Goal: Information Seeking & Learning: Learn about a topic

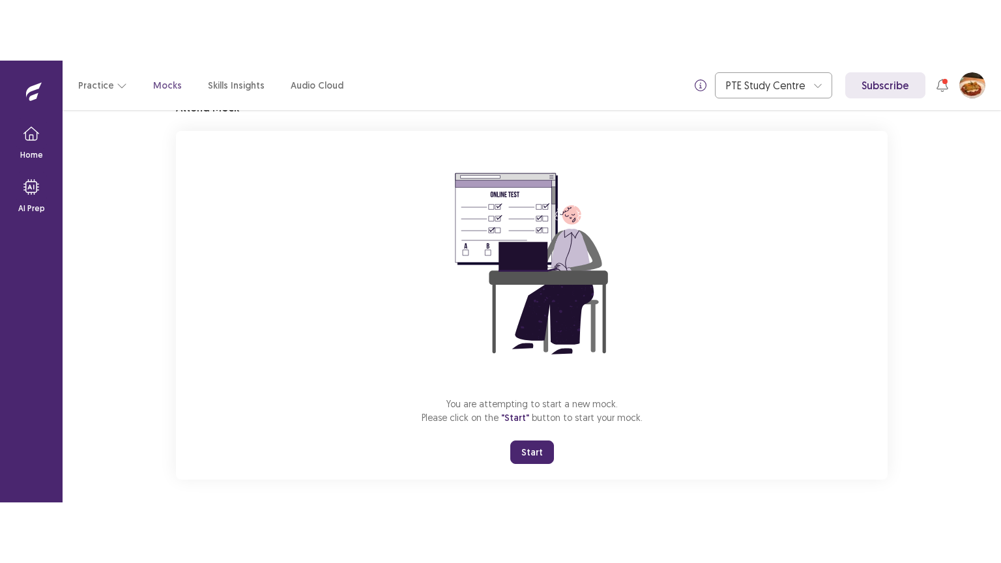
scroll to position [73, 0]
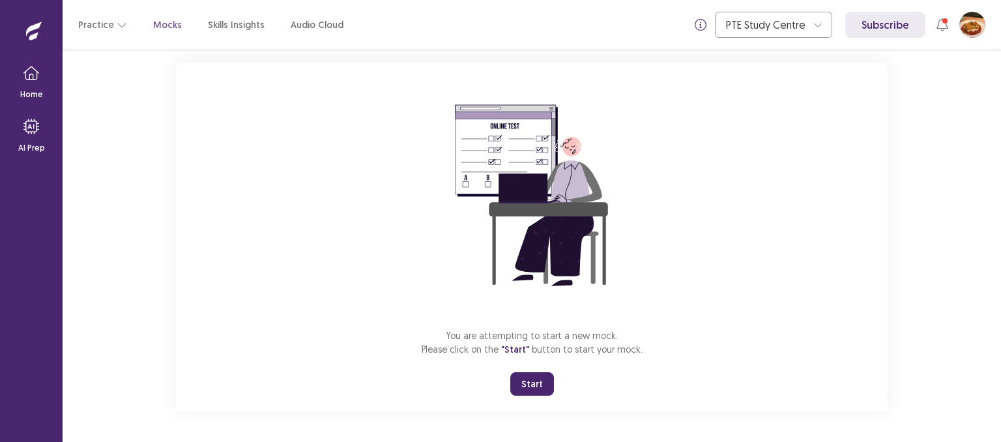
click at [519, 379] on button "Start" at bounding box center [532, 383] width 44 height 23
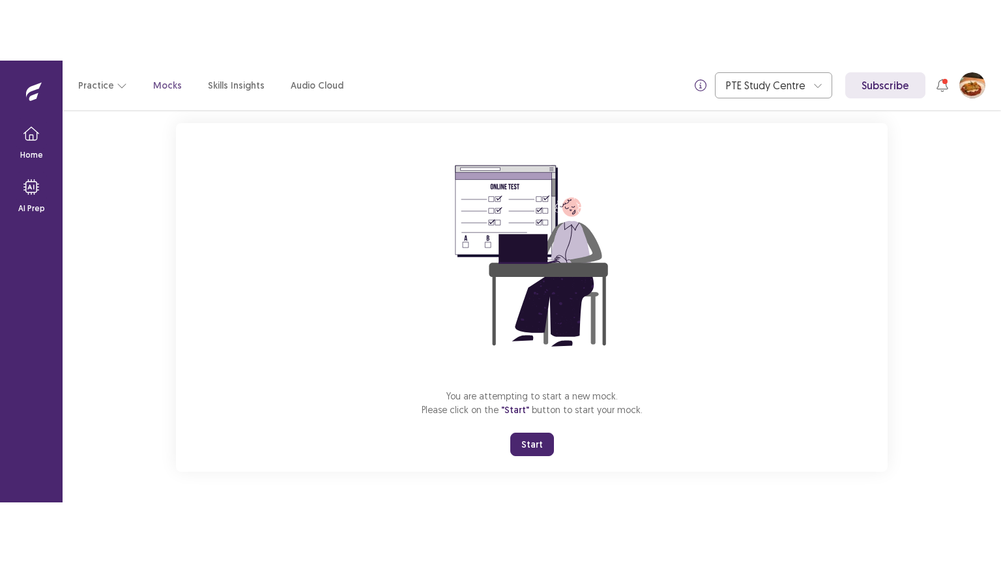
scroll to position [0, 0]
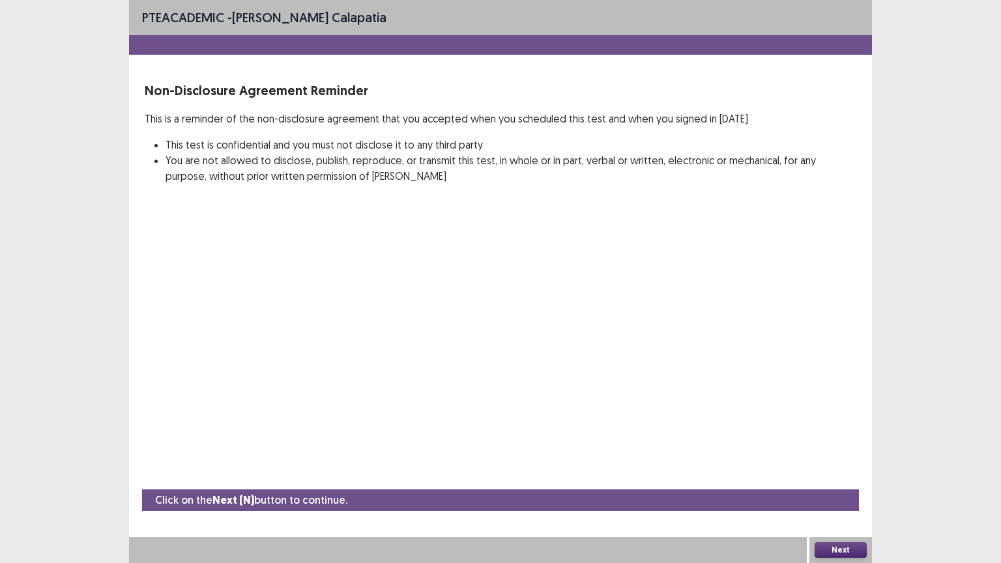
click at [842, 441] on button "Next" at bounding box center [840, 550] width 52 height 16
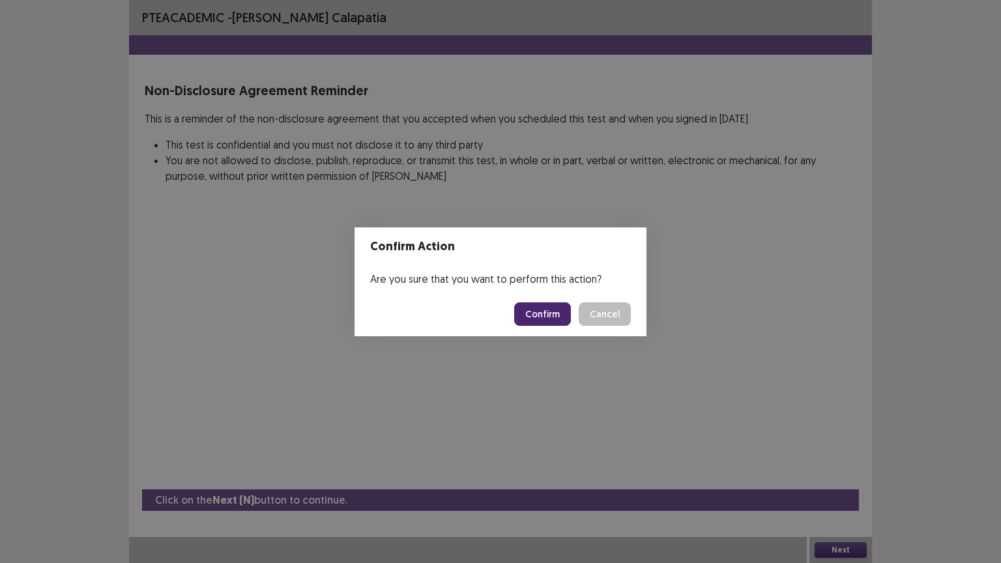
click at [550, 307] on button "Confirm" at bounding box center [542, 313] width 57 height 23
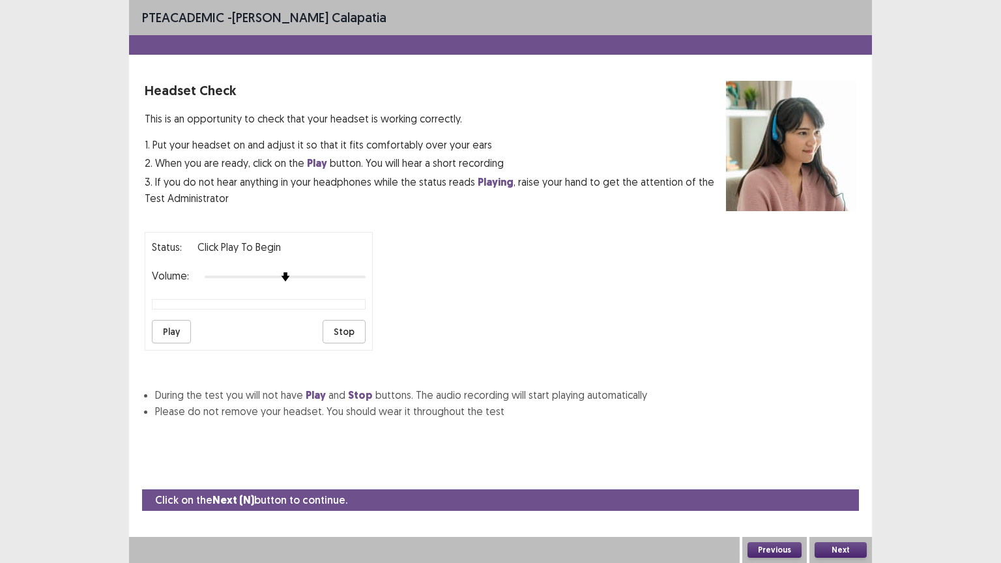
click at [175, 322] on button "Play" at bounding box center [171, 331] width 39 height 23
click at [358, 320] on button "Stop" at bounding box center [343, 331] width 43 height 23
click at [178, 326] on button "Play" at bounding box center [171, 331] width 39 height 23
click at [850, 441] on button "Next" at bounding box center [840, 550] width 52 height 16
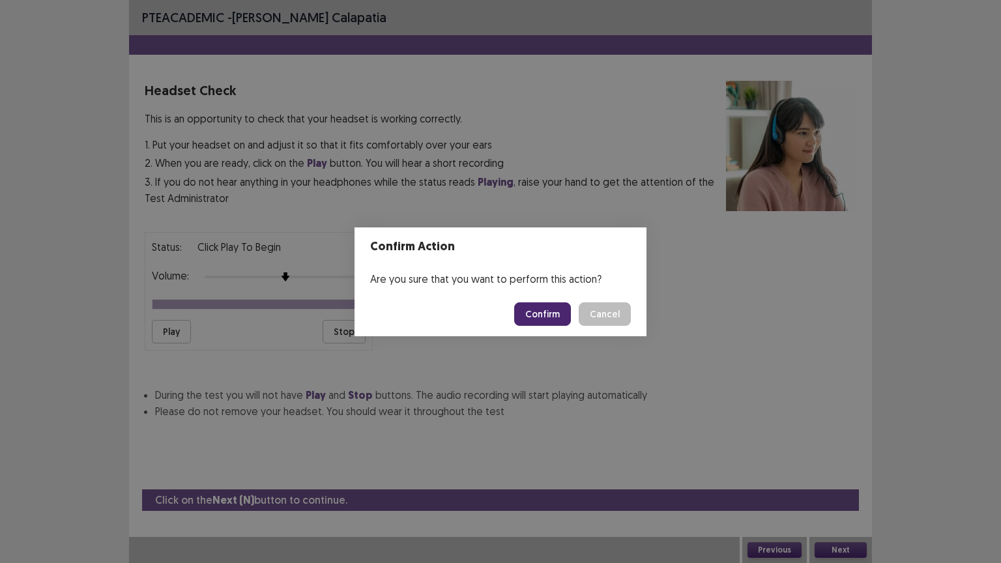
click at [533, 305] on button "Confirm" at bounding box center [542, 313] width 57 height 23
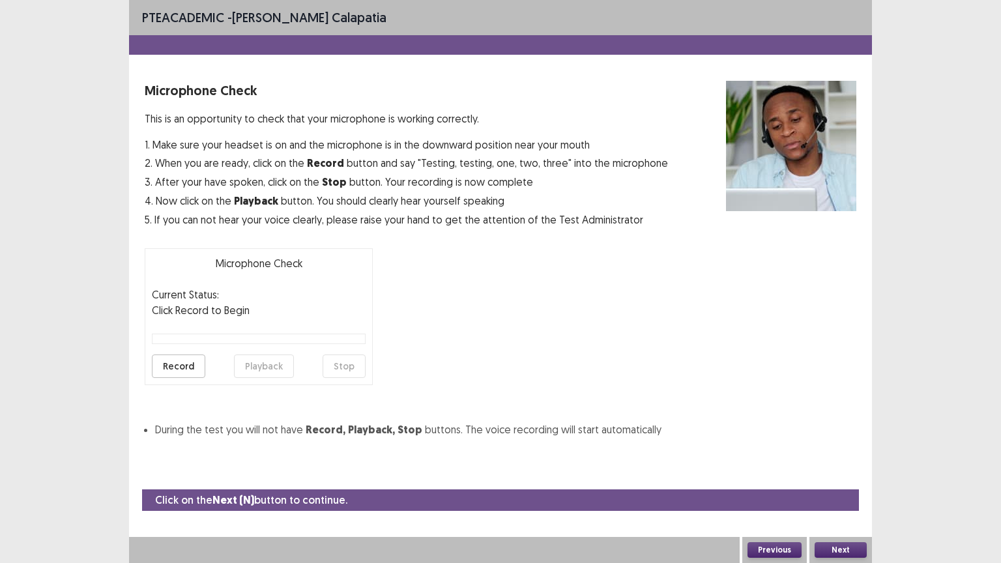
click at [178, 359] on button "Record" at bounding box center [178, 365] width 53 height 23
click at [353, 358] on button "Stop" at bounding box center [343, 365] width 43 height 23
click at [251, 355] on button "Playback" at bounding box center [264, 365] width 60 height 23
click at [264, 360] on button "Playback" at bounding box center [264, 365] width 60 height 23
click at [846, 441] on button "Next" at bounding box center [840, 550] width 52 height 16
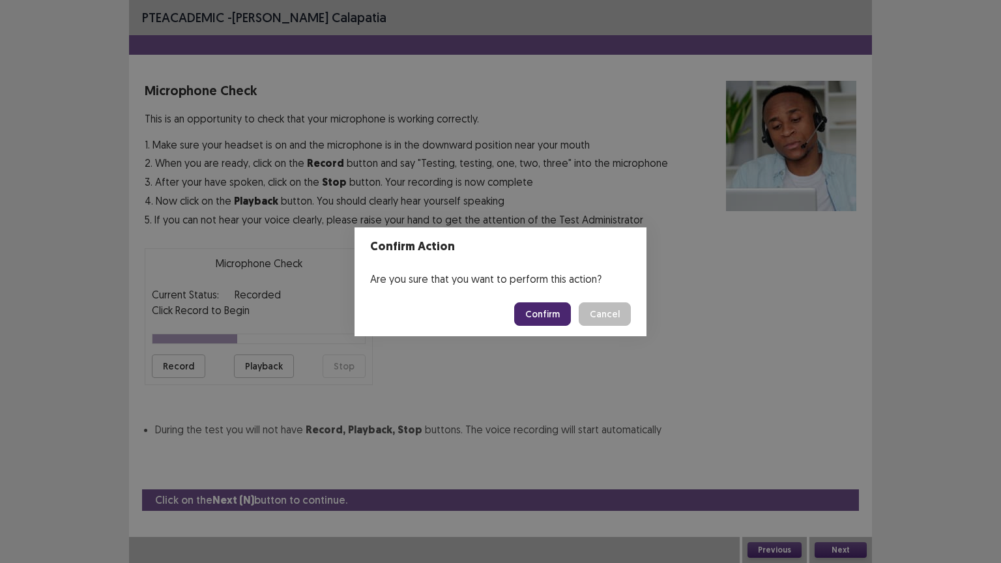
click at [542, 309] on button "Confirm" at bounding box center [542, 313] width 57 height 23
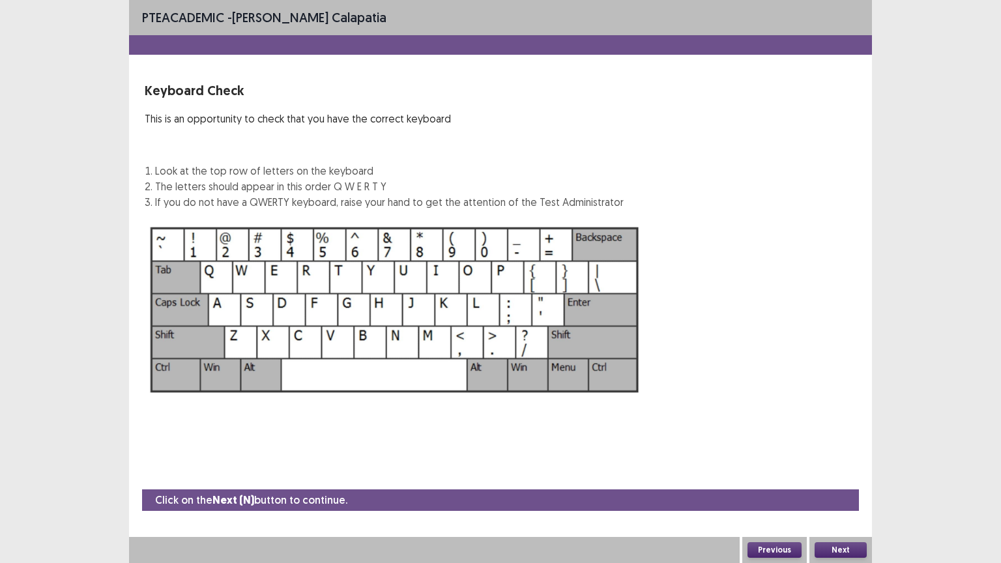
click at [844, 441] on div "Next" at bounding box center [840, 550] width 63 height 26
click at [847, 441] on button "Next" at bounding box center [840, 550] width 52 height 16
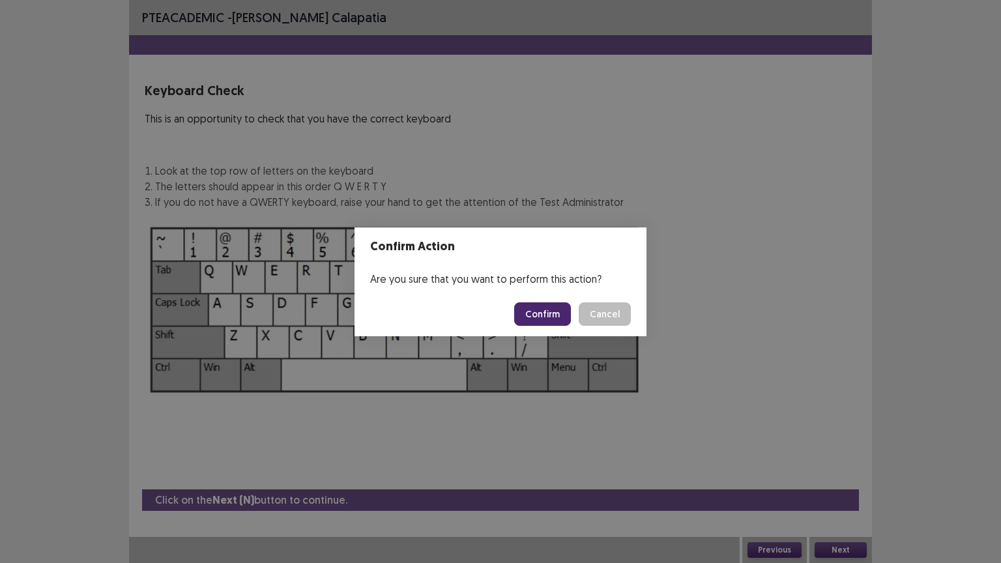
click at [545, 316] on button "Confirm" at bounding box center [542, 313] width 57 height 23
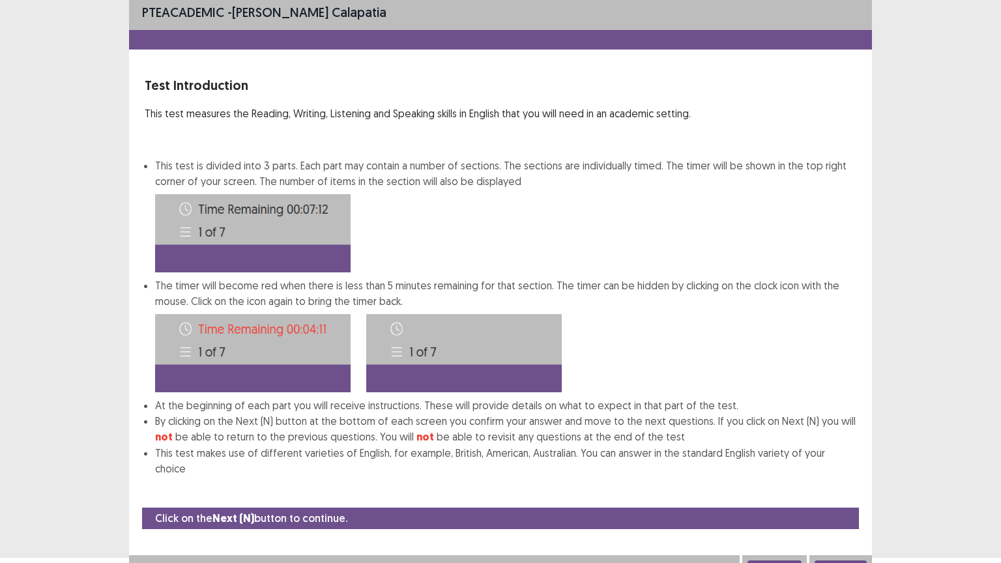
scroll to position [7, 0]
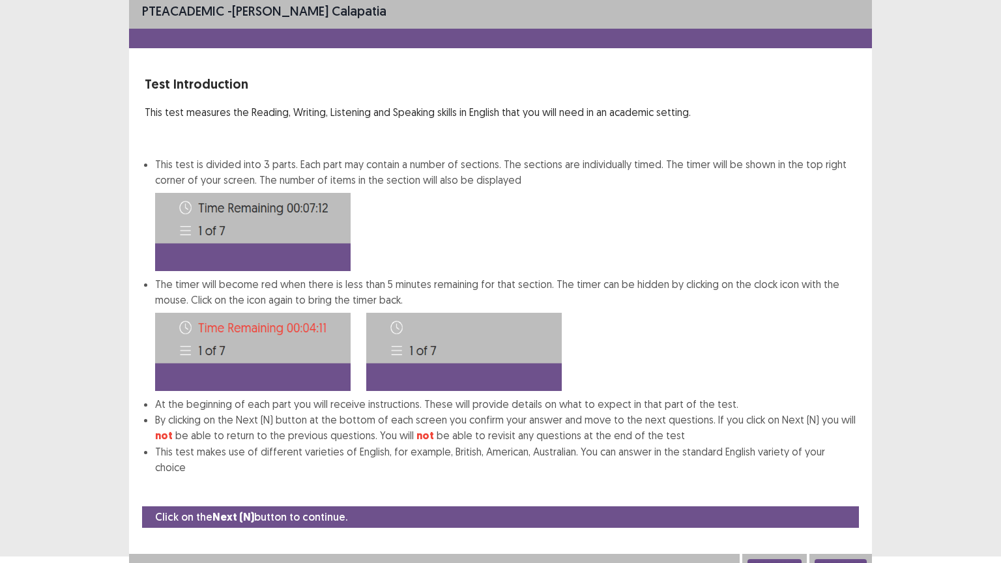
click at [828, 441] on button "Next" at bounding box center [840, 567] width 52 height 16
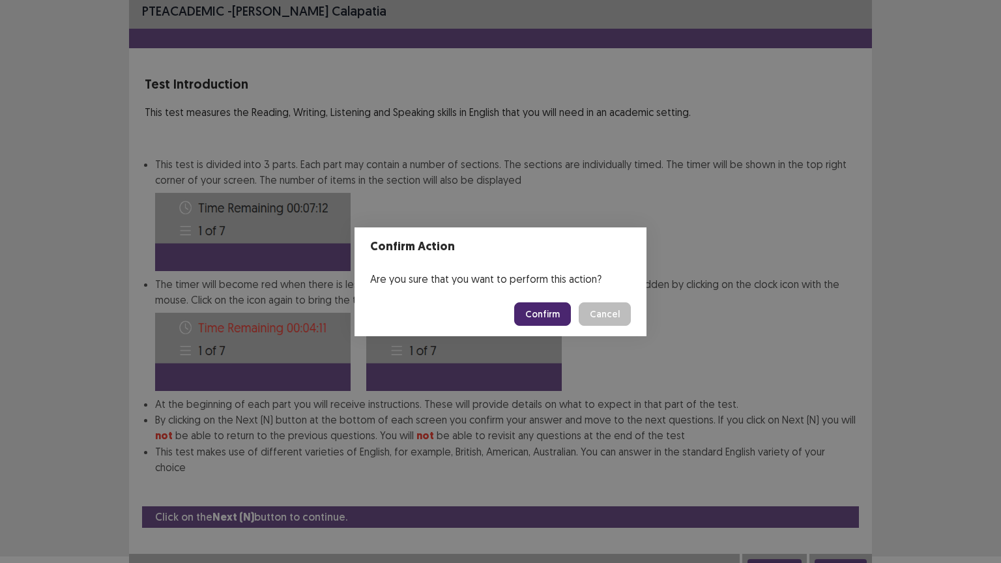
click at [552, 313] on button "Confirm" at bounding box center [542, 313] width 57 height 23
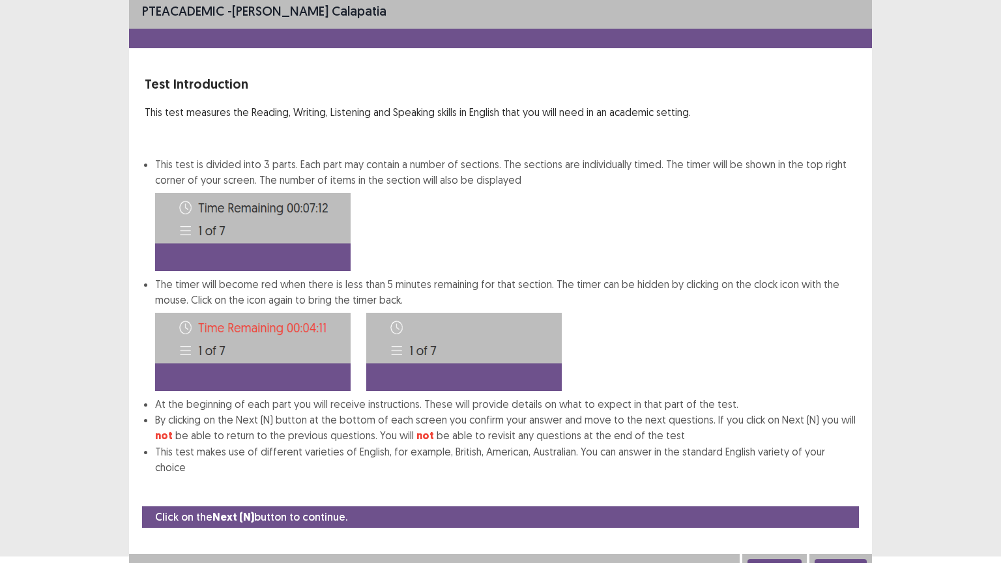
scroll to position [0, 0]
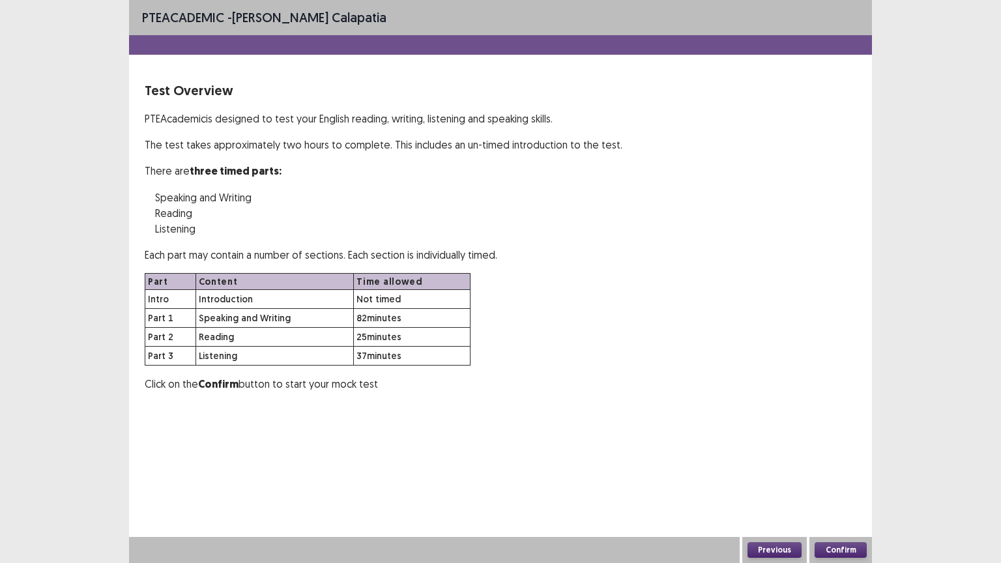
click at [831, 441] on button "Confirm" at bounding box center [840, 550] width 52 height 16
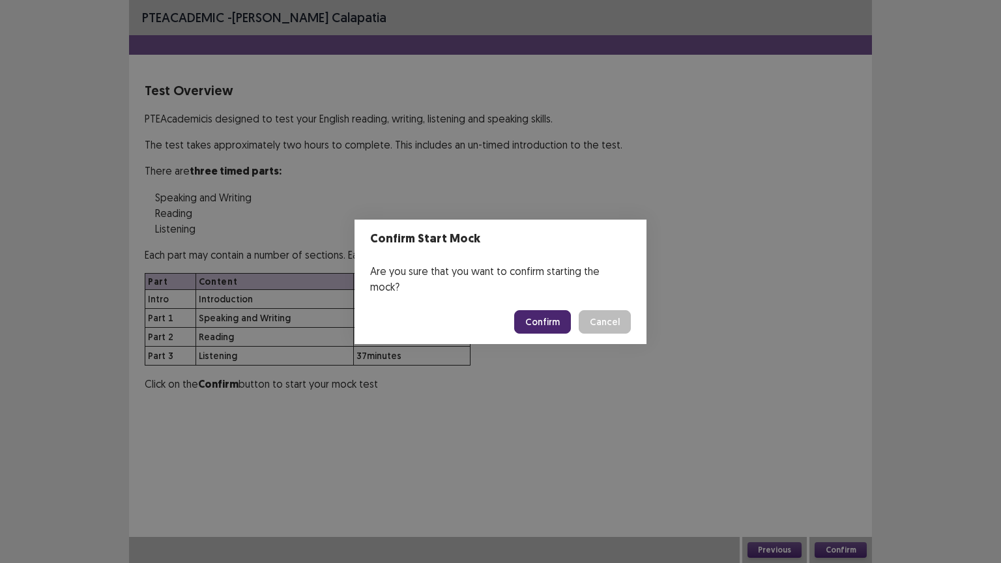
click at [545, 310] on button "Confirm" at bounding box center [542, 321] width 57 height 23
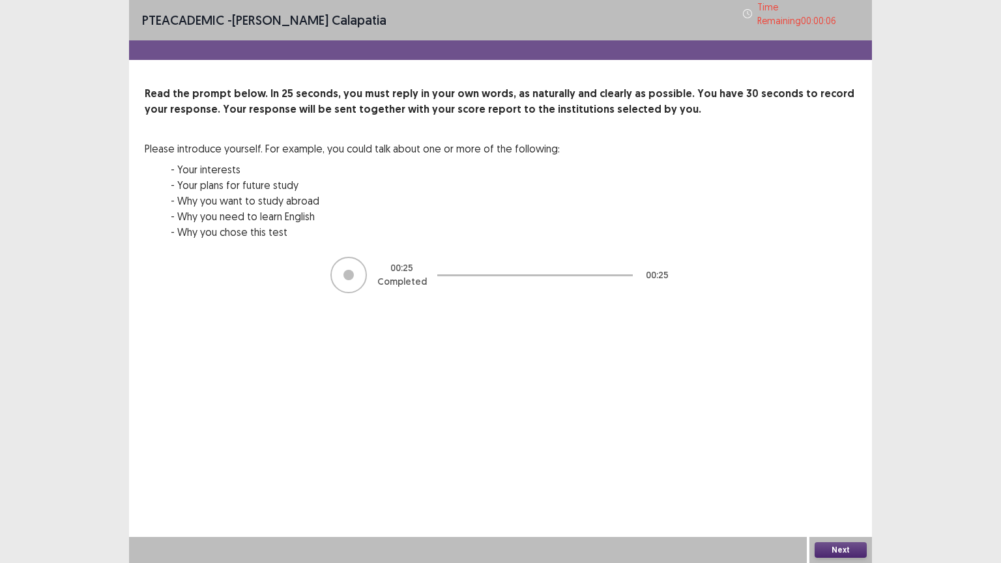
click at [834, 441] on button "Next" at bounding box center [840, 550] width 52 height 16
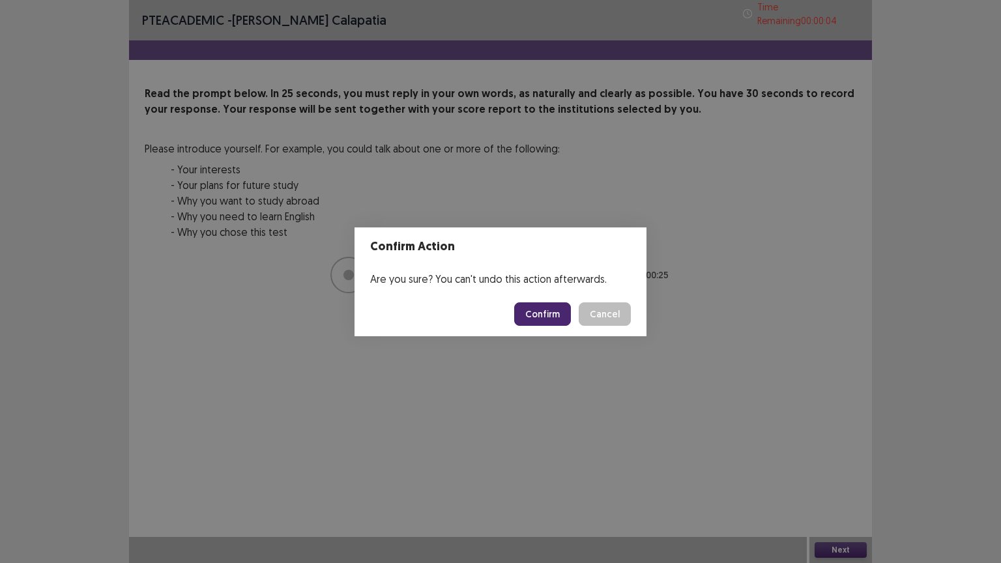
click at [551, 317] on button "Confirm" at bounding box center [542, 313] width 57 height 23
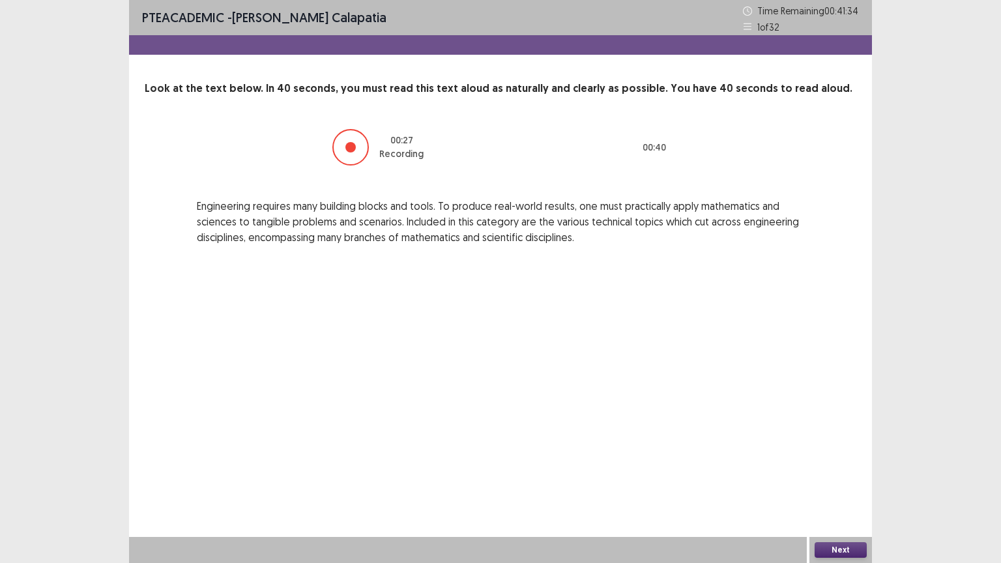
click at [851, 441] on button "Next" at bounding box center [840, 550] width 52 height 16
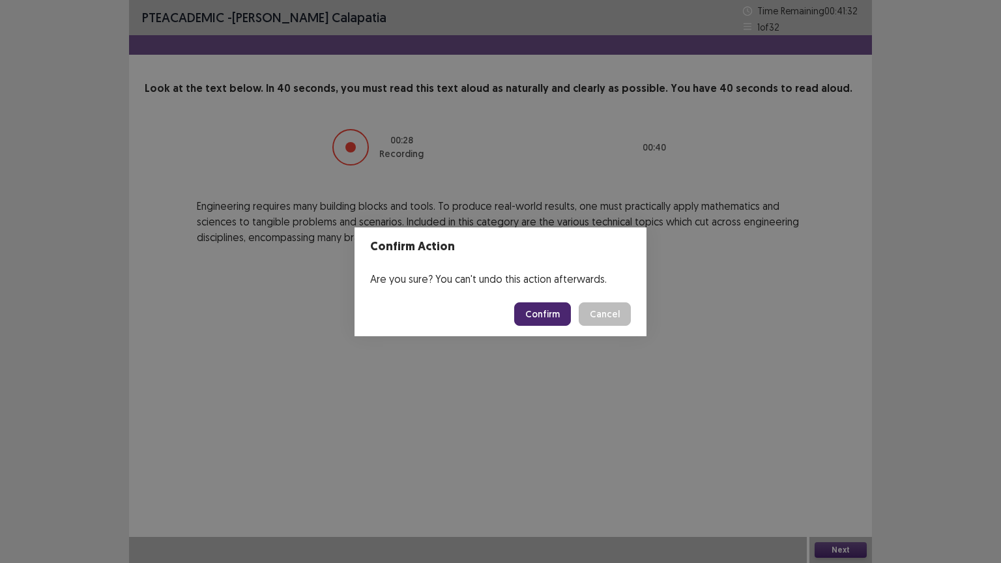
click at [539, 306] on button "Confirm" at bounding box center [542, 313] width 57 height 23
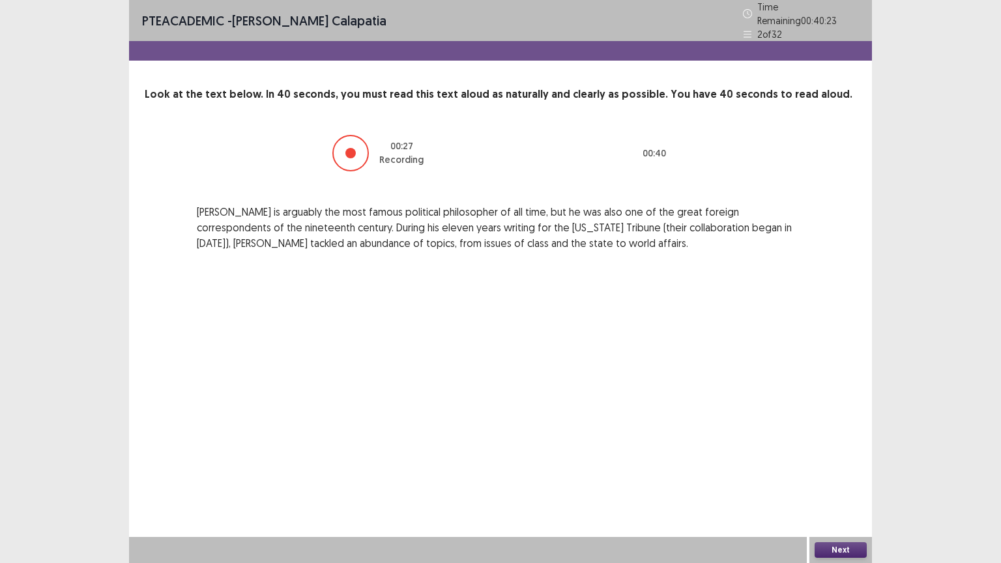
click at [823, 441] on button "Next" at bounding box center [840, 550] width 52 height 16
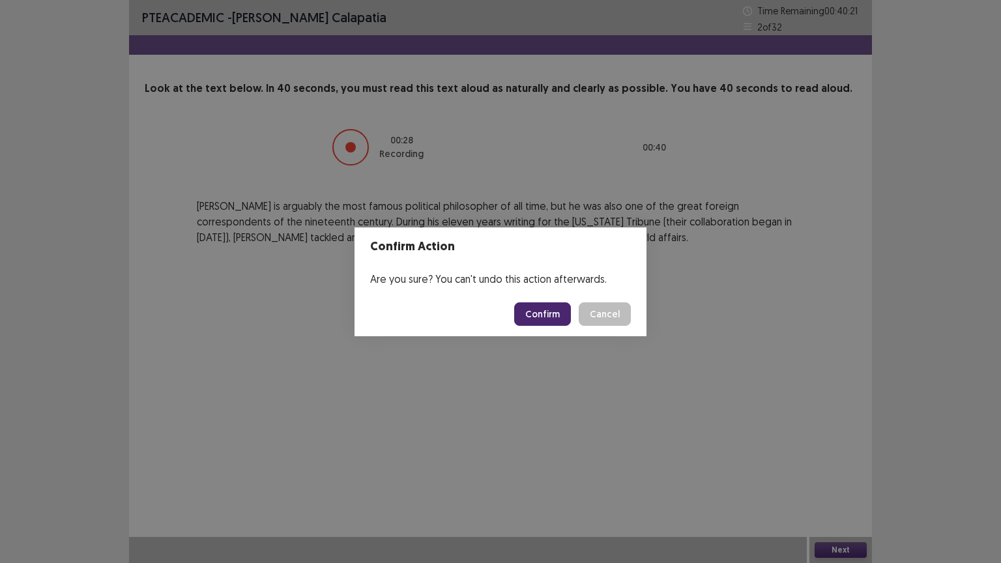
click at [554, 313] on button "Confirm" at bounding box center [542, 313] width 57 height 23
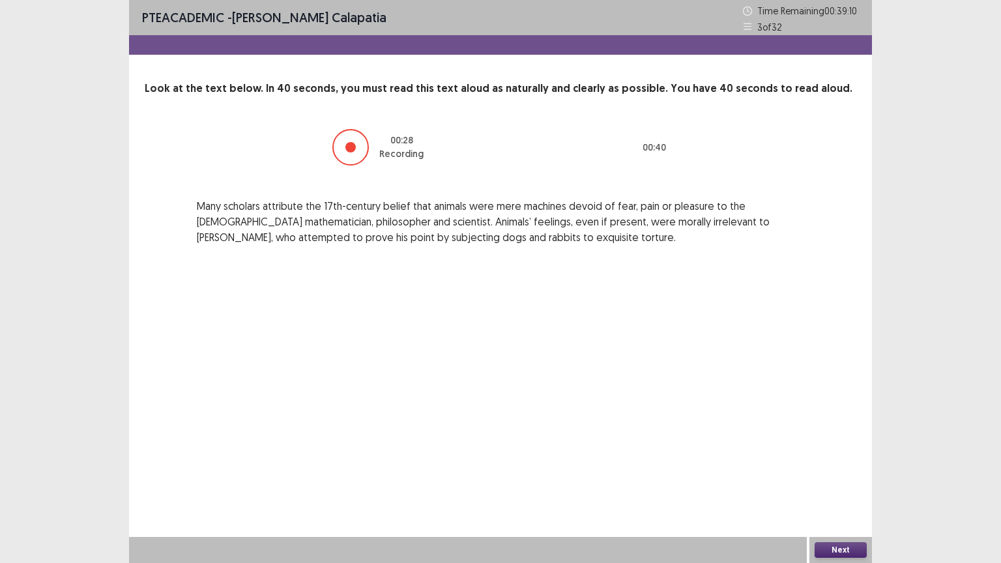
click at [829, 441] on button "Next" at bounding box center [840, 550] width 52 height 16
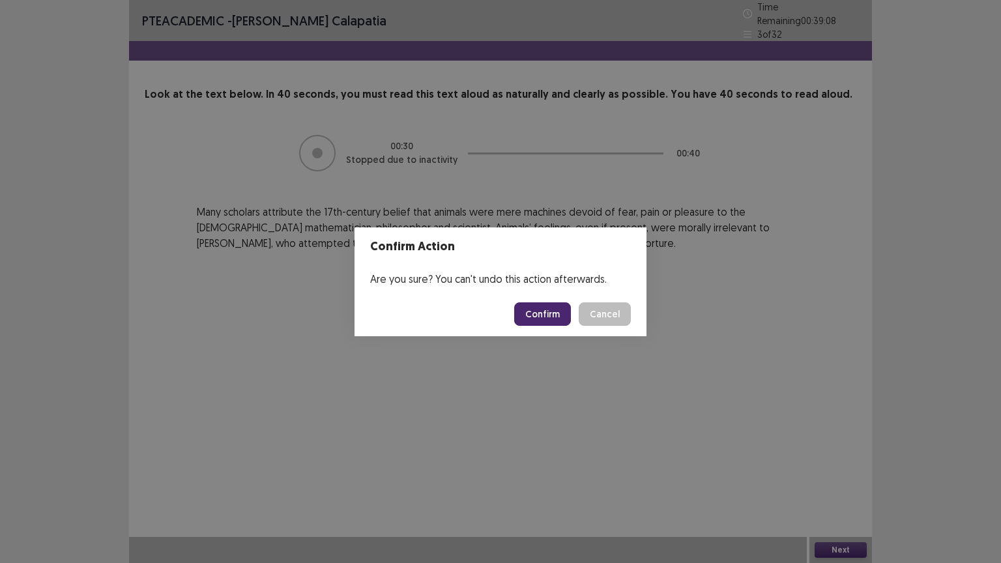
click at [548, 315] on button "Confirm" at bounding box center [542, 313] width 57 height 23
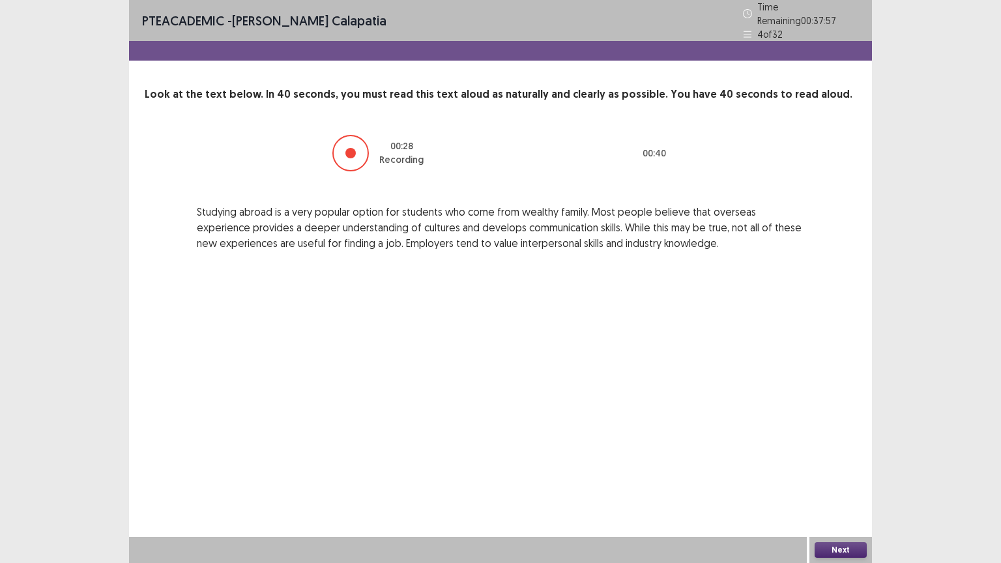
click at [840, 441] on button "Next" at bounding box center [840, 550] width 52 height 16
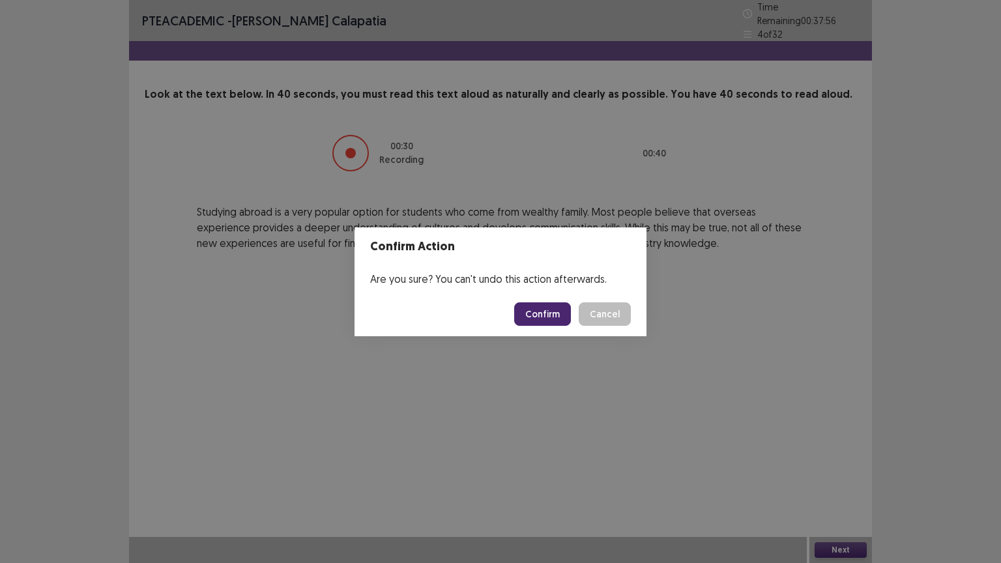
click at [557, 311] on button "Confirm" at bounding box center [542, 313] width 57 height 23
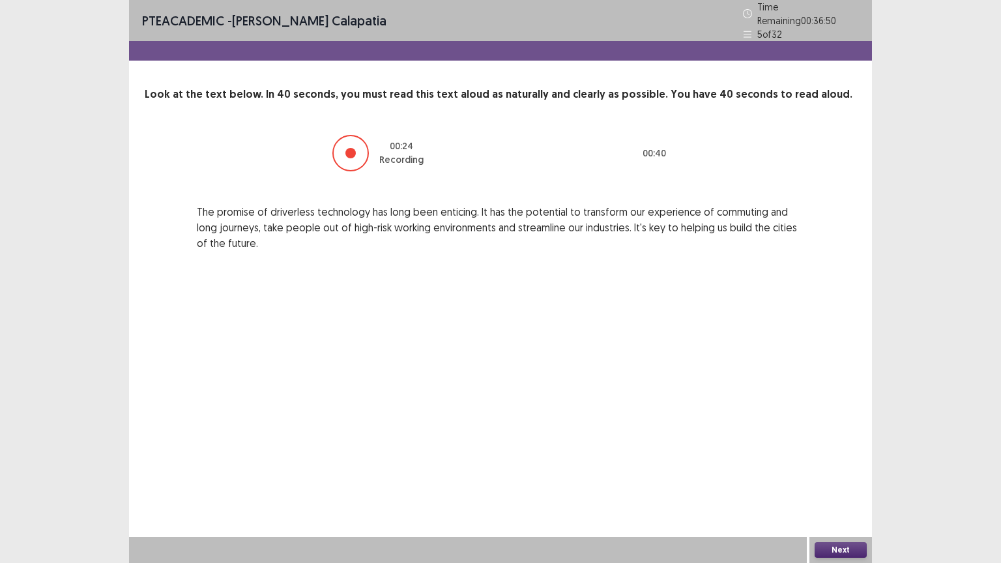
click at [833, 441] on button "Next" at bounding box center [840, 550] width 52 height 16
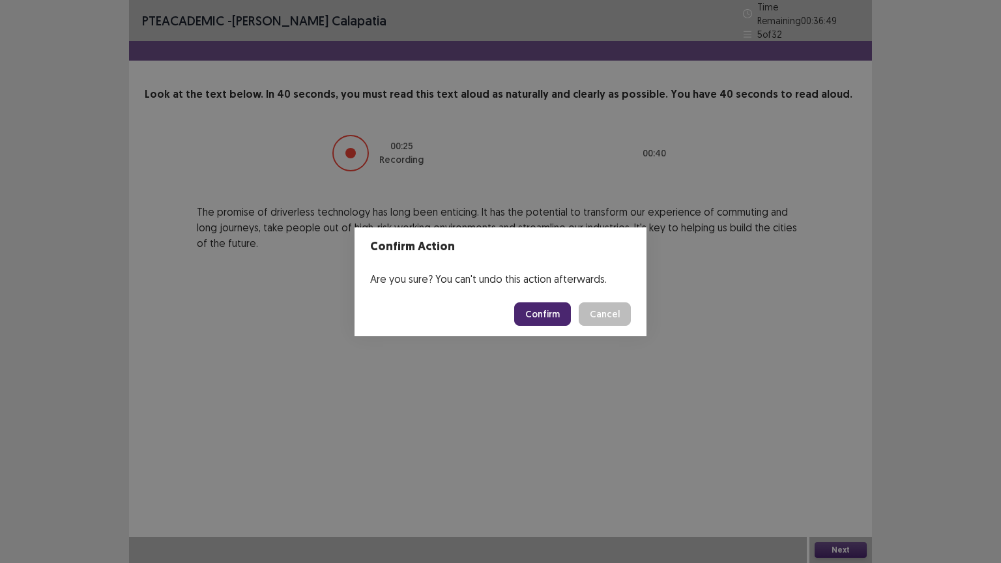
click at [544, 306] on button "Confirm" at bounding box center [542, 313] width 57 height 23
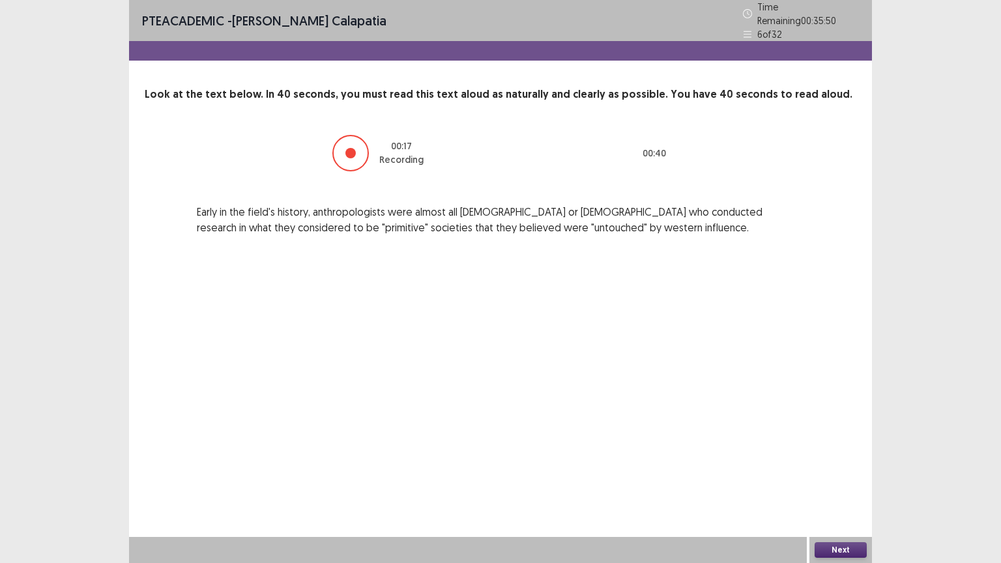
click at [836, 441] on button "Next" at bounding box center [840, 550] width 52 height 16
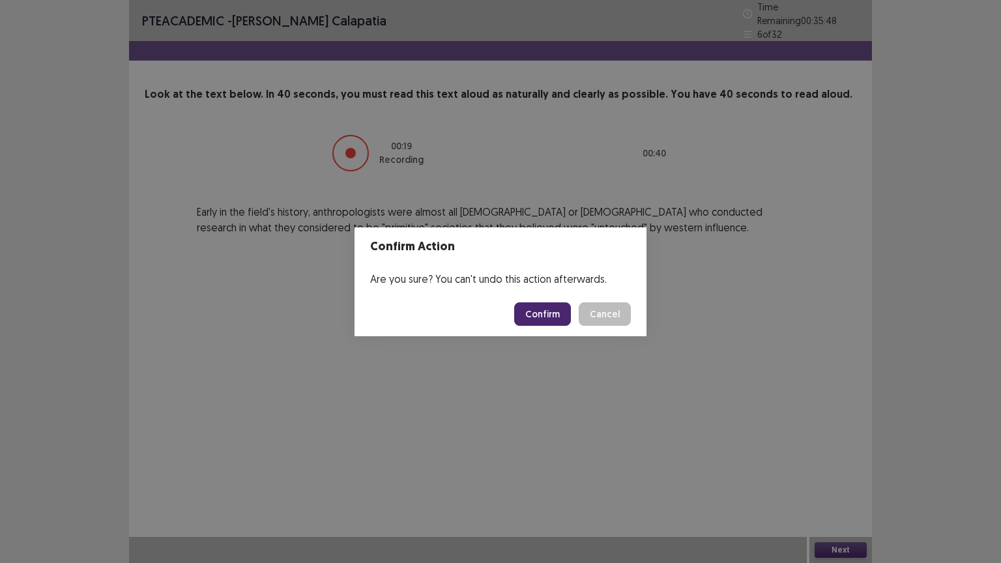
click at [550, 315] on button "Confirm" at bounding box center [542, 313] width 57 height 23
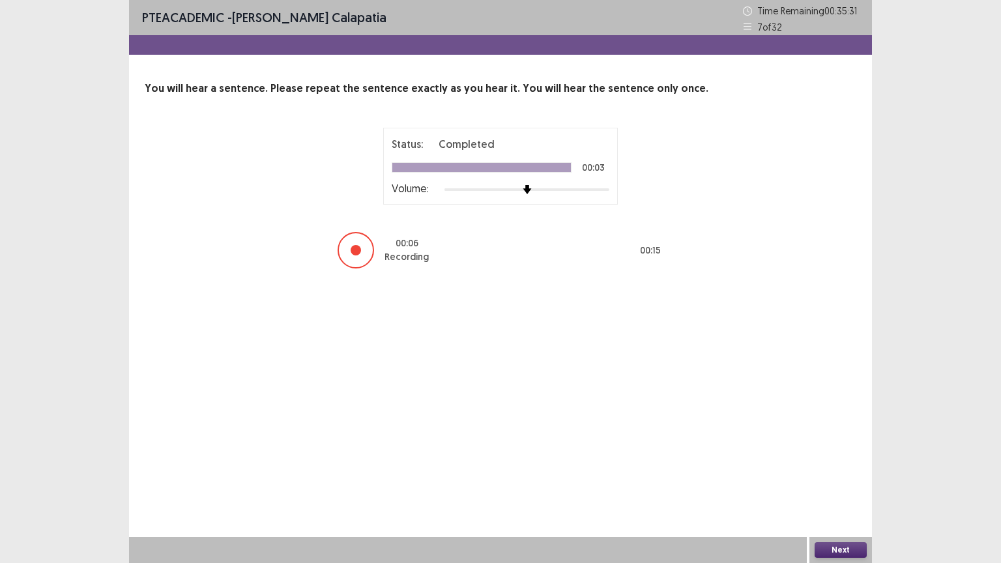
click at [840, 441] on button "Next" at bounding box center [840, 550] width 52 height 16
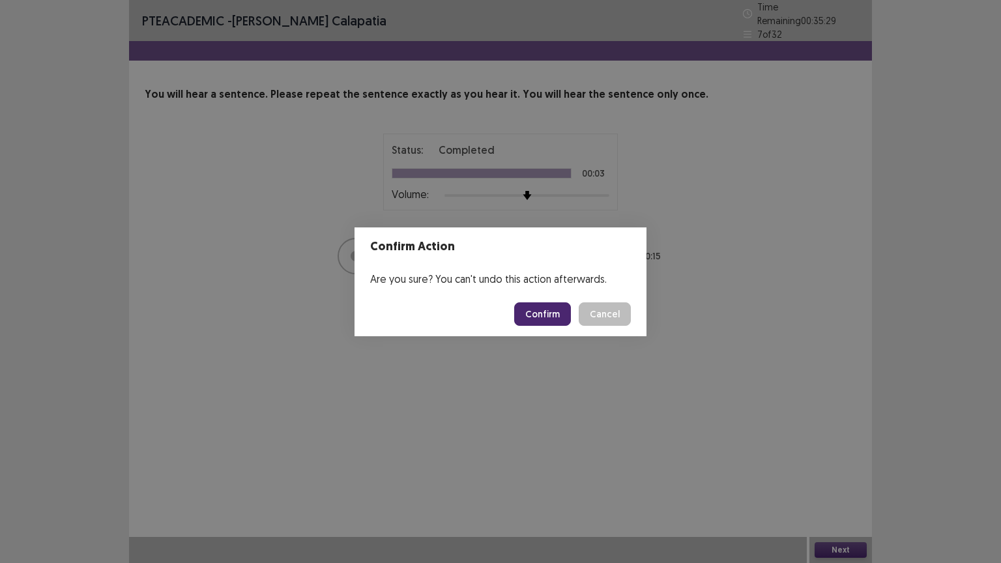
click at [534, 316] on button "Confirm" at bounding box center [542, 313] width 57 height 23
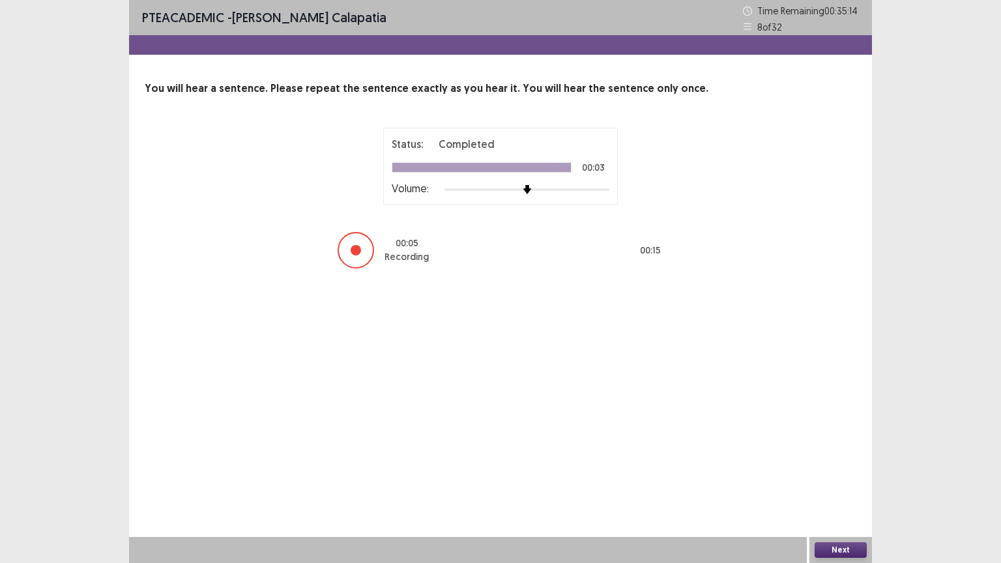
click at [850, 441] on button "Next" at bounding box center [840, 550] width 52 height 16
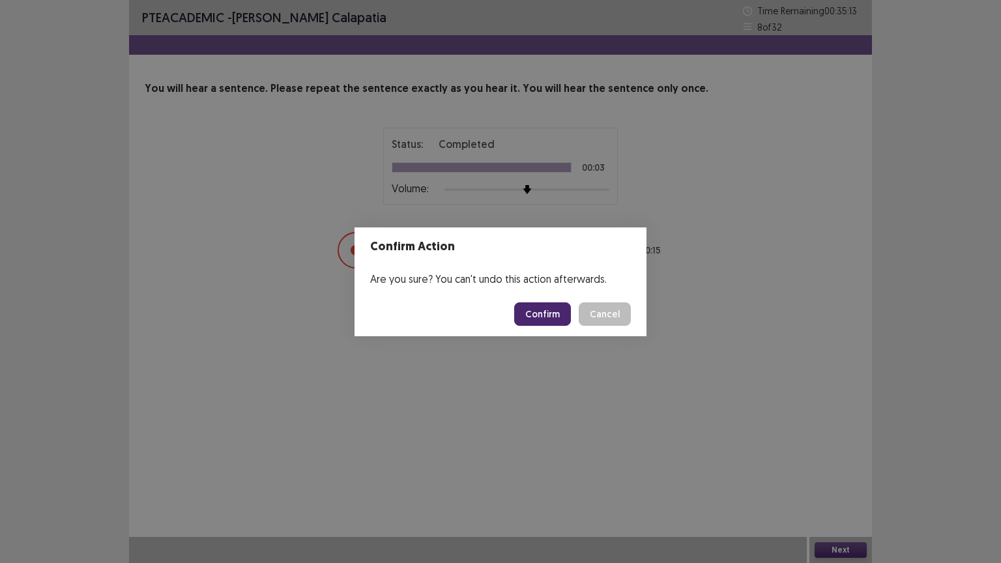
click at [558, 315] on button "Confirm" at bounding box center [542, 313] width 57 height 23
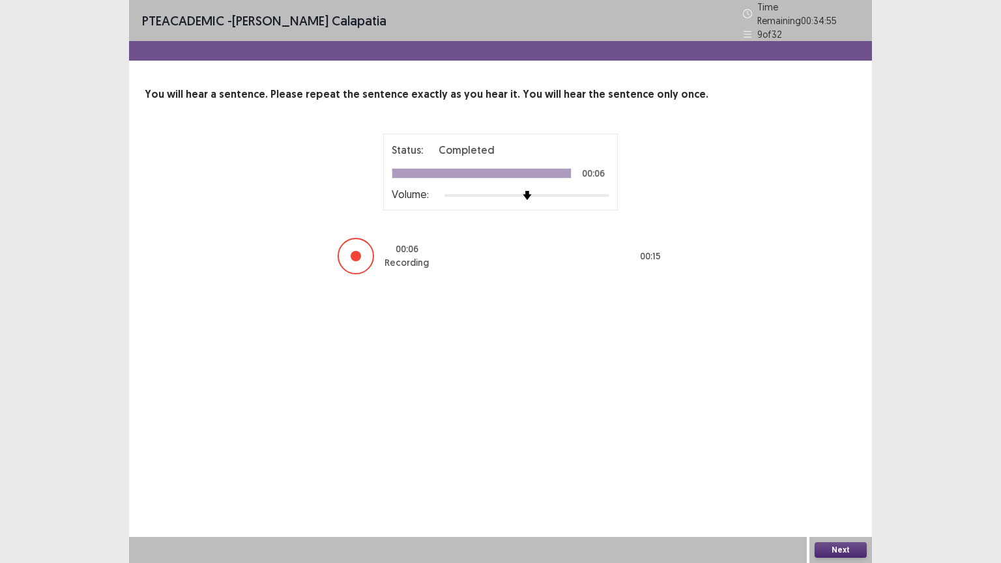
click at [853, 441] on button "Next" at bounding box center [840, 550] width 52 height 16
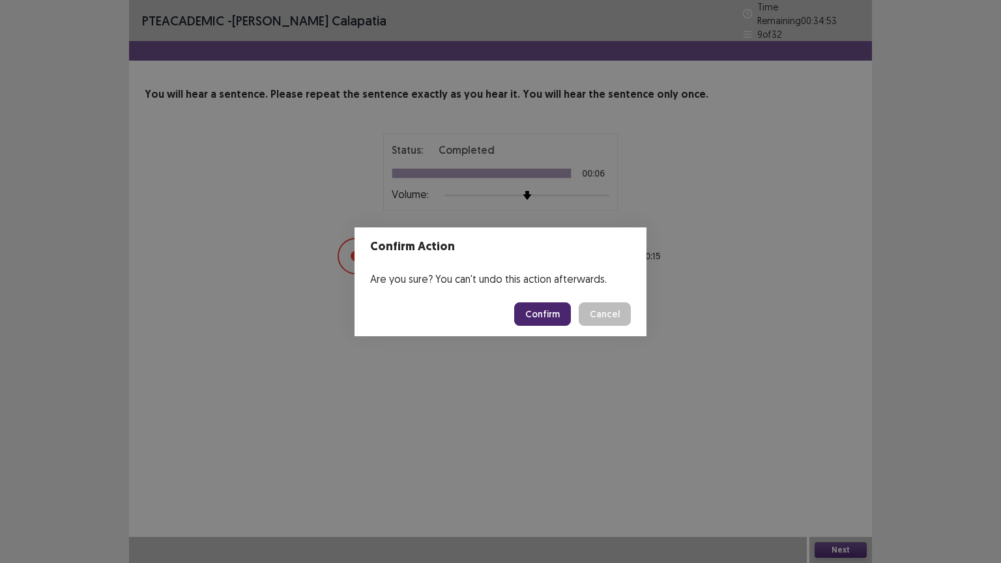
click at [532, 313] on button "Confirm" at bounding box center [542, 313] width 57 height 23
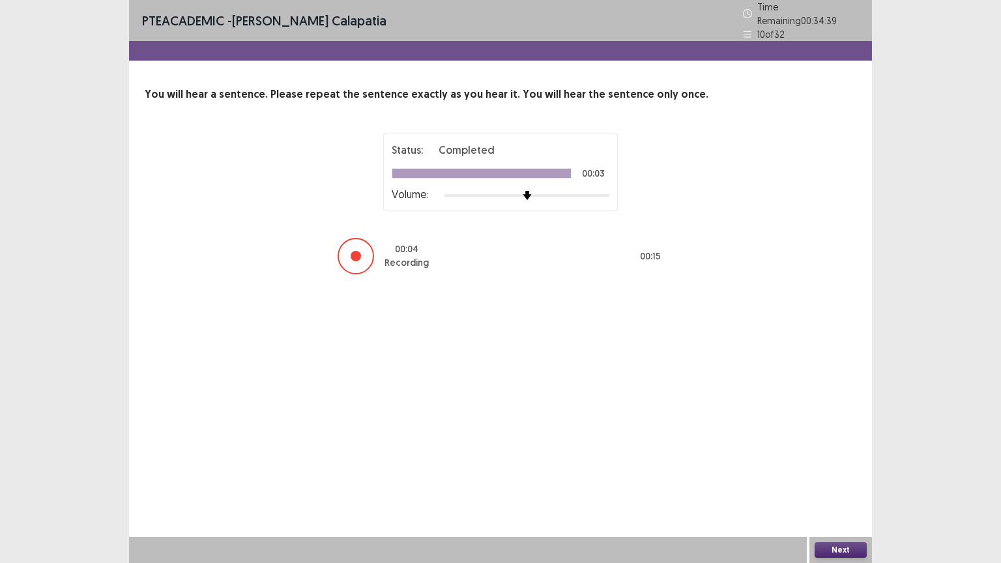
click at [849, 441] on button "Next" at bounding box center [840, 550] width 52 height 16
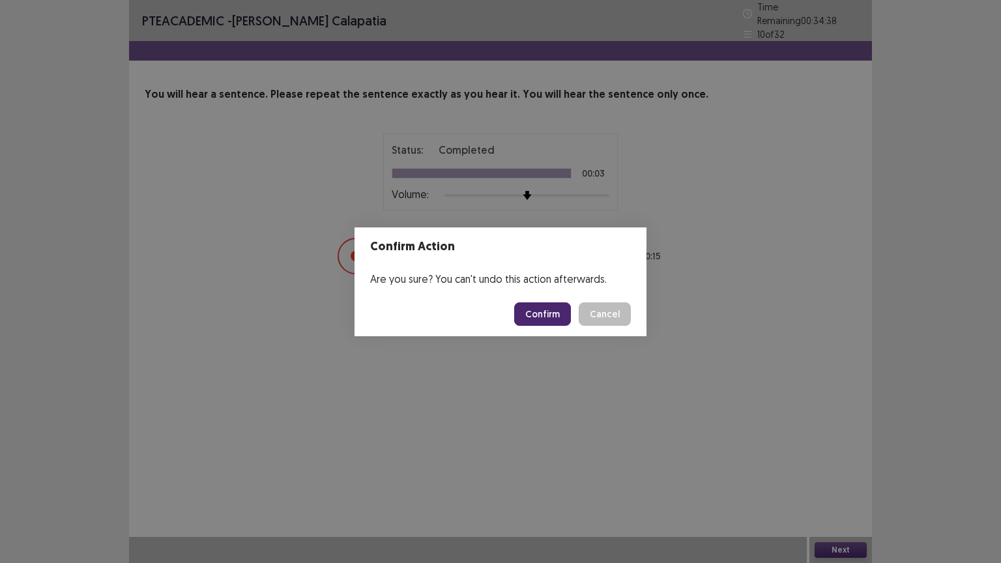
click at [524, 309] on button "Confirm" at bounding box center [542, 313] width 57 height 23
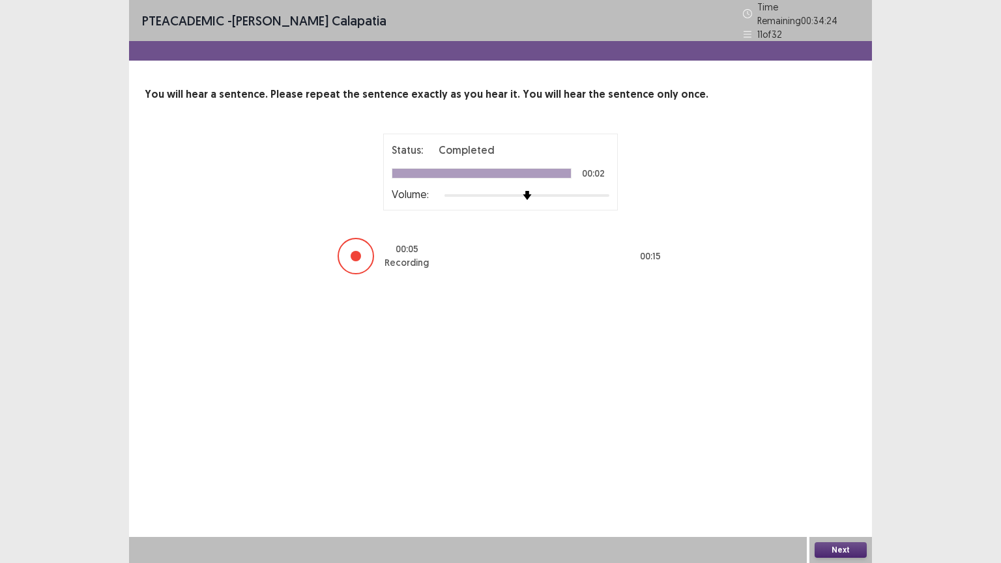
click at [828, 441] on button "Next" at bounding box center [840, 550] width 52 height 16
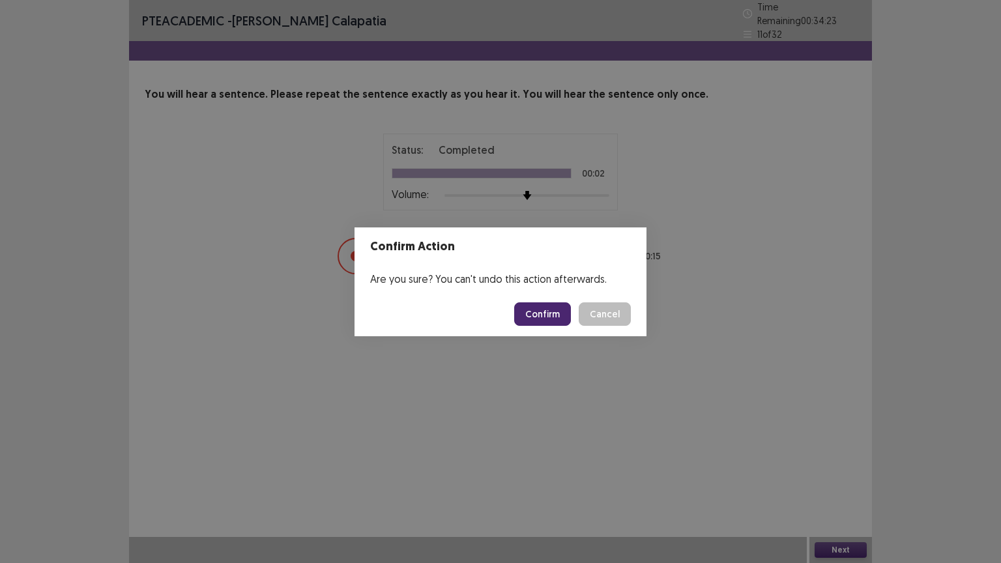
click at [547, 310] on button "Confirm" at bounding box center [542, 313] width 57 height 23
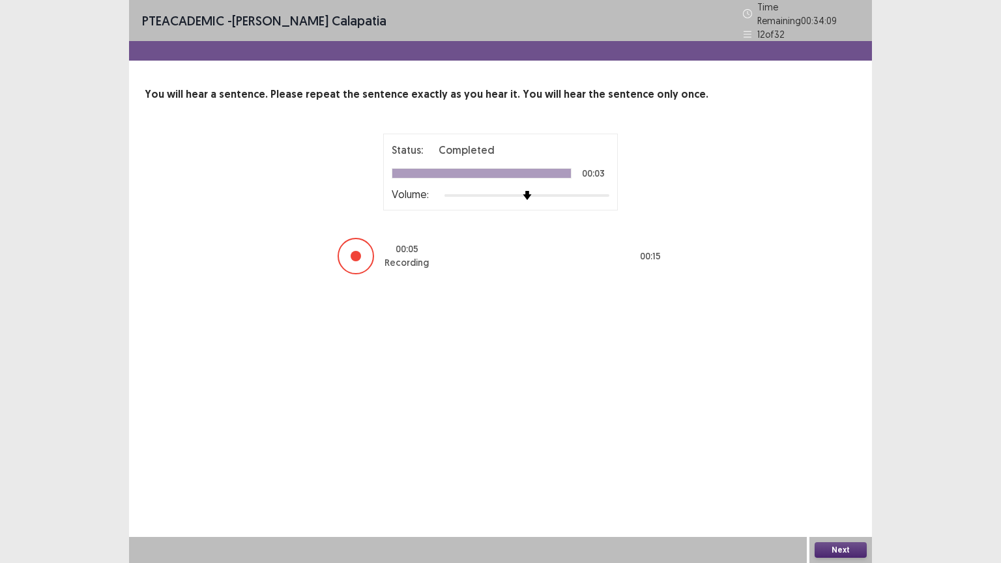
click at [849, 441] on button "Next" at bounding box center [840, 550] width 52 height 16
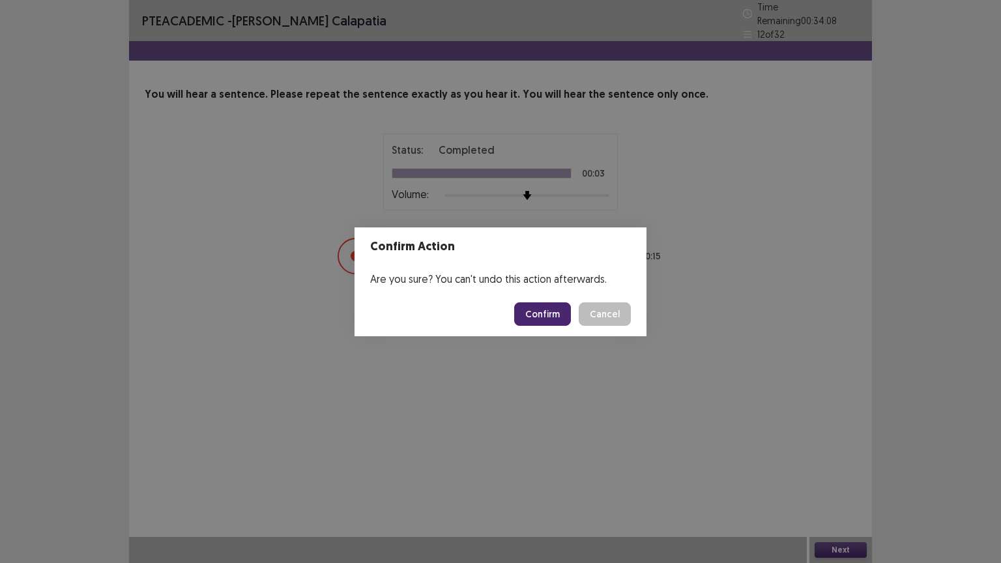
click at [563, 313] on button "Confirm" at bounding box center [542, 313] width 57 height 23
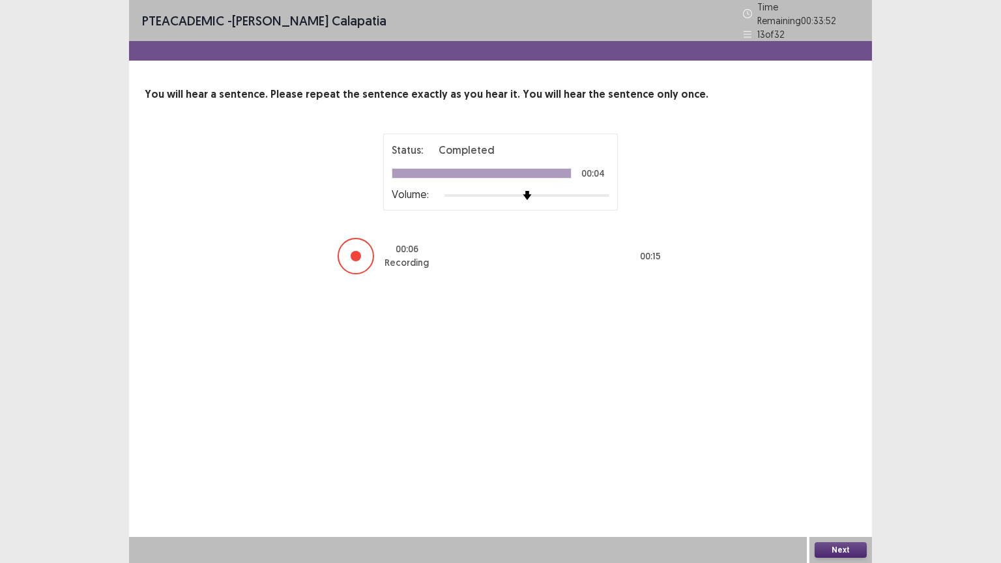
click at [849, 441] on button "Next" at bounding box center [840, 550] width 52 height 16
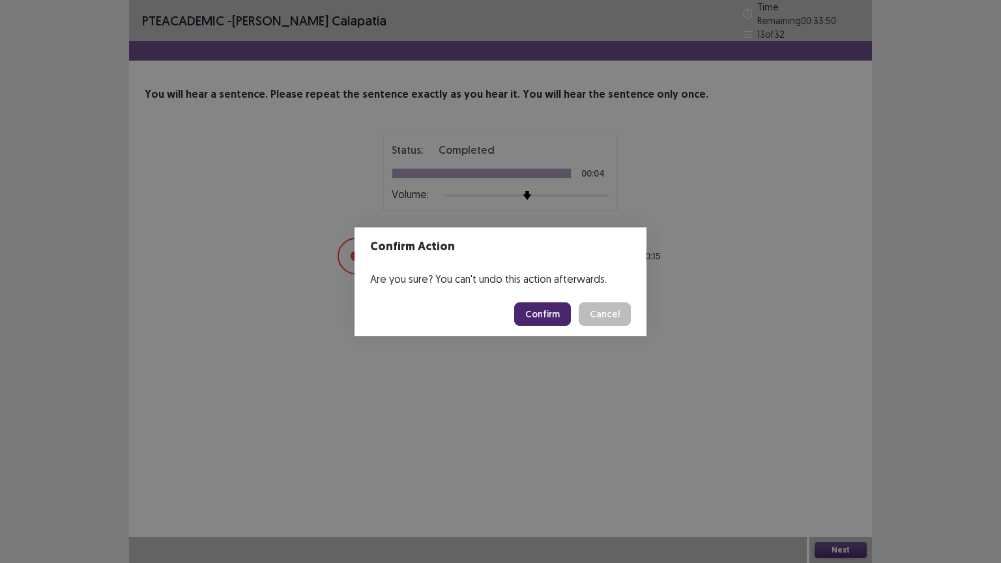
click at [542, 310] on button "Confirm" at bounding box center [542, 313] width 57 height 23
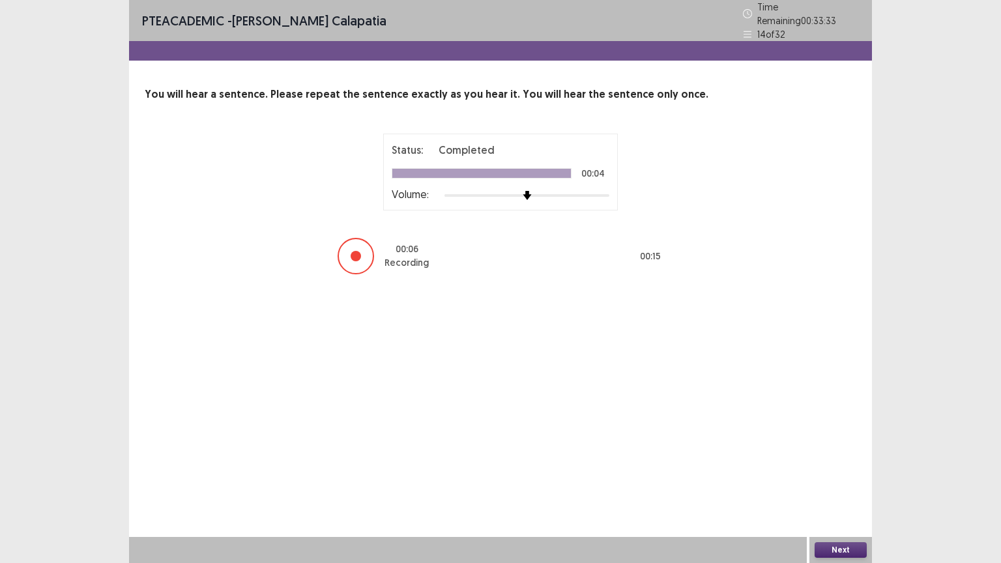
click at [842, 441] on button "Next" at bounding box center [840, 550] width 52 height 16
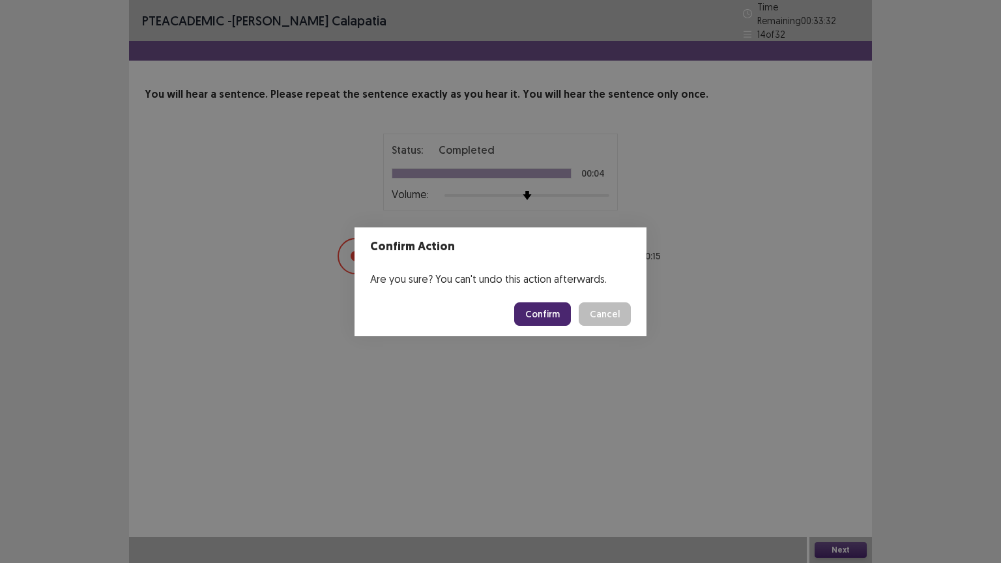
click at [553, 310] on button "Confirm" at bounding box center [542, 313] width 57 height 23
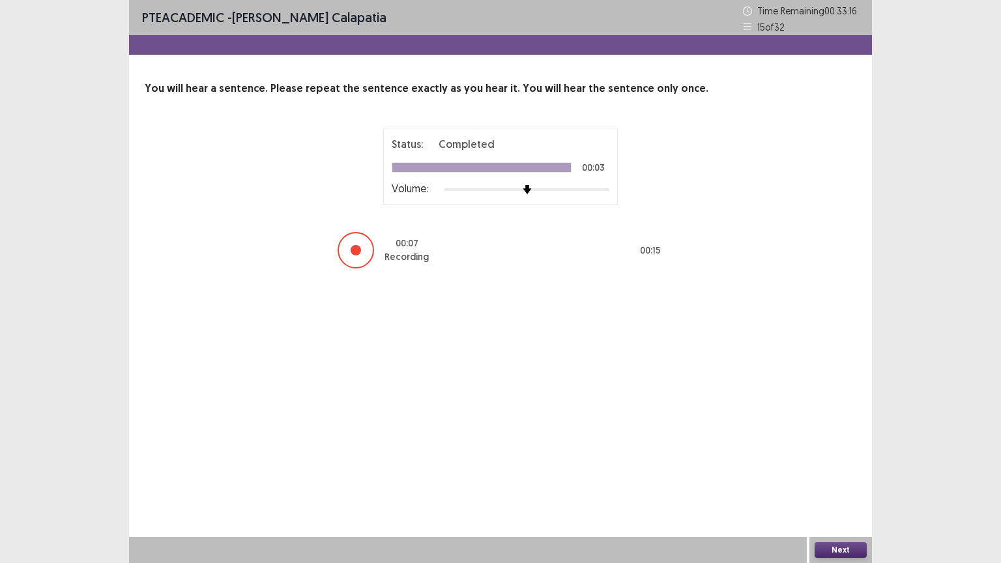
click at [817, 441] on button "Next" at bounding box center [840, 550] width 52 height 16
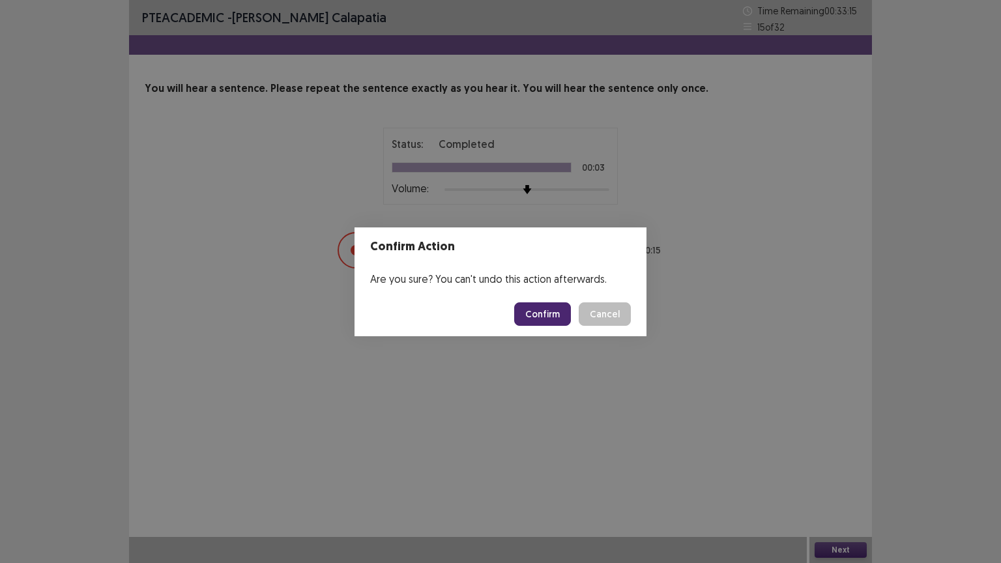
click at [569, 313] on button "Confirm" at bounding box center [542, 313] width 57 height 23
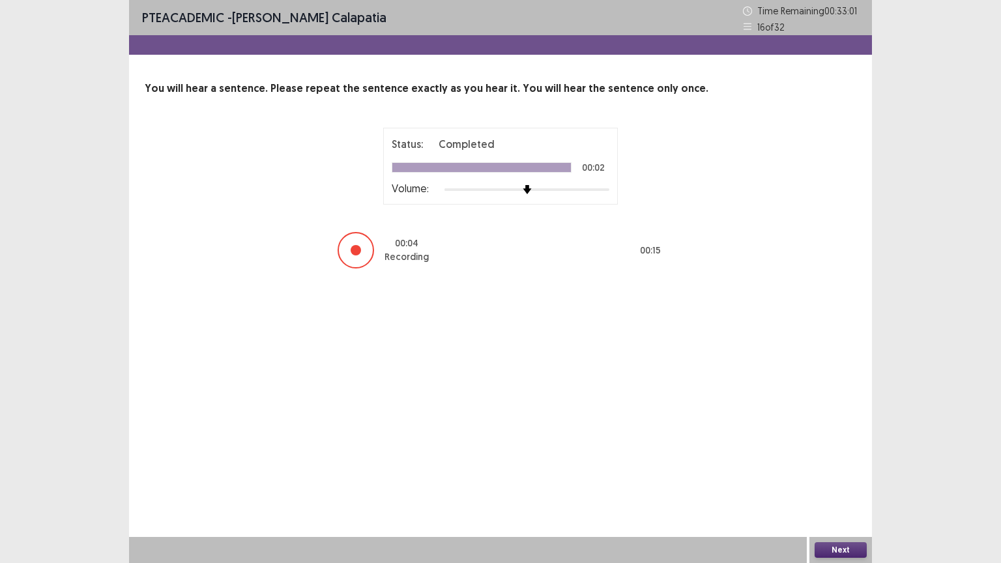
click at [835, 441] on button "Next" at bounding box center [840, 550] width 52 height 16
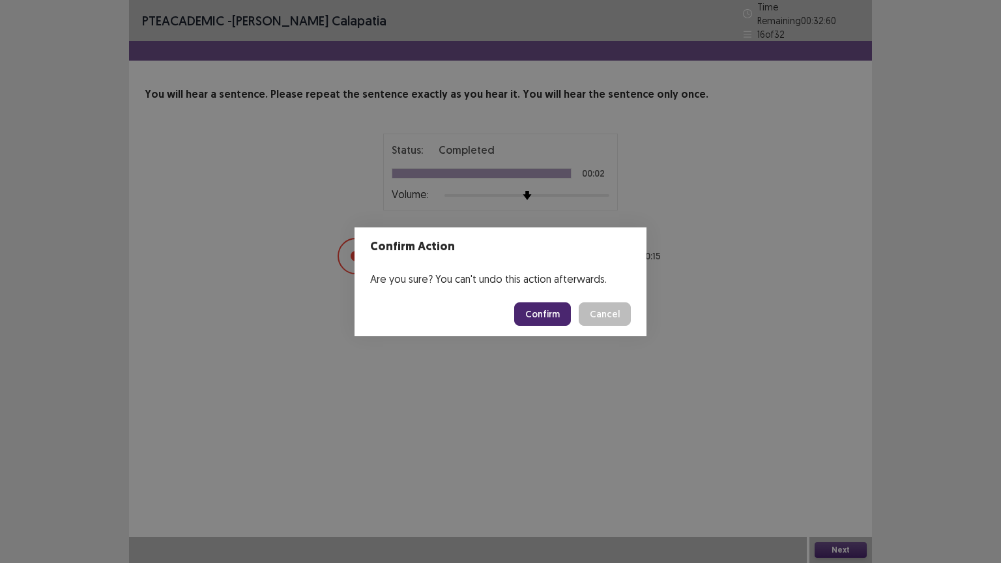
click at [551, 317] on button "Confirm" at bounding box center [542, 313] width 57 height 23
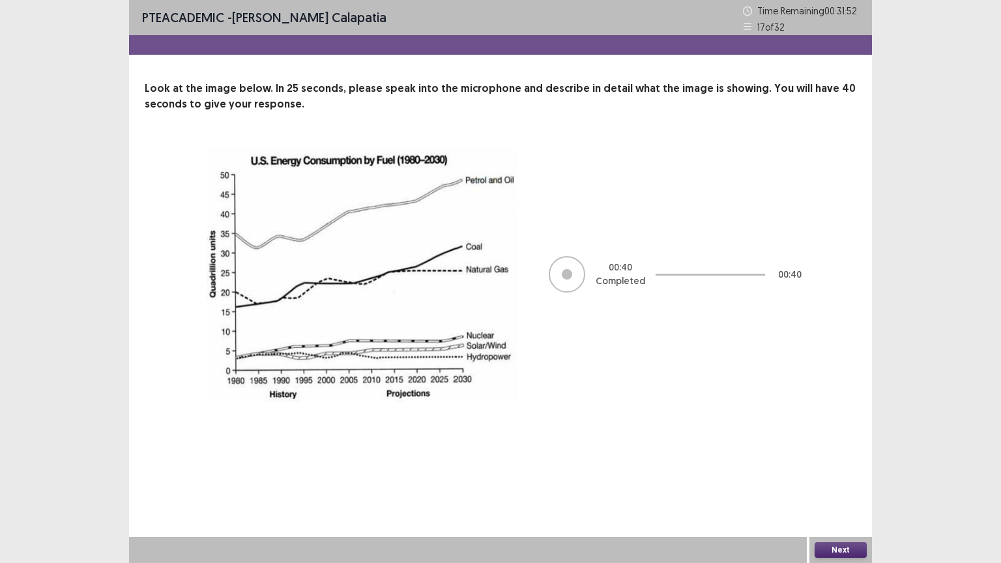
click at [851, 441] on button "Next" at bounding box center [840, 550] width 52 height 16
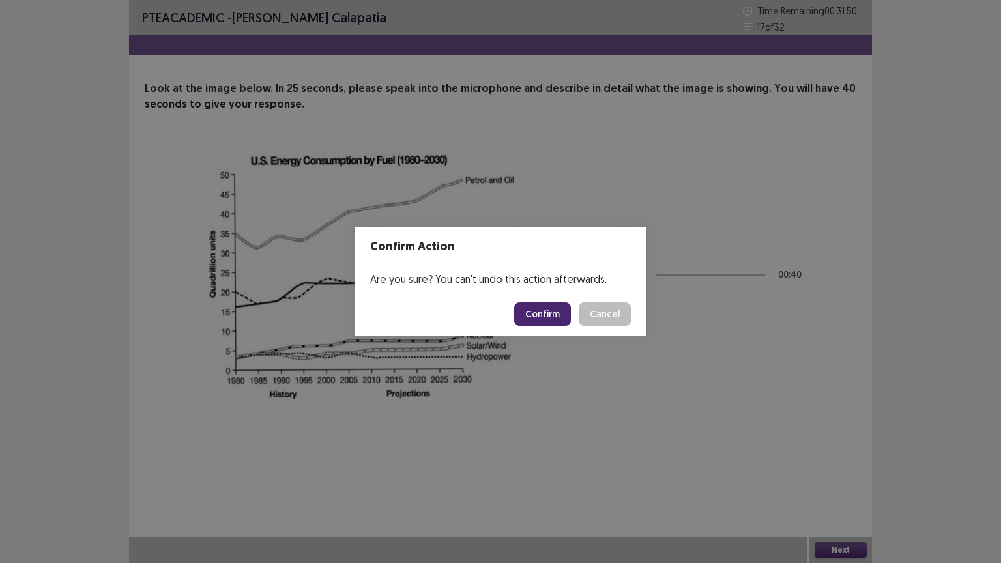
click at [560, 313] on button "Confirm" at bounding box center [542, 313] width 57 height 23
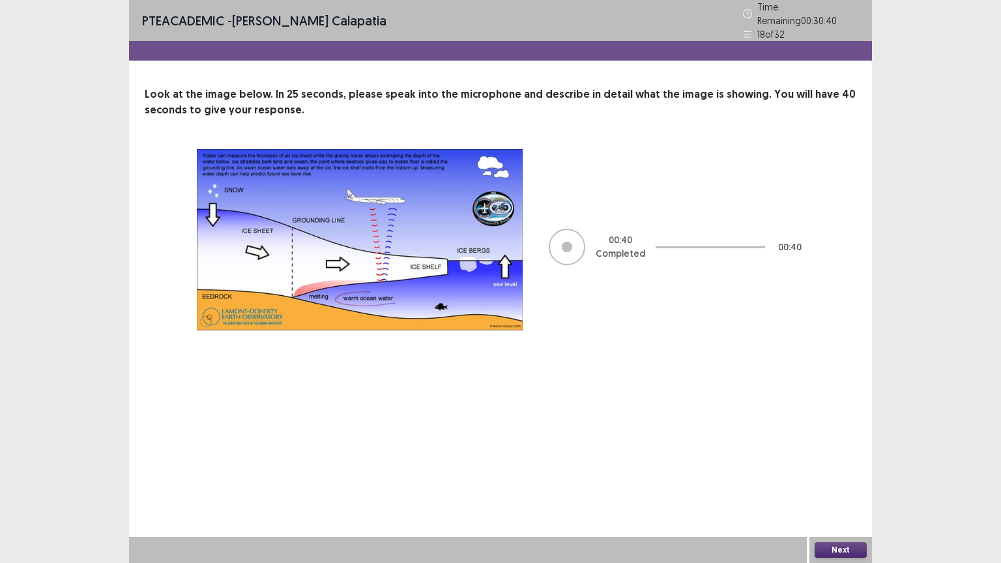
click at [850, 441] on button "Next" at bounding box center [840, 550] width 52 height 16
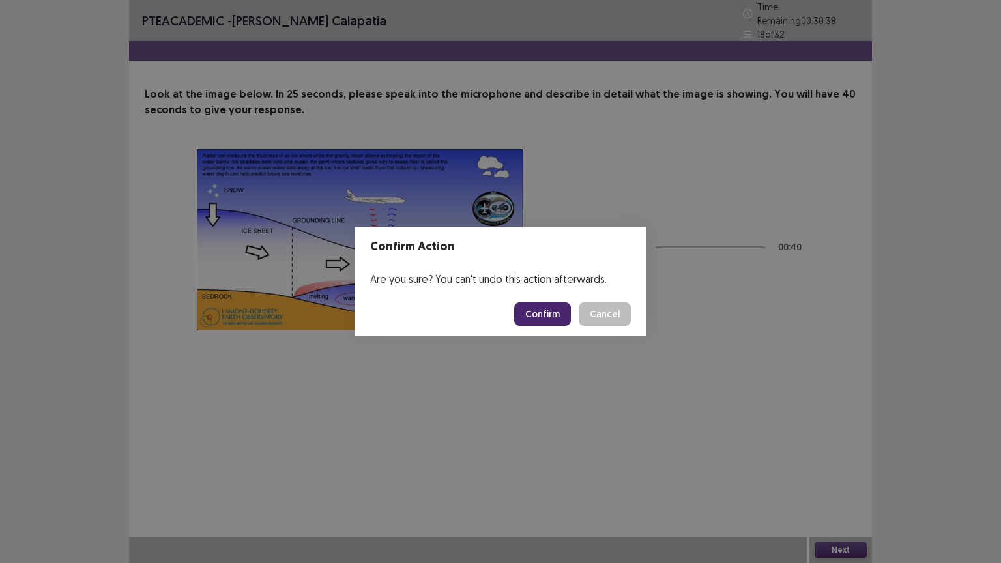
click at [547, 304] on button "Confirm" at bounding box center [542, 313] width 57 height 23
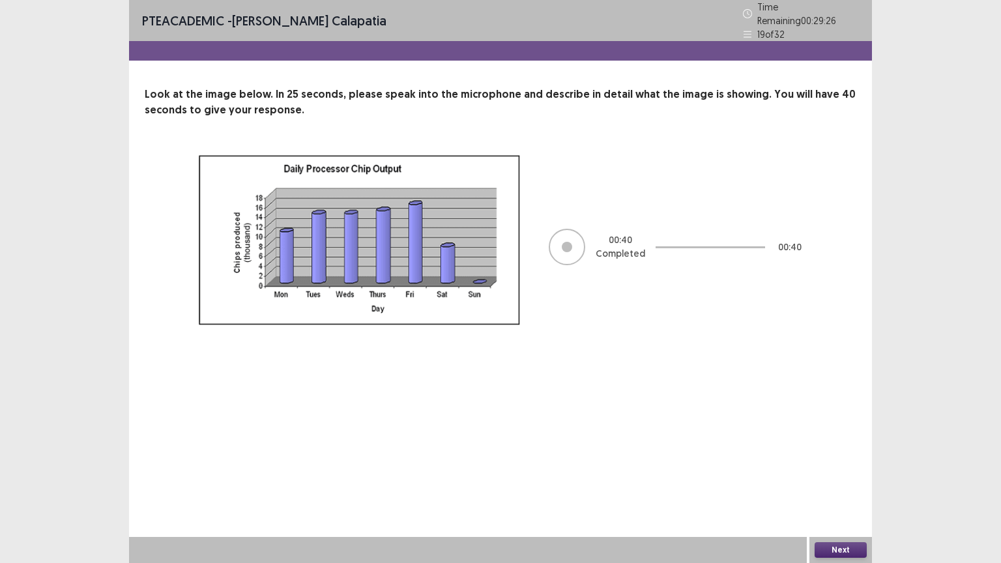
click at [854, 441] on button "Next" at bounding box center [840, 550] width 52 height 16
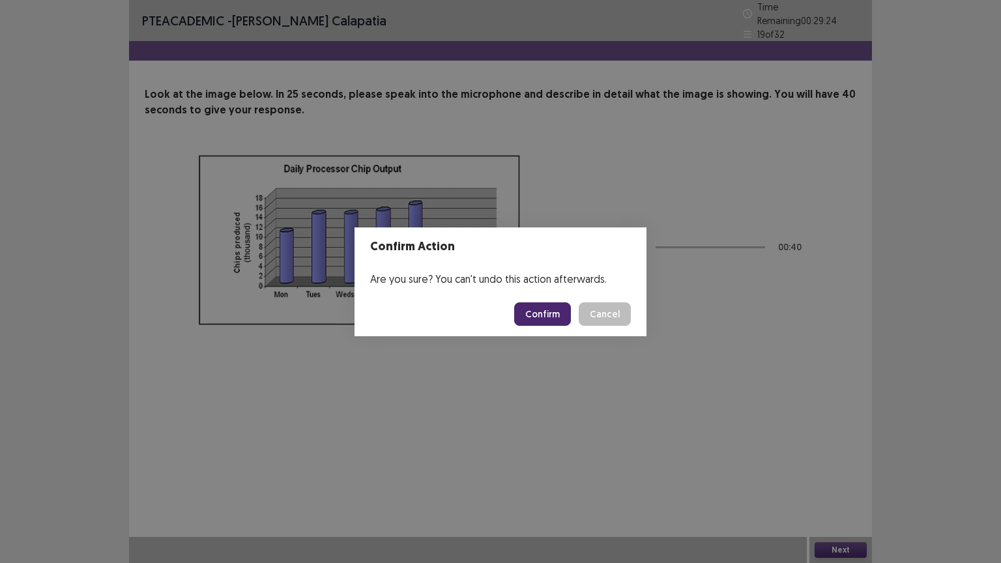
click at [545, 309] on button "Confirm" at bounding box center [542, 313] width 57 height 23
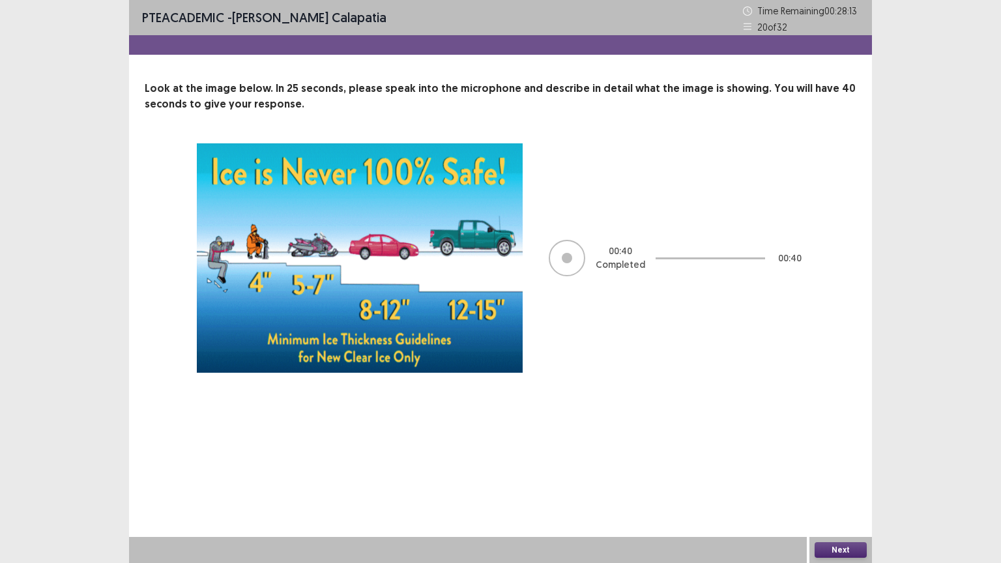
click at [857, 441] on button "Next" at bounding box center [840, 550] width 52 height 16
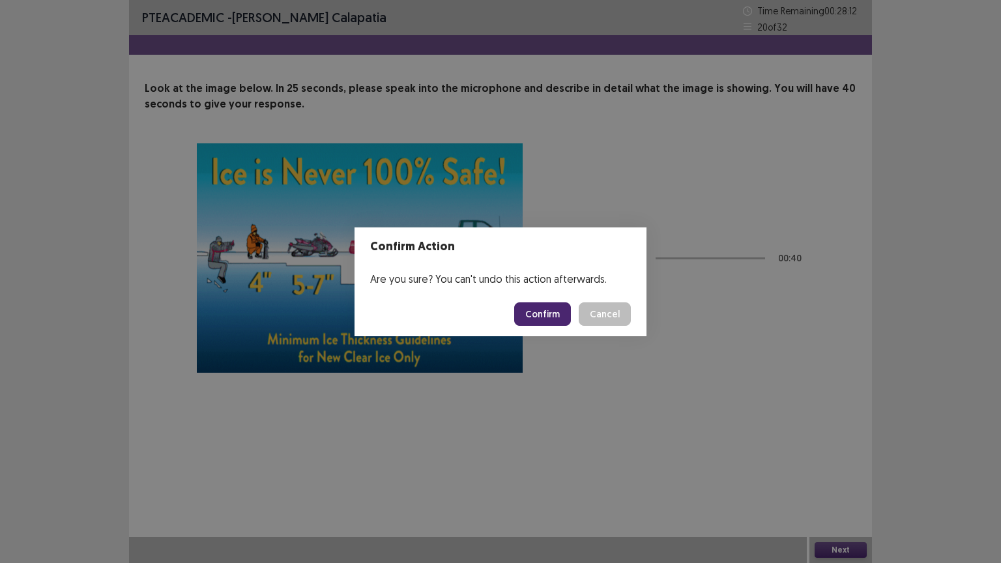
click at [548, 309] on button "Confirm" at bounding box center [542, 313] width 57 height 23
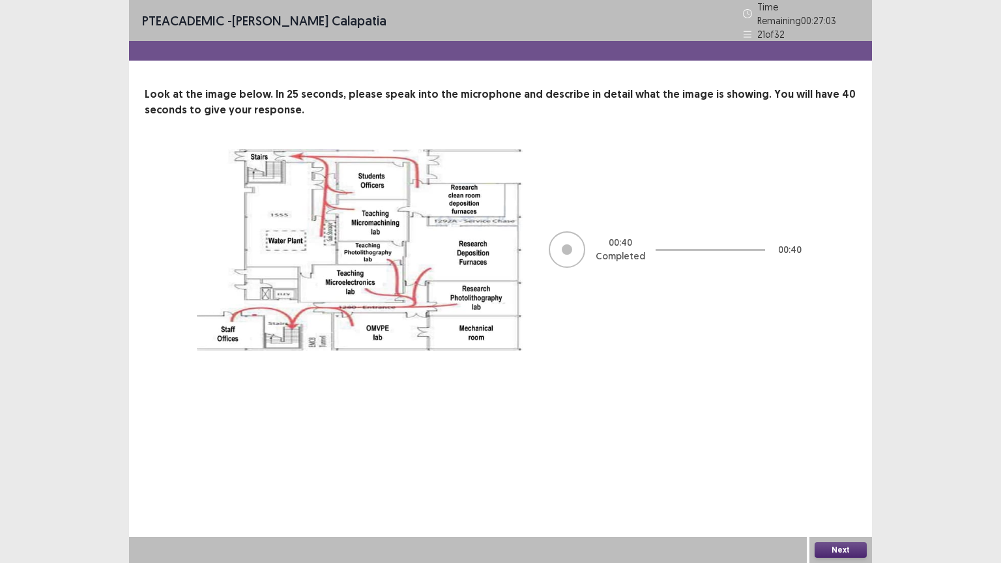
click at [848, 441] on button "Next" at bounding box center [840, 550] width 52 height 16
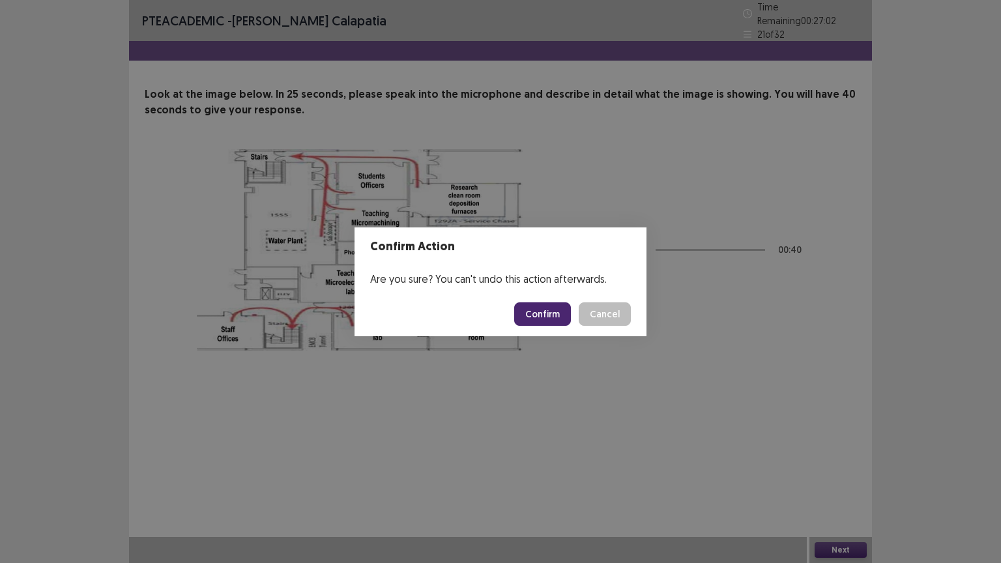
click at [562, 315] on button "Confirm" at bounding box center [542, 313] width 57 height 23
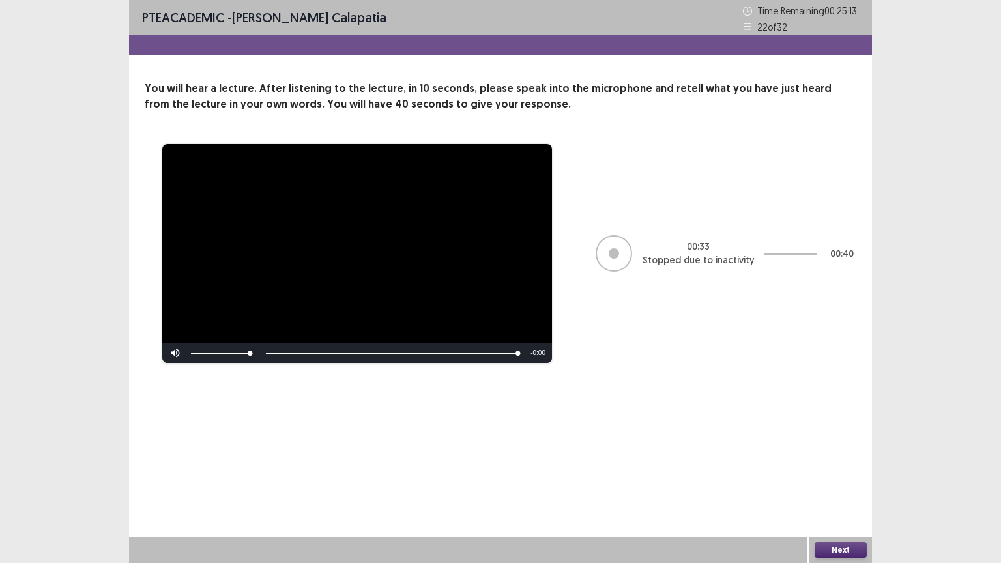
click at [860, 441] on button "Next" at bounding box center [840, 550] width 52 height 16
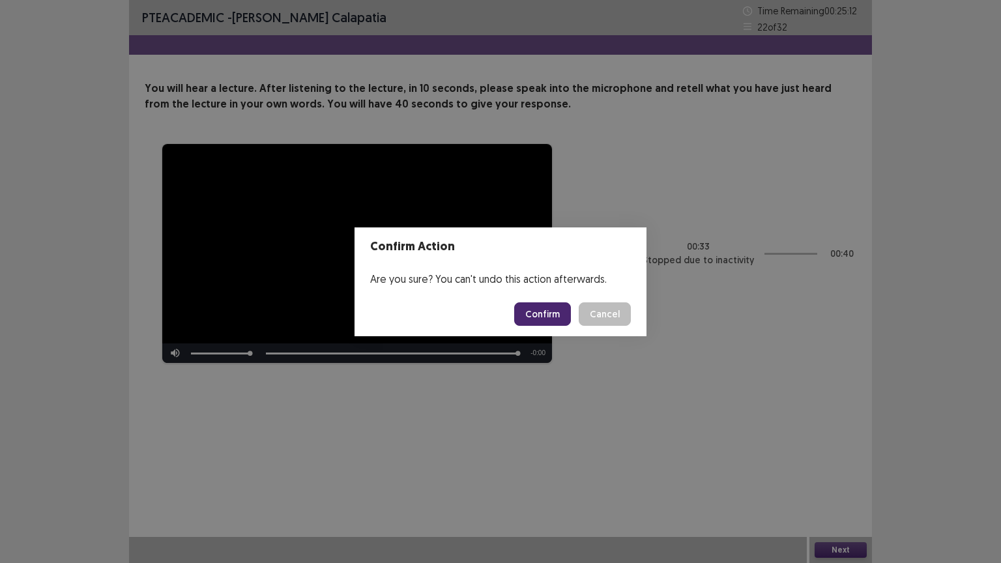
click at [563, 312] on button "Confirm" at bounding box center [542, 313] width 57 height 23
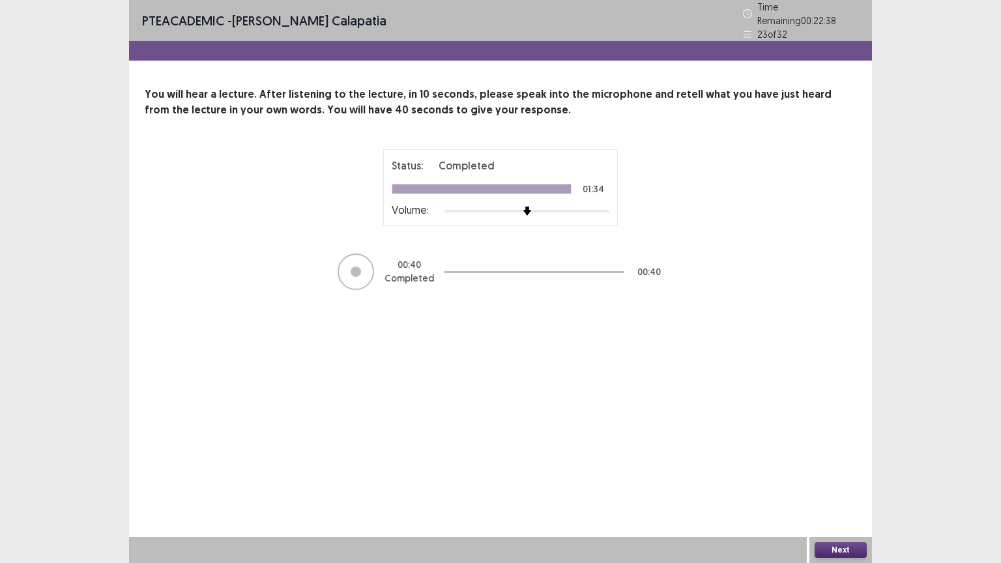
click at [859, 441] on button "Next" at bounding box center [840, 550] width 52 height 16
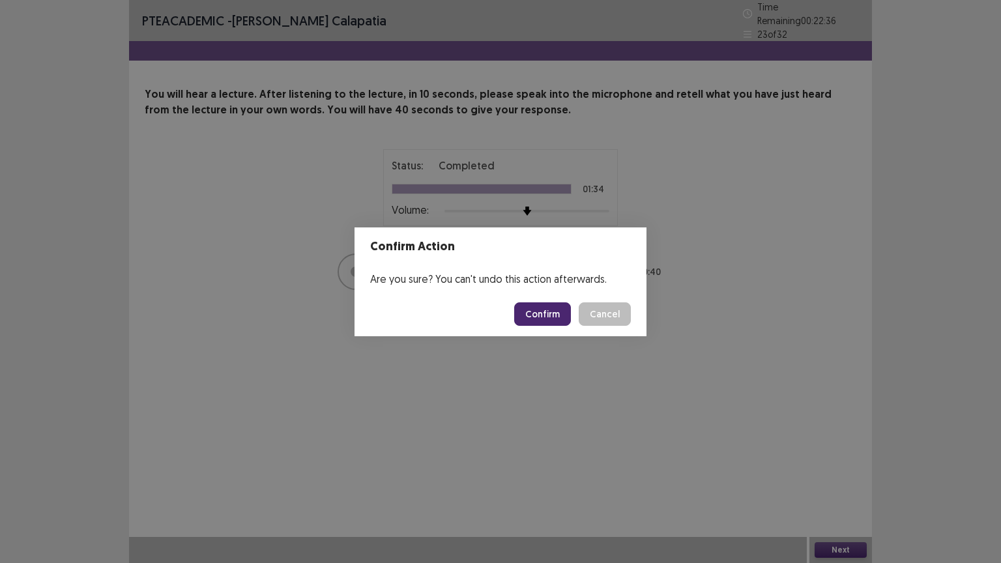
click at [554, 310] on button "Confirm" at bounding box center [542, 313] width 57 height 23
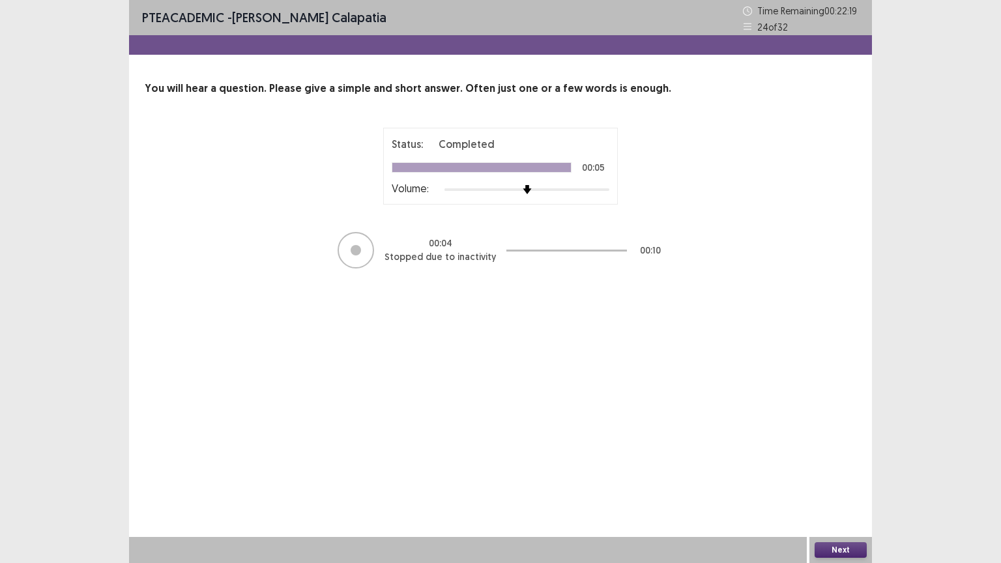
click at [849, 441] on button "Next" at bounding box center [840, 550] width 52 height 16
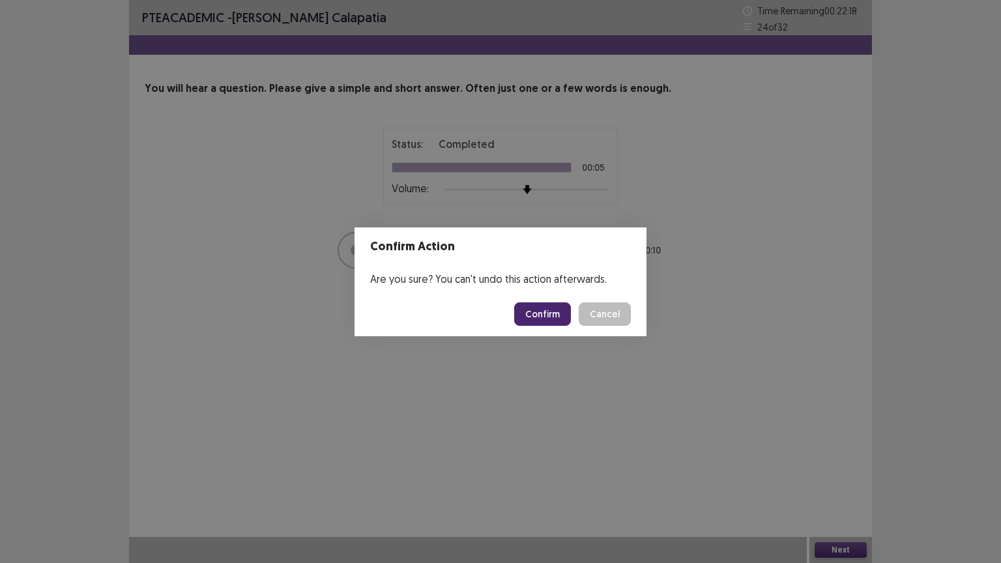
click at [560, 321] on button "Confirm" at bounding box center [542, 313] width 57 height 23
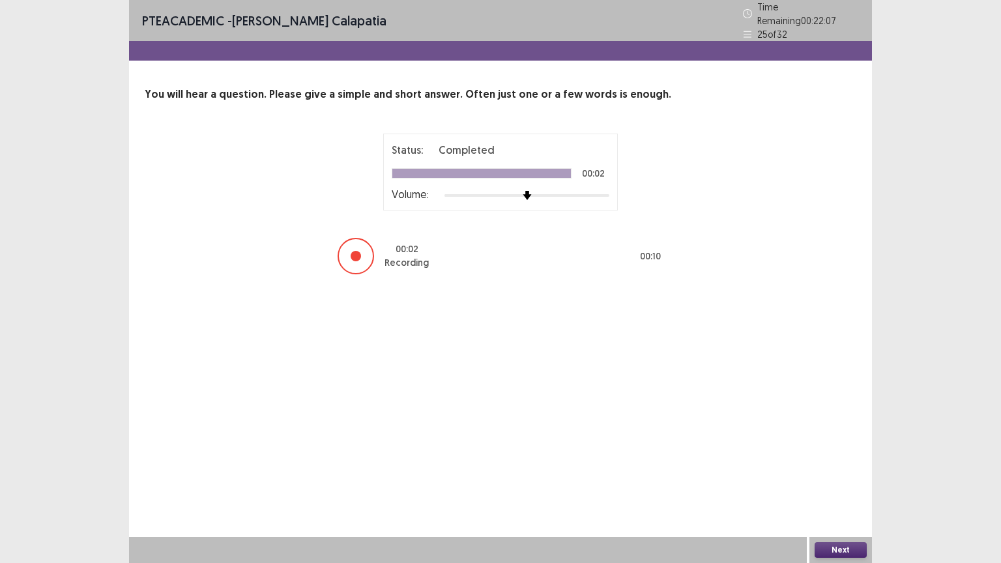
click at [832, 441] on button "Next" at bounding box center [840, 550] width 52 height 16
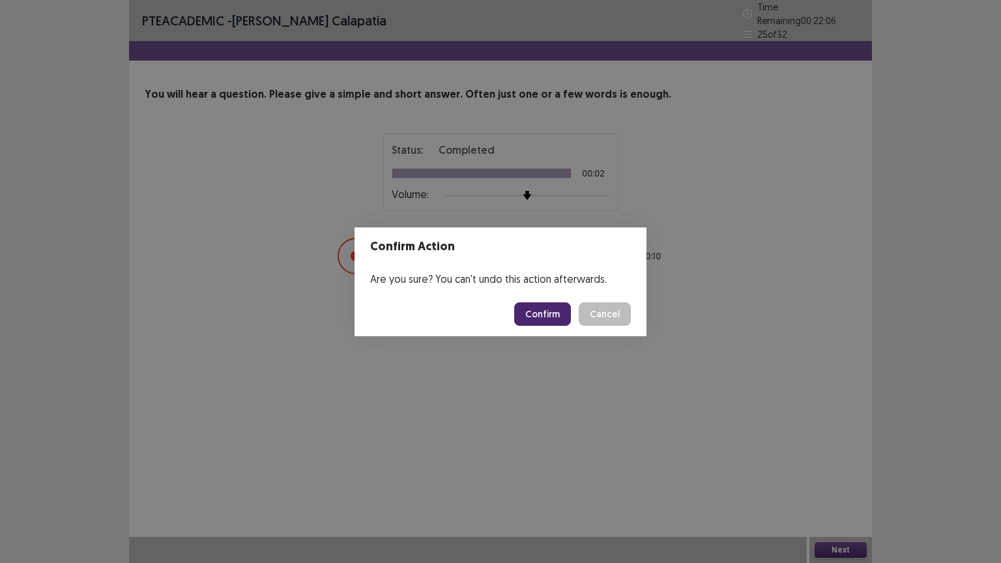
click at [547, 307] on button "Confirm" at bounding box center [542, 313] width 57 height 23
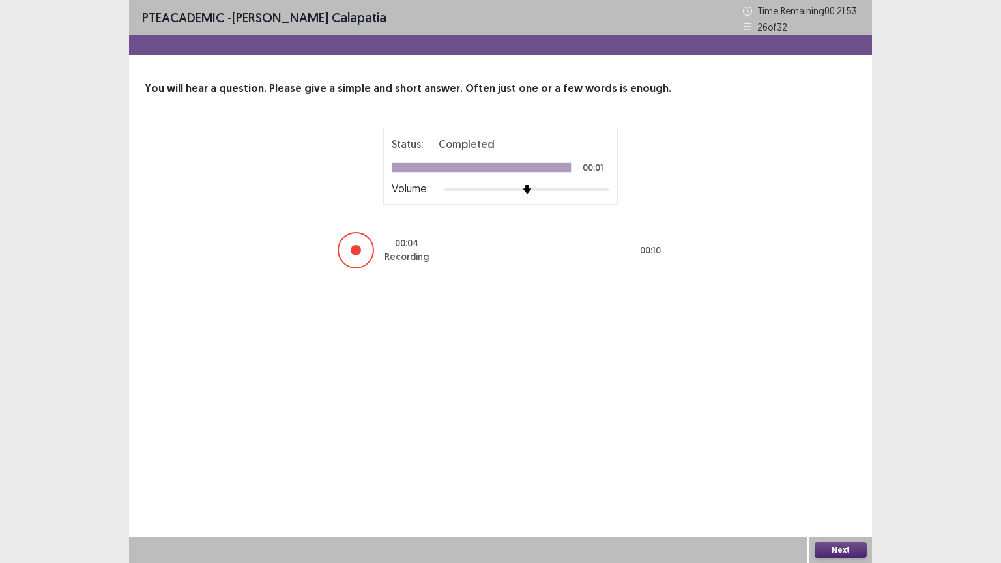
click at [840, 441] on button "Next" at bounding box center [840, 550] width 52 height 16
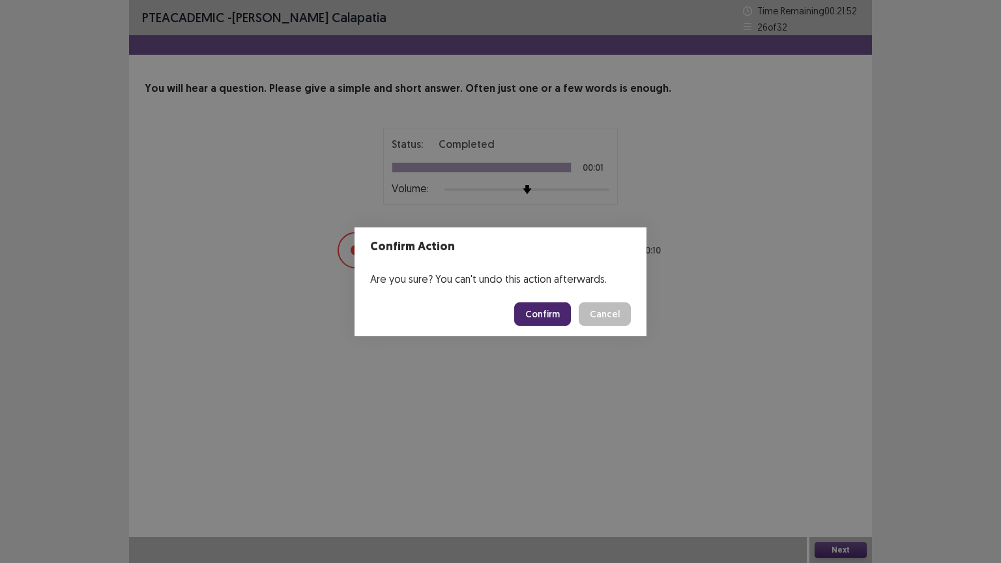
click at [532, 316] on button "Confirm" at bounding box center [542, 313] width 57 height 23
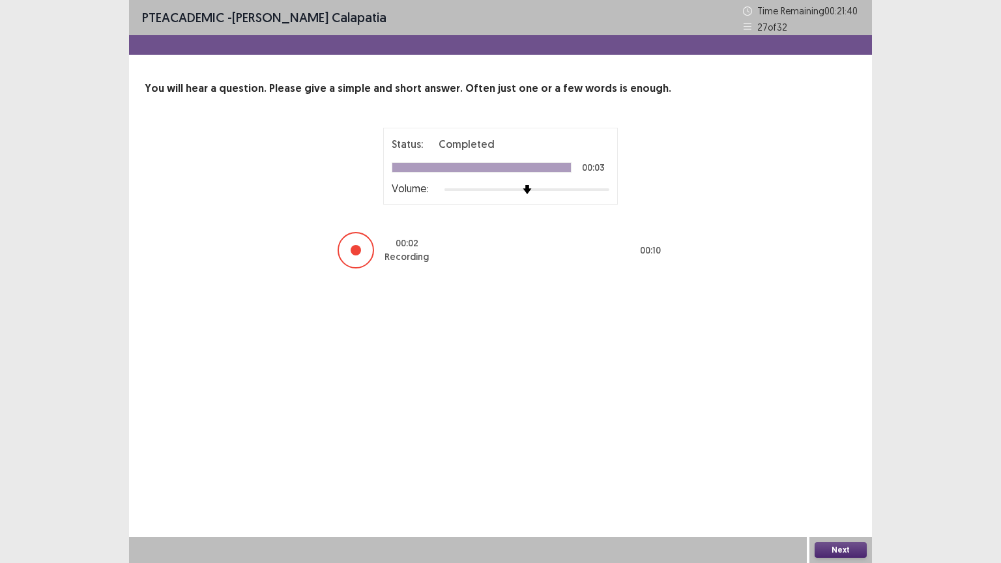
click at [836, 441] on button "Next" at bounding box center [840, 550] width 52 height 16
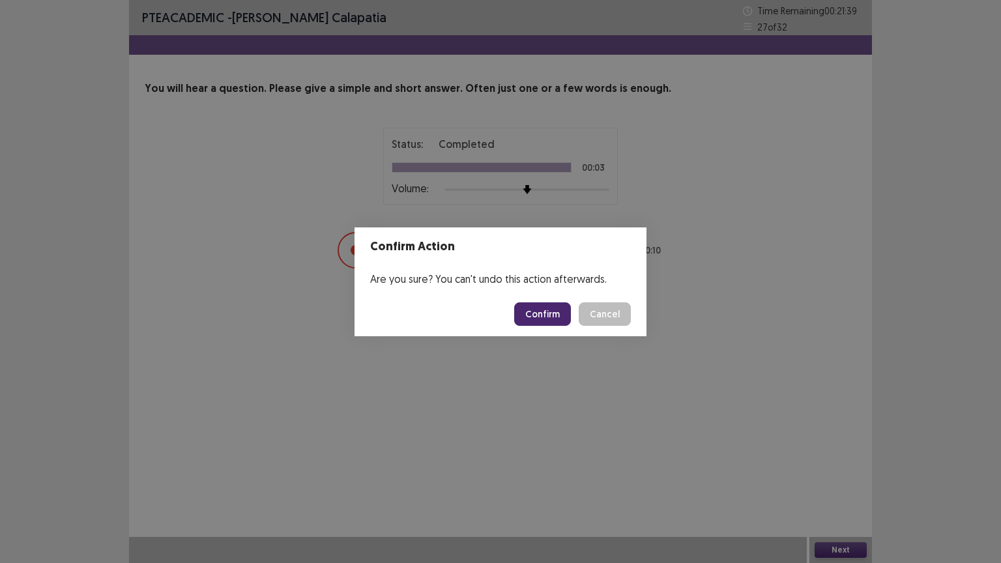
click at [563, 314] on button "Confirm" at bounding box center [542, 313] width 57 height 23
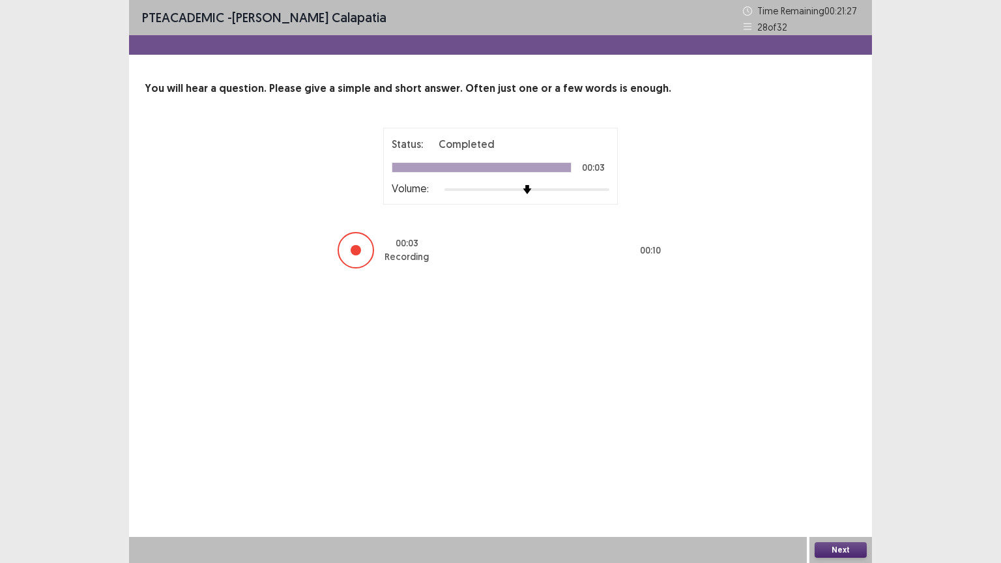
click at [842, 441] on button "Next" at bounding box center [840, 550] width 52 height 16
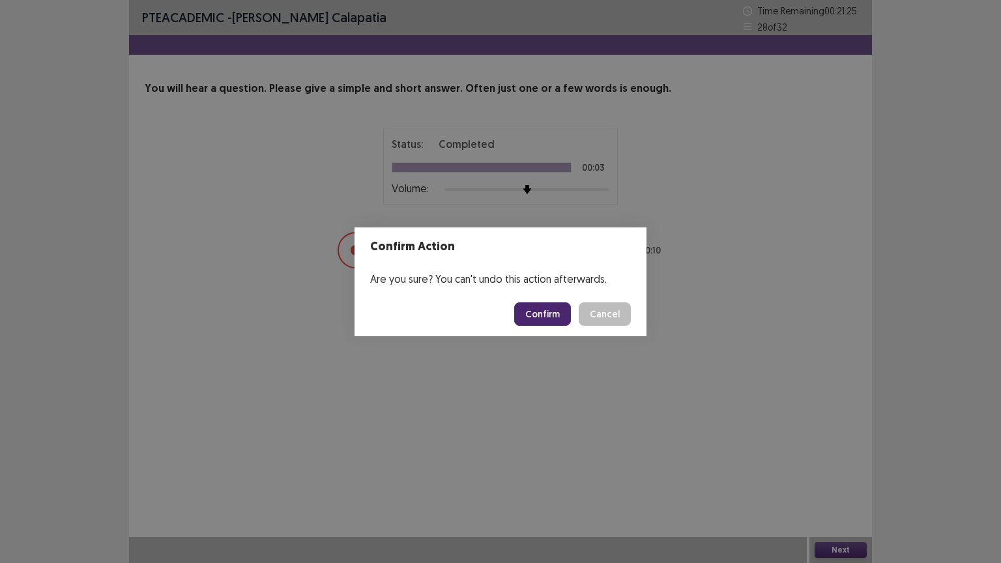
click at [539, 311] on button "Confirm" at bounding box center [542, 313] width 57 height 23
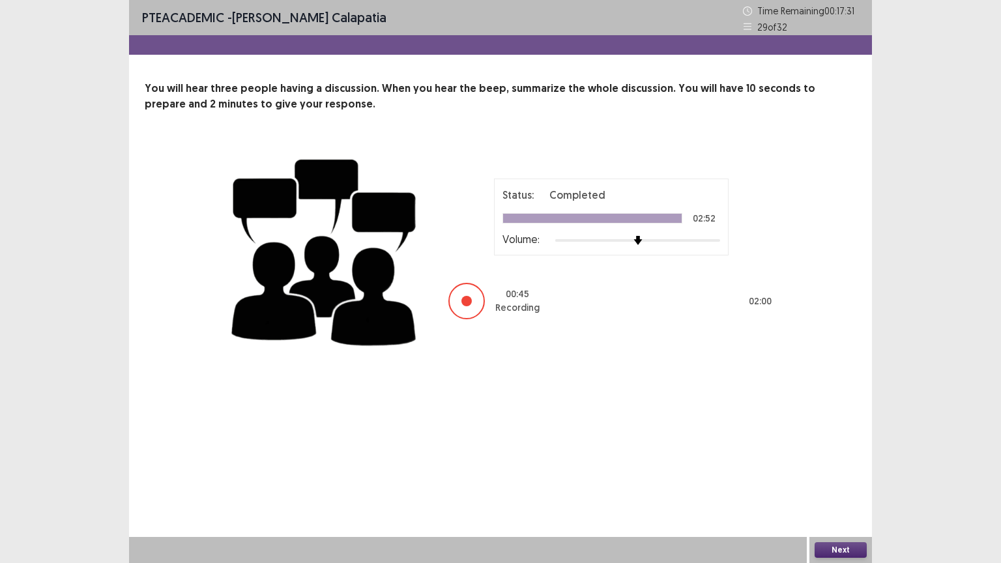
click at [857, 441] on button "Next" at bounding box center [840, 550] width 52 height 16
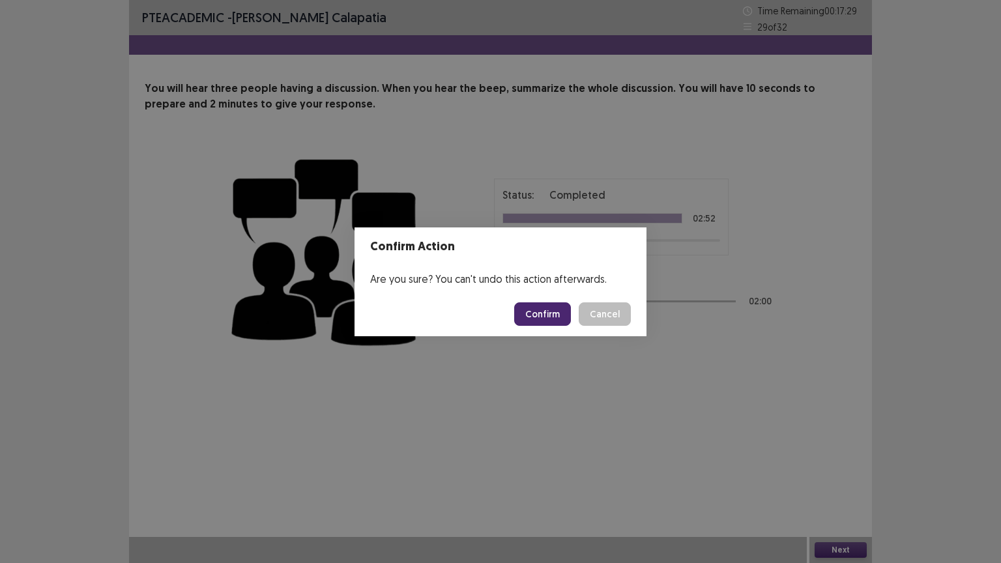
click at [555, 309] on button "Confirm" at bounding box center [542, 313] width 57 height 23
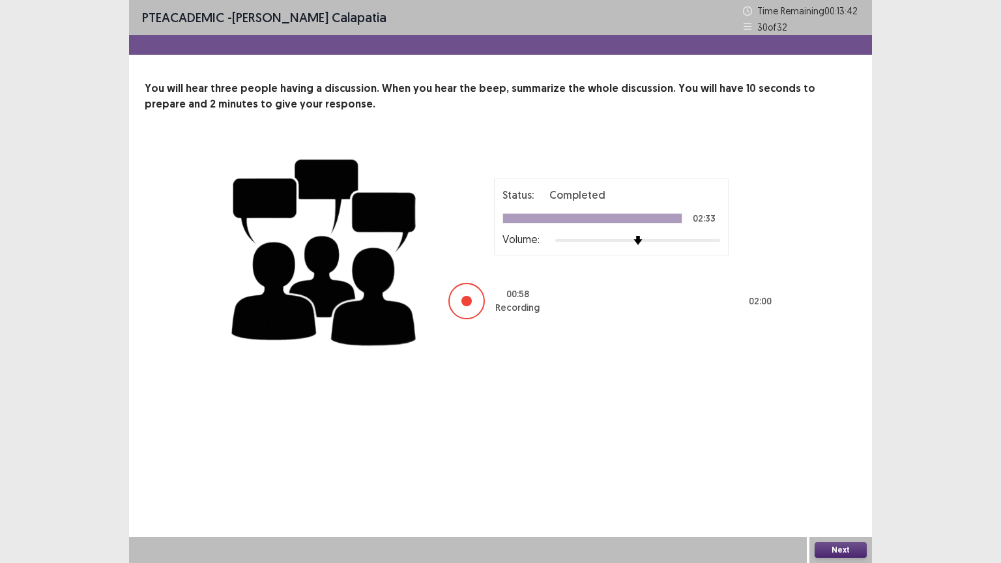
click at [842, 441] on button "Next" at bounding box center [840, 550] width 52 height 16
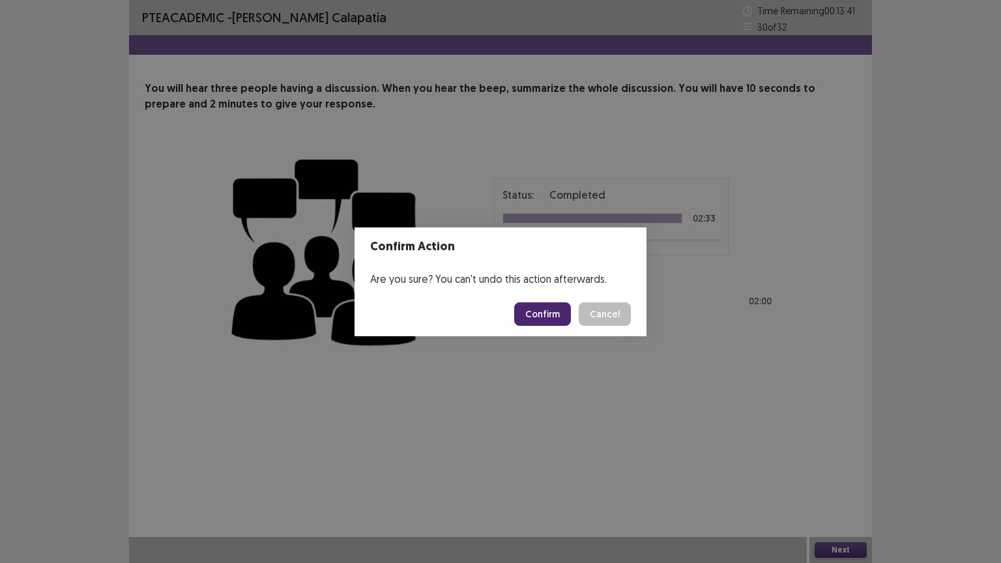
click at [541, 310] on button "Confirm" at bounding box center [542, 313] width 57 height 23
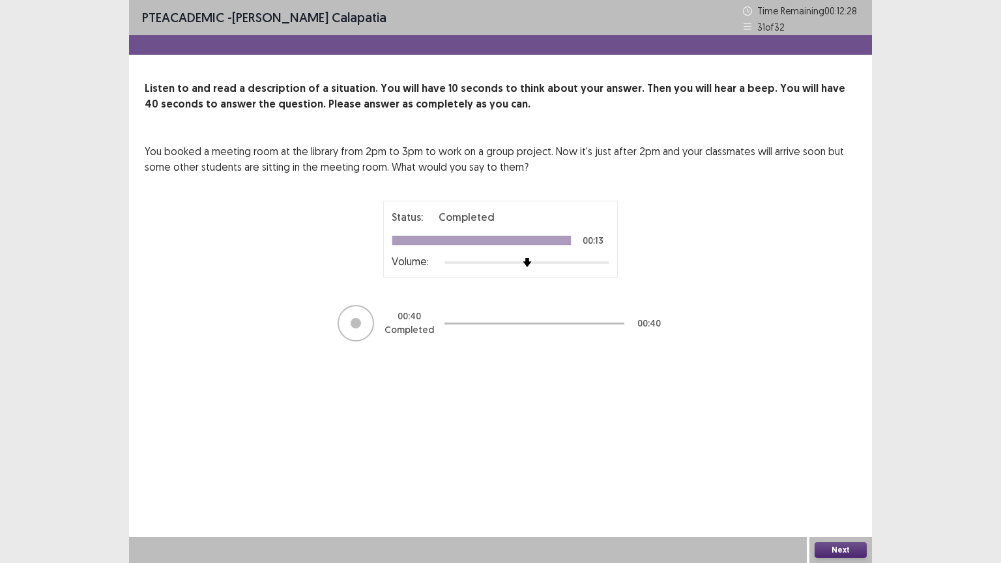
click at [850, 441] on button "Next" at bounding box center [840, 550] width 52 height 16
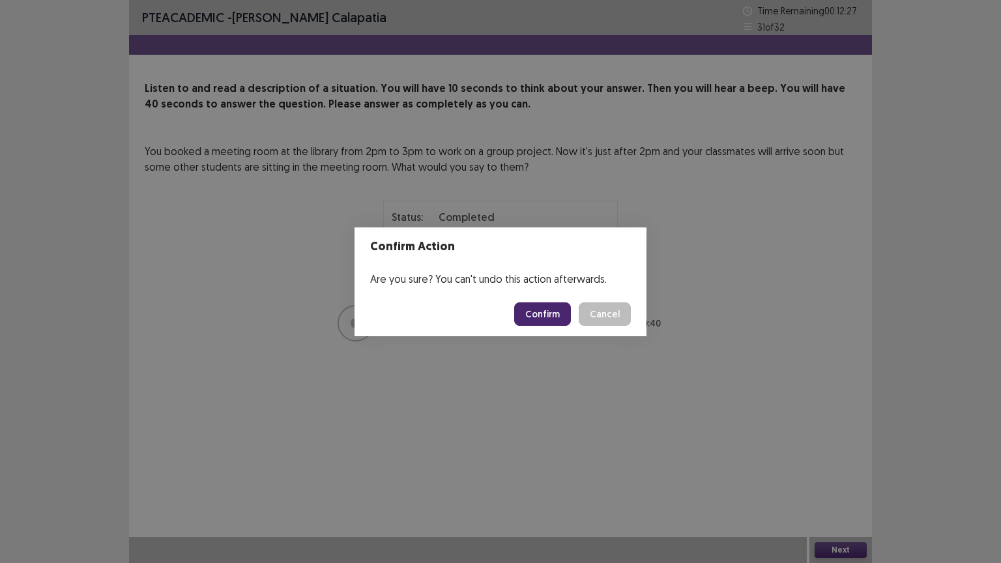
click at [540, 315] on button "Confirm" at bounding box center [542, 313] width 57 height 23
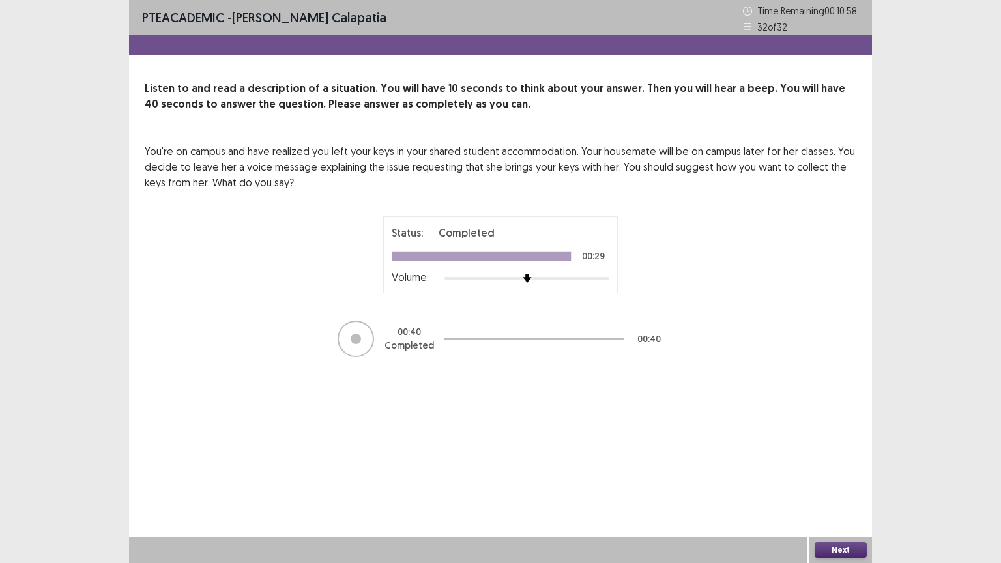
click at [827, 441] on button "Next" at bounding box center [840, 550] width 52 height 16
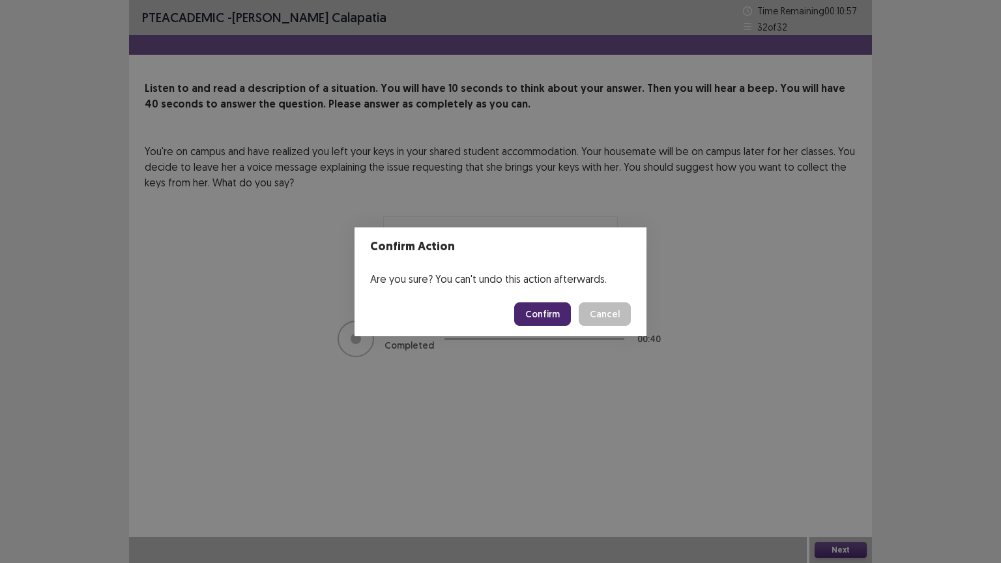
click at [555, 309] on button "Confirm" at bounding box center [542, 313] width 57 height 23
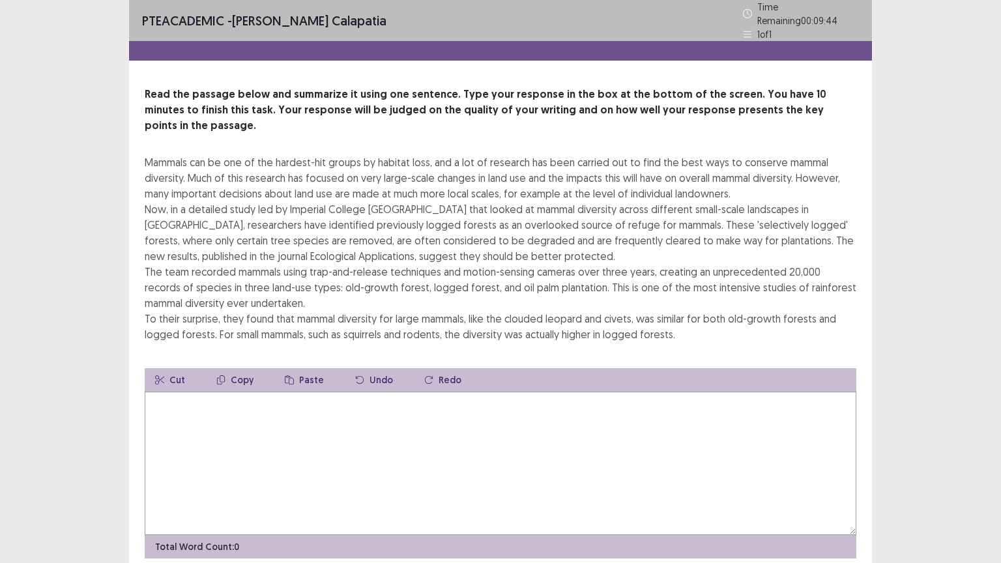
click at [259, 413] on textarea at bounding box center [500, 462] width 711 height 143
click at [239, 440] on textarea at bounding box center [500, 462] width 711 height 143
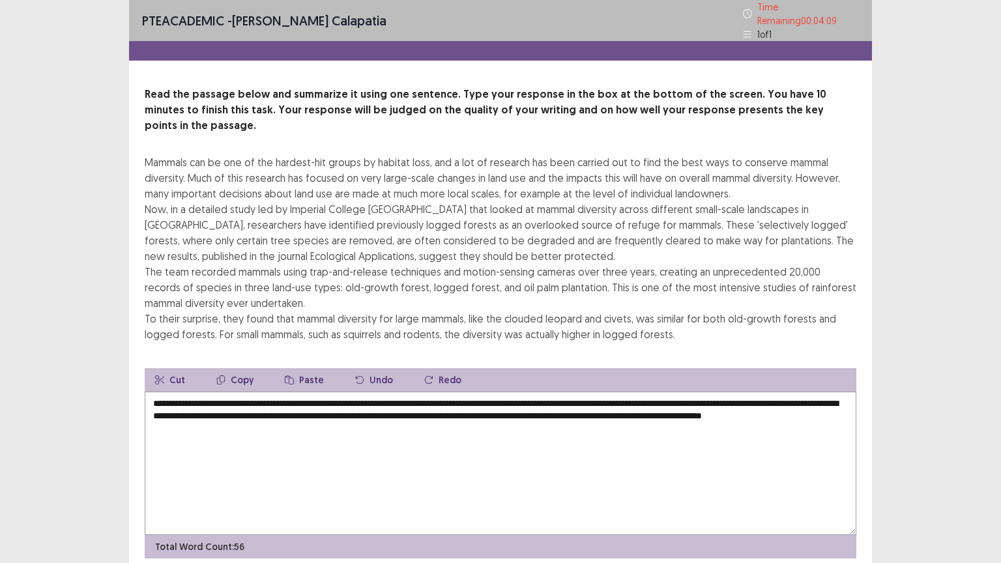
scroll to position [31, 0]
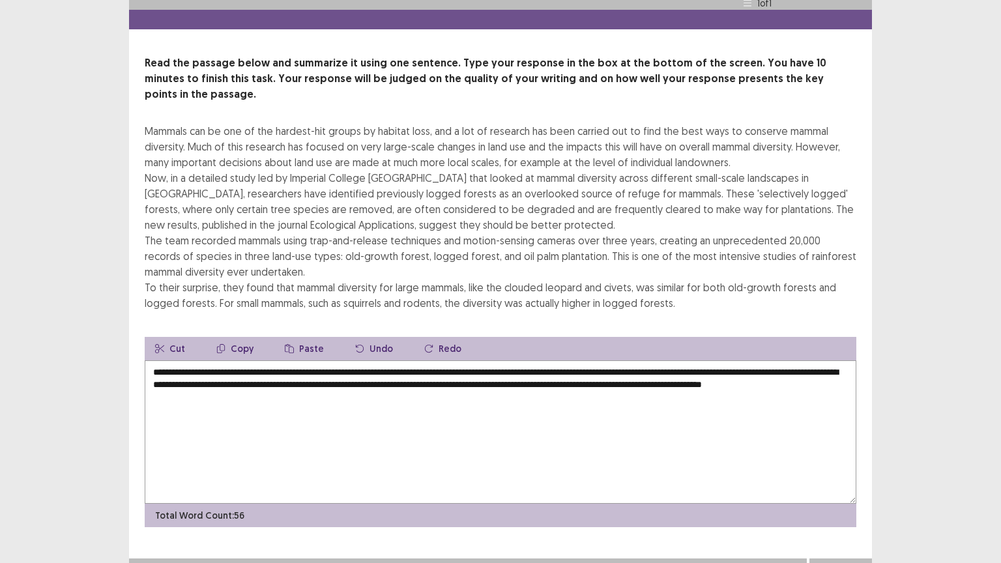
type textarea "**********"
click at [827, 441] on button "Next" at bounding box center [840, 571] width 52 height 16
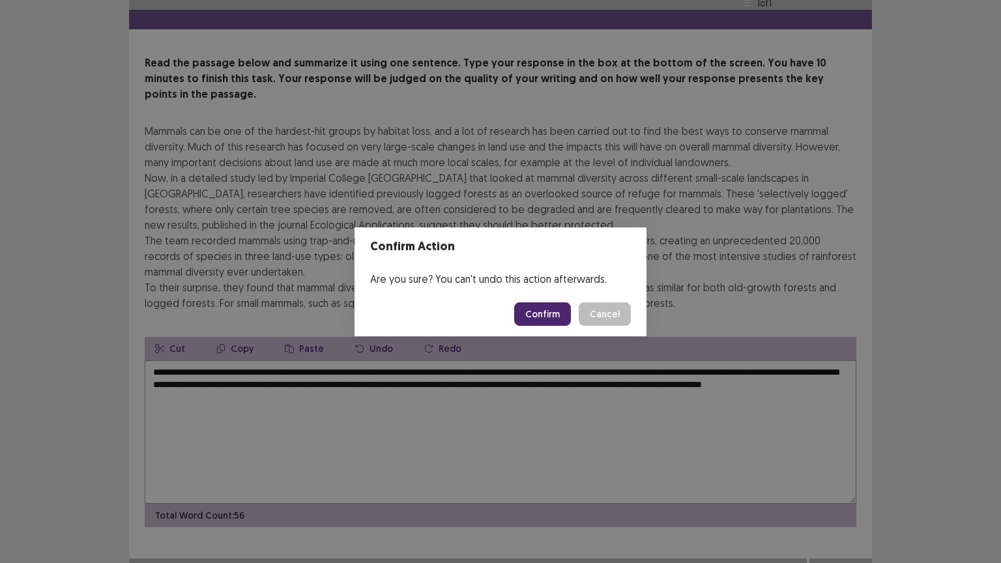
click at [545, 312] on button "Confirm" at bounding box center [542, 313] width 57 height 23
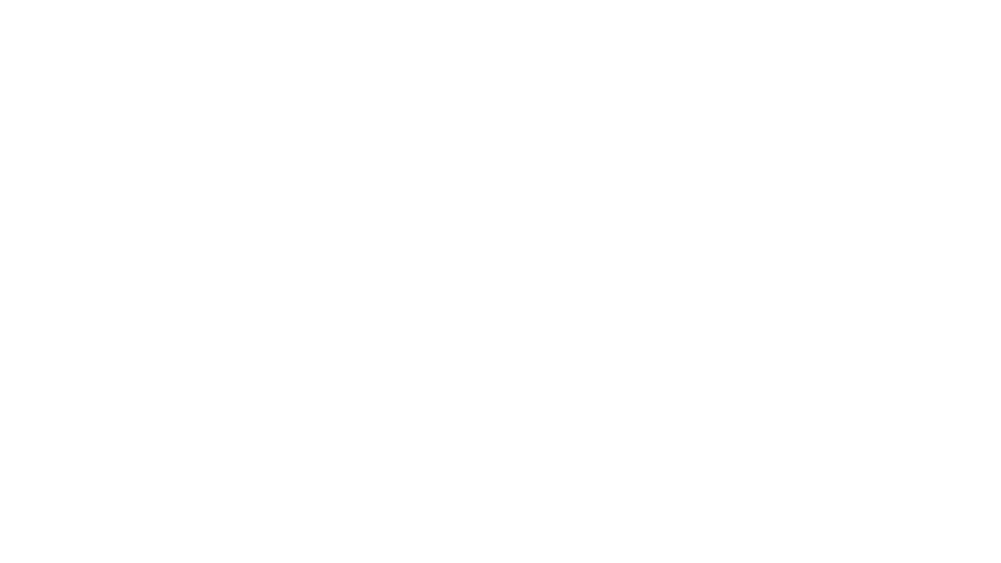
scroll to position [0, 0]
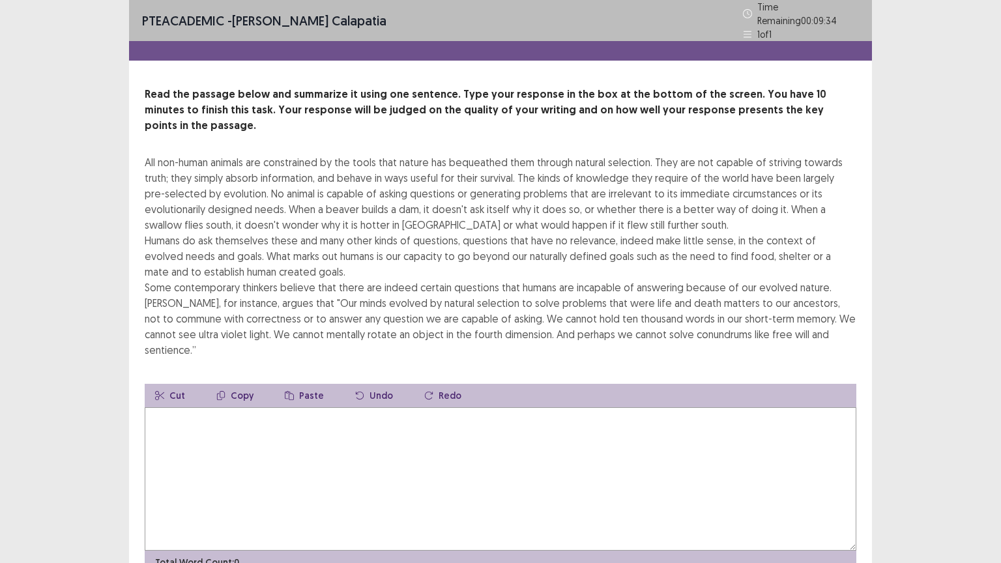
drag, startPoint x: 340, startPoint y: 400, endPoint x: 347, endPoint y: 406, distance: 9.2
click at [341, 407] on textarea at bounding box center [500, 478] width 711 height 143
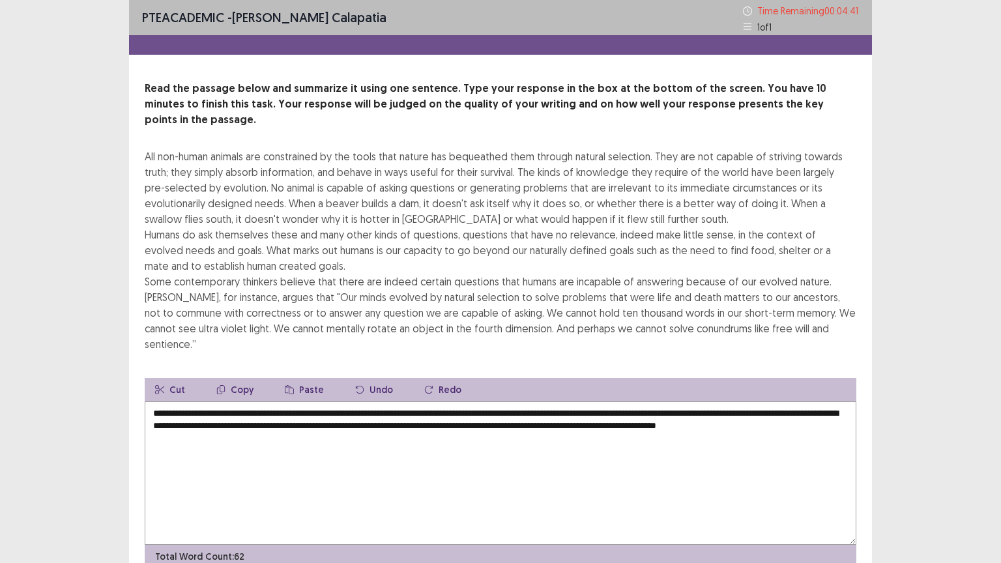
click at [737, 401] on textarea "**********" at bounding box center [500, 472] width 711 height 143
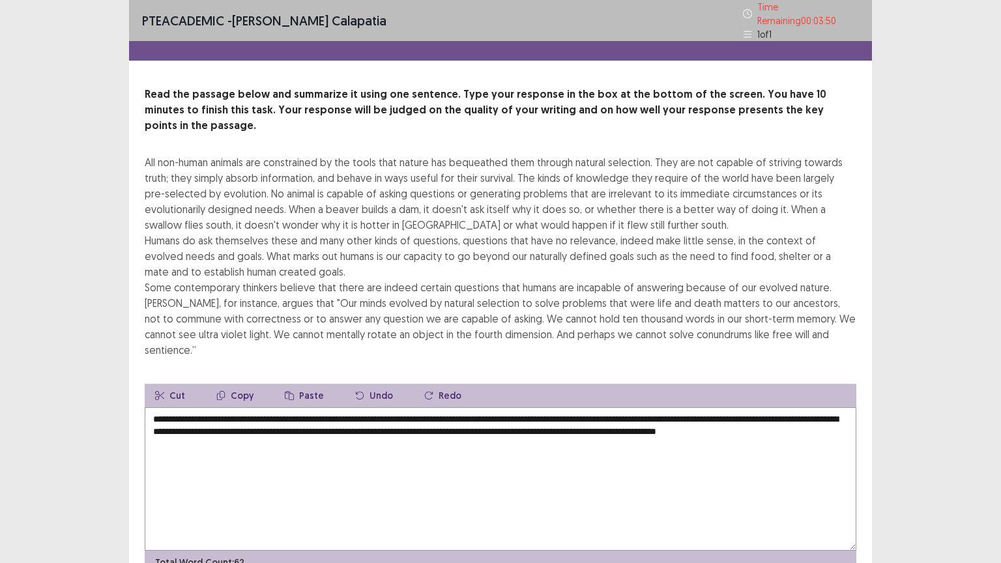
click at [550, 407] on textarea "**********" at bounding box center [500, 478] width 711 height 143
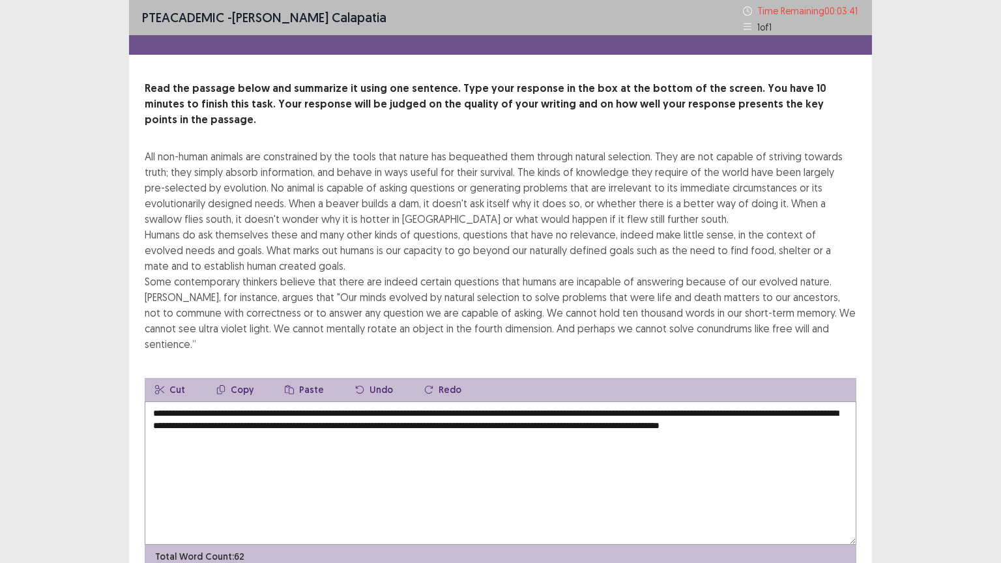
scroll to position [31, 0]
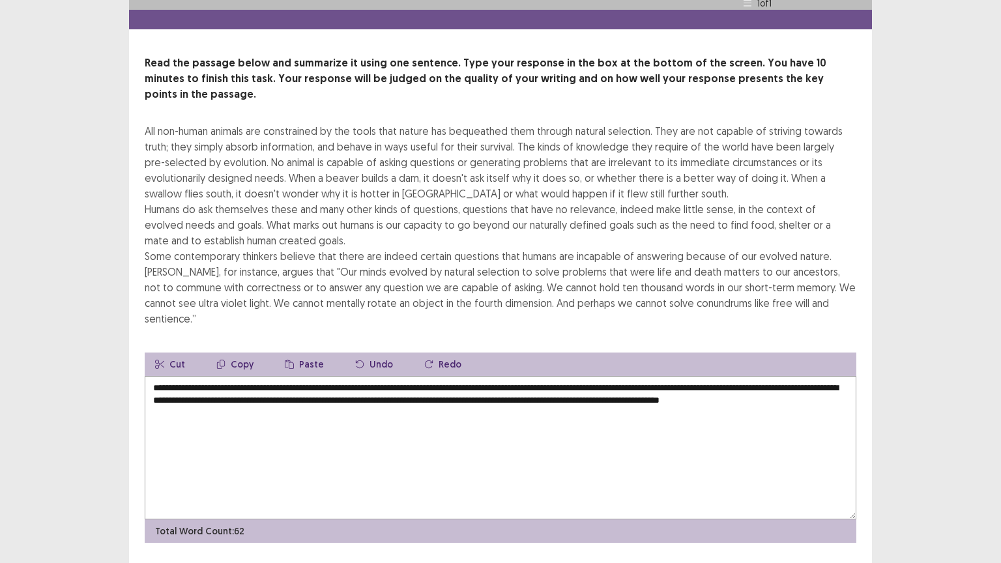
type textarea "**********"
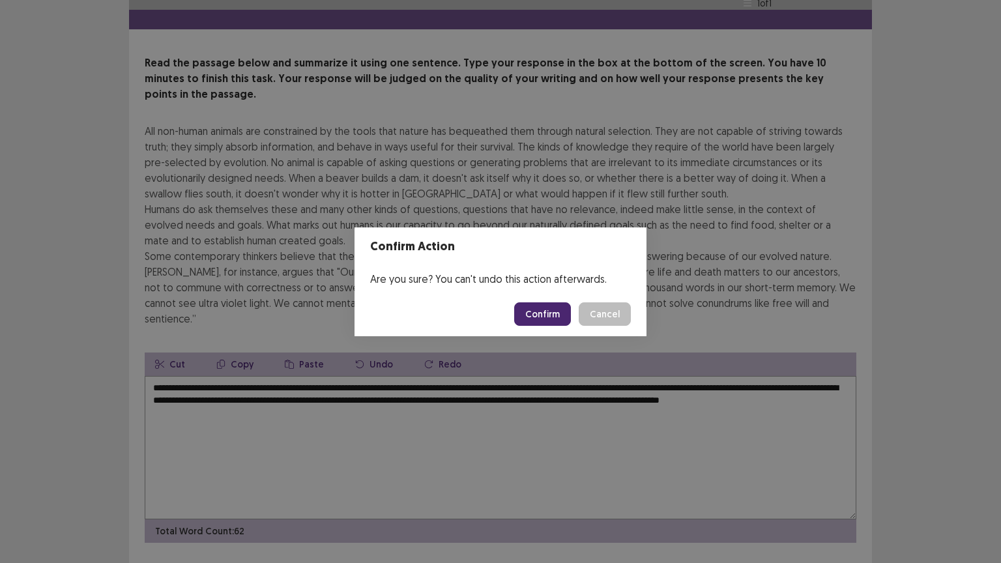
click at [540, 307] on button "Confirm" at bounding box center [542, 313] width 57 height 23
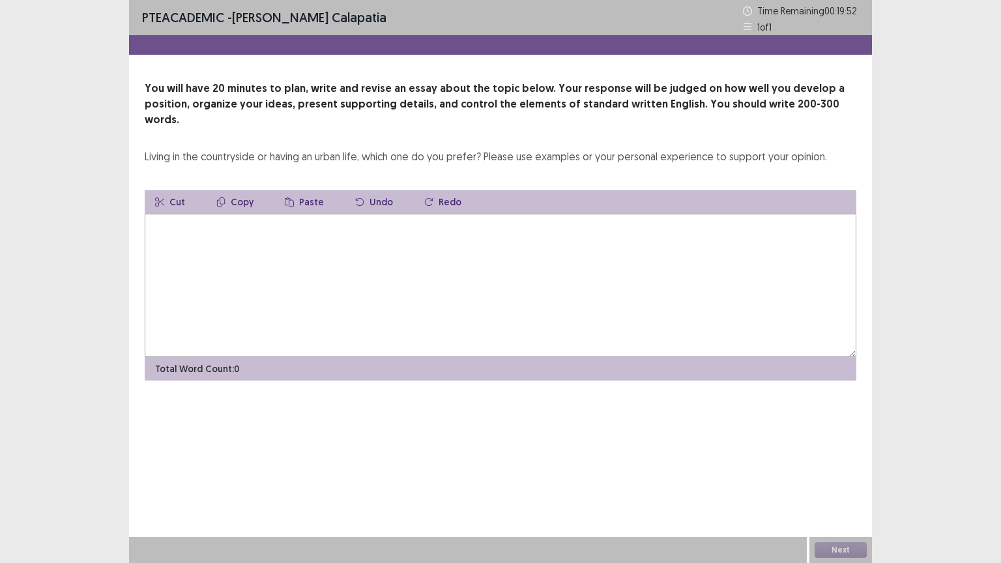
click at [255, 235] on textarea at bounding box center [500, 285] width 711 height 143
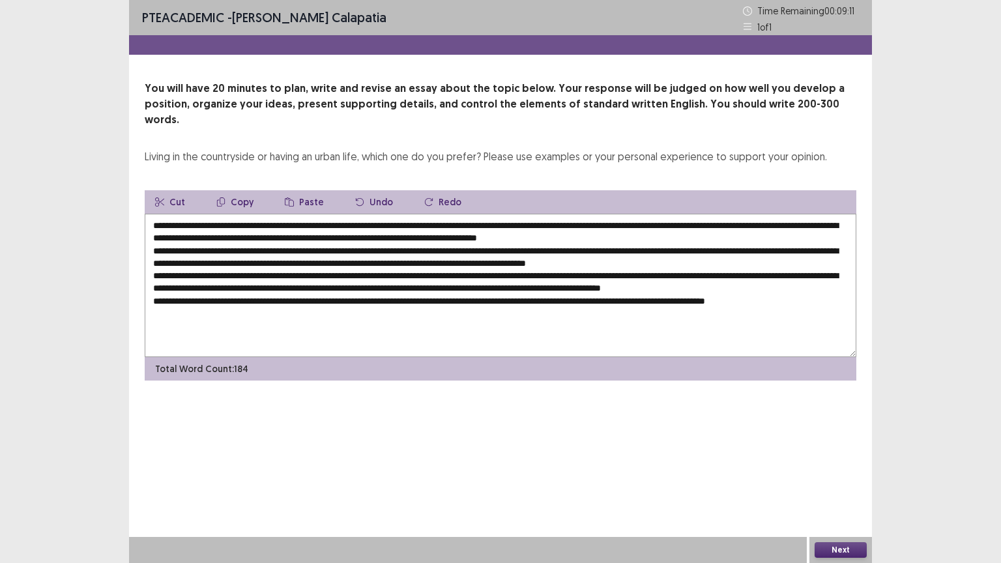
click at [242, 214] on textarea at bounding box center [500, 285] width 711 height 143
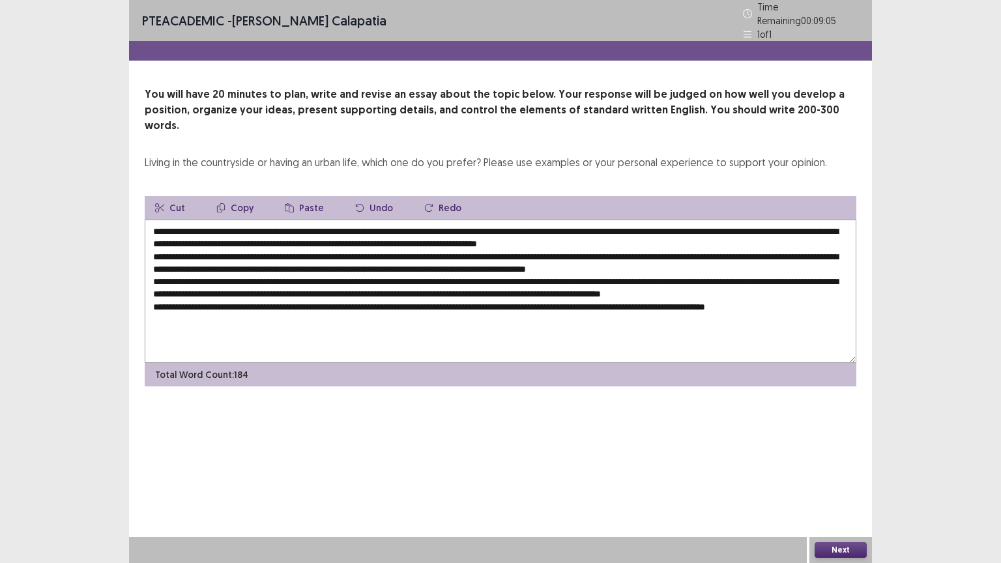
click at [217, 220] on textarea at bounding box center [500, 291] width 711 height 143
click at [204, 220] on textarea at bounding box center [500, 291] width 711 height 143
click at [508, 223] on textarea at bounding box center [500, 291] width 711 height 143
click at [656, 223] on textarea at bounding box center [500, 291] width 711 height 143
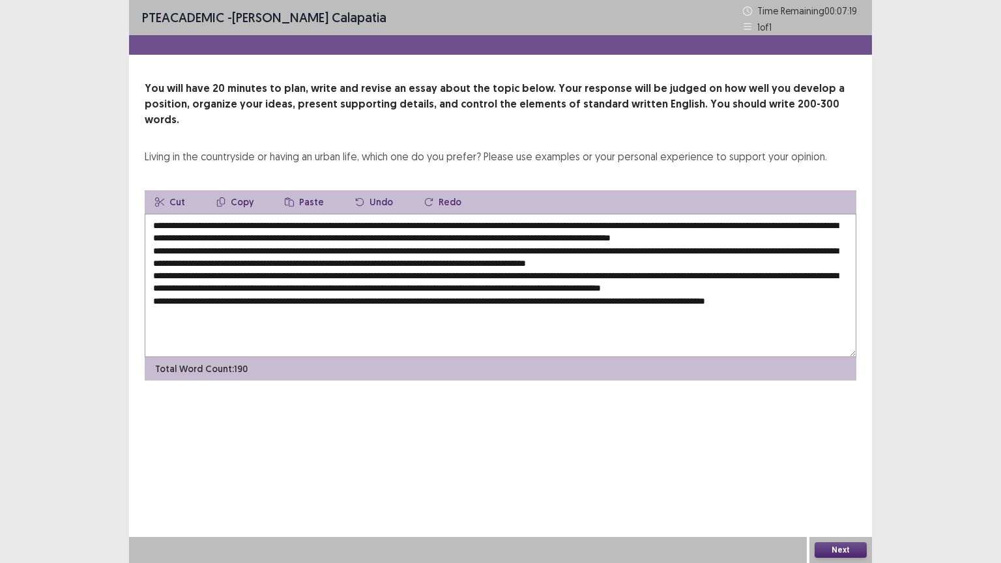
click at [382, 248] on textarea at bounding box center [500, 285] width 711 height 143
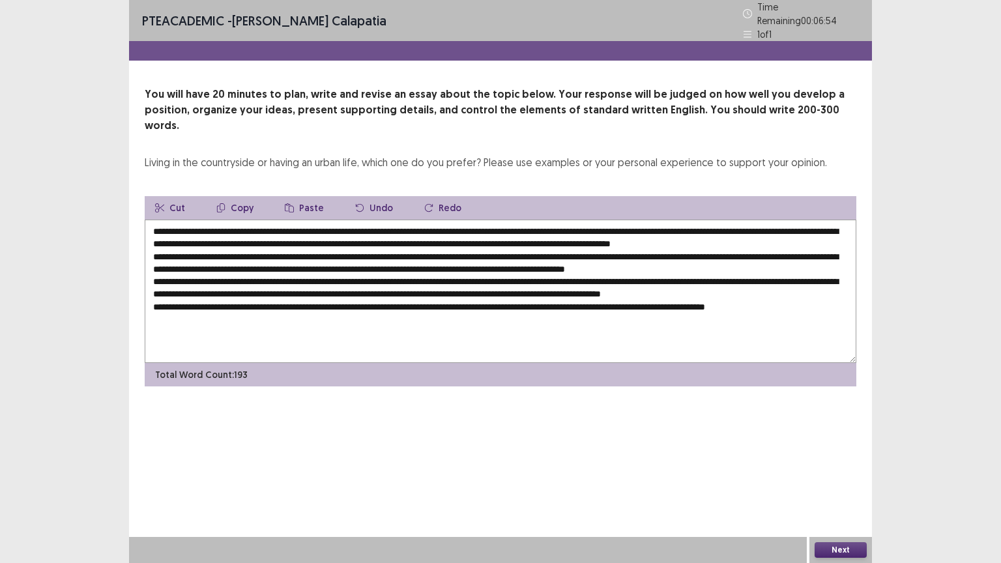
click at [754, 250] on textarea at bounding box center [500, 291] width 711 height 143
click at [775, 263] on textarea at bounding box center [500, 291] width 711 height 143
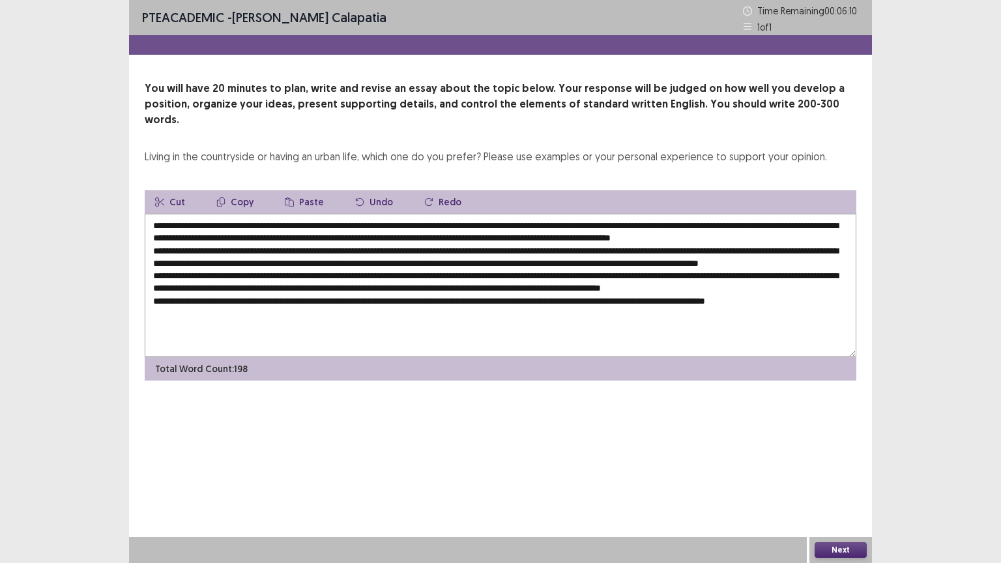
click at [405, 285] on textarea at bounding box center [500, 285] width 711 height 143
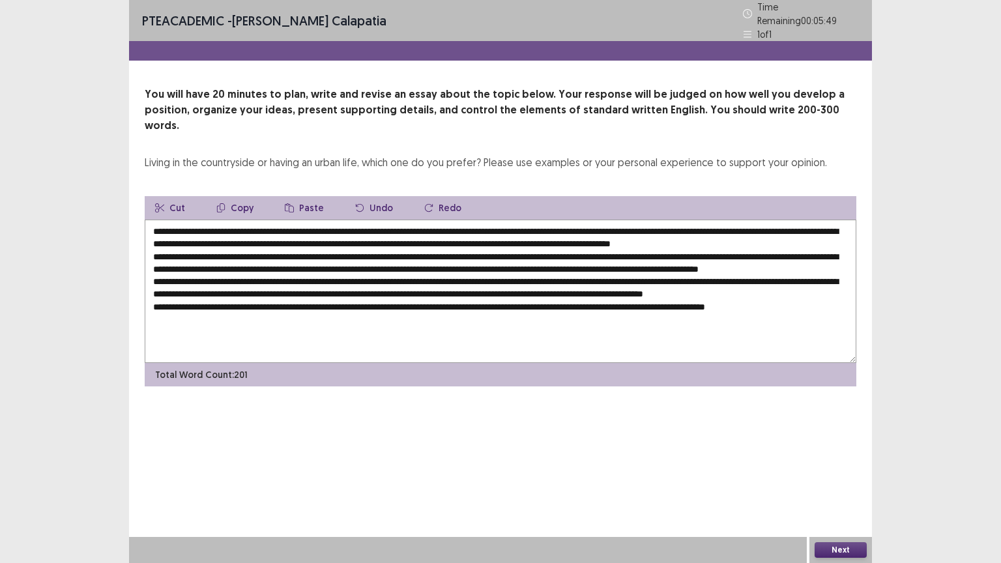
click at [228, 299] on textarea at bounding box center [500, 291] width 711 height 143
click at [209, 309] on textarea at bounding box center [500, 291] width 711 height 143
click at [479, 325] on textarea at bounding box center [500, 291] width 711 height 143
click at [797, 326] on textarea at bounding box center [500, 291] width 711 height 143
type textarea "**********"
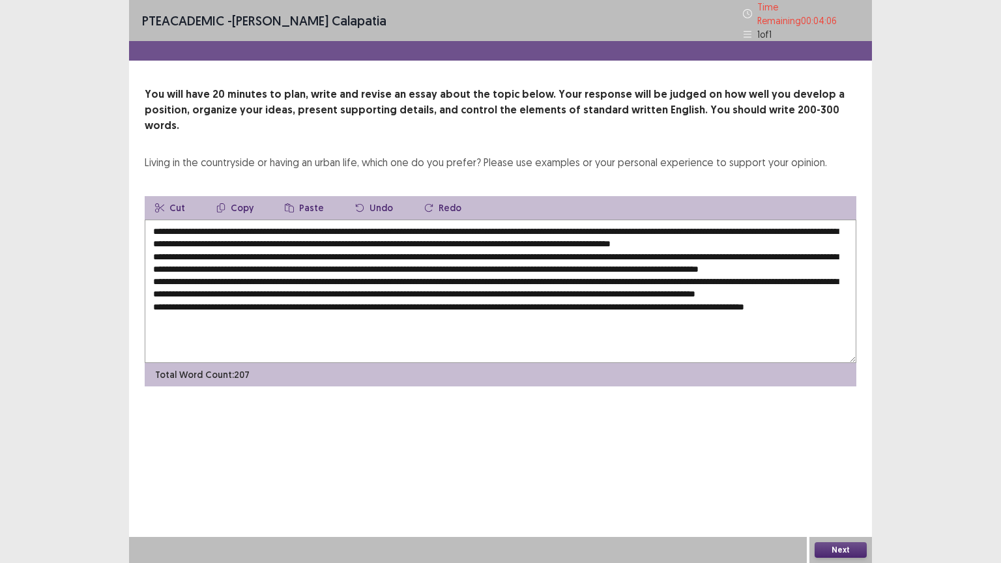
click at [833, 441] on button "Next" at bounding box center [840, 550] width 52 height 16
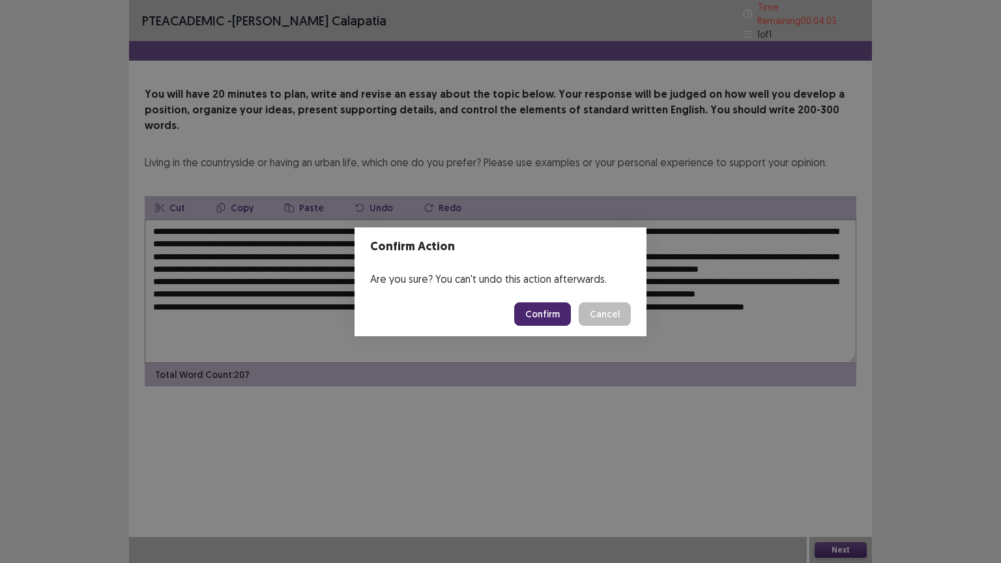
click at [547, 309] on button "Confirm" at bounding box center [542, 313] width 57 height 23
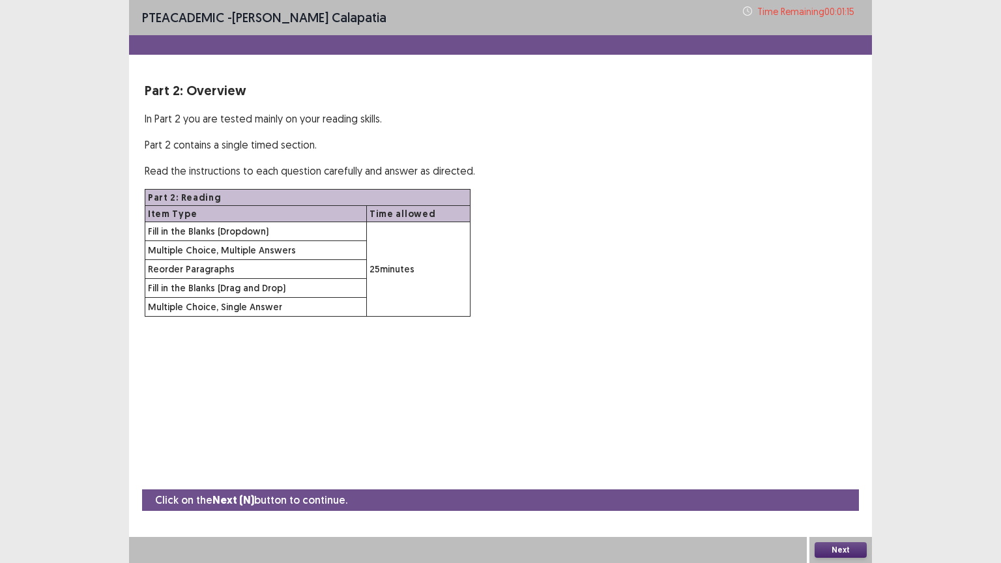
click at [850, 441] on button "Next" at bounding box center [840, 550] width 52 height 16
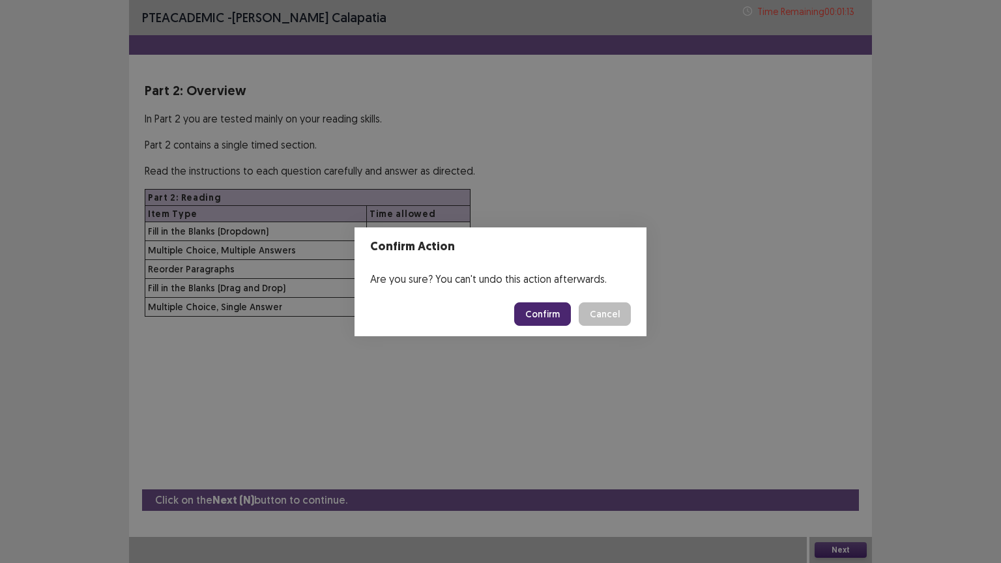
click at [547, 311] on button "Confirm" at bounding box center [542, 313] width 57 height 23
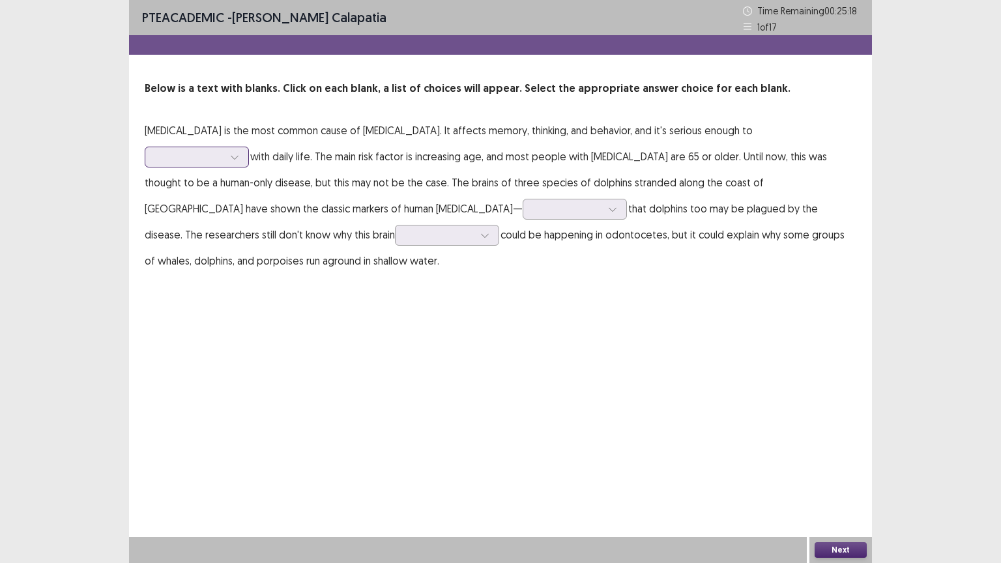
click at [223, 150] on div at bounding box center [190, 156] width 68 height 12
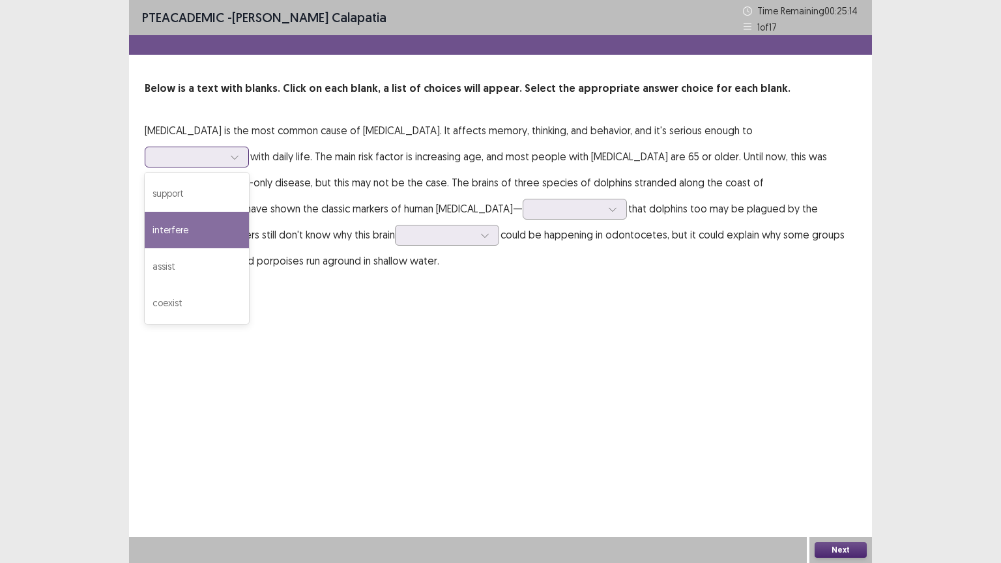
click at [249, 212] on div "interfere" at bounding box center [197, 230] width 104 height 36
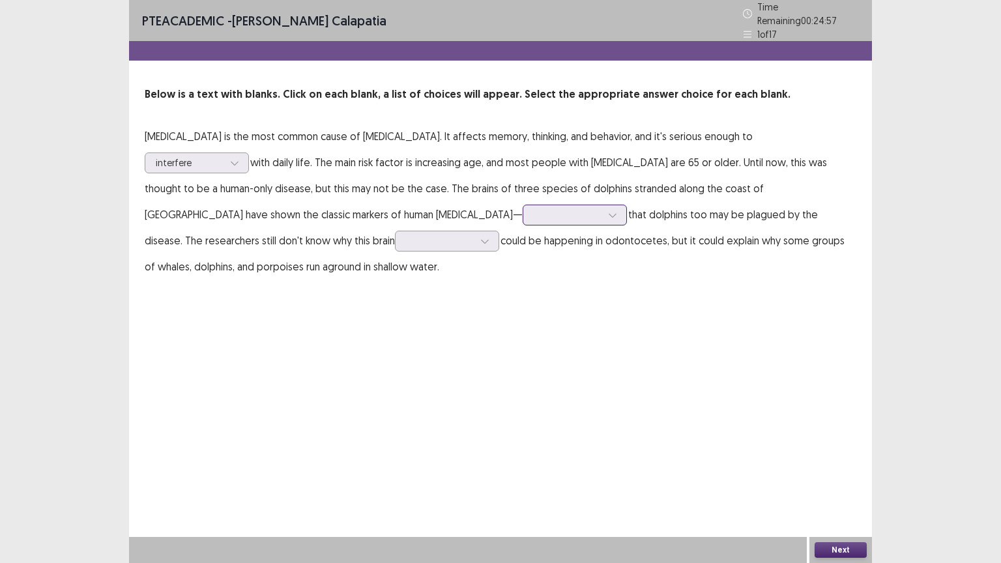
click at [603, 205] on div at bounding box center [613, 215] width 20 height 20
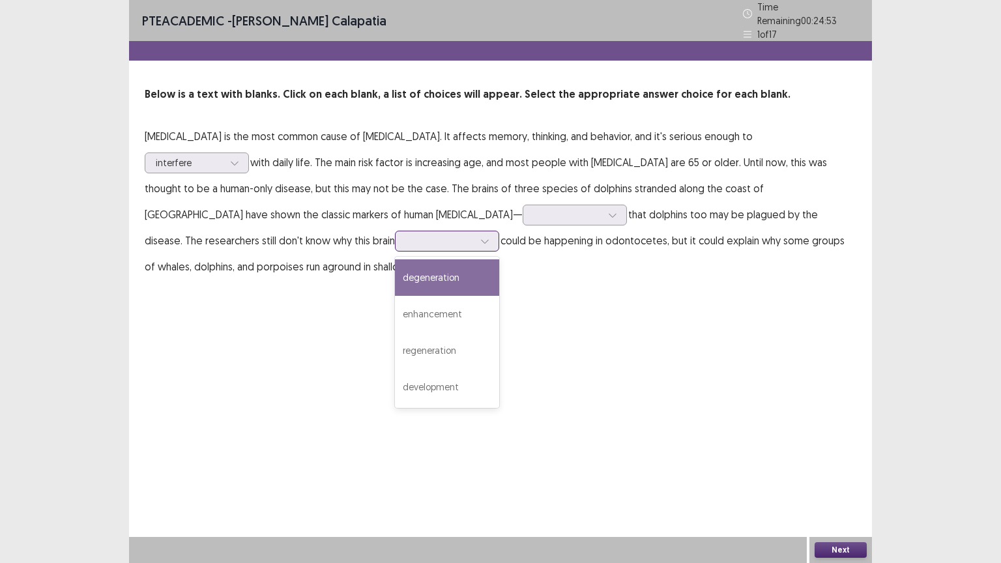
click at [499, 231] on div at bounding box center [447, 241] width 104 height 21
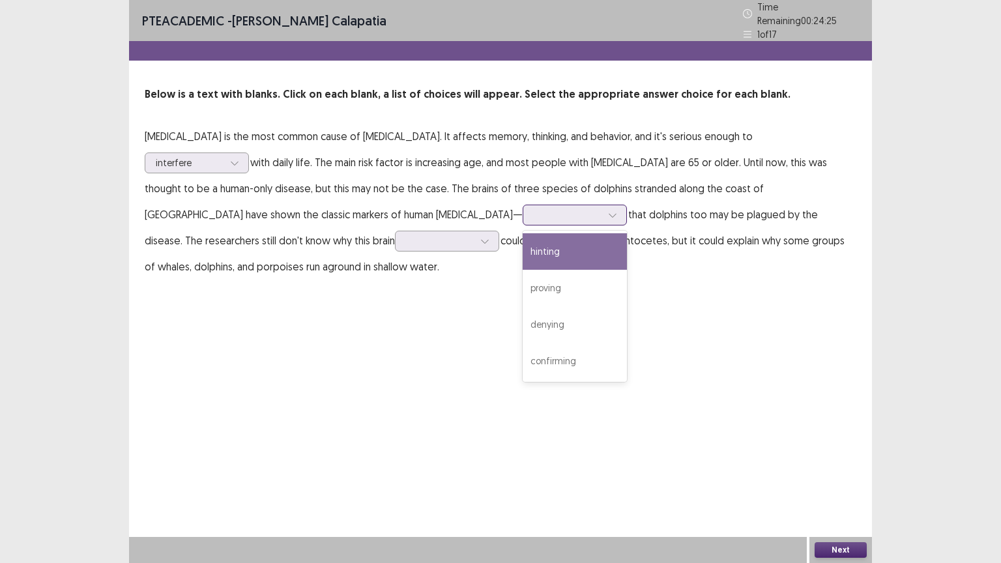
click at [534, 209] on div at bounding box center [568, 214] width 68 height 12
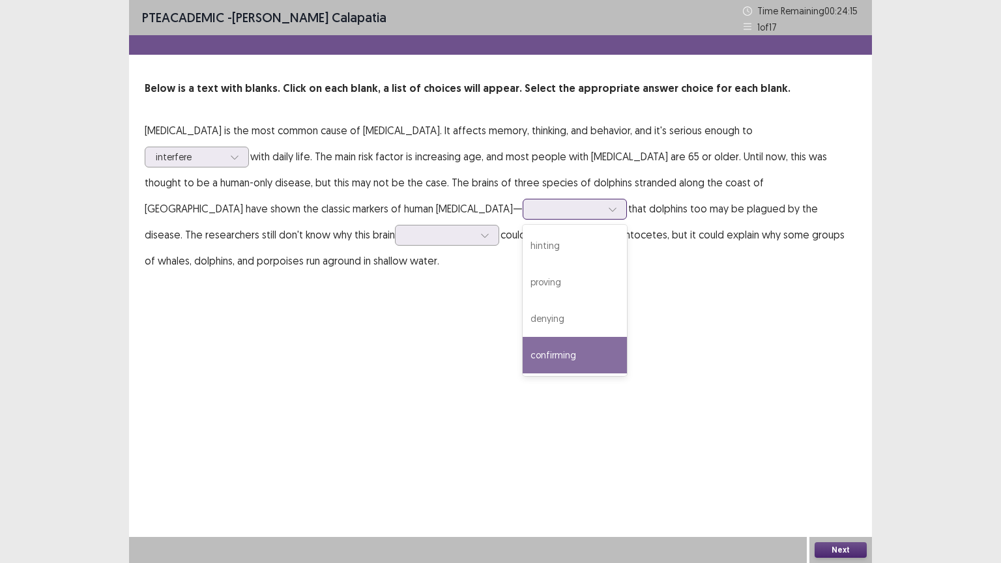
click at [522, 344] on div "confirming" at bounding box center [574, 355] width 104 height 36
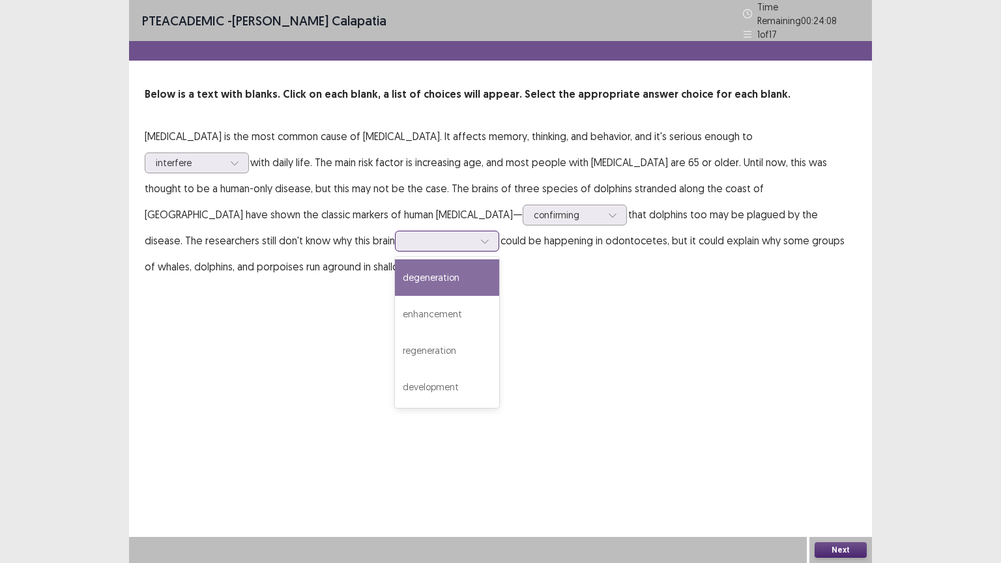
click at [474, 235] on div at bounding box center [440, 241] width 68 height 12
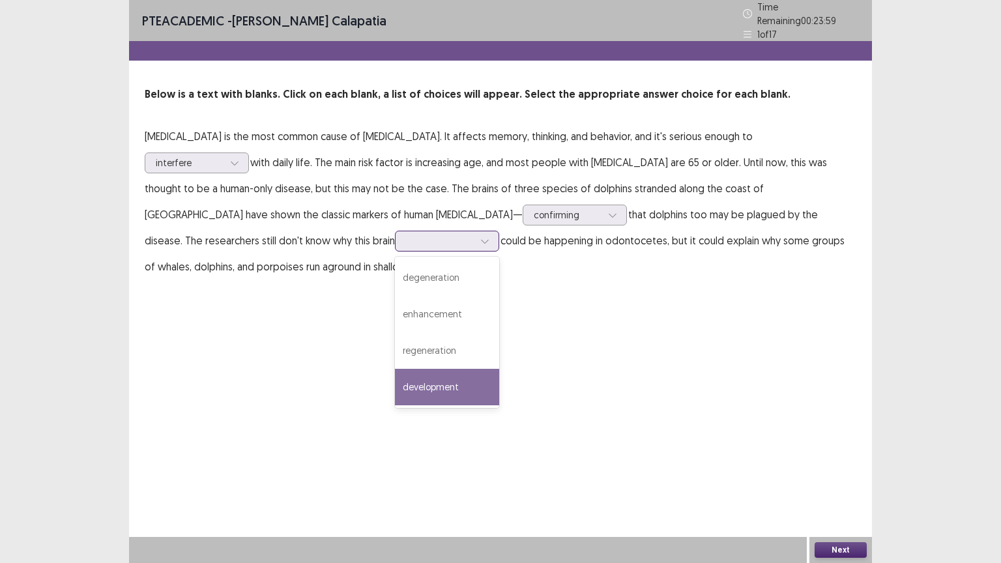
click at [499, 369] on div "development" at bounding box center [447, 387] width 104 height 36
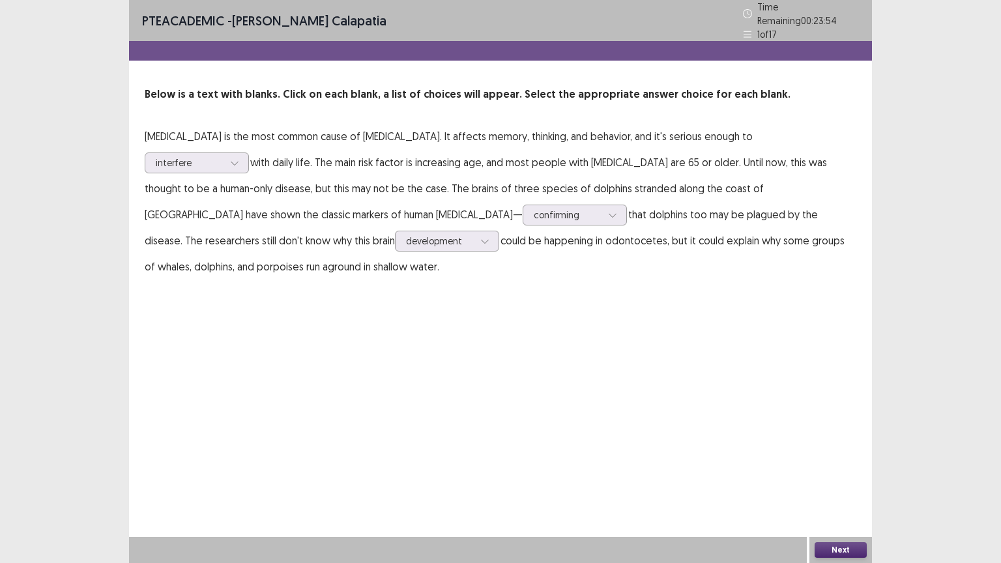
click at [852, 441] on button "Next" at bounding box center [840, 550] width 52 height 16
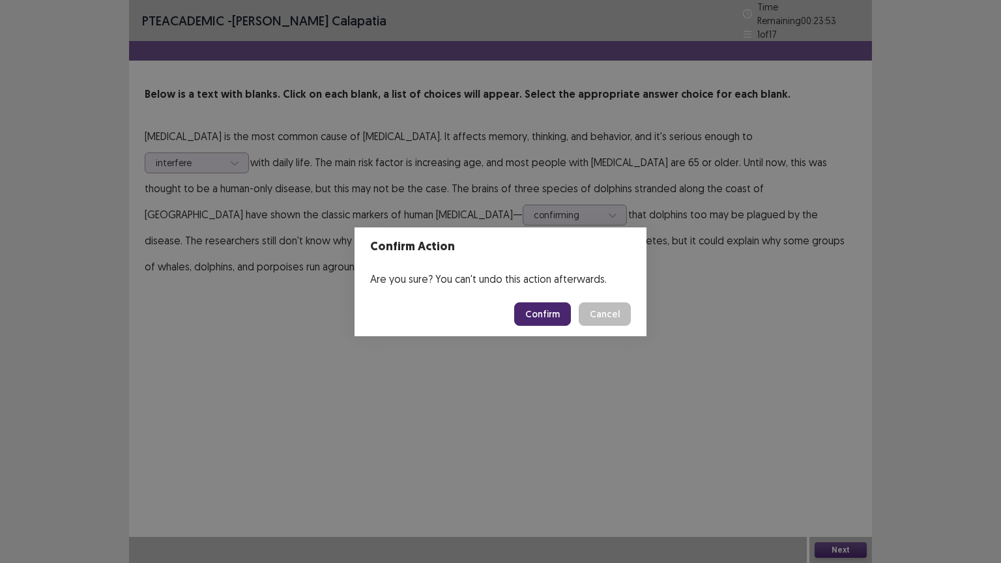
click at [562, 309] on button "Confirm" at bounding box center [542, 313] width 57 height 23
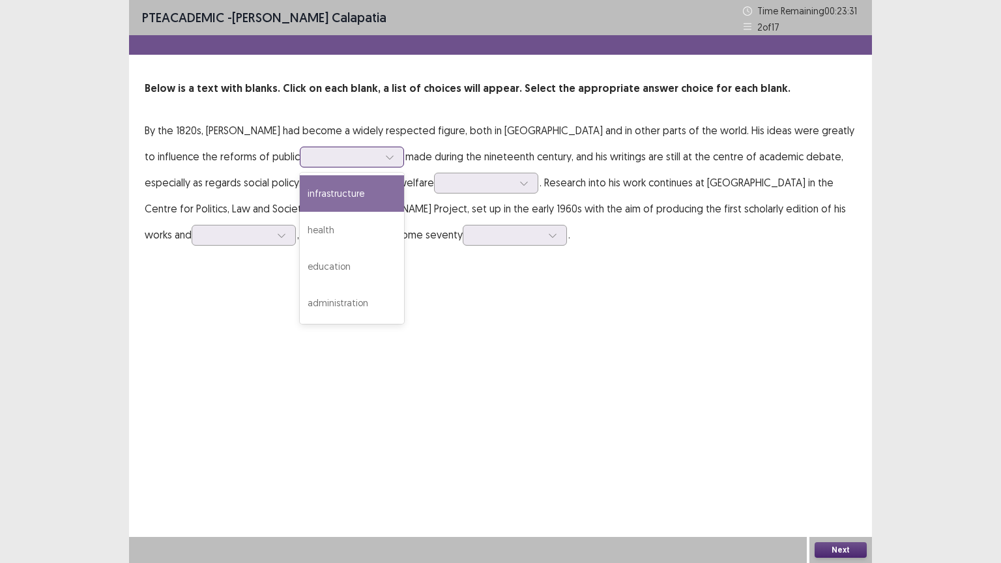
click at [385, 160] on icon at bounding box center [389, 156] width 9 height 9
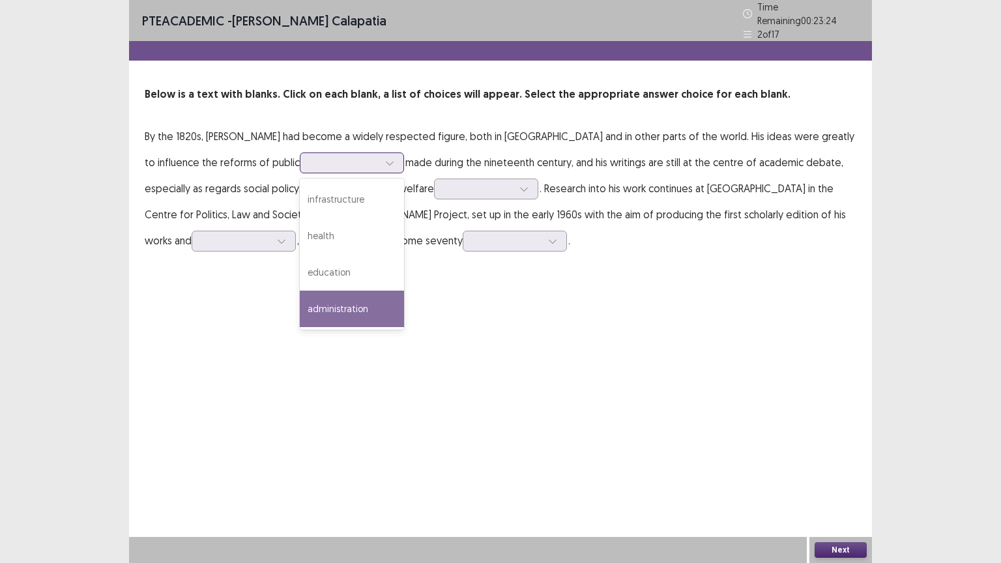
click at [300, 291] on div "administration" at bounding box center [352, 309] width 104 height 36
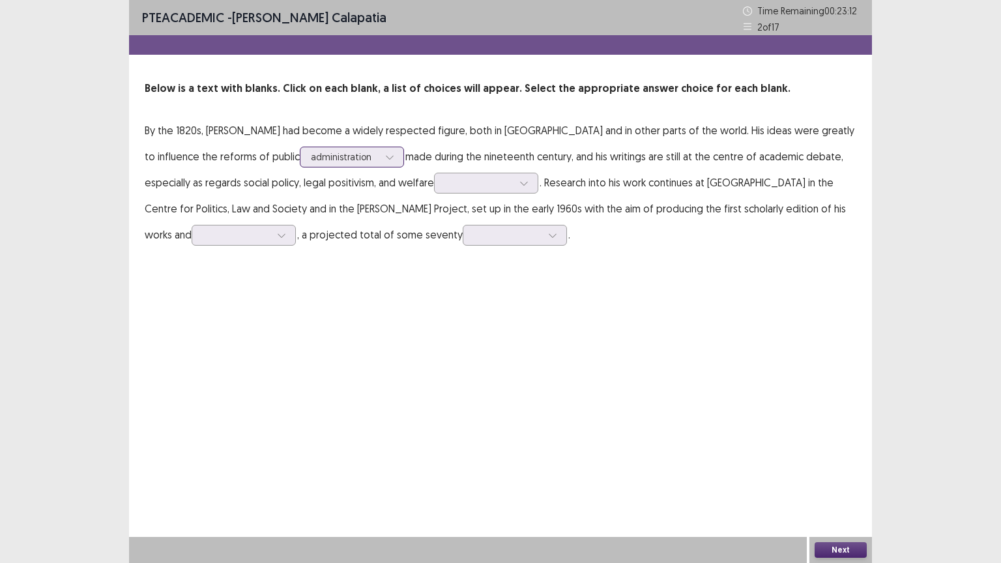
click at [380, 162] on div at bounding box center [390, 157] width 20 height 20
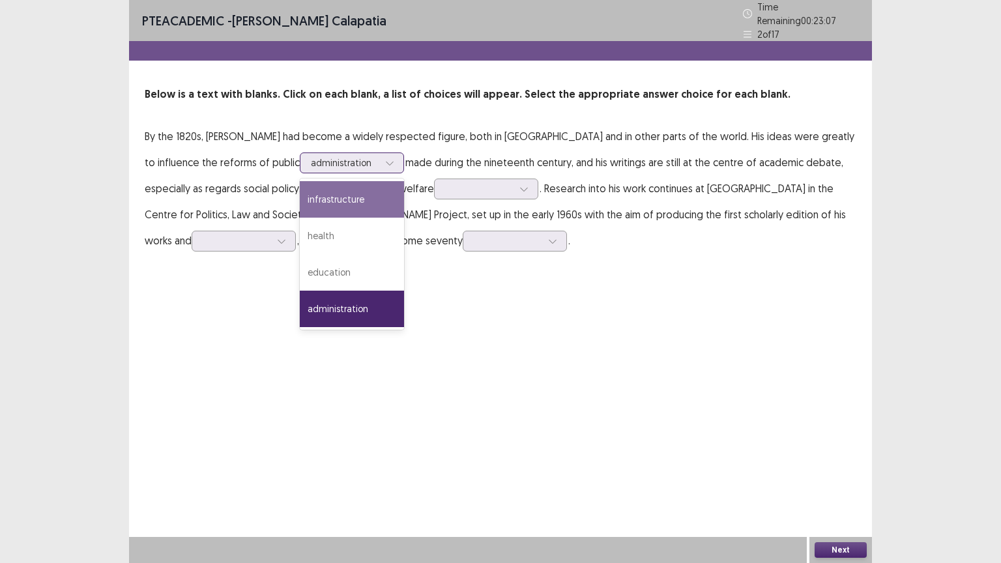
click at [300, 187] on div "infrastructure" at bounding box center [352, 199] width 104 height 36
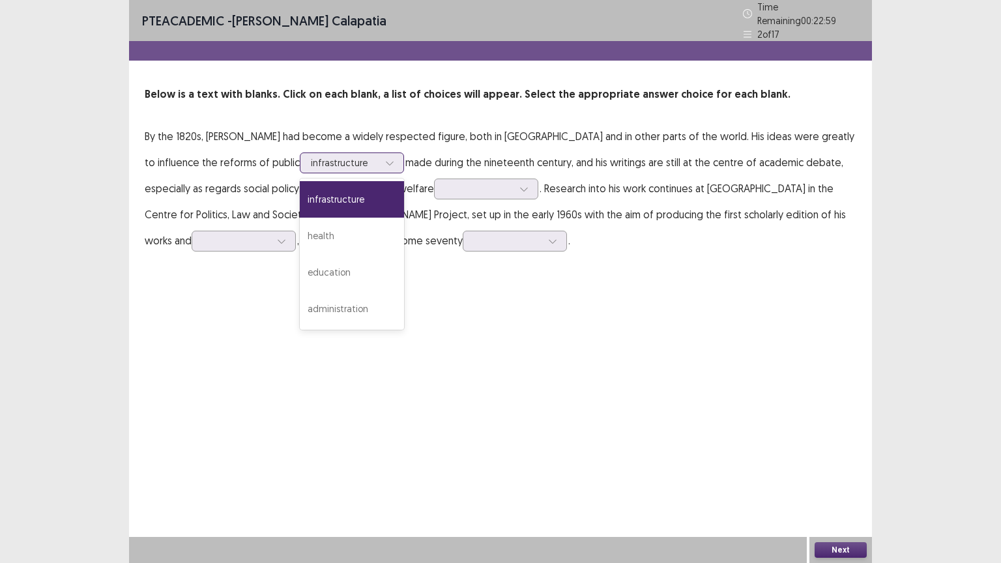
click at [385, 160] on icon at bounding box center [389, 162] width 9 height 9
click at [300, 260] on div "education" at bounding box center [352, 272] width 104 height 36
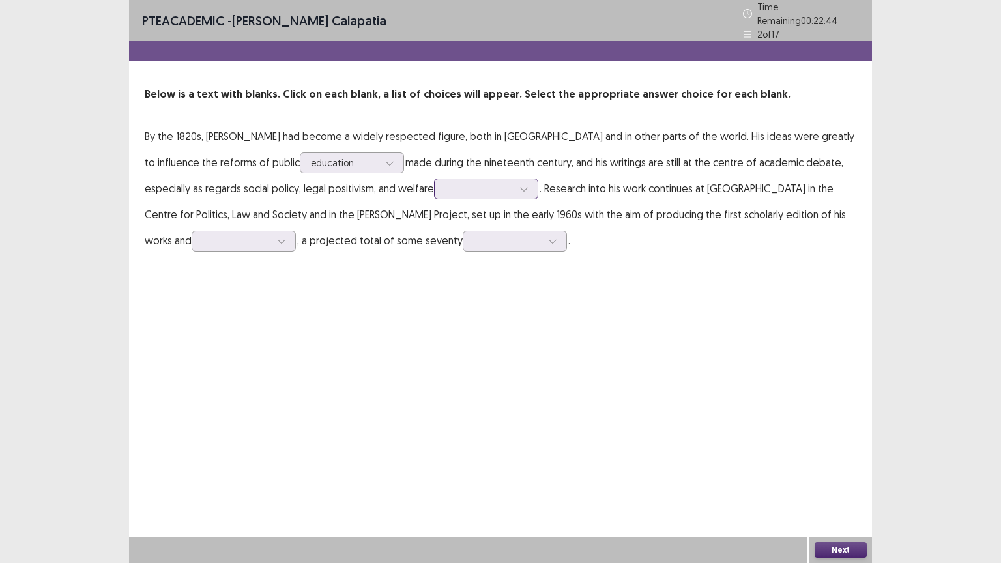
click at [445, 184] on div at bounding box center [479, 188] width 68 height 12
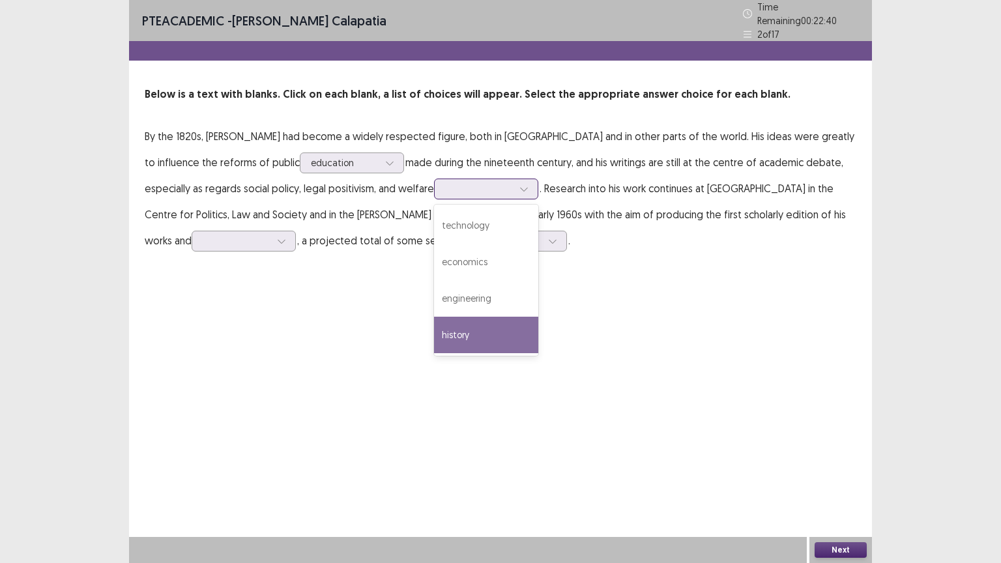
click at [434, 317] on div "history" at bounding box center [486, 335] width 104 height 36
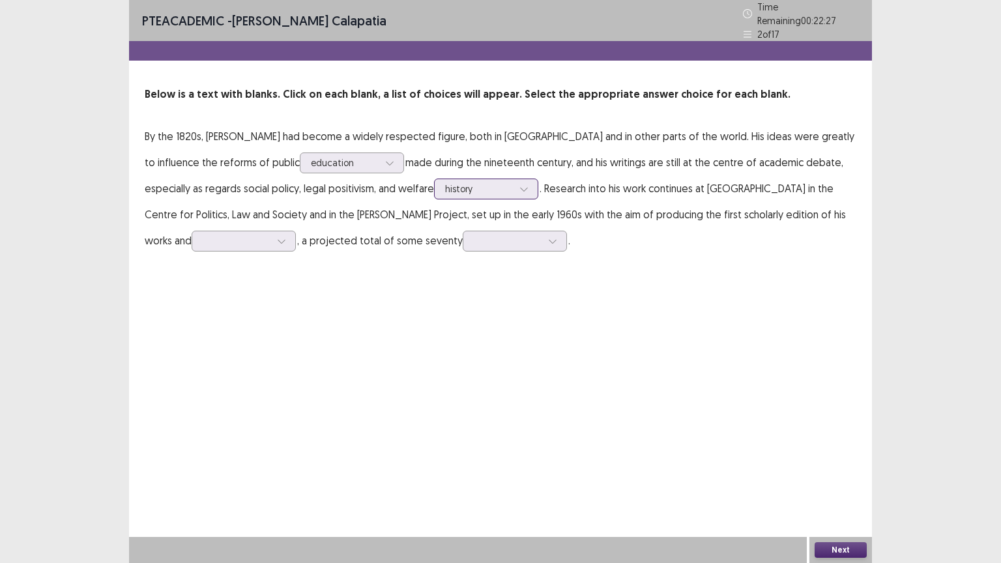
click at [514, 187] on div at bounding box center [524, 189] width 20 height 20
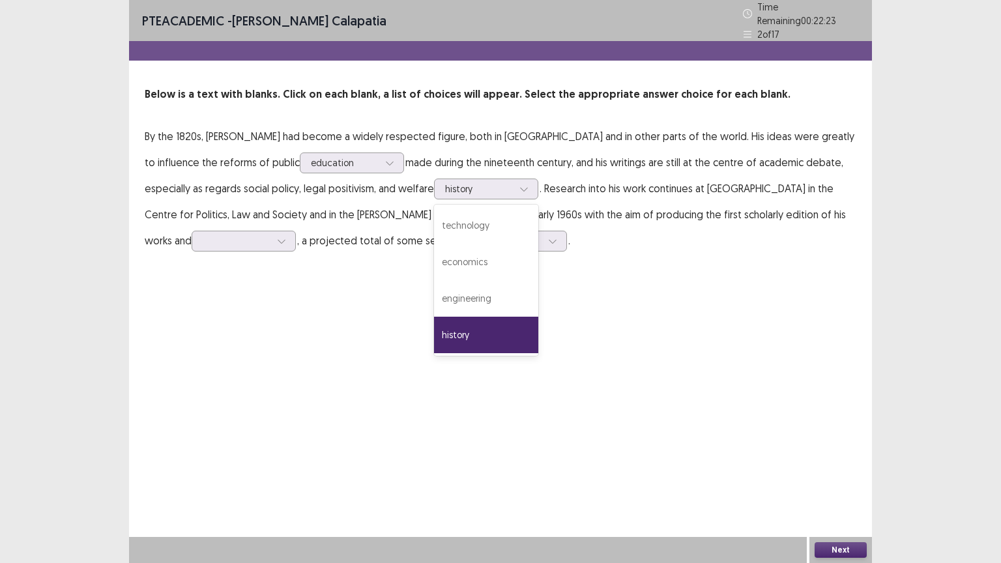
drag, startPoint x: 485, startPoint y: 192, endPoint x: 495, endPoint y: 192, distance: 10.4
click at [490, 192] on p "By the 1820s, Bentham had become a widely respected figure, both in Britain and…" at bounding box center [500, 188] width 711 height 130
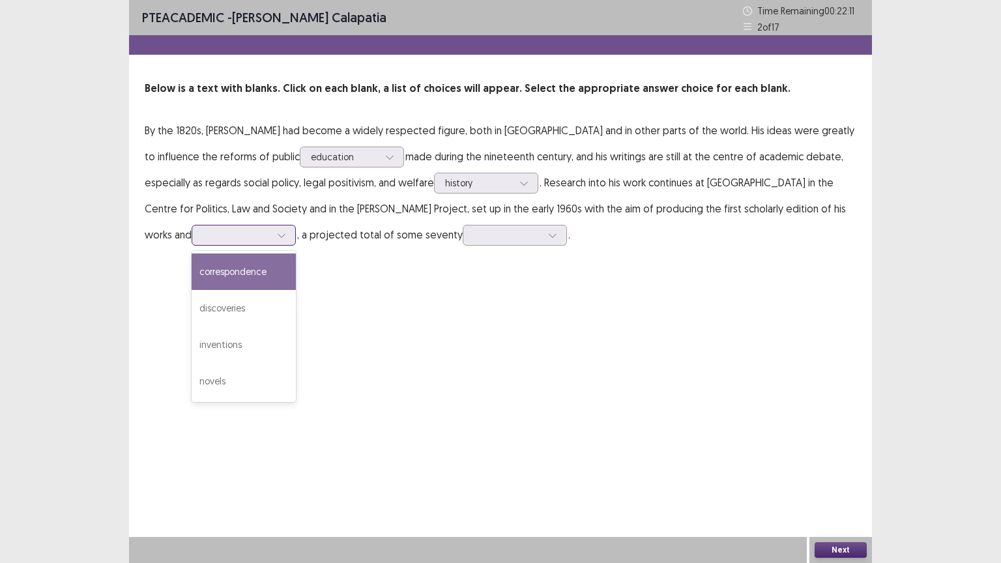
click at [270, 229] on div at bounding box center [237, 235] width 68 height 12
click at [296, 256] on div "correspondence" at bounding box center [244, 271] width 104 height 36
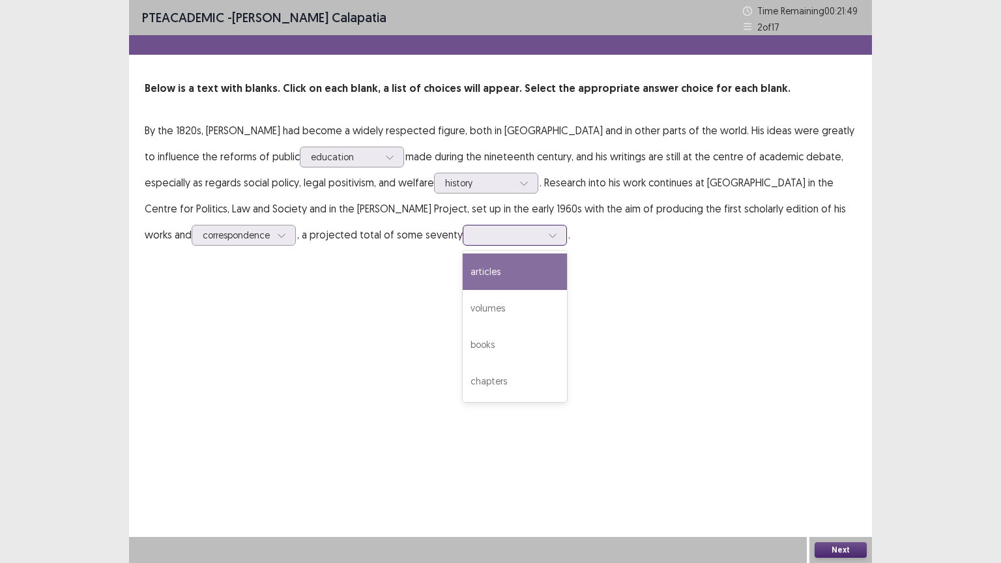
click at [474, 235] on div at bounding box center [508, 235] width 68 height 12
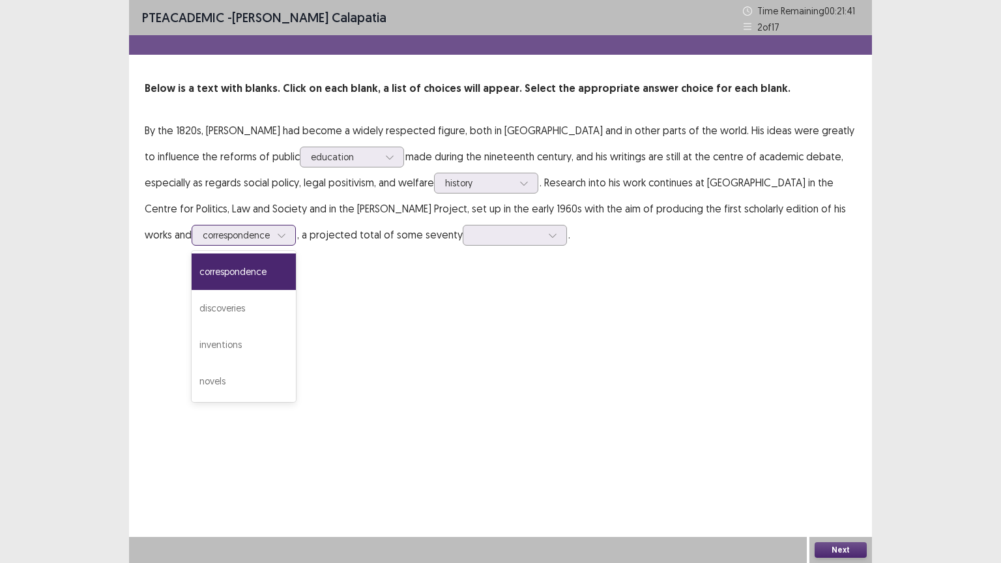
click at [296, 225] on div "correspondence" at bounding box center [244, 235] width 104 height 21
click at [296, 363] on div "novels" at bounding box center [244, 381] width 104 height 36
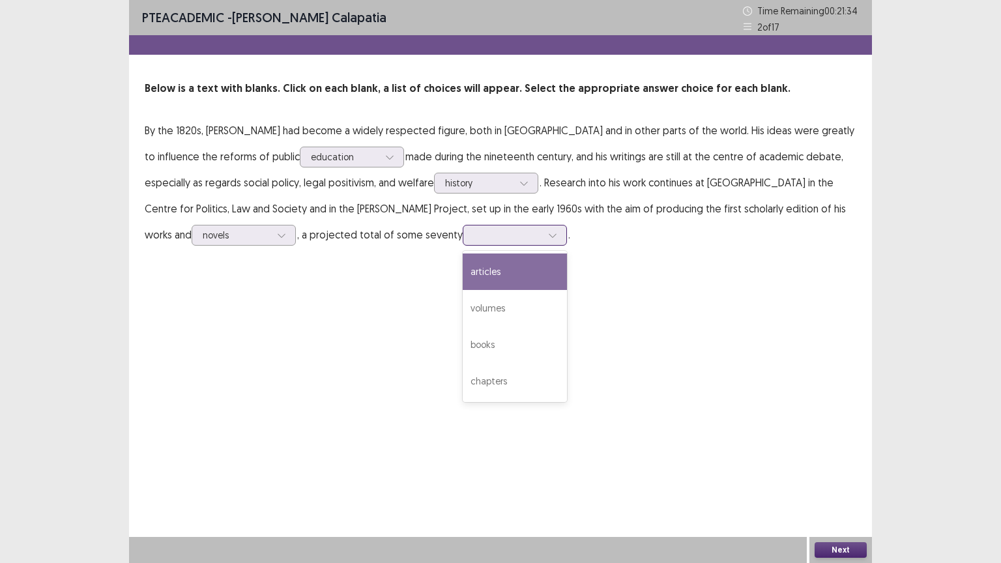
click at [472, 242] on div at bounding box center [507, 234] width 70 height 15
click at [462, 272] on div "articles" at bounding box center [514, 271] width 104 height 36
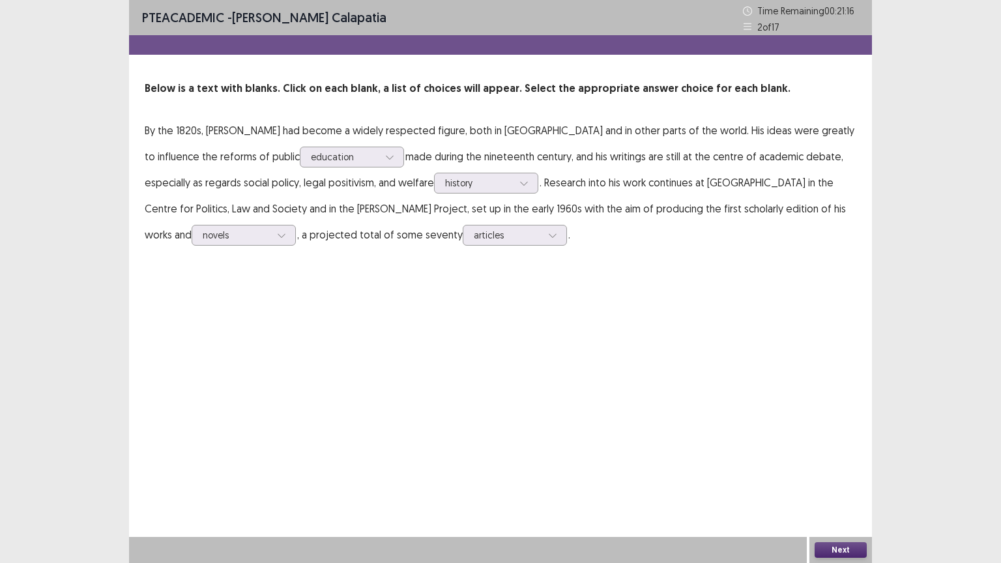
click at [832, 441] on button "Next" at bounding box center [840, 550] width 52 height 16
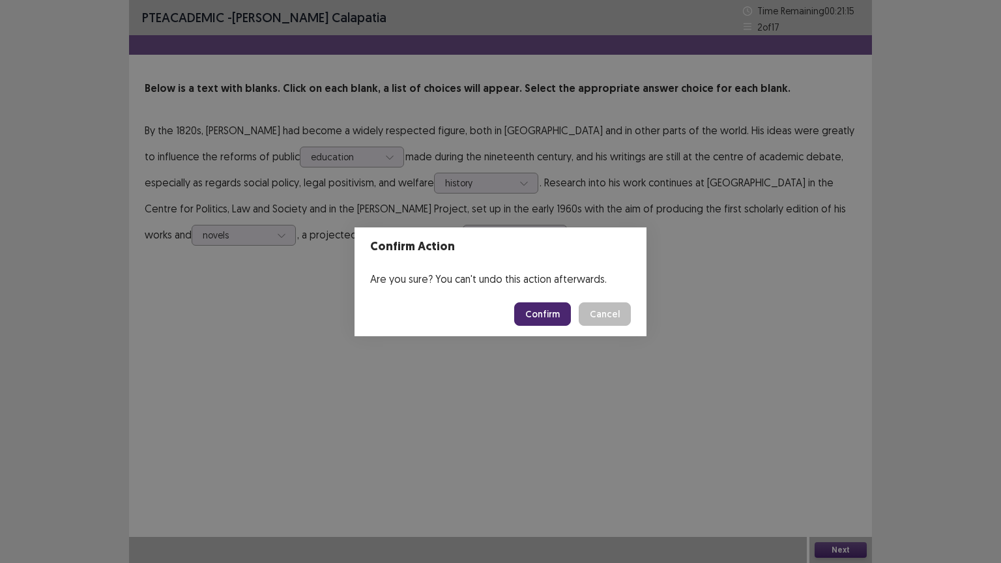
click at [539, 305] on button "Confirm" at bounding box center [542, 313] width 57 height 23
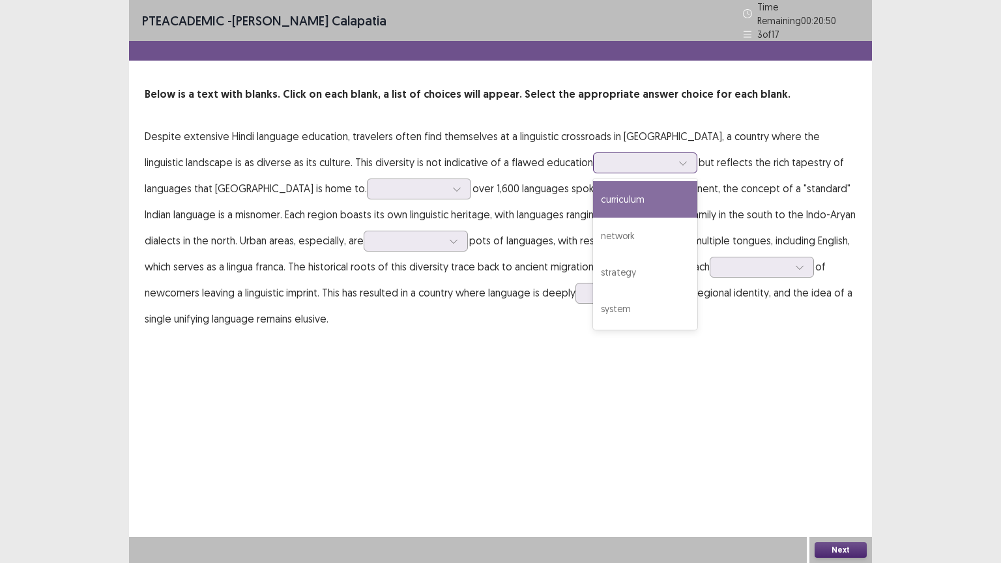
click at [593, 155] on div at bounding box center [645, 162] width 104 height 21
click at [593, 201] on div "curriculum" at bounding box center [645, 199] width 104 height 36
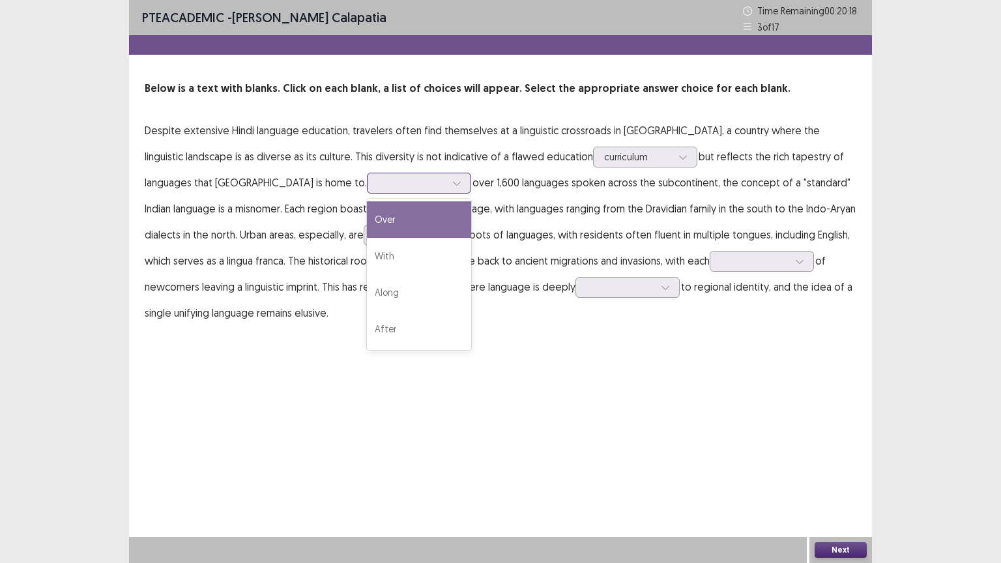
click at [378, 182] on div at bounding box center [412, 183] width 68 height 12
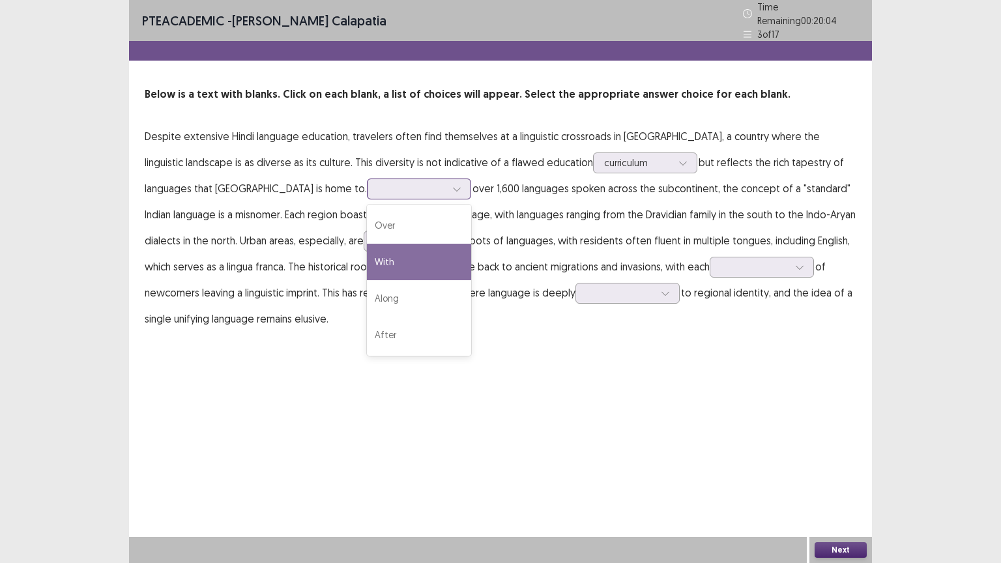
click at [367, 249] on div "With" at bounding box center [419, 262] width 104 height 36
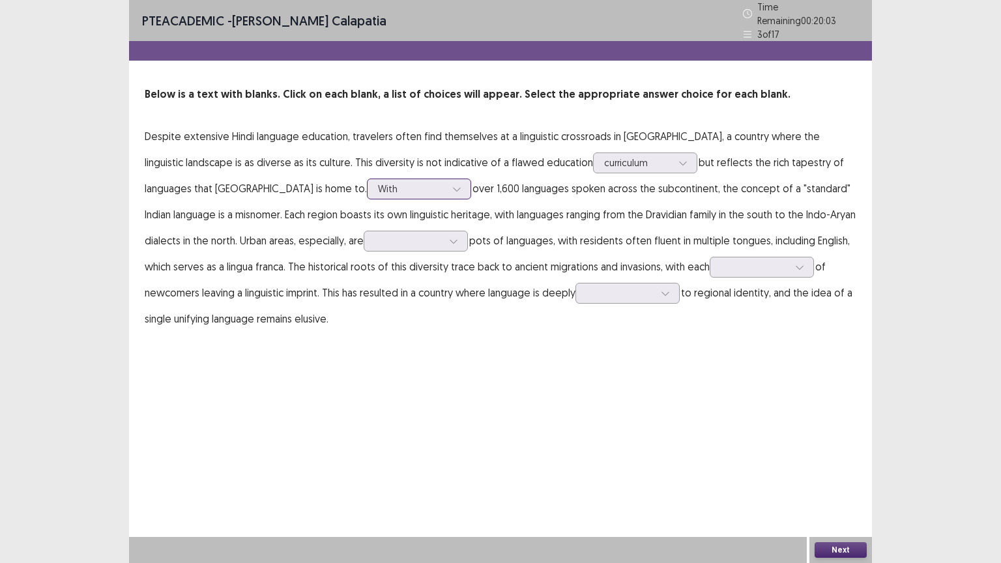
click at [378, 185] on div at bounding box center [412, 188] width 68 height 12
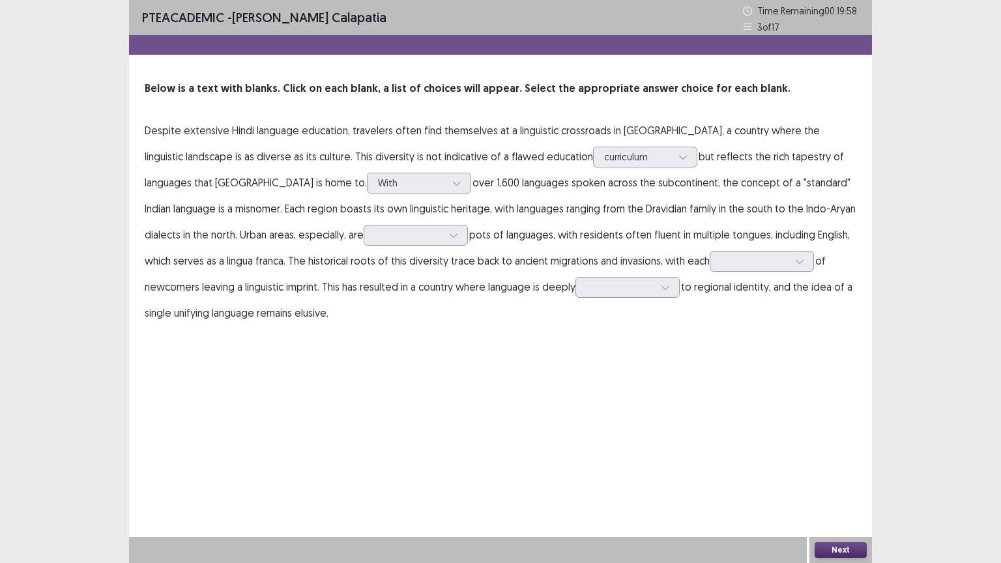
click at [390, 203] on p "Despite extensive Hindi language education, travelers often find themselves at …" at bounding box center [500, 221] width 711 height 208
click at [375, 236] on div at bounding box center [409, 235] width 68 height 12
click at [363, 263] on div "forming" at bounding box center [415, 271] width 104 height 36
click at [720, 258] on div at bounding box center [754, 261] width 68 height 12
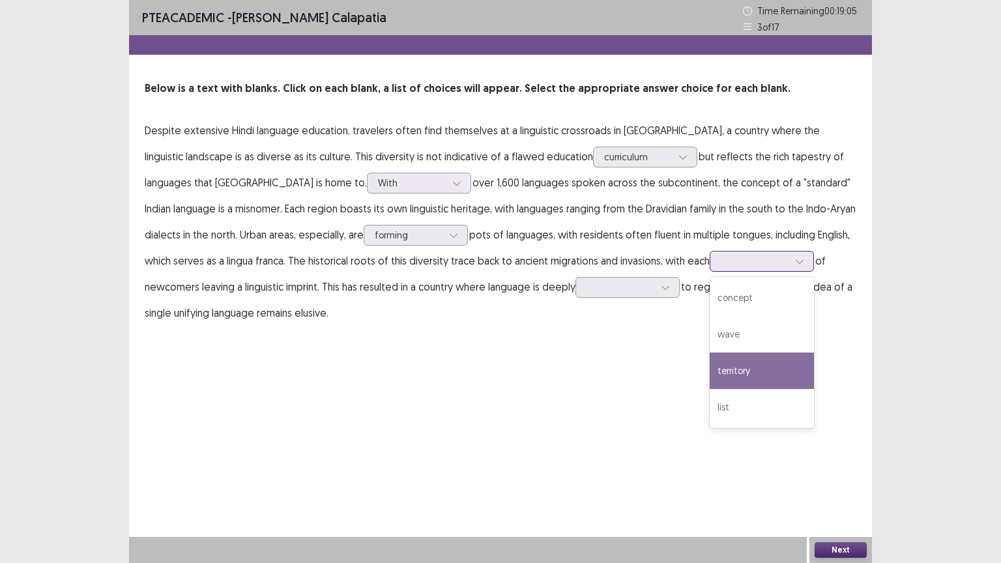
click at [709, 367] on div "territory" at bounding box center [761, 370] width 104 height 36
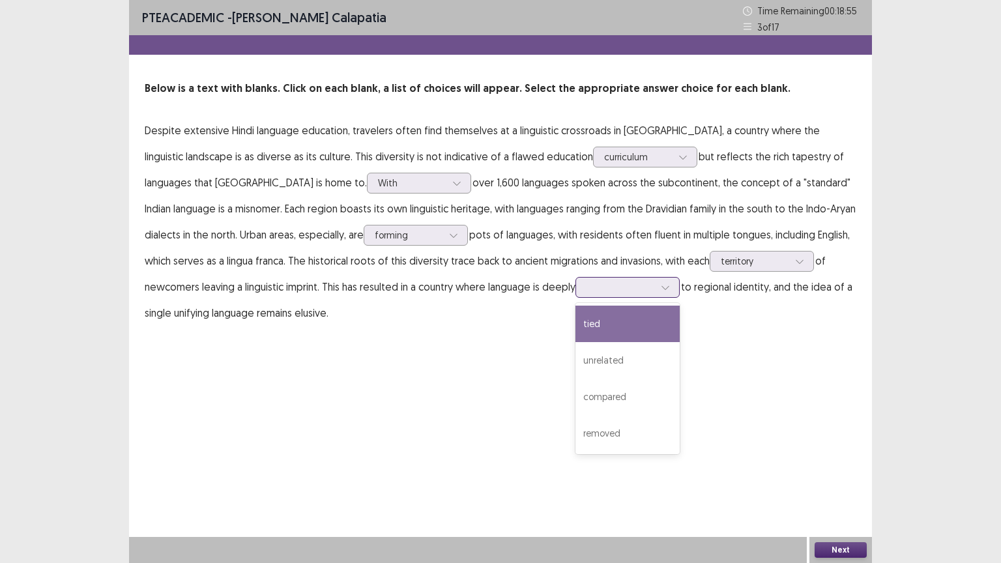
click at [586, 285] on div at bounding box center [620, 287] width 68 height 12
click at [575, 313] on div "tied" at bounding box center [627, 324] width 104 height 36
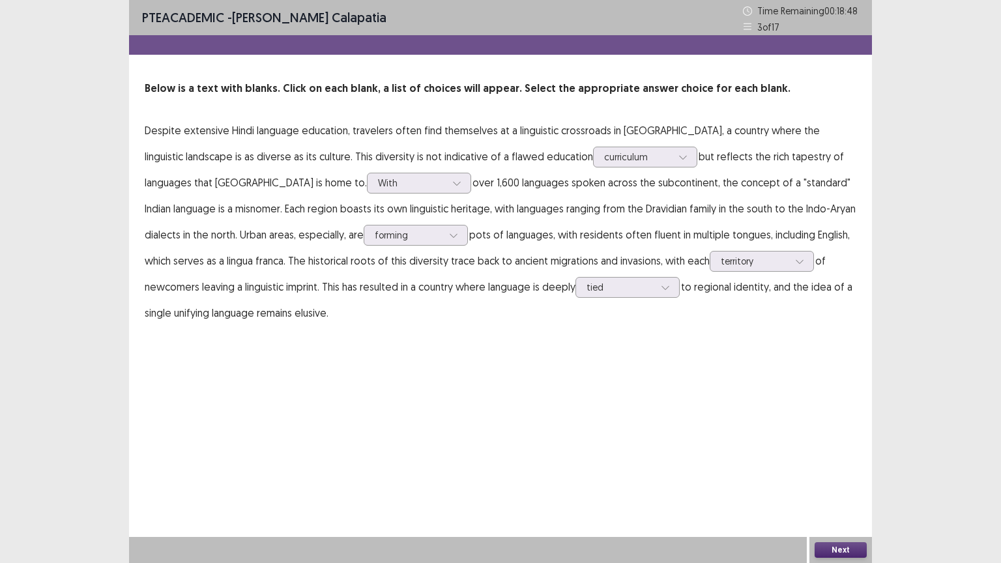
click at [848, 441] on button "Next" at bounding box center [840, 550] width 52 height 16
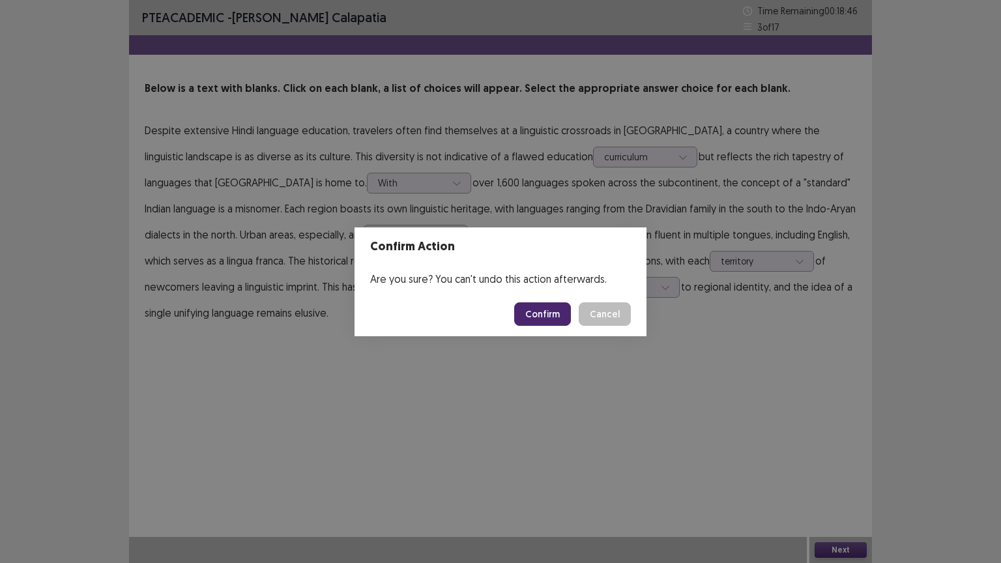
click at [547, 317] on button "Confirm" at bounding box center [542, 313] width 57 height 23
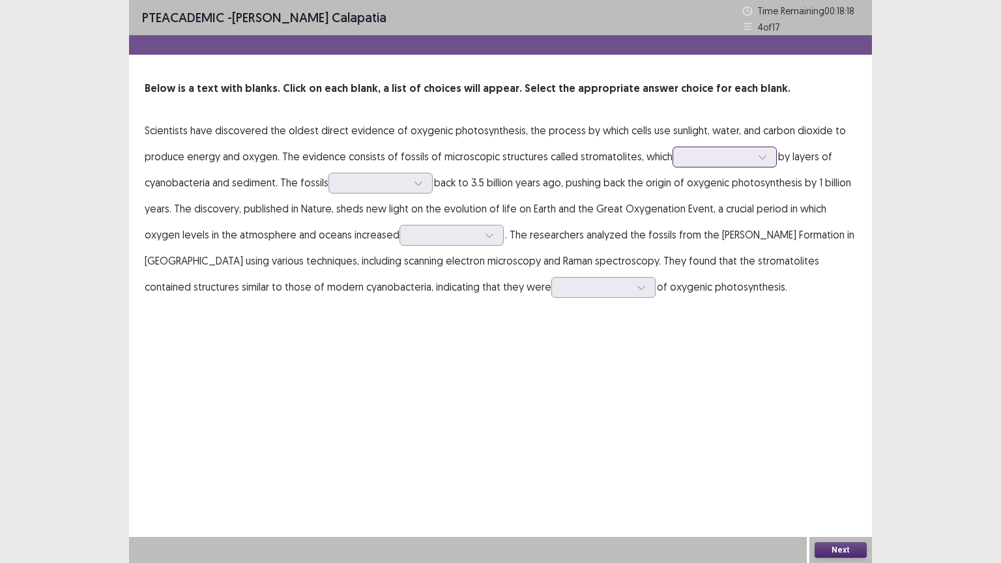
click at [685, 156] on div at bounding box center [717, 156] width 68 height 12
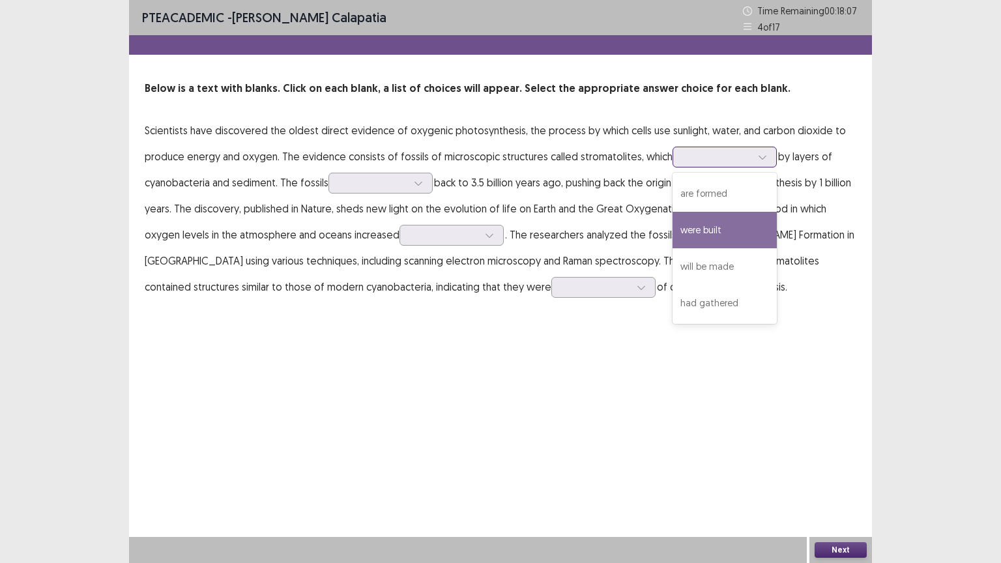
click at [704, 221] on div "were built" at bounding box center [724, 230] width 104 height 36
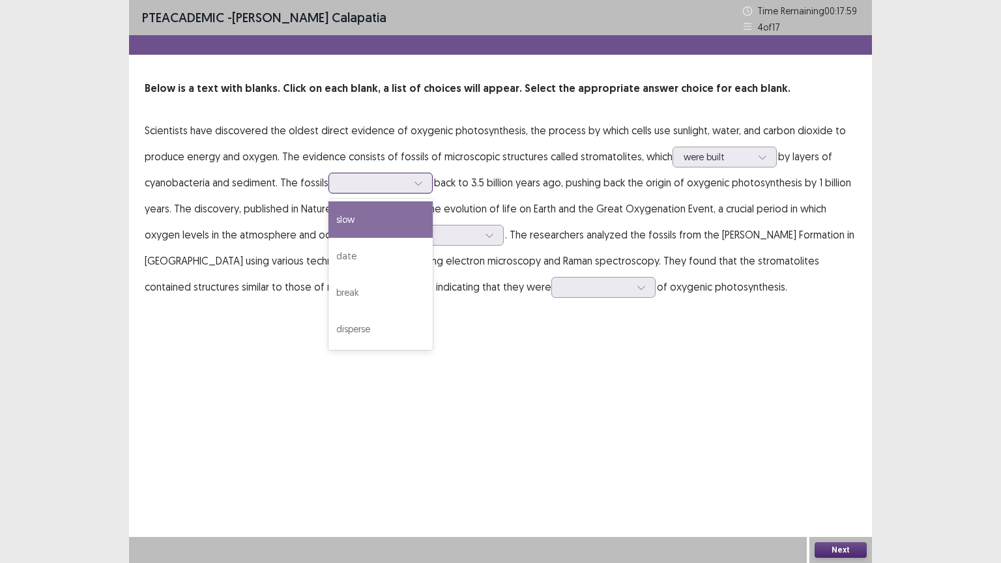
click at [347, 179] on div at bounding box center [373, 183] width 68 height 12
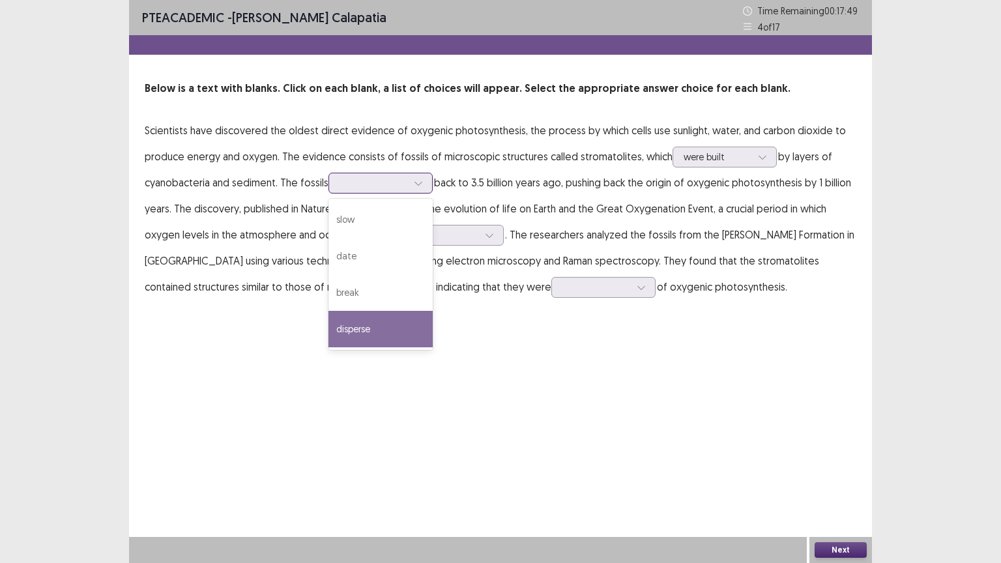
click at [393, 319] on div "disperse" at bounding box center [380, 329] width 104 height 36
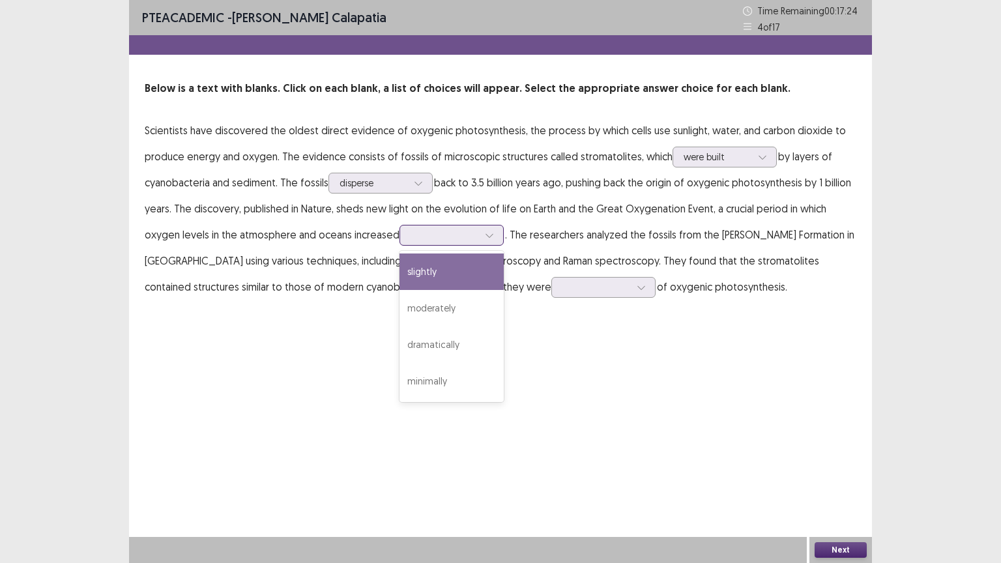
click at [429, 240] on div at bounding box center [444, 235] width 68 height 12
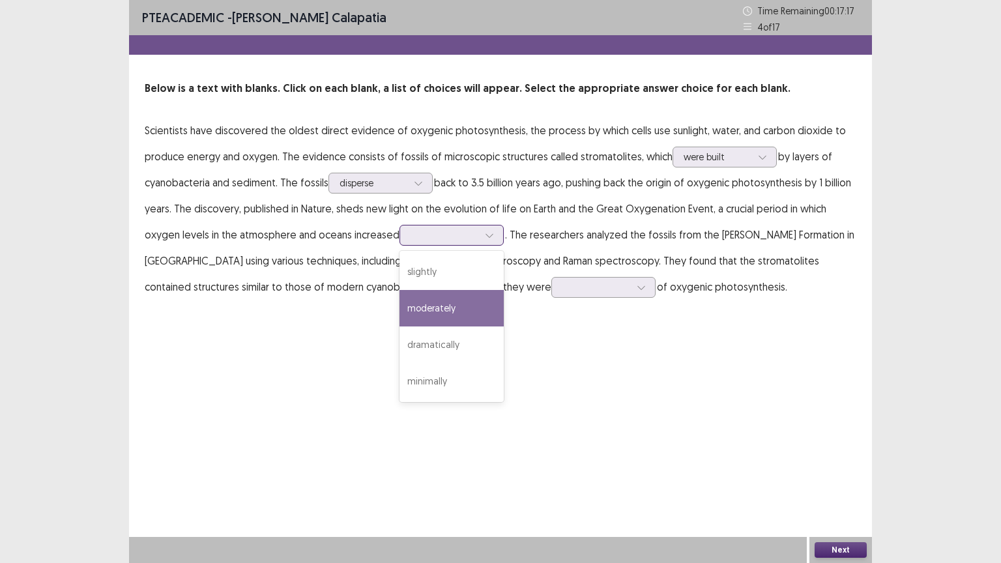
drag, startPoint x: 442, startPoint y: 300, endPoint x: 442, endPoint y: 284, distance: 15.6
click at [442, 298] on div "moderately" at bounding box center [451, 308] width 104 height 36
click at [495, 239] on div at bounding box center [489, 235] width 20 height 20
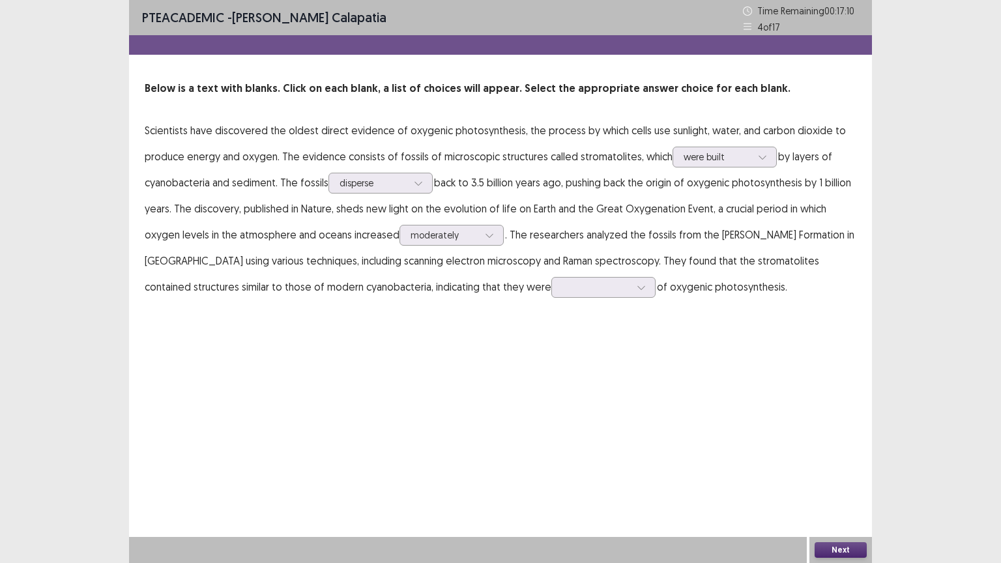
click at [524, 242] on p "Scientists have discovered the oldest direct evidence of oxygenic photosynthesi…" at bounding box center [500, 208] width 711 height 182
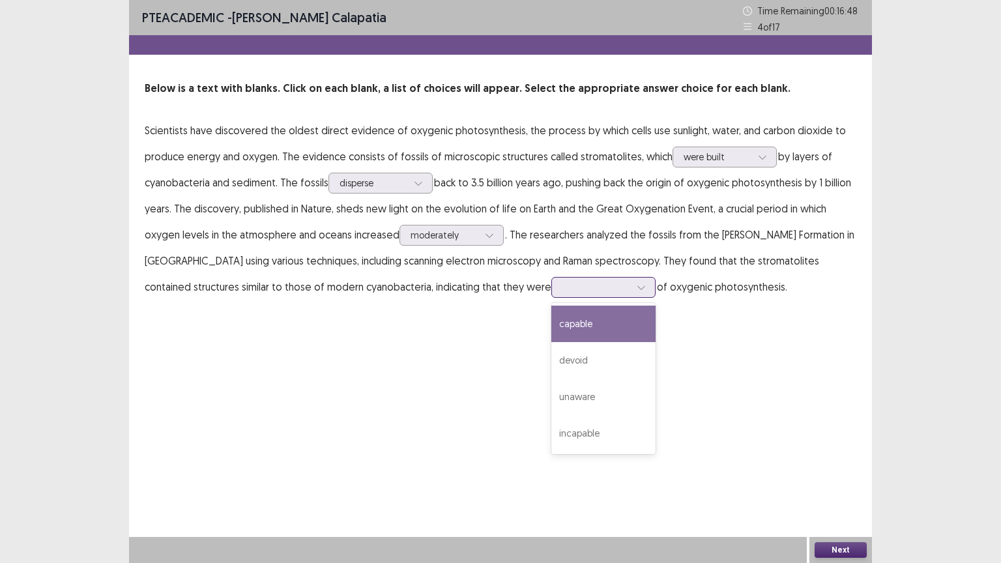
click at [562, 289] on div at bounding box center [596, 287] width 68 height 12
click at [551, 323] on div "capable" at bounding box center [603, 324] width 104 height 36
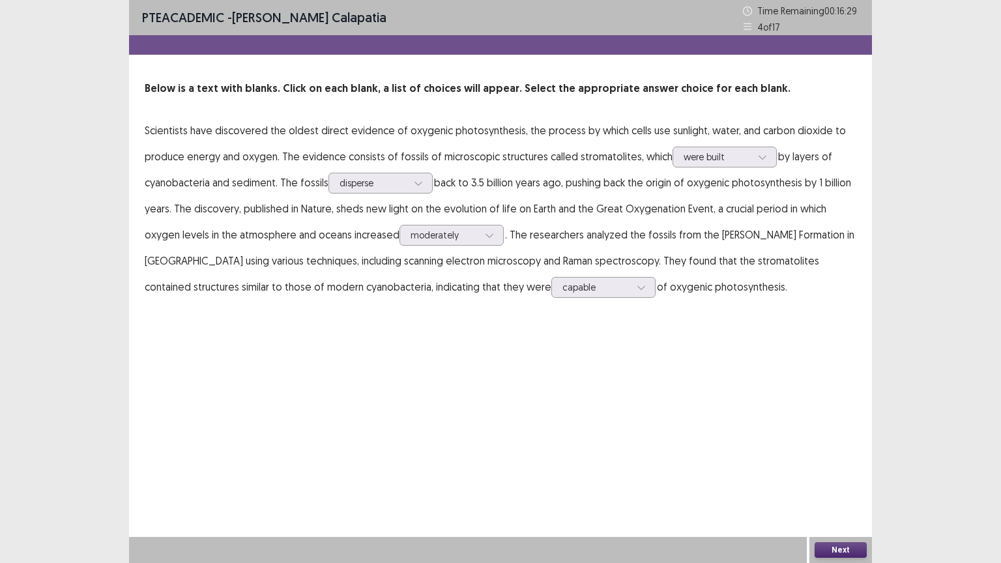
click at [844, 441] on button "Next" at bounding box center [840, 550] width 52 height 16
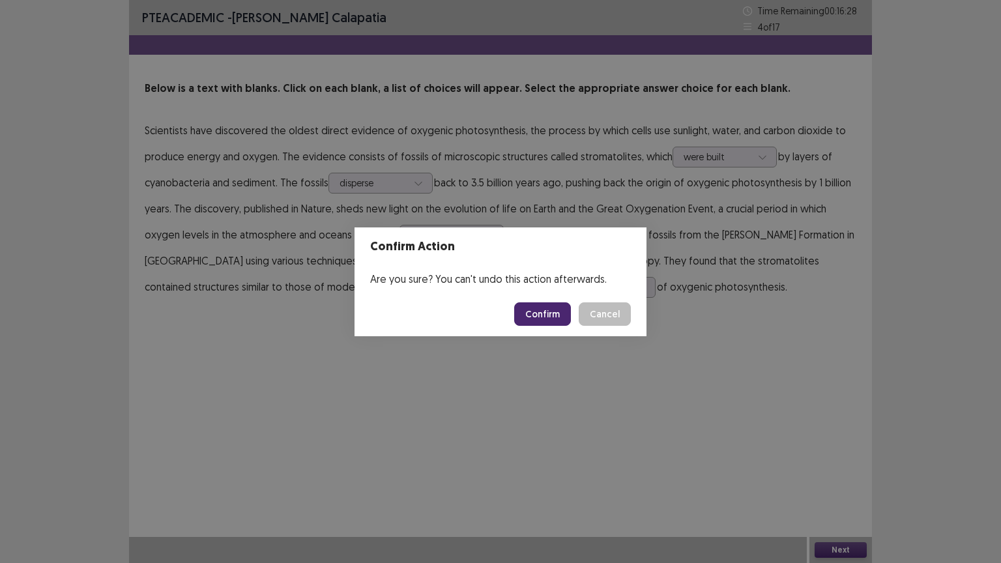
click at [558, 313] on button "Confirm" at bounding box center [542, 313] width 57 height 23
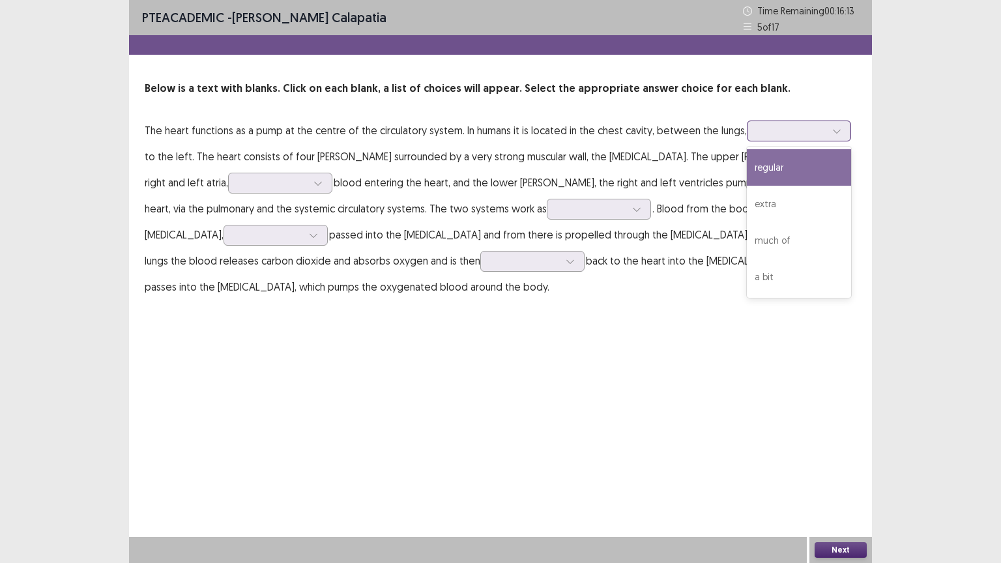
click at [747, 132] on div at bounding box center [799, 131] width 104 height 21
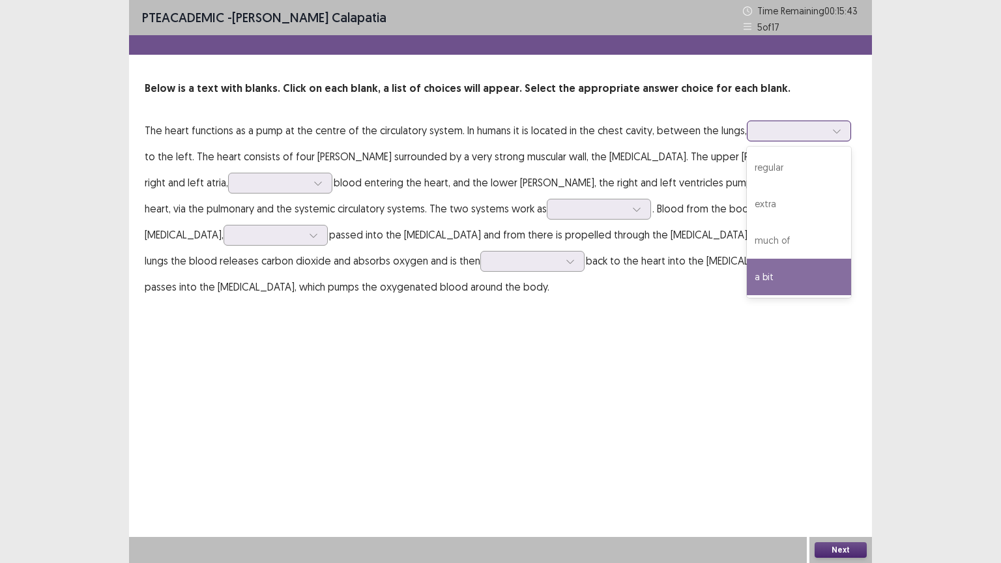
click at [771, 276] on div "a bit" at bounding box center [799, 277] width 104 height 36
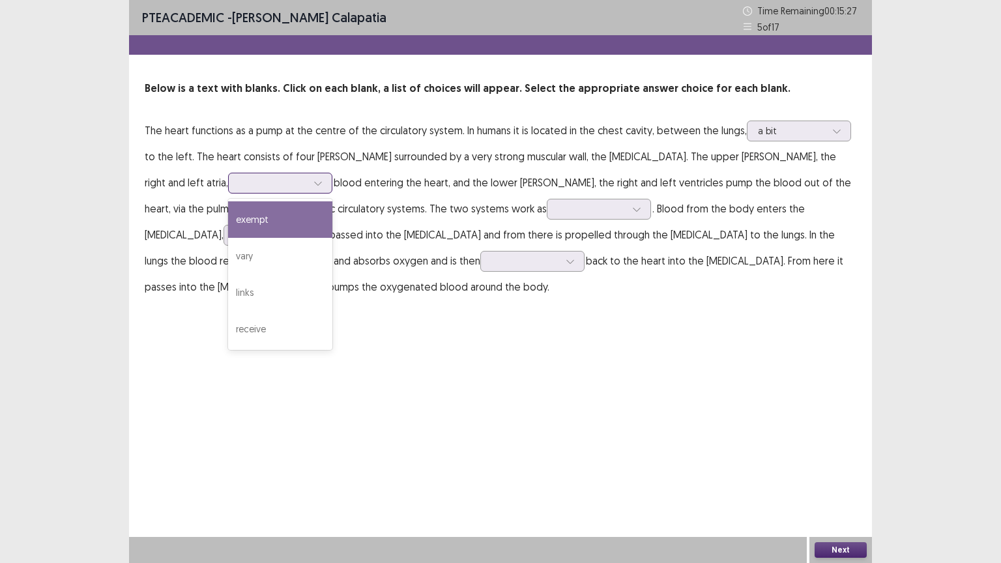
click at [313, 180] on icon at bounding box center [317, 182] width 9 height 9
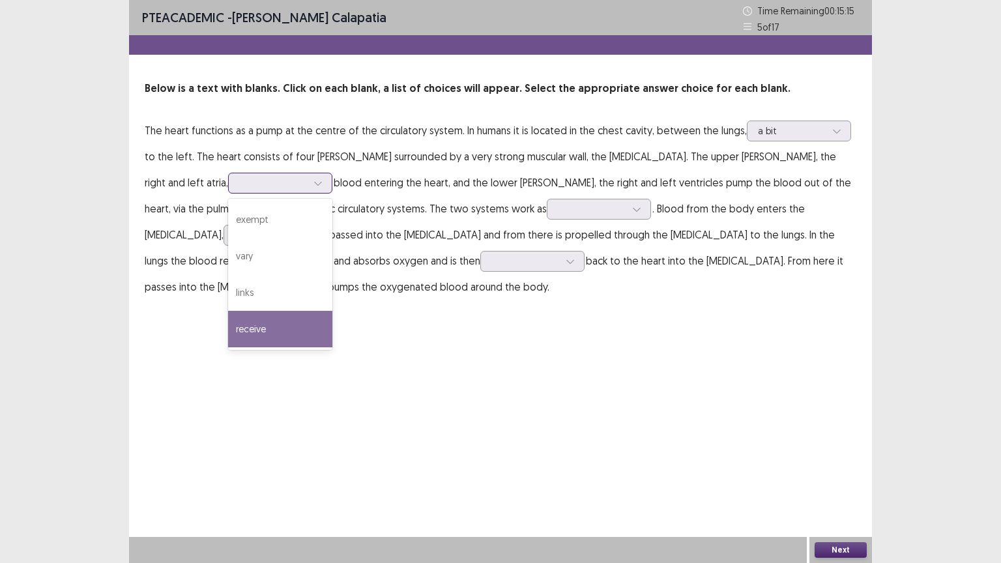
drag, startPoint x: 192, startPoint y: 319, endPoint x: 198, endPoint y: 307, distance: 12.8
click at [228, 319] on div "receive" at bounding box center [280, 329] width 104 height 36
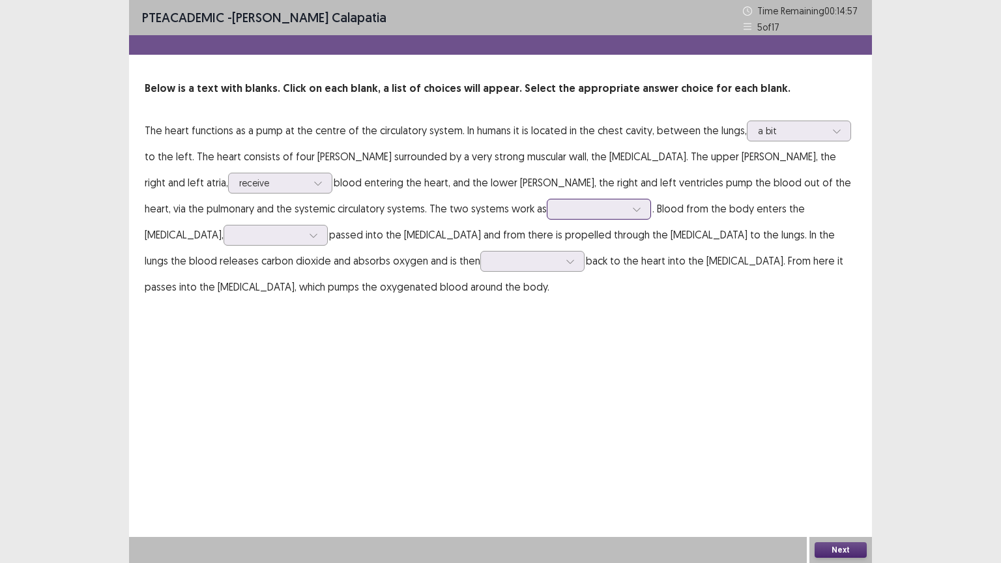
click at [558, 212] on div at bounding box center [592, 209] width 68 height 12
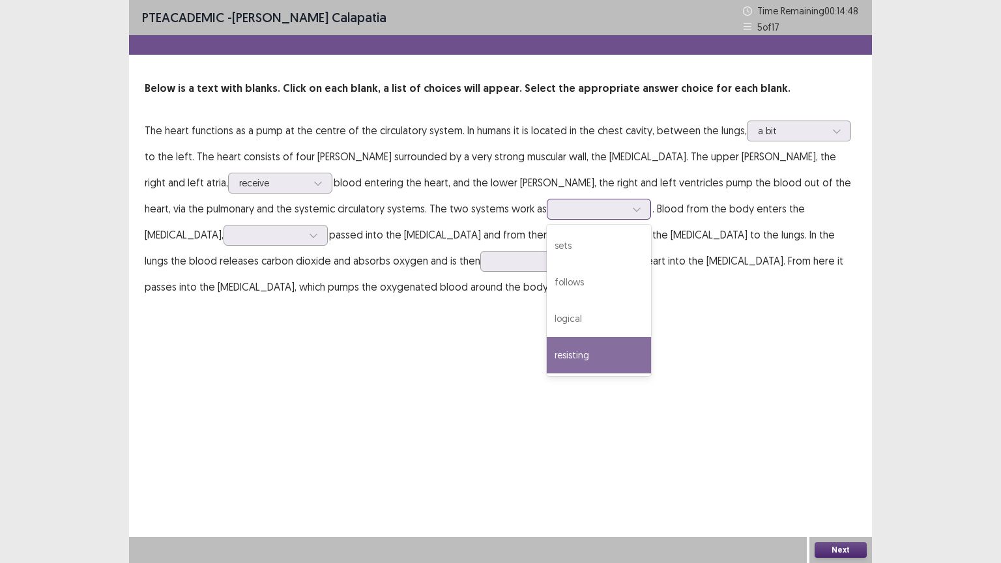
click at [547, 348] on div "resisting" at bounding box center [599, 355] width 104 height 36
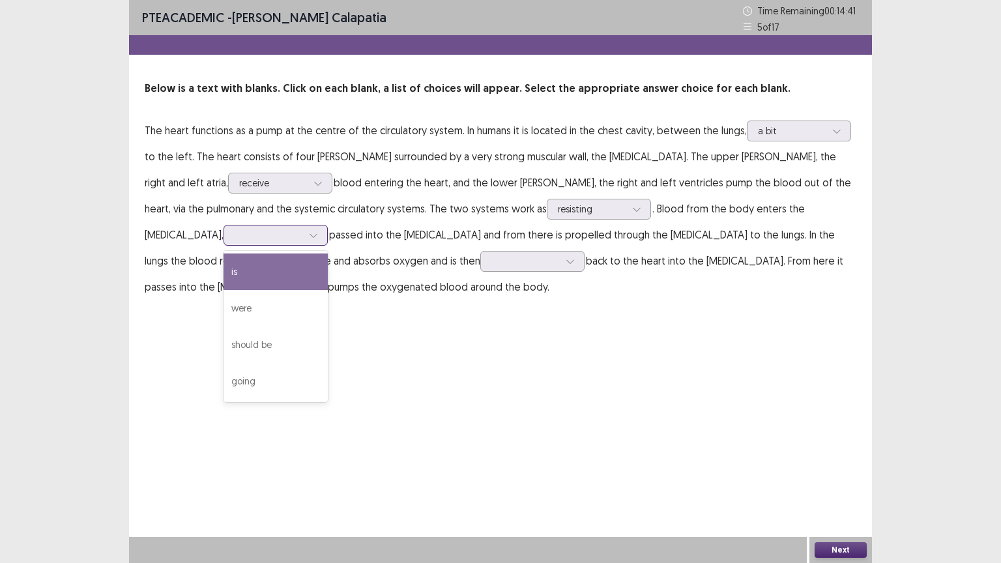
click at [302, 229] on div at bounding box center [269, 235] width 68 height 12
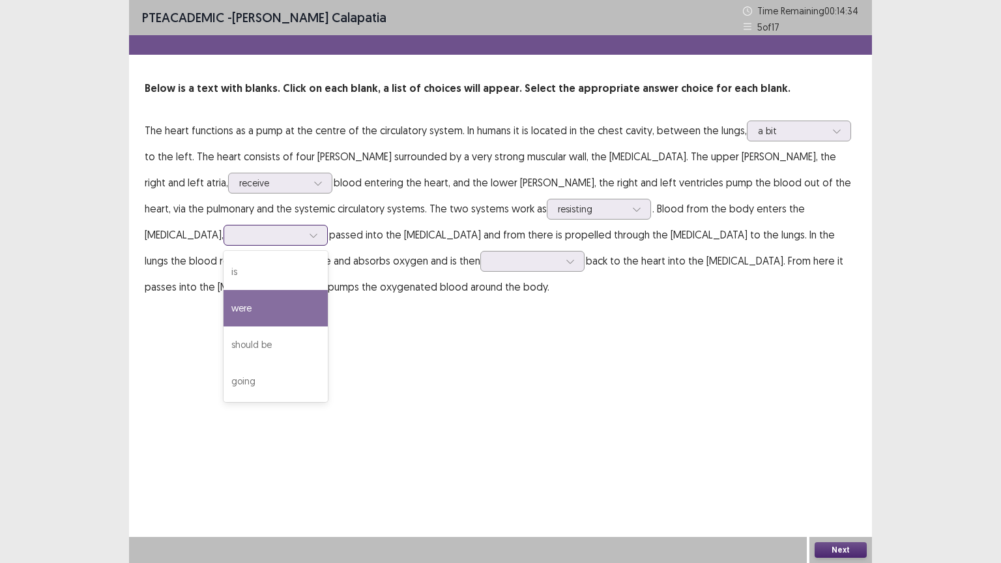
click at [328, 290] on div "were" at bounding box center [275, 308] width 104 height 36
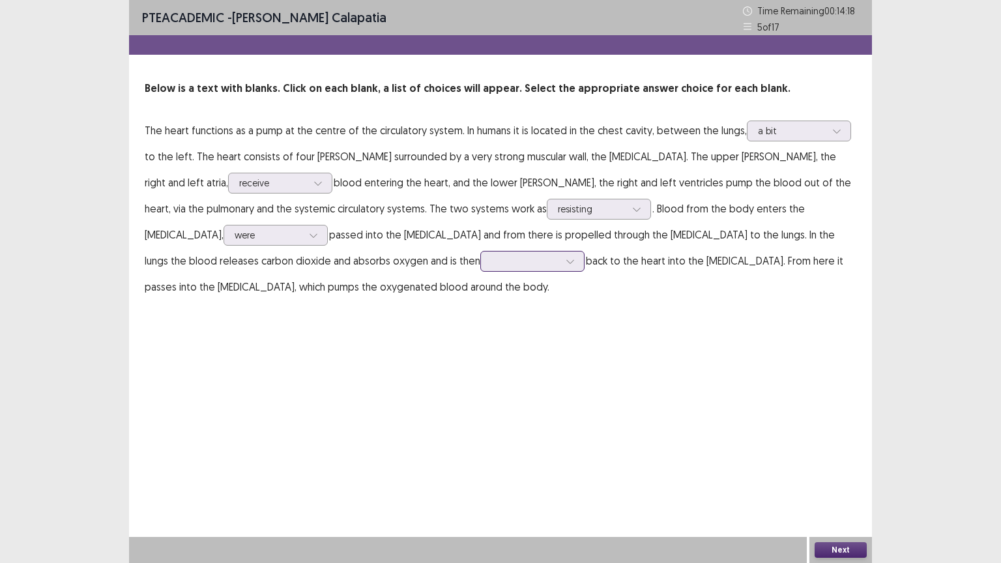
click at [491, 260] on div at bounding box center [525, 261] width 68 height 12
click at [480, 401] on div "transported" at bounding box center [532, 407] width 104 height 36
click at [853, 441] on button "Next" at bounding box center [840, 550] width 52 height 16
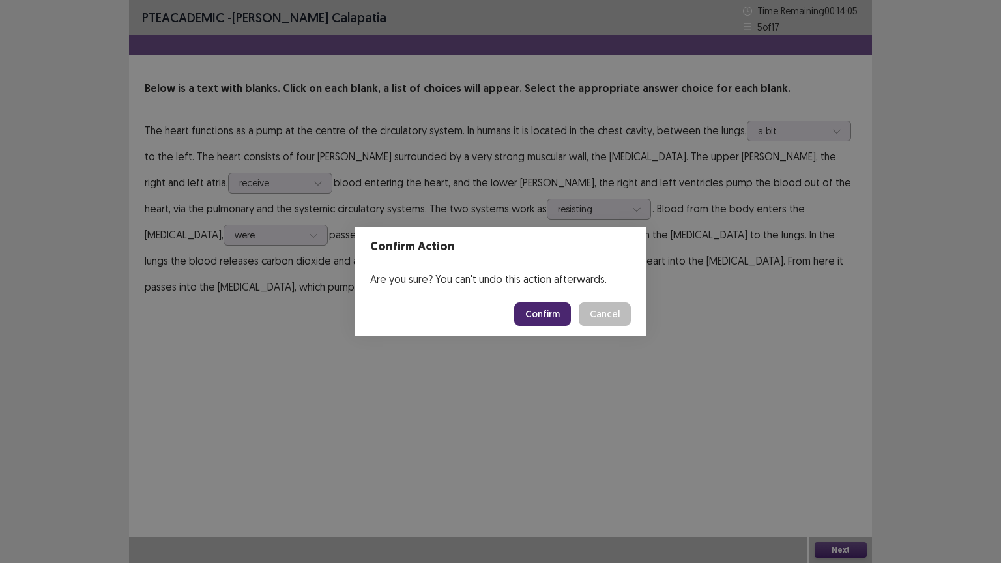
click at [553, 318] on button "Confirm" at bounding box center [542, 313] width 57 height 23
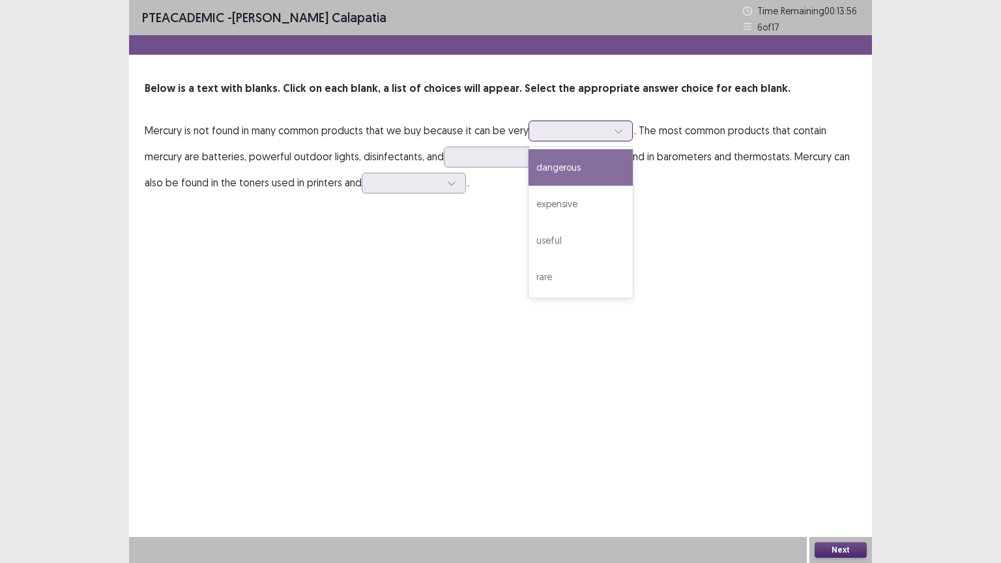
click at [548, 134] on div at bounding box center [573, 130] width 68 height 12
click at [564, 168] on div "dangerous" at bounding box center [580, 167] width 104 height 36
click at [470, 154] on div at bounding box center [489, 156] width 68 height 12
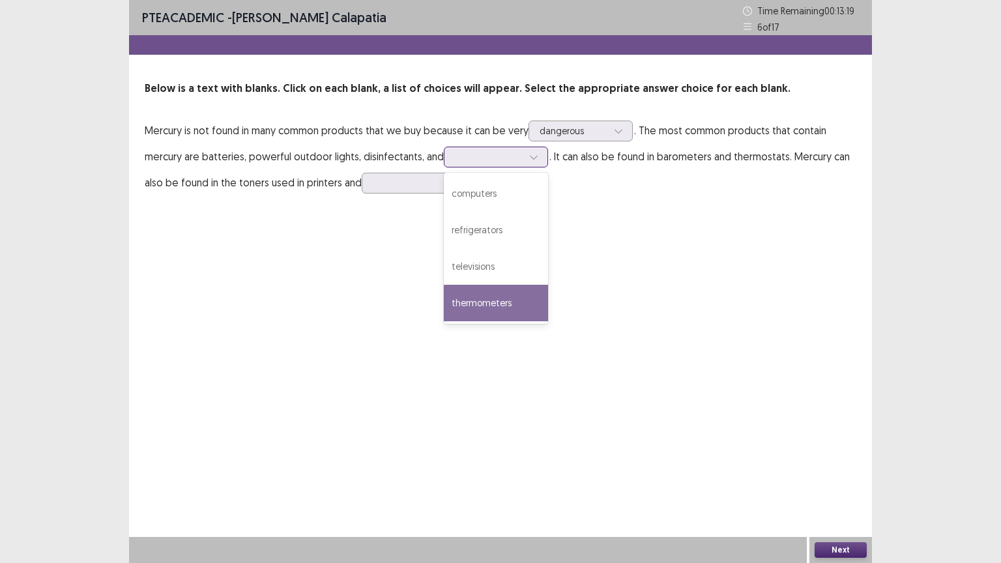
click at [476, 302] on div "thermometers" at bounding box center [496, 303] width 104 height 36
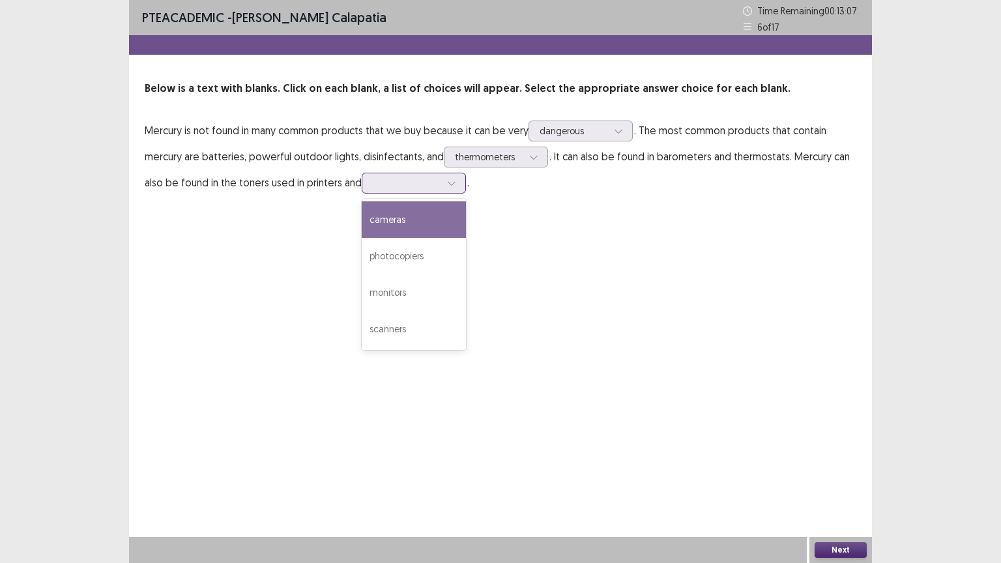
click at [373, 180] on input "text" at bounding box center [374, 183] width 3 height 10
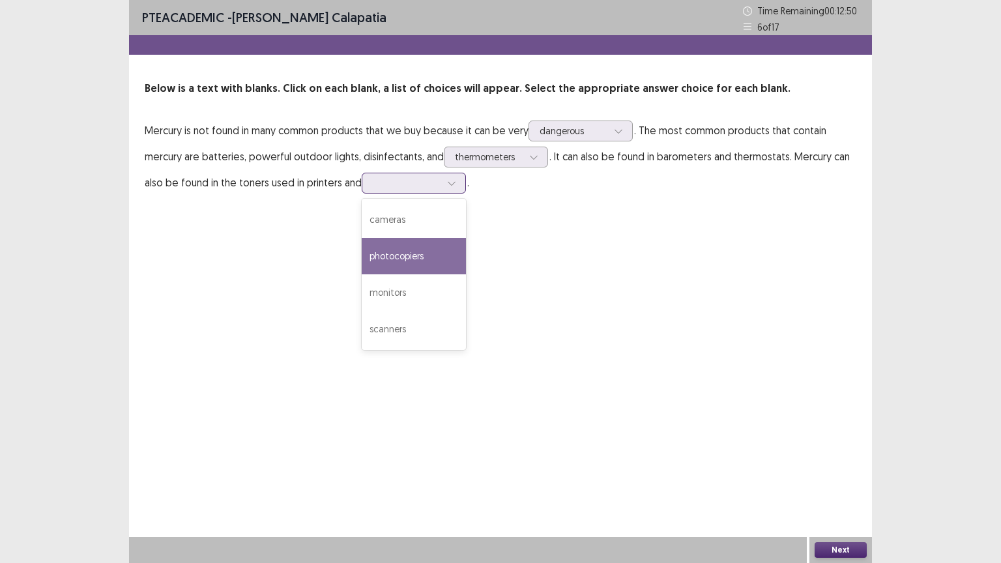
click at [386, 267] on div "photocopiers" at bounding box center [414, 256] width 104 height 36
click at [839, 441] on button "Next" at bounding box center [840, 550] width 52 height 16
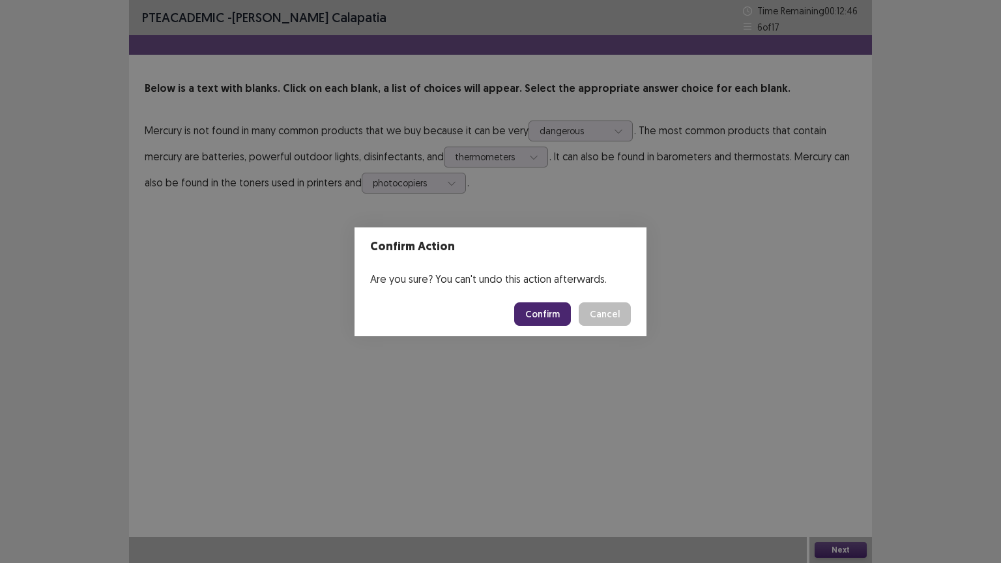
click at [554, 313] on button "Confirm" at bounding box center [542, 313] width 57 height 23
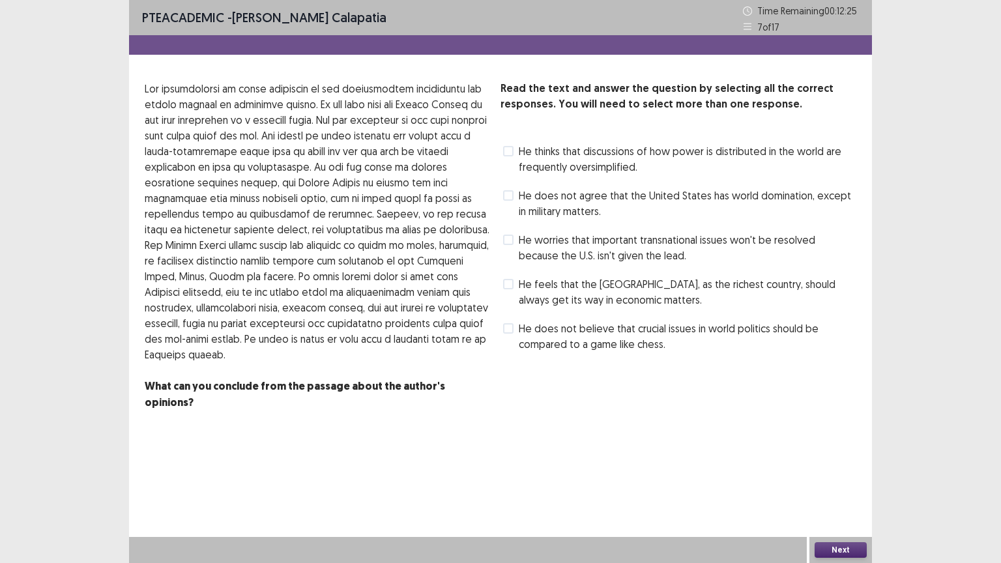
click at [510, 154] on span at bounding box center [508, 151] width 10 height 10
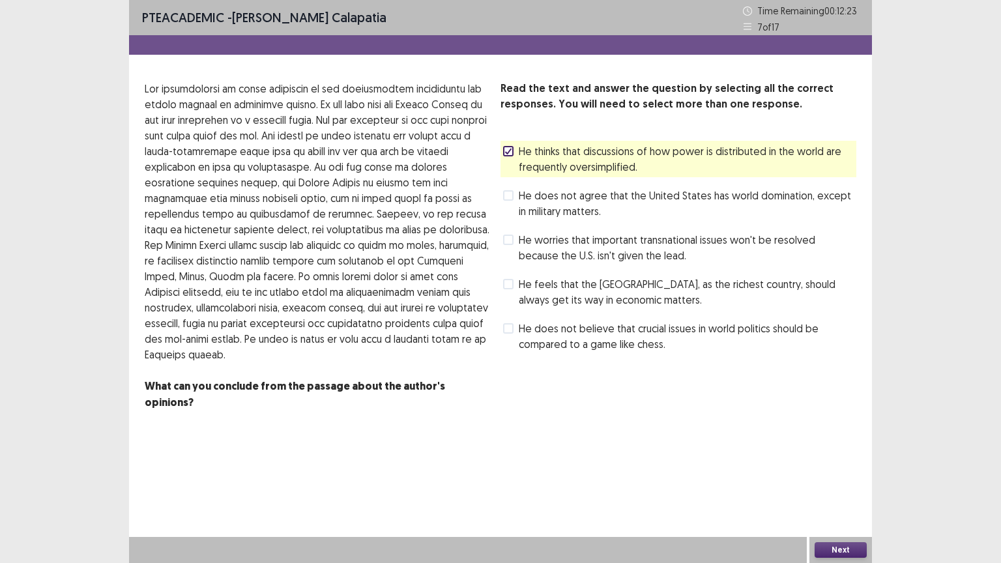
drag, startPoint x: 509, startPoint y: 287, endPoint x: 500, endPoint y: 261, distance: 27.4
click at [510, 279] on span at bounding box center [508, 284] width 10 height 10
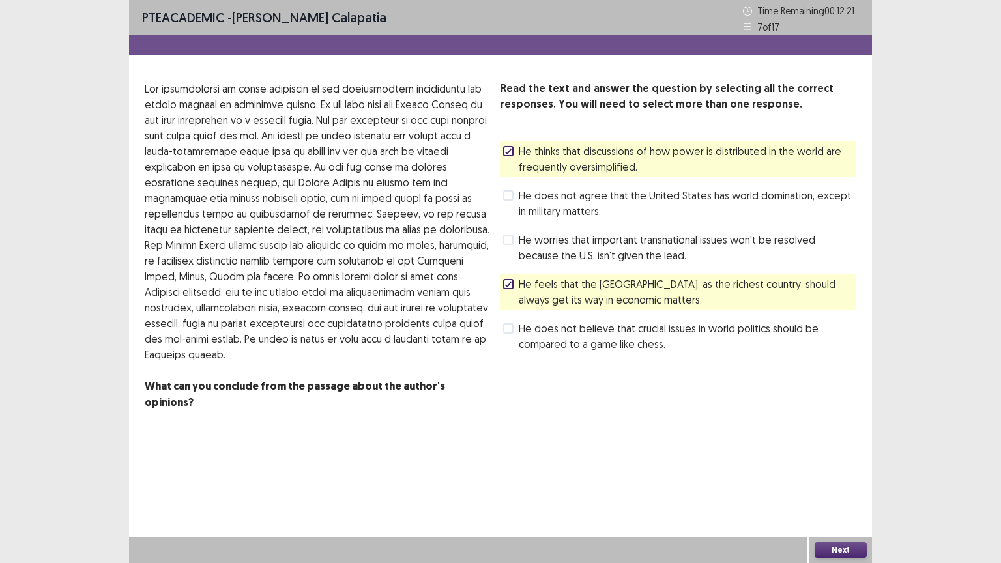
click at [510, 151] on icon at bounding box center [508, 151] width 8 height 7
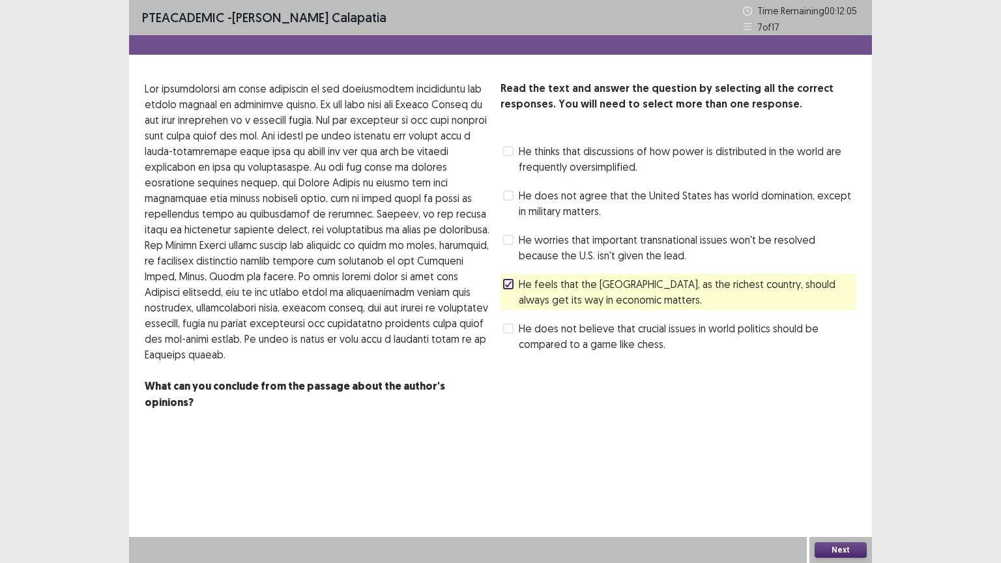
click at [832, 441] on button "Next" at bounding box center [840, 550] width 52 height 16
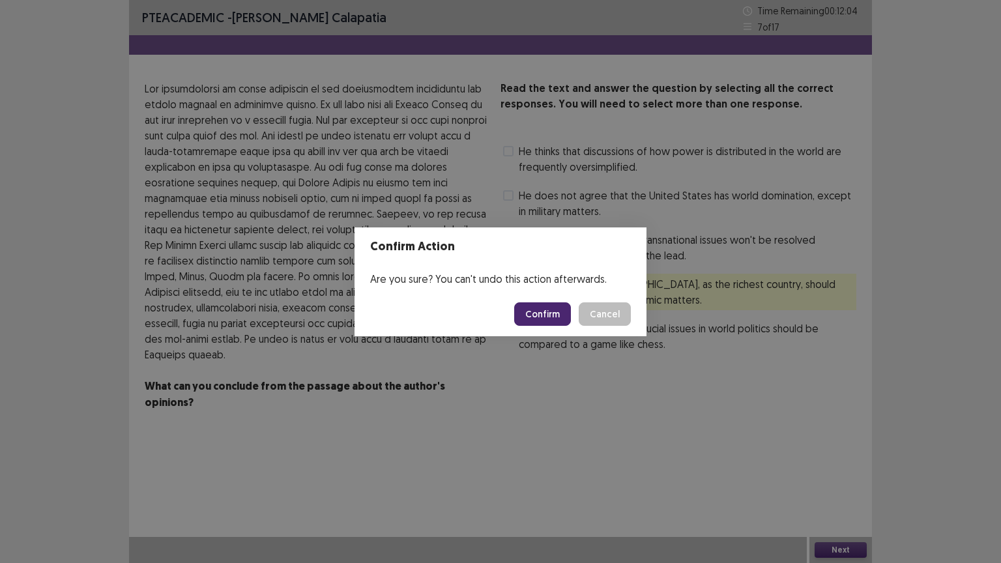
click at [555, 314] on button "Confirm" at bounding box center [542, 313] width 57 height 23
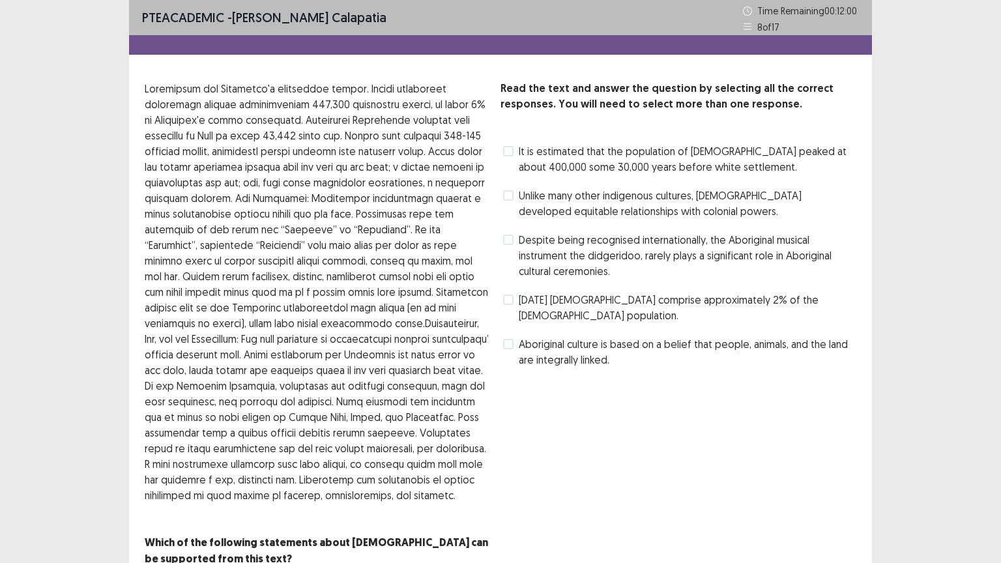
click at [512, 150] on span at bounding box center [508, 151] width 10 height 10
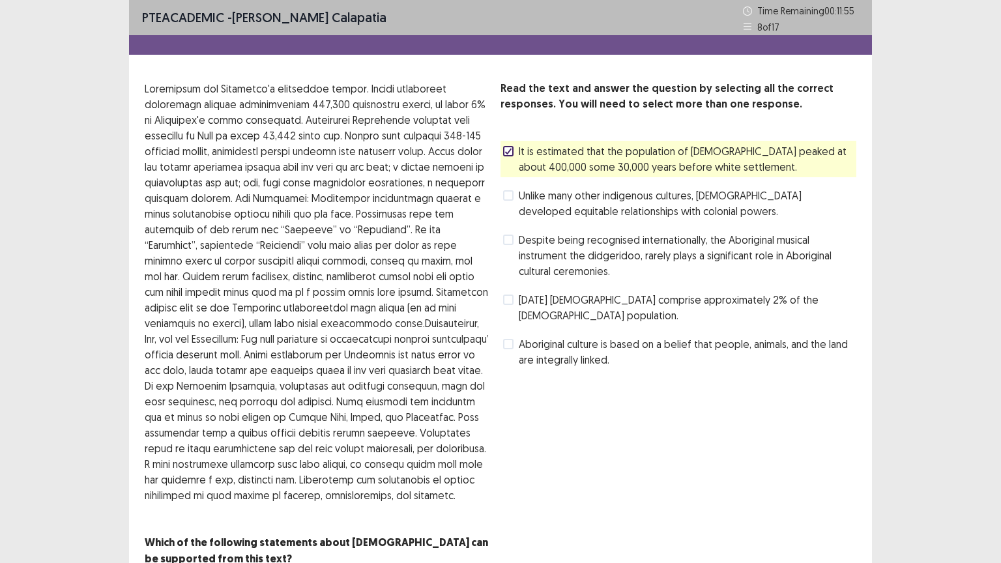
click at [517, 238] on label "Despite being recognised internationally, the Aboriginal musical instrument the…" at bounding box center [679, 255] width 353 height 47
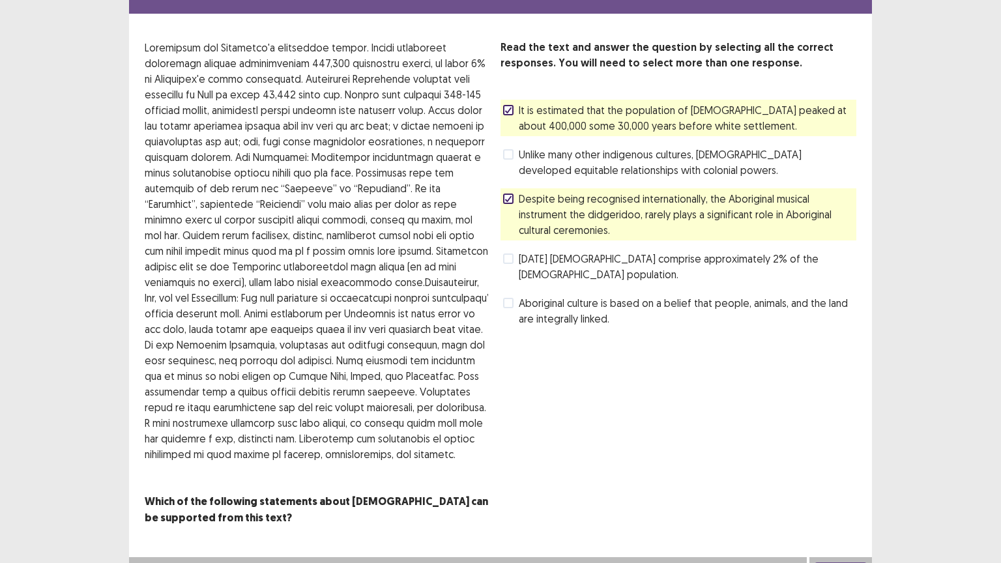
scroll to position [60, 0]
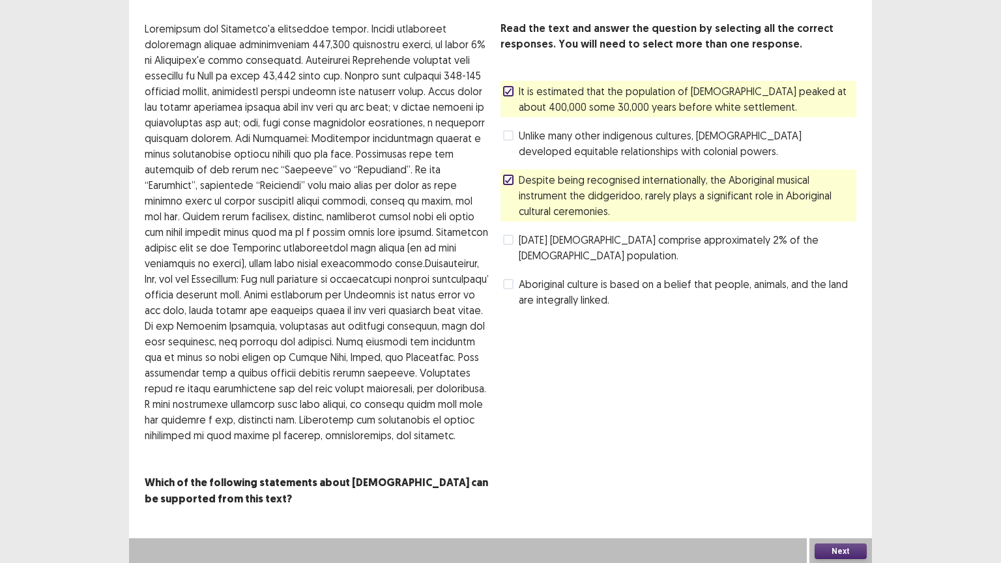
click at [508, 178] on icon at bounding box center [508, 180] width 8 height 7
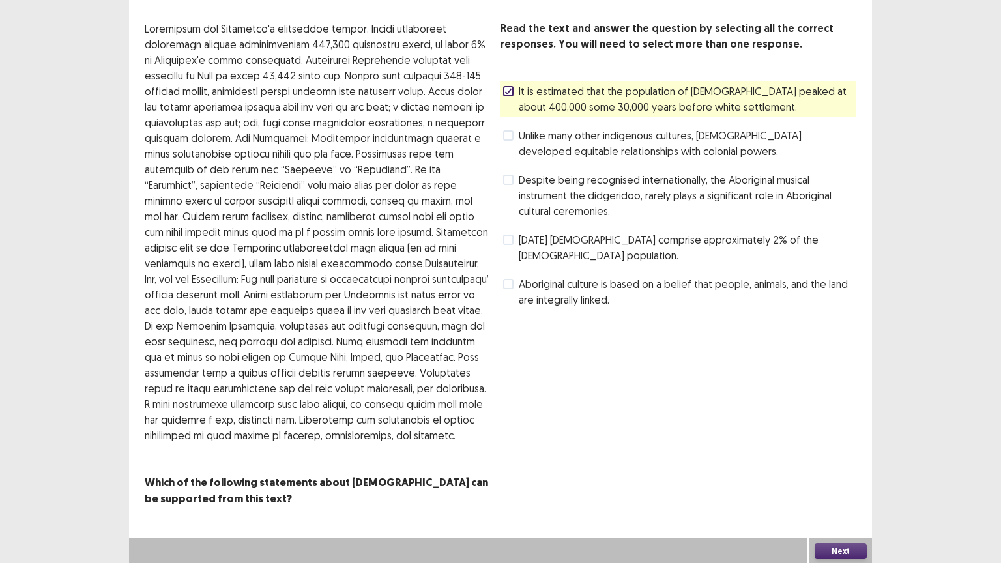
click at [507, 86] on span at bounding box center [508, 91] width 10 height 10
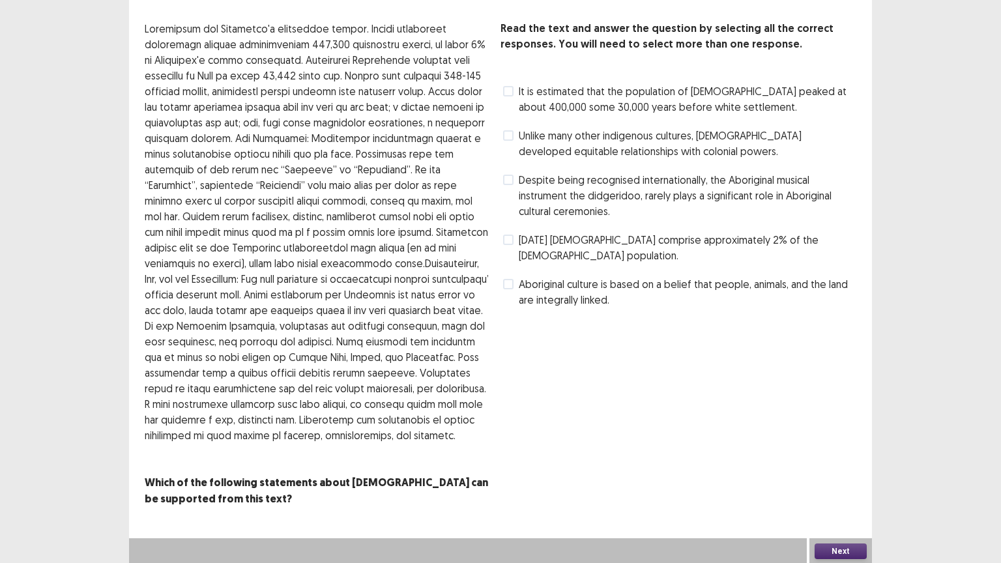
click at [511, 235] on span at bounding box center [508, 240] width 10 height 10
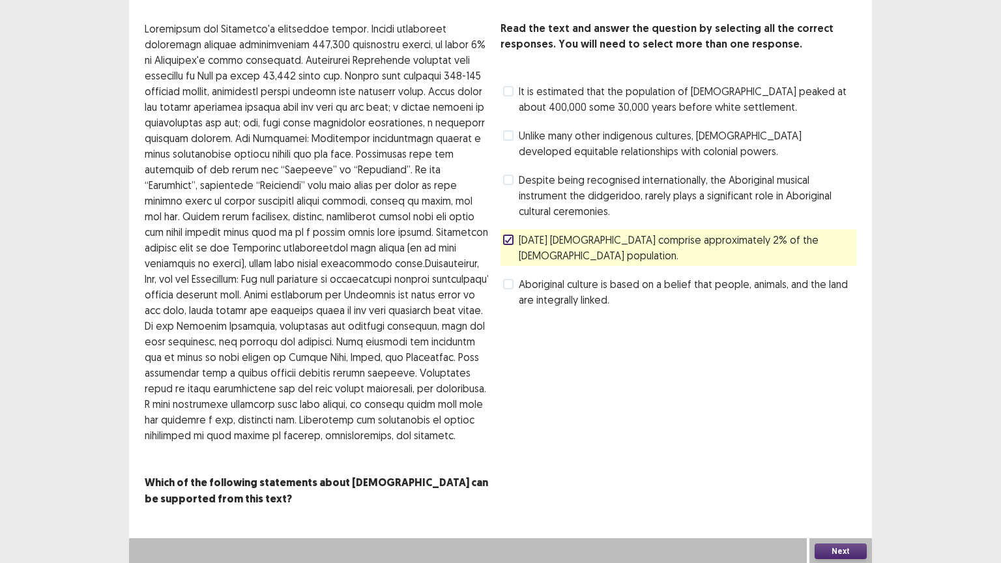
click at [858, 441] on button "Next" at bounding box center [840, 551] width 52 height 16
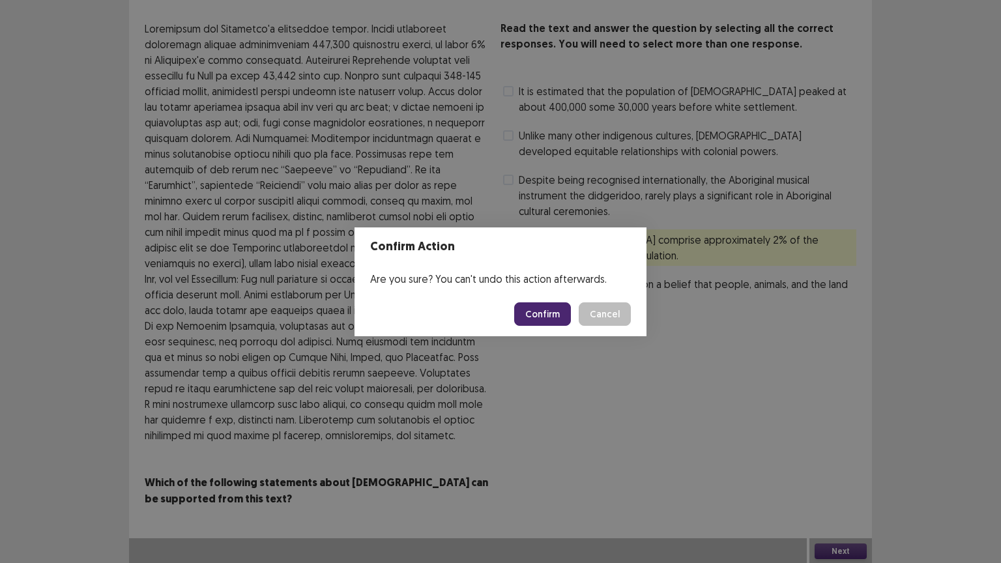
click at [558, 312] on button "Confirm" at bounding box center [542, 313] width 57 height 23
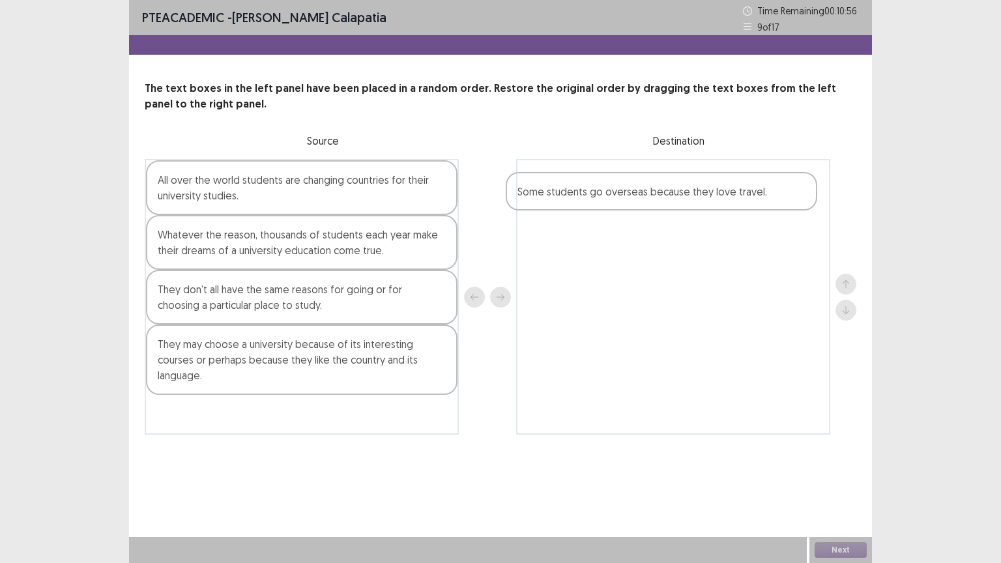
drag, startPoint x: 205, startPoint y: 238, endPoint x: 574, endPoint y: 197, distance: 371.0
click at [573, 198] on div "All over the world students are changing countries for their university studies…" at bounding box center [500, 297] width 711 height 276
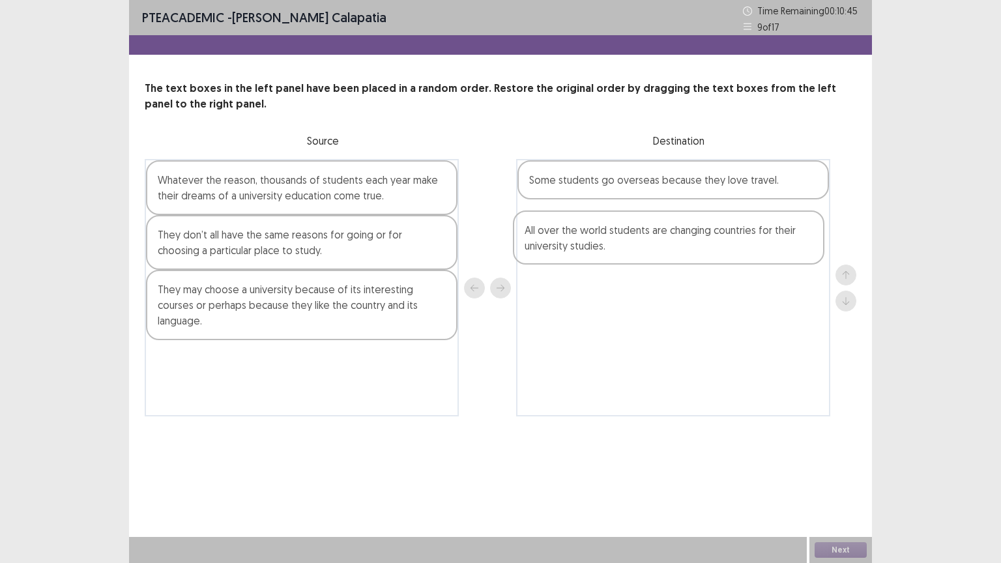
drag, startPoint x: 289, startPoint y: 201, endPoint x: 657, endPoint y: 248, distance: 371.0
click at [660, 251] on div "All over the world students are changing countries for their university studies…" at bounding box center [500, 287] width 711 height 257
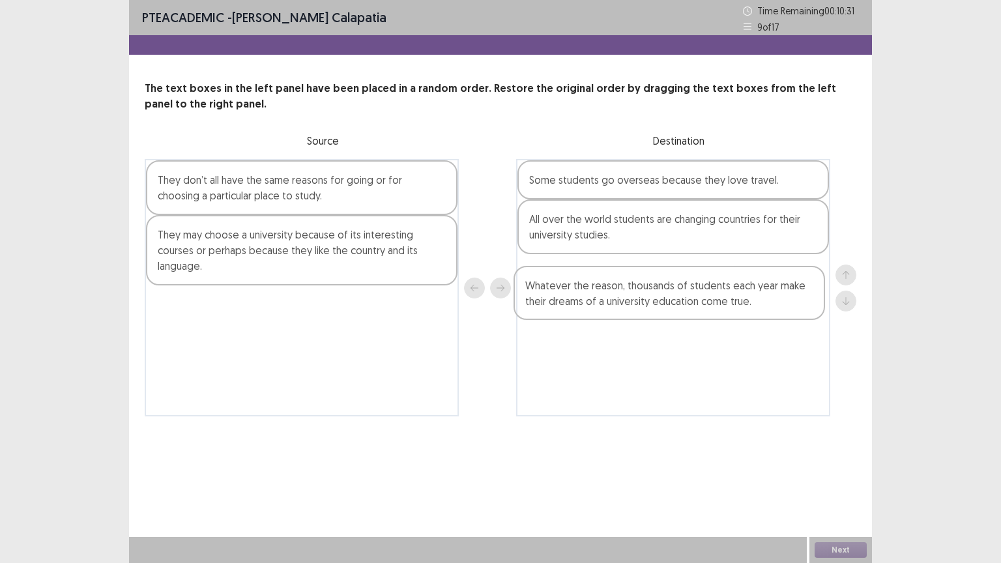
drag, startPoint x: 281, startPoint y: 194, endPoint x: 655, endPoint y: 300, distance: 388.5
click at [654, 303] on div "Whatever the reason, thousands of students each year make their dreams of a uni…" at bounding box center [500, 287] width 711 height 257
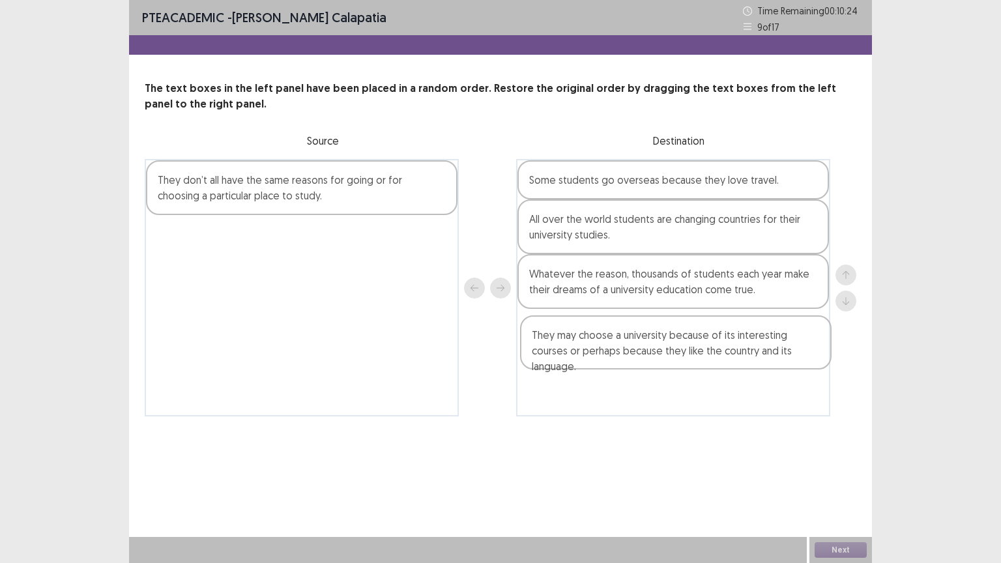
drag, startPoint x: 352, startPoint y: 253, endPoint x: 726, endPoint y: 347, distance: 386.1
click at [730, 354] on div "They don’t all have the same reasons for going or for choosing a particular pla…" at bounding box center [500, 287] width 711 height 257
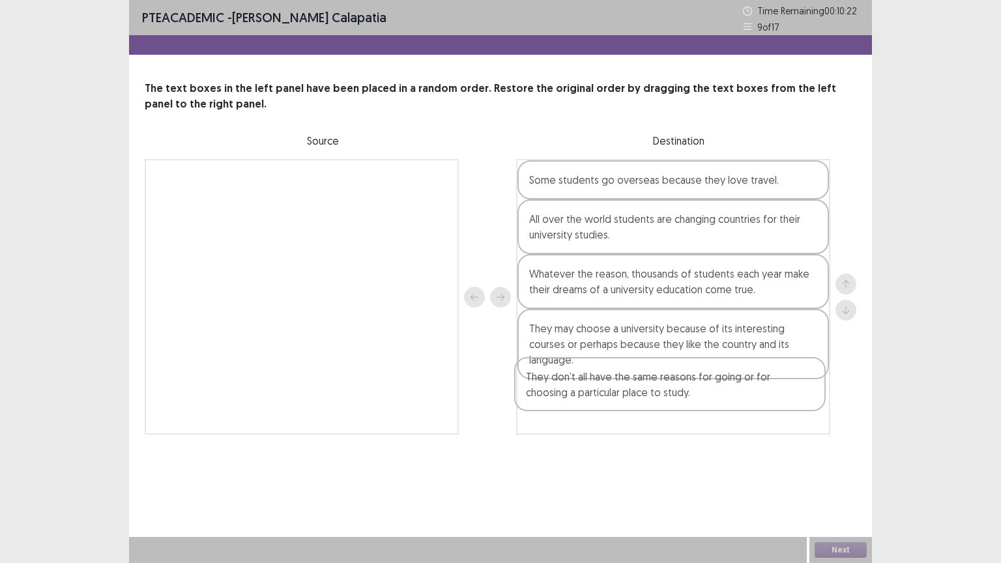
drag, startPoint x: 344, startPoint y: 182, endPoint x: 718, endPoint y: 385, distance: 425.3
click at [718, 385] on div "They don’t all have the same reasons for going or for choosing a particular pla…" at bounding box center [500, 297] width 711 height 276
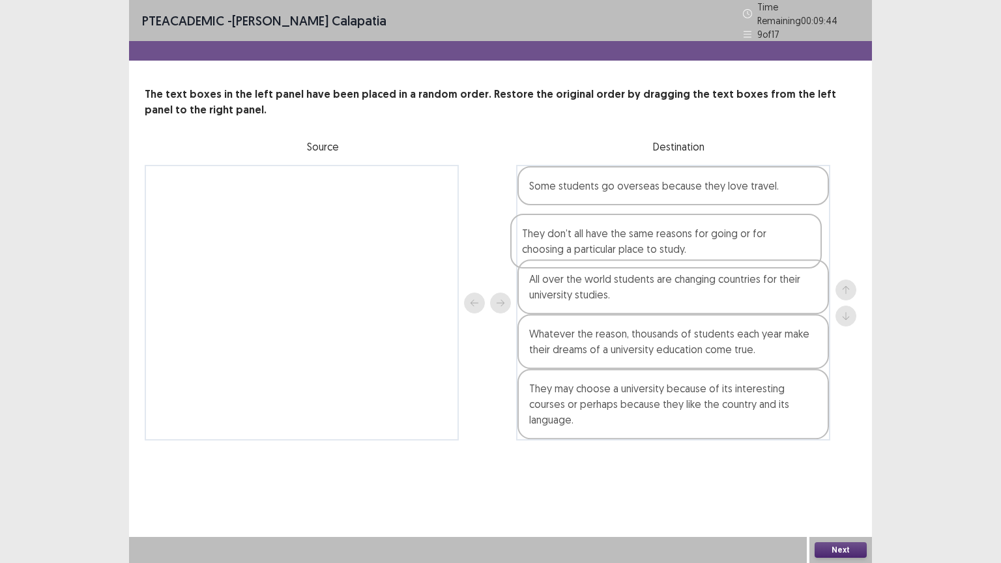
drag, startPoint x: 656, startPoint y: 405, endPoint x: 651, endPoint y: 253, distance: 151.9
click at [651, 253] on div "Some students go overseas because they love travel. All over the world students…" at bounding box center [673, 303] width 314 height 276
drag, startPoint x: 618, startPoint y: 291, endPoint x: 612, endPoint y: 242, distance: 49.2
click at [612, 242] on div "Some students go overseas because they love travel. They don’t all have the sam…" at bounding box center [673, 303] width 314 height 276
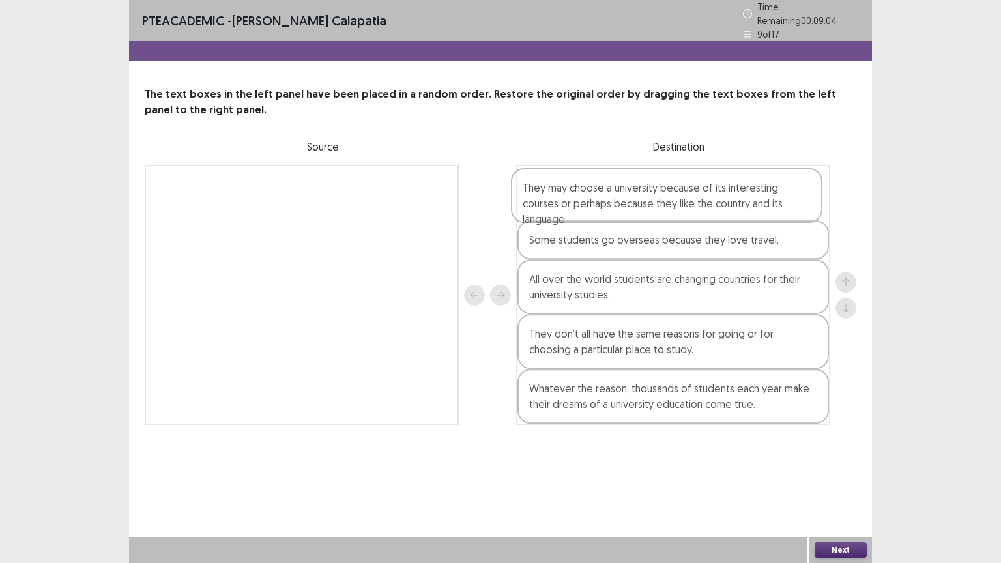
drag, startPoint x: 589, startPoint y: 393, endPoint x: 579, endPoint y: 195, distance: 198.3
click at [579, 195] on div "Some students go overseas because they love travel. All over the world students…" at bounding box center [673, 295] width 314 height 260
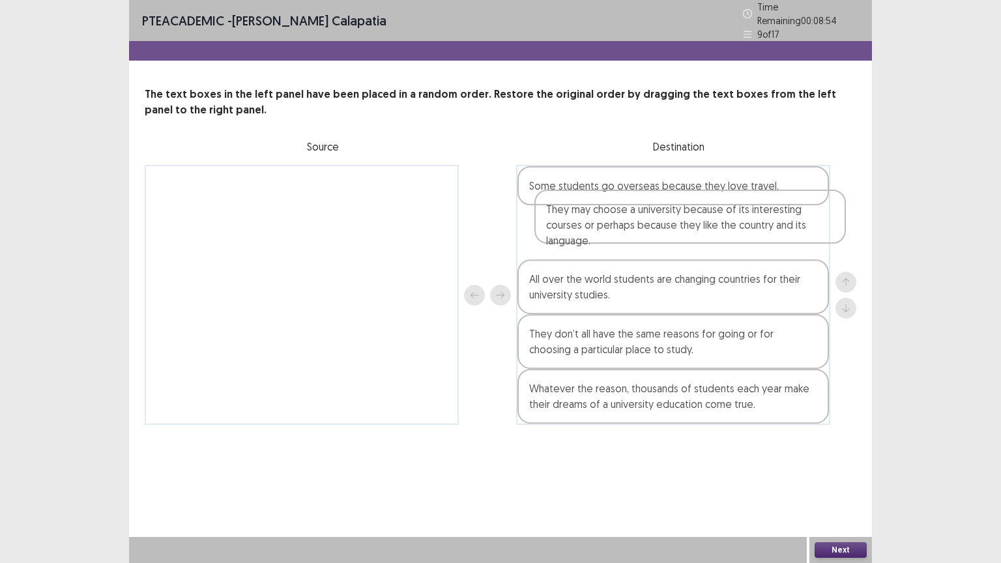
drag, startPoint x: 605, startPoint y: 206, endPoint x: 625, endPoint y: 243, distance: 42.6
click at [625, 243] on div "They may choose a university because of its interesting courses or perhaps beca…" at bounding box center [673, 295] width 314 height 260
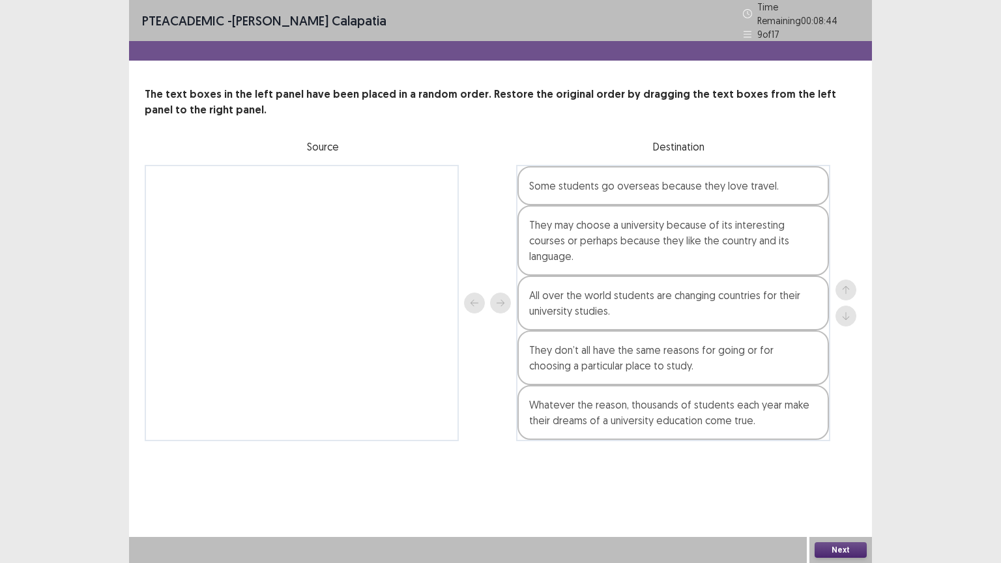
click at [848, 441] on button "Next" at bounding box center [840, 550] width 52 height 16
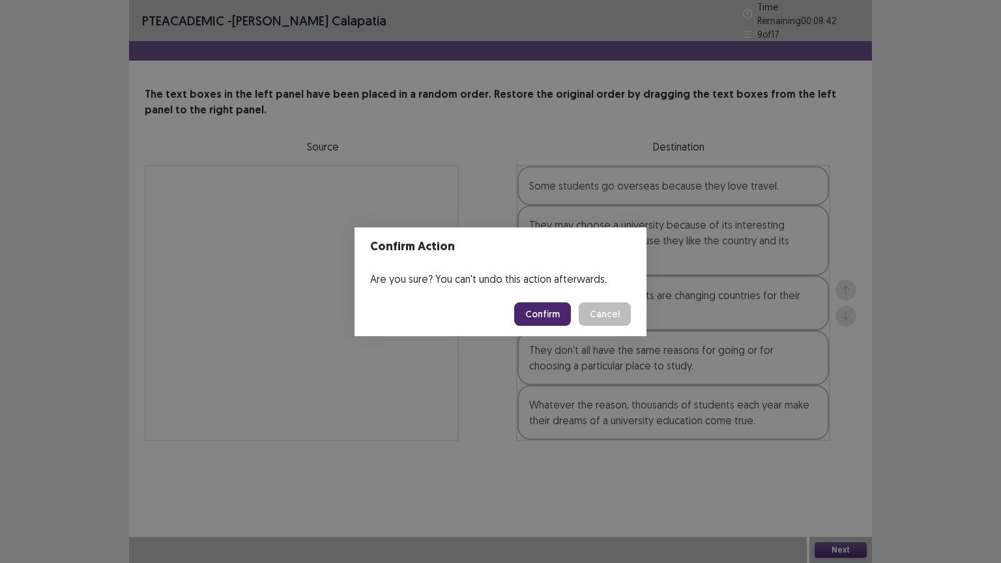
click at [548, 310] on button "Confirm" at bounding box center [542, 313] width 57 height 23
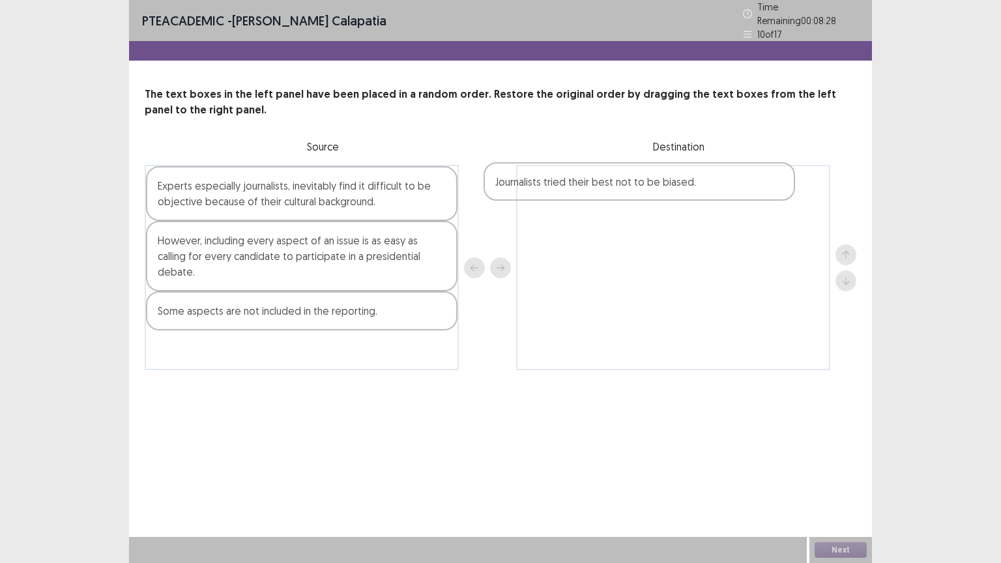
drag, startPoint x: 242, startPoint y: 343, endPoint x: 584, endPoint y: 185, distance: 376.0
click at [584, 185] on div "Experts especially journalists, inevitably find it difficult to be objective be…" at bounding box center [500, 267] width 711 height 205
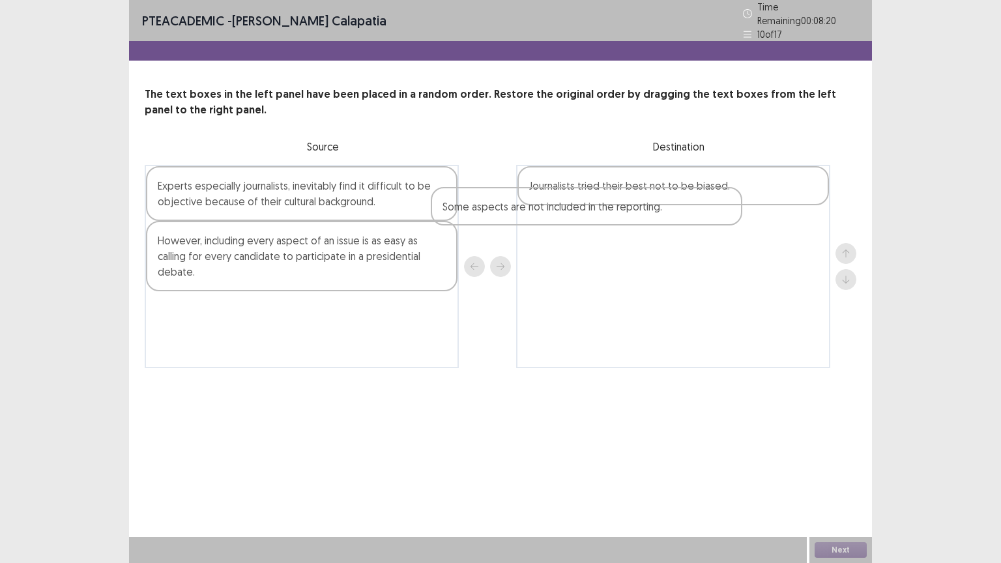
drag, startPoint x: 335, startPoint y: 316, endPoint x: 623, endPoint y: 219, distance: 303.8
click at [623, 219] on div "Experts especially journalists, inevitably find it difficult to be objective be…" at bounding box center [500, 266] width 711 height 203
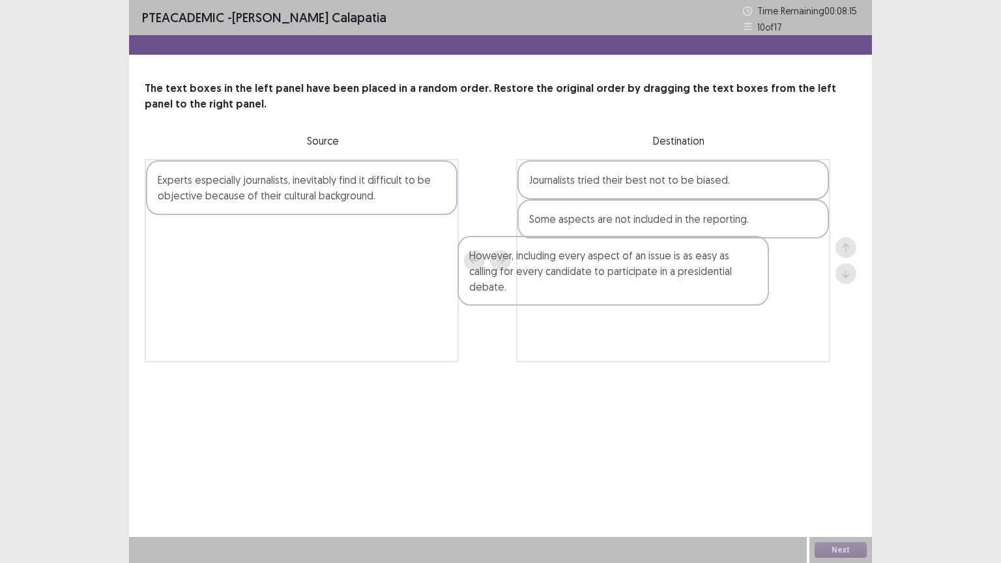
drag, startPoint x: 299, startPoint y: 263, endPoint x: 636, endPoint y: 285, distance: 337.5
click at [636, 285] on div "Experts especially journalists, inevitably find it difficult to be objective be…" at bounding box center [500, 260] width 711 height 203
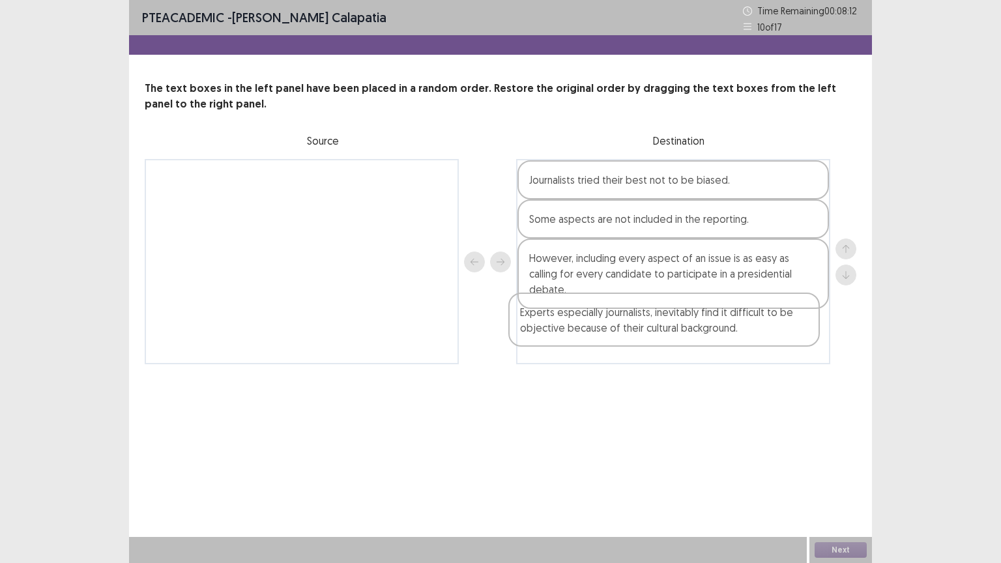
drag, startPoint x: 286, startPoint y: 187, endPoint x: 649, endPoint y: 319, distance: 386.0
click at [649, 319] on div "Experts especially journalists, inevitably find it difficult to be objective be…" at bounding box center [500, 261] width 711 height 205
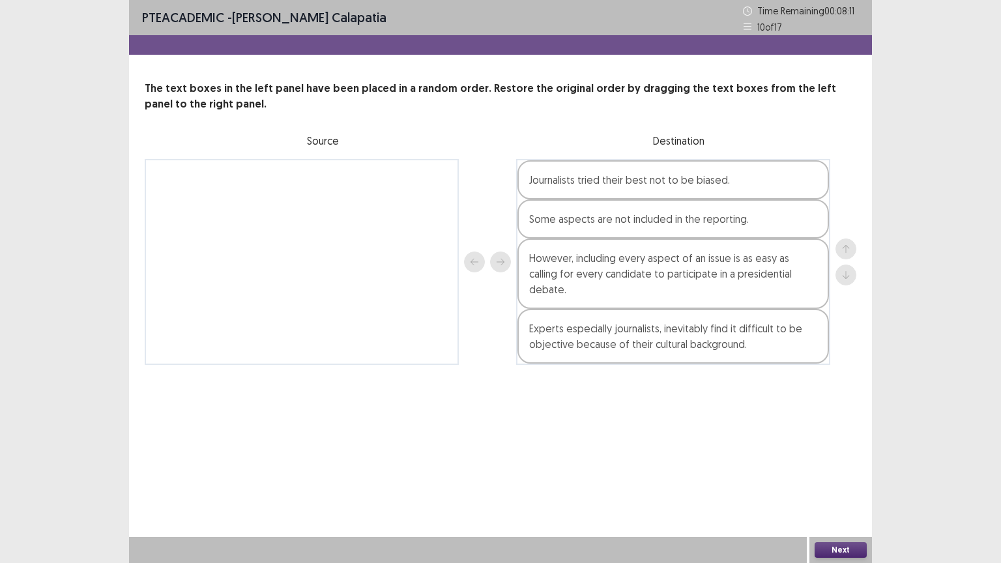
click at [842, 441] on button "Next" at bounding box center [840, 550] width 52 height 16
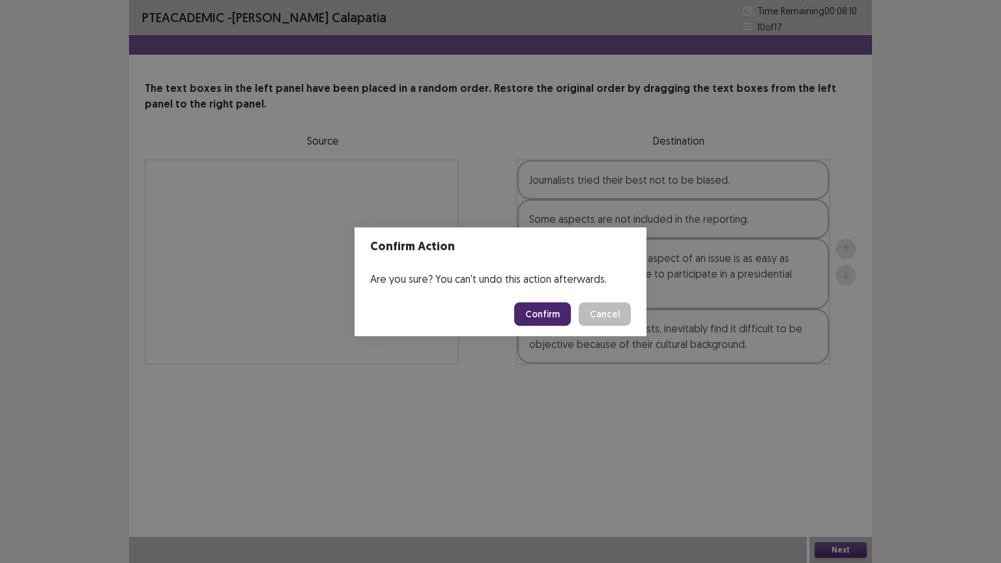
click at [547, 316] on button "Confirm" at bounding box center [542, 313] width 57 height 23
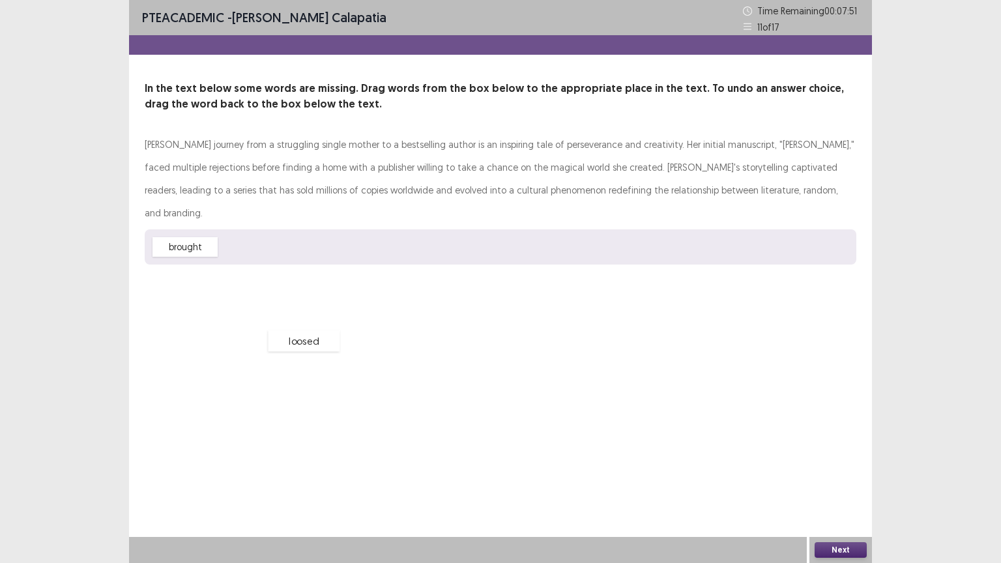
drag, startPoint x: 266, startPoint y: 222, endPoint x: 302, endPoint y: 317, distance: 101.9
click at [302, 330] on div "loosed" at bounding box center [304, 340] width 72 height 21
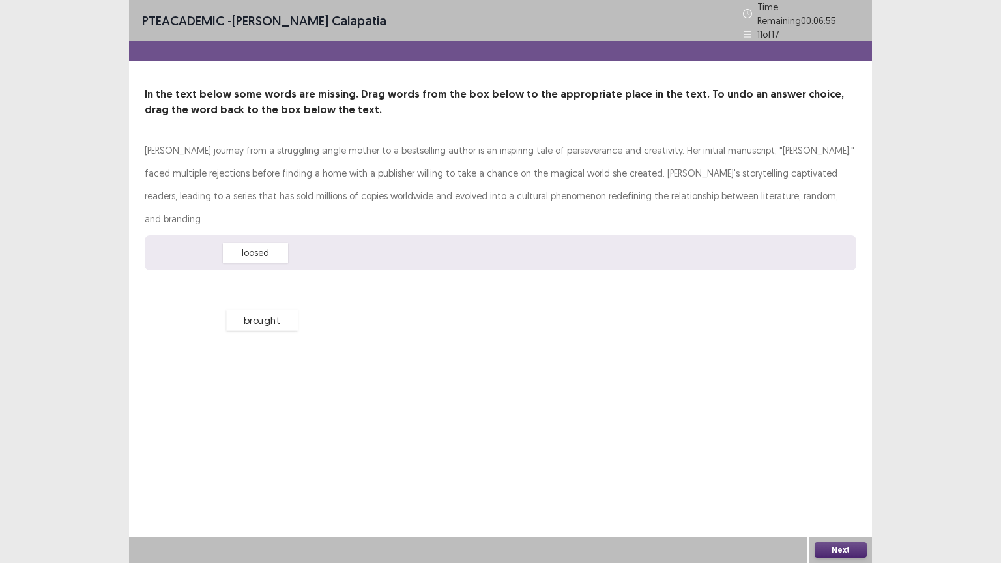
drag, startPoint x: 206, startPoint y: 223, endPoint x: 287, endPoint y: 289, distance: 104.1
click at [285, 309] on div "brought" at bounding box center [262, 319] width 72 height 21
drag, startPoint x: 264, startPoint y: 224, endPoint x: 313, endPoint y: 300, distance: 90.2
click at [337, 327] on div "loosed" at bounding box center [322, 337] width 72 height 21
drag, startPoint x: 266, startPoint y: 222, endPoint x: 776, endPoint y: 189, distance: 511.1
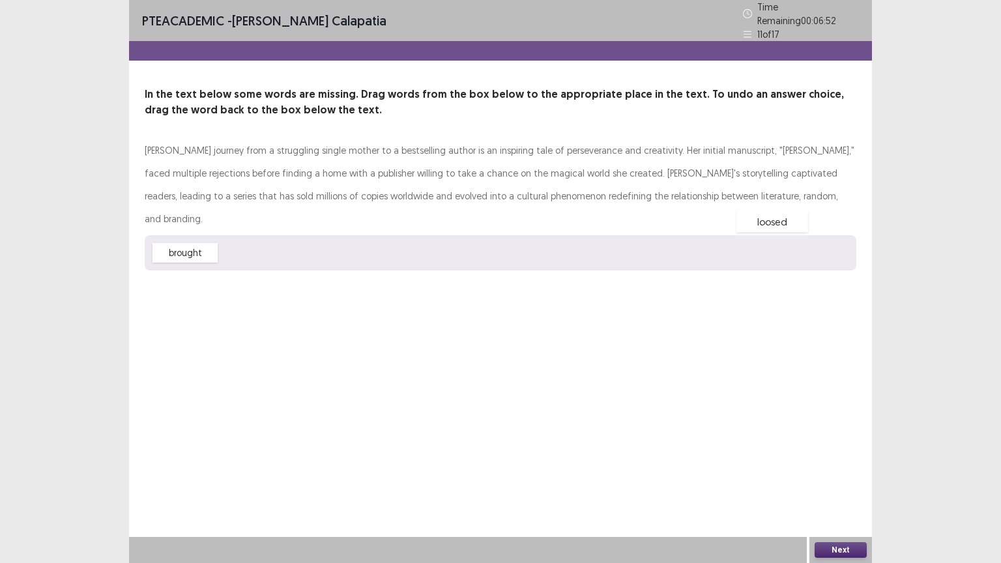
click at [778, 211] on div "loosed" at bounding box center [772, 221] width 72 height 21
drag, startPoint x: 196, startPoint y: 214, endPoint x: 290, endPoint y: 165, distance: 105.8
click at [291, 190] on div "brought" at bounding box center [285, 200] width 72 height 21
drag, startPoint x: 255, startPoint y: 224, endPoint x: 378, endPoint y: 150, distance: 144.0
click at [378, 170] on div "loosed" at bounding box center [379, 180] width 72 height 21
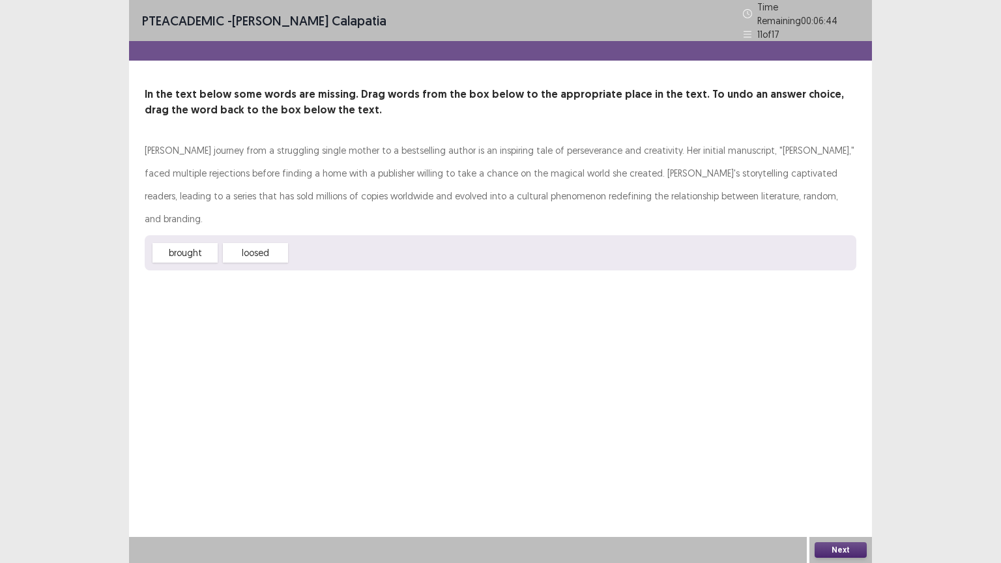
click at [849, 441] on div "Next" at bounding box center [840, 550] width 63 height 26
click at [853, 441] on button "Next" at bounding box center [840, 550] width 52 height 16
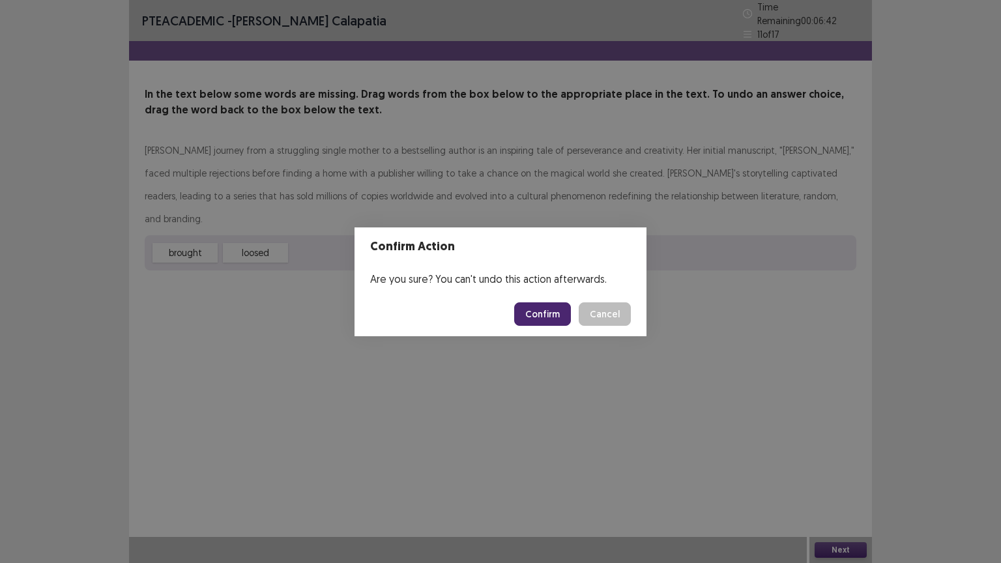
click at [556, 305] on button "Confirm" at bounding box center [542, 313] width 57 height 23
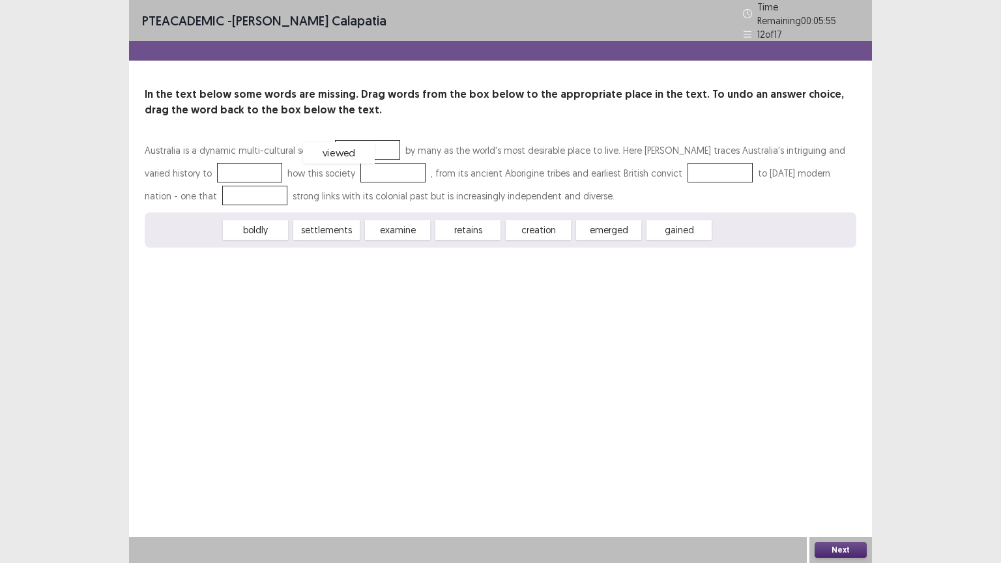
drag, startPoint x: 210, startPoint y: 224, endPoint x: 363, endPoint y: 147, distance: 171.9
drag, startPoint x: 319, startPoint y: 224, endPoint x: 199, endPoint y: 168, distance: 132.3
drag, startPoint x: 530, startPoint y: 225, endPoint x: 323, endPoint y: 170, distance: 213.8
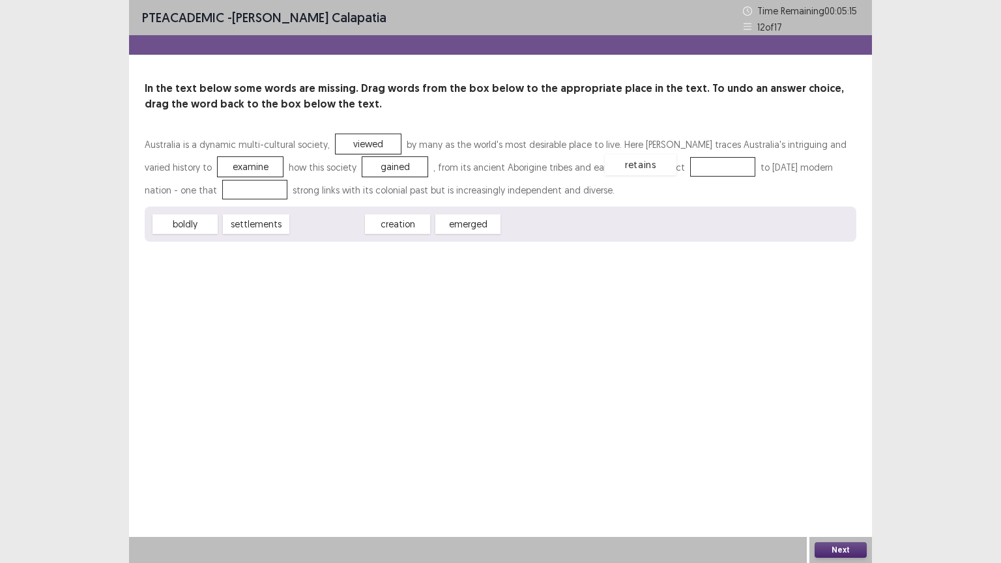
drag, startPoint x: 335, startPoint y: 224, endPoint x: 648, endPoint y: 165, distance: 318.9
drag, startPoint x: 249, startPoint y: 226, endPoint x: 185, endPoint y: 190, distance: 74.1
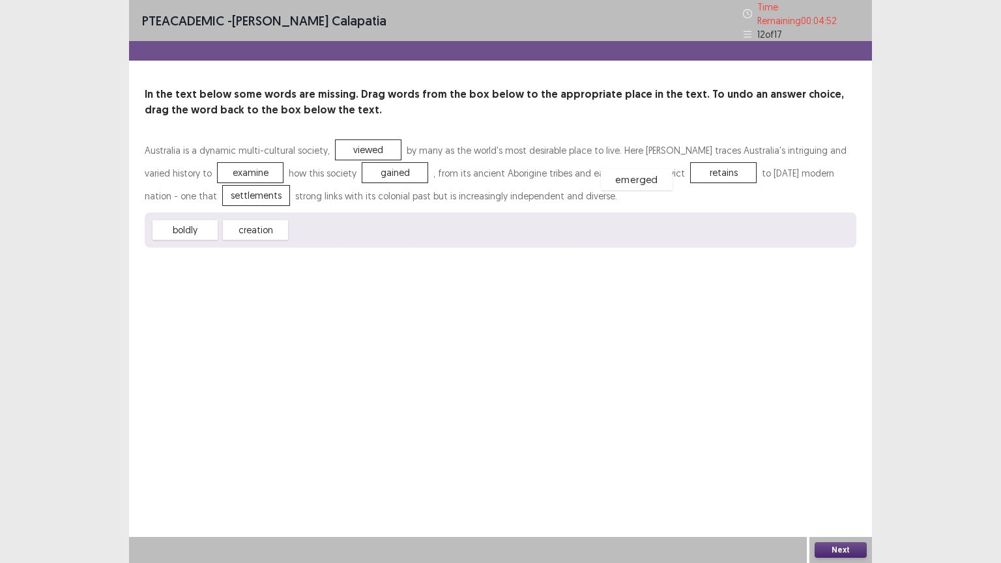
drag, startPoint x: 319, startPoint y: 221, endPoint x: 631, endPoint y: 171, distance: 316.1
click at [861, 441] on button "Next" at bounding box center [840, 550] width 52 height 16
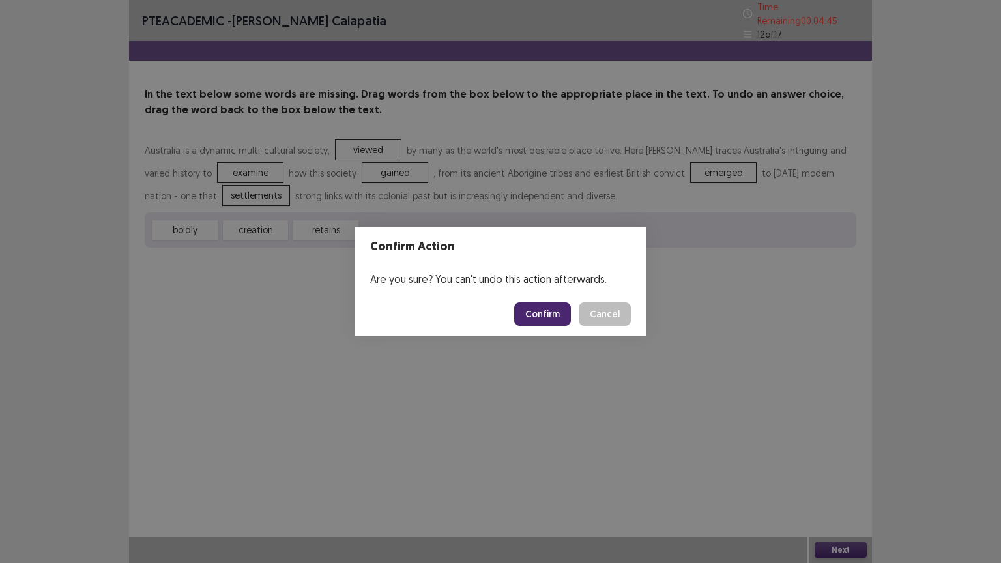
click at [556, 317] on button "Confirm" at bounding box center [542, 313] width 57 height 23
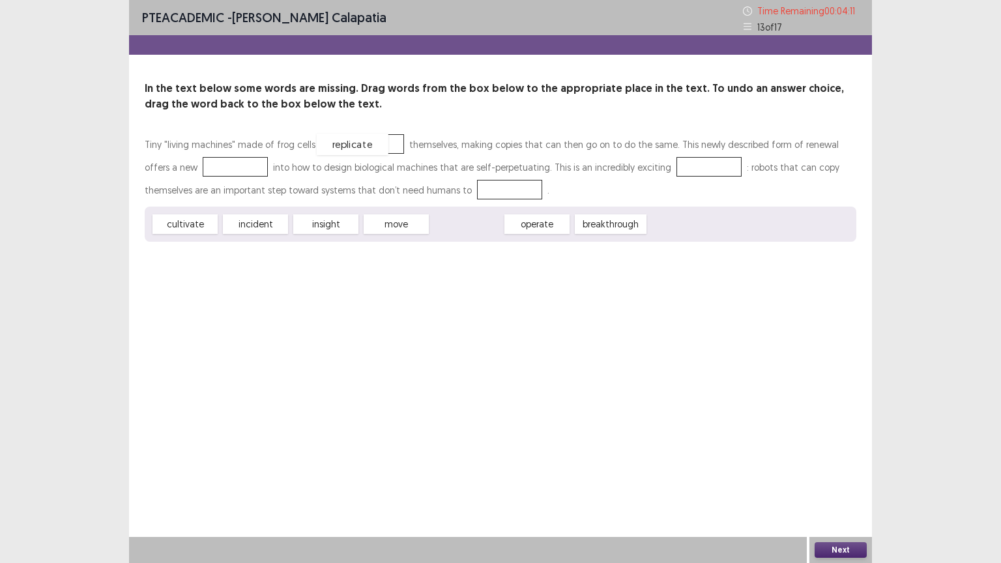
drag, startPoint x: 469, startPoint y: 225, endPoint x: 355, endPoint y: 145, distance: 139.0
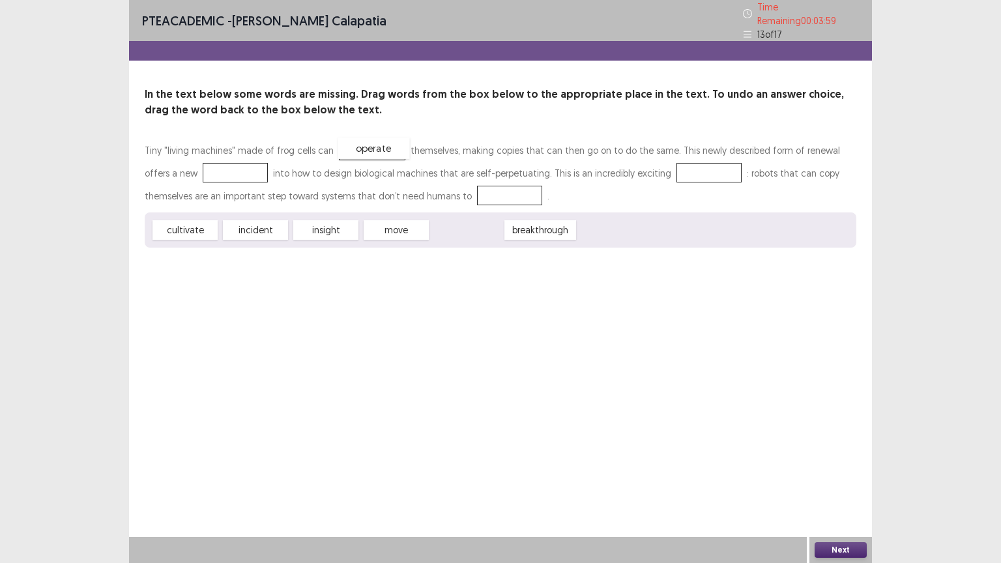
drag, startPoint x: 472, startPoint y: 224, endPoint x: 380, endPoint y: 143, distance: 123.2
drag, startPoint x: 536, startPoint y: 221, endPoint x: 636, endPoint y: 160, distance: 117.0
drag, startPoint x: 451, startPoint y: 229, endPoint x: 424, endPoint y: 193, distance: 45.2
drag, startPoint x: 311, startPoint y: 212, endPoint x: 198, endPoint y: 159, distance: 125.3
click at [198, 159] on div "Tiny "living machines" made of frog cells can operate themselves, making copies…" at bounding box center [500, 193] width 711 height 109
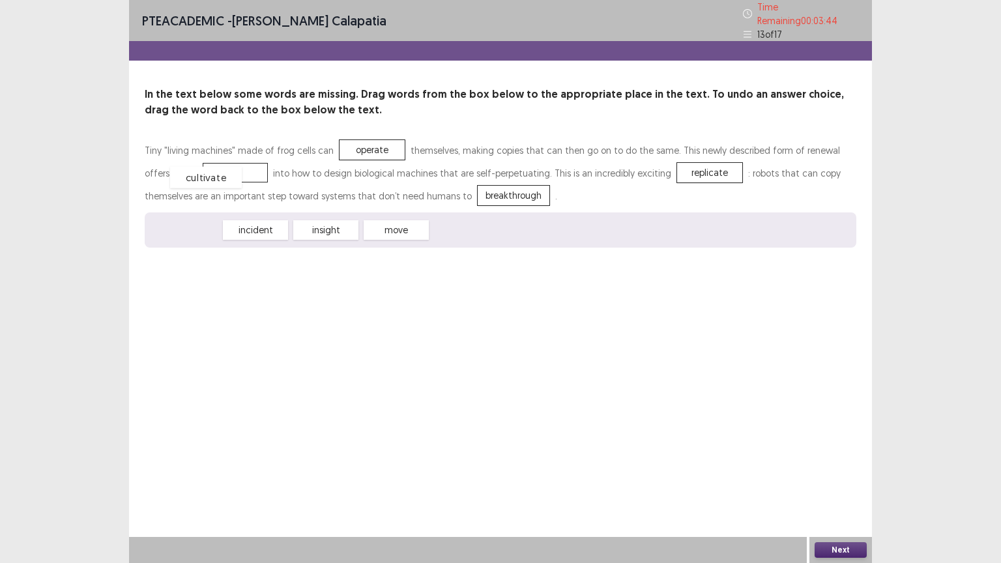
drag, startPoint x: 195, startPoint y: 221, endPoint x: 217, endPoint y: 165, distance: 60.2
click at [855, 441] on button "Next" at bounding box center [840, 550] width 52 height 16
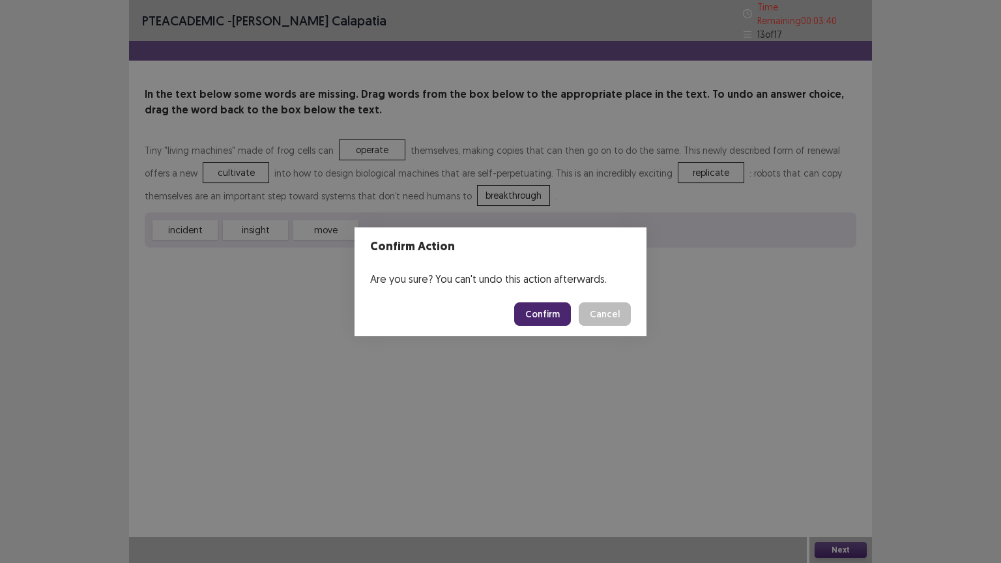
click at [530, 313] on button "Confirm" at bounding box center [542, 313] width 57 height 23
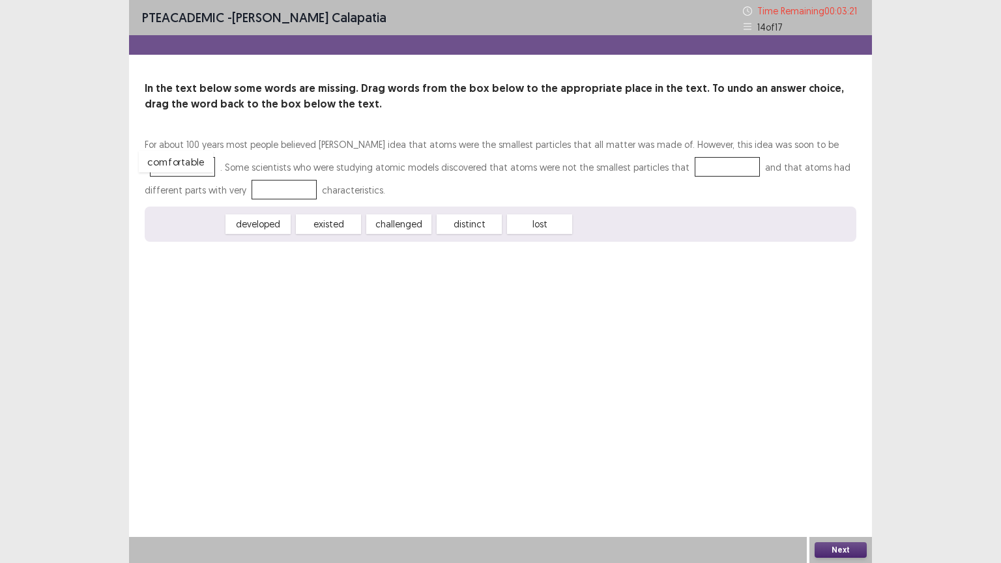
drag, startPoint x: 204, startPoint y: 223, endPoint x: 193, endPoint y: 161, distance: 63.4
drag, startPoint x: 257, startPoint y: 220, endPoint x: 698, endPoint y: 167, distance: 444.2
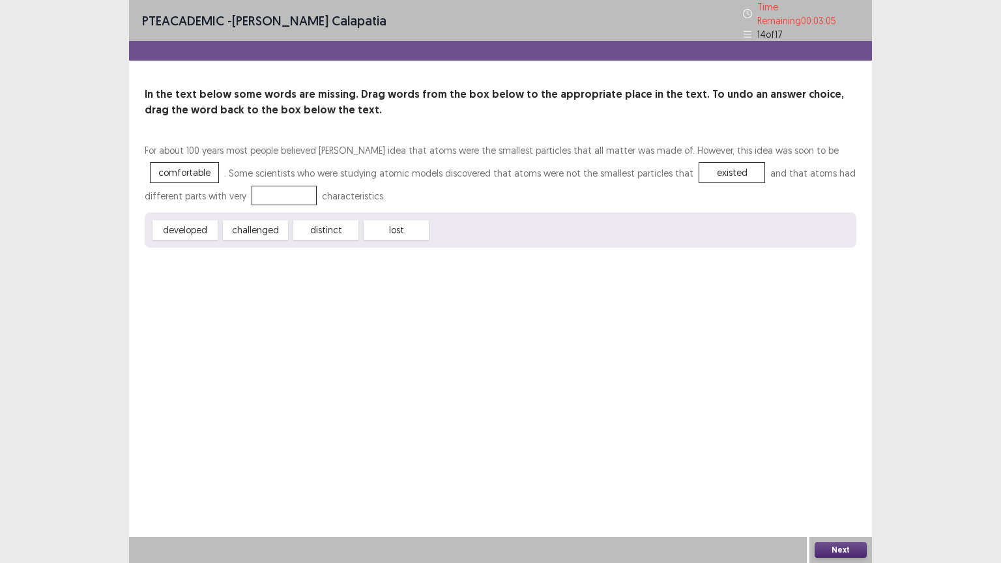
drag, startPoint x: 330, startPoint y: 224, endPoint x: 263, endPoint y: 195, distance: 73.0
click at [263, 195] on div "For about 100 years most people believed John Dalton's idea that atoms were the…" at bounding box center [500, 193] width 711 height 109
drag, startPoint x: 307, startPoint y: 223, endPoint x: 255, endPoint y: 187, distance: 63.2
click at [846, 441] on button "Next" at bounding box center [840, 550] width 52 height 16
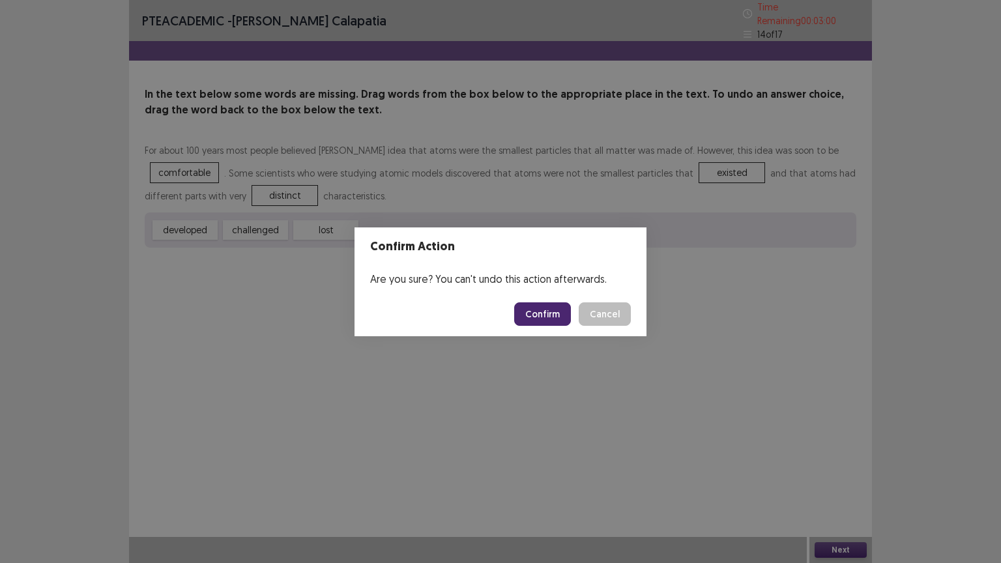
click at [534, 315] on button "Confirm" at bounding box center [542, 313] width 57 height 23
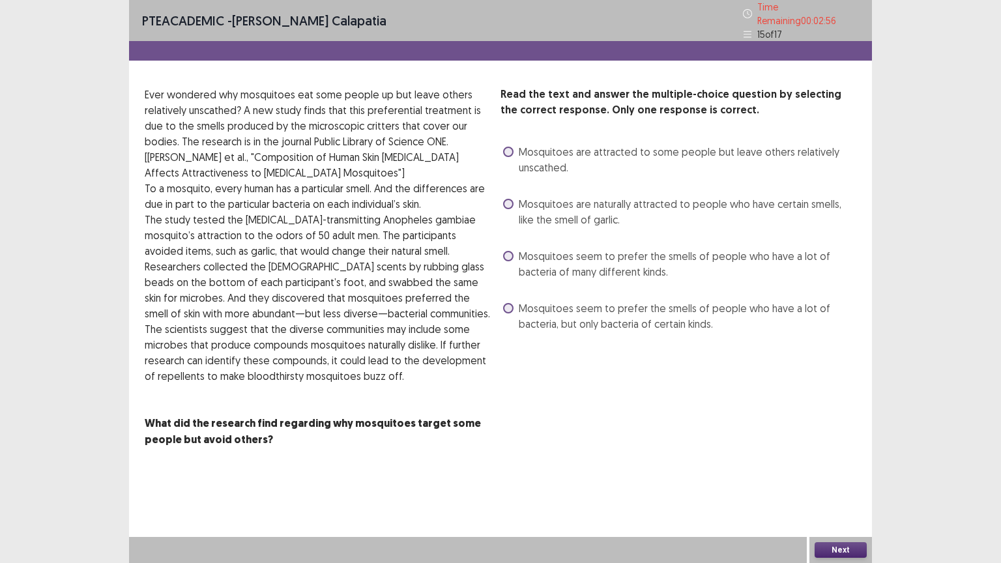
click at [507, 251] on span at bounding box center [508, 256] width 10 height 10
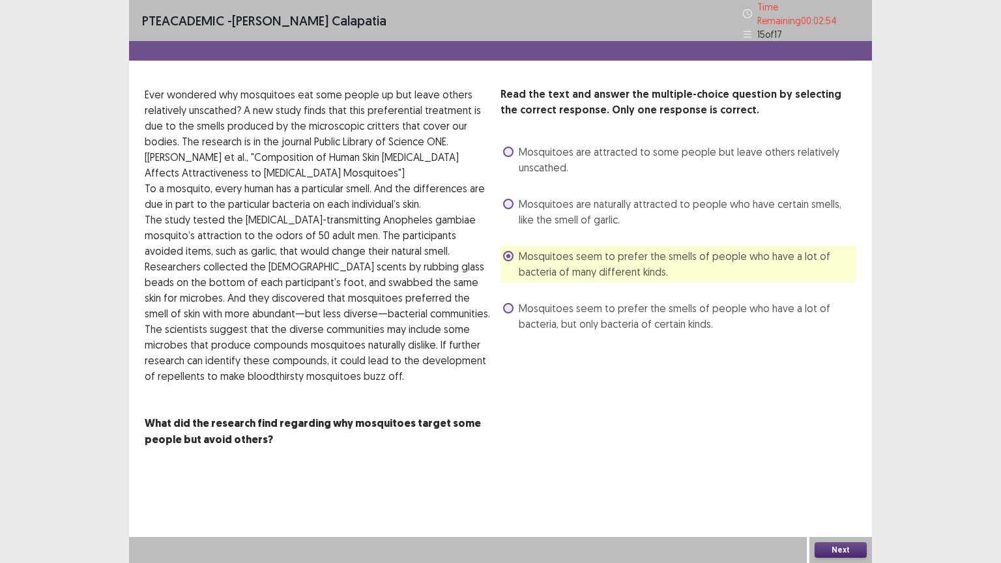
click at [864, 441] on button "Next" at bounding box center [840, 550] width 52 height 16
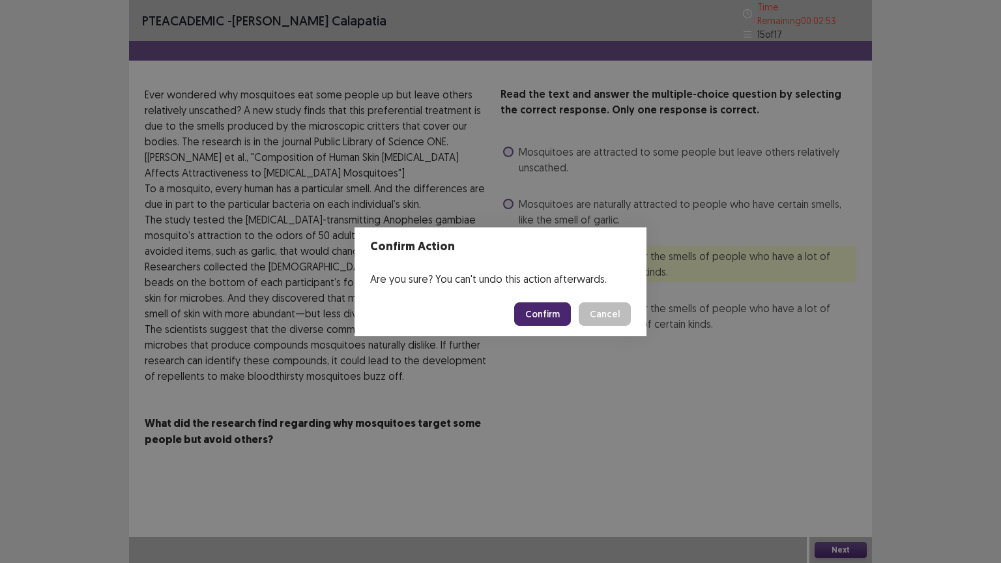
click at [556, 310] on button "Confirm" at bounding box center [542, 313] width 57 height 23
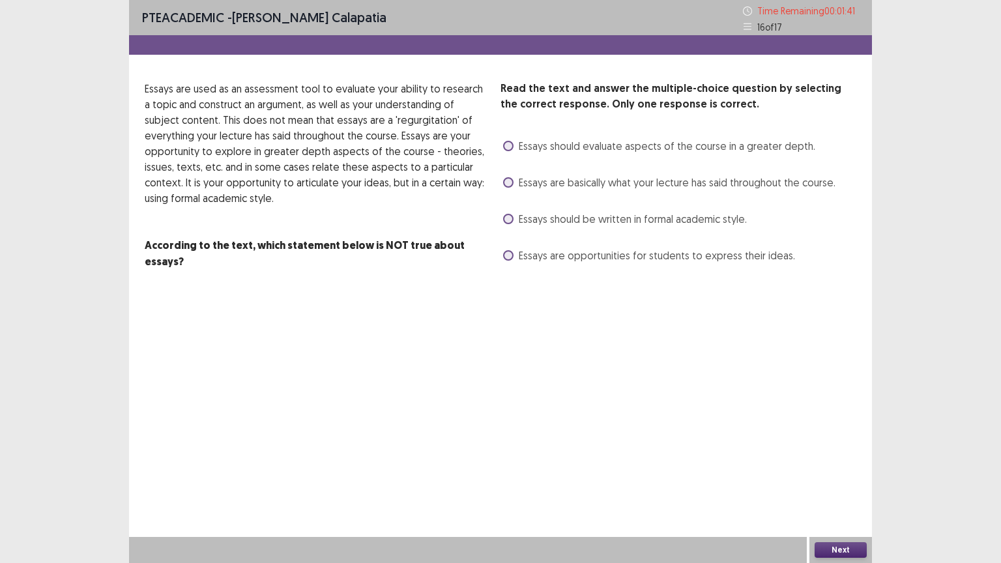
click at [511, 146] on span at bounding box center [508, 146] width 10 height 10
click at [836, 441] on button "Next" at bounding box center [840, 550] width 52 height 16
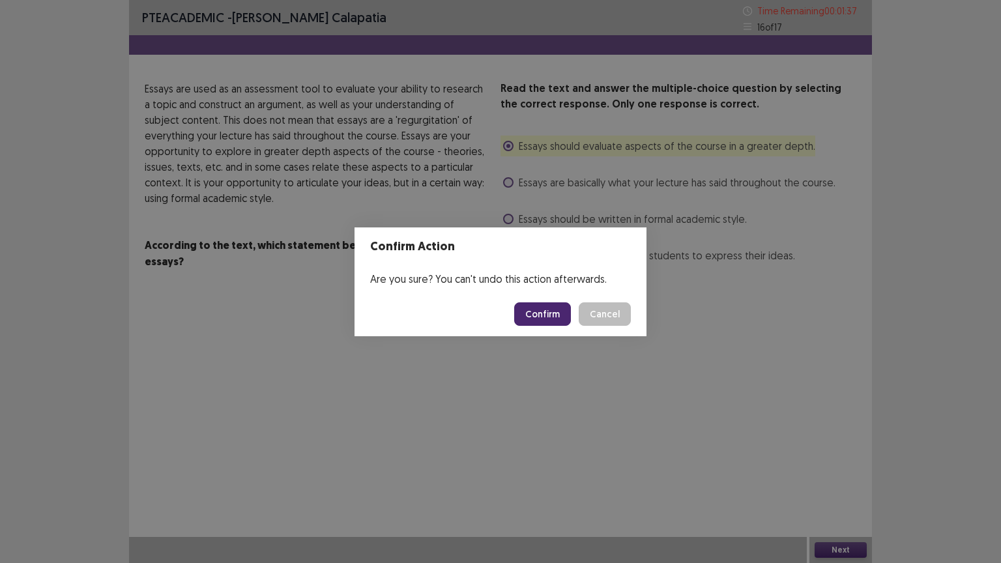
click at [558, 310] on button "Confirm" at bounding box center [542, 313] width 57 height 23
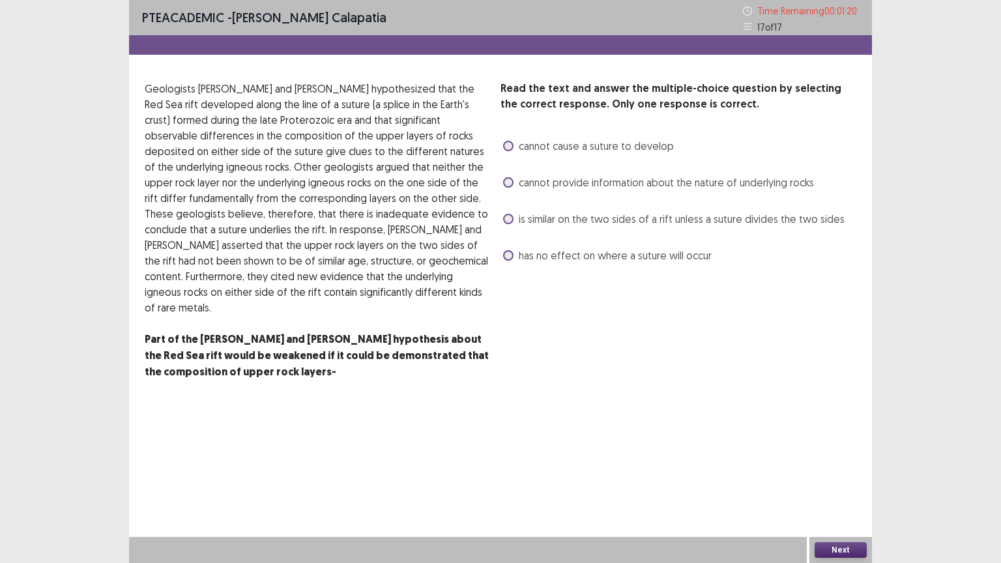
click at [513, 217] on label "is similar on the two sides of a rift unless a suture divides the two sides" at bounding box center [673, 219] width 341 height 16
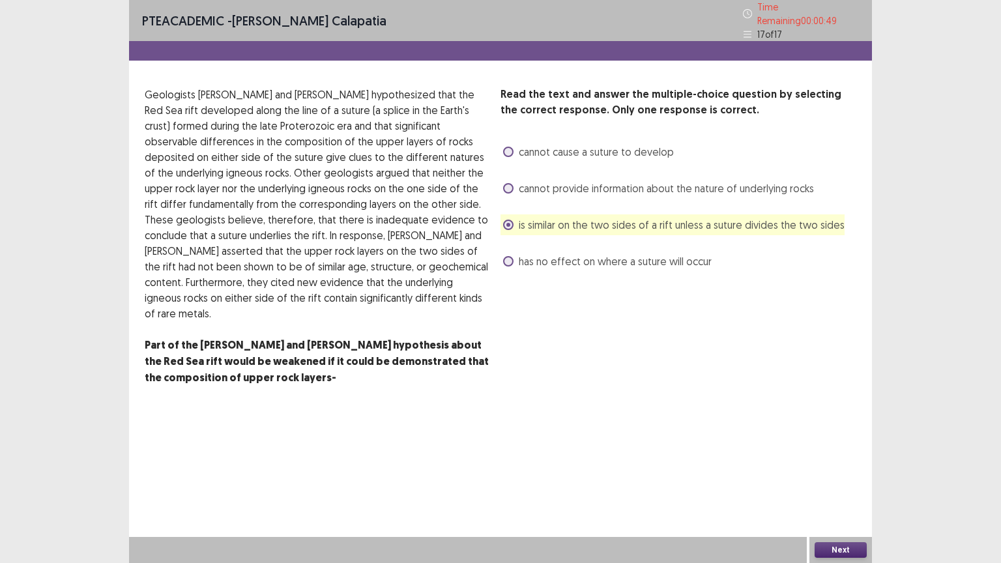
click at [859, 441] on button "Next" at bounding box center [840, 550] width 52 height 16
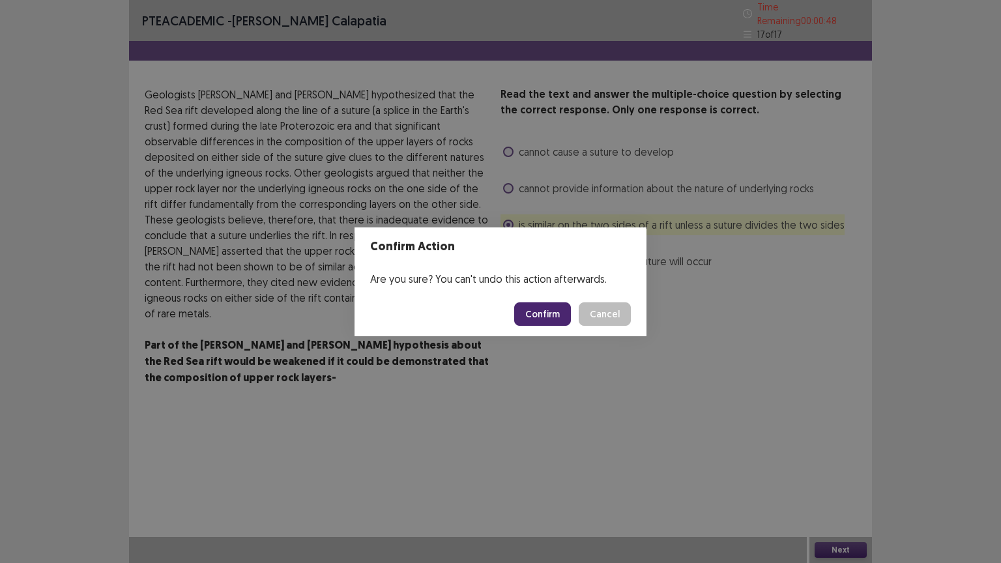
click at [547, 310] on button "Confirm" at bounding box center [542, 313] width 57 height 23
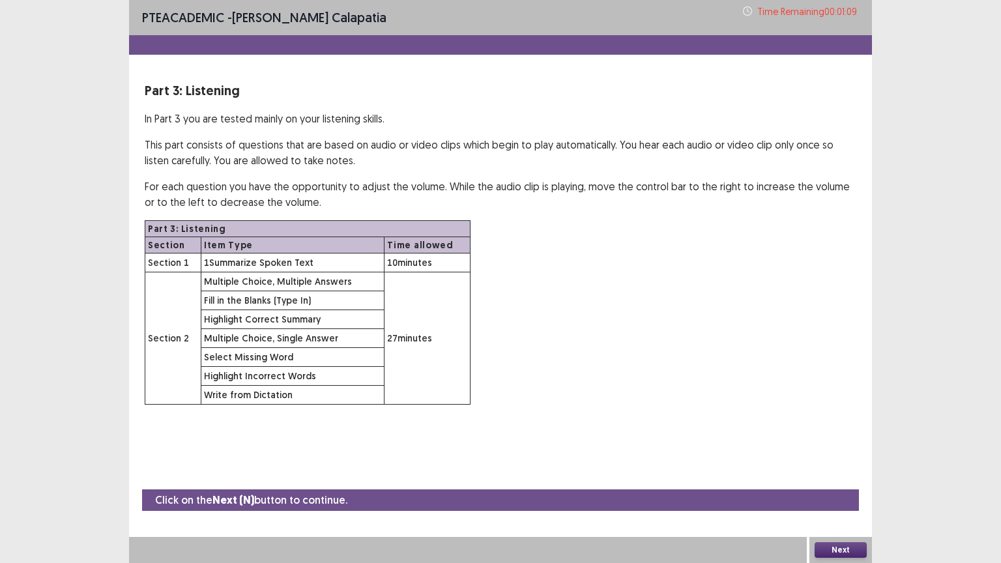
click at [853, 441] on button "Next" at bounding box center [840, 550] width 52 height 16
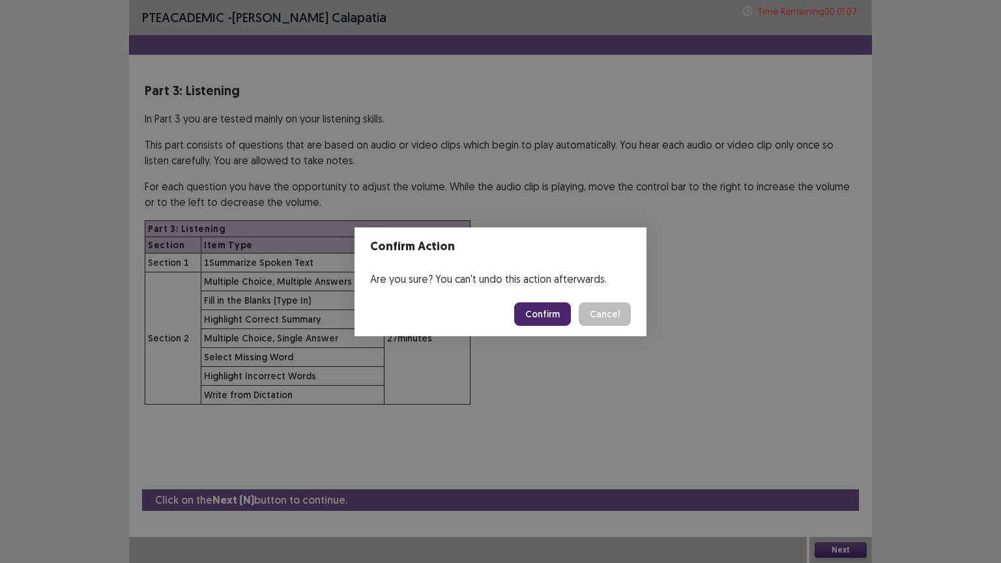
click at [553, 312] on button "Confirm" at bounding box center [542, 313] width 57 height 23
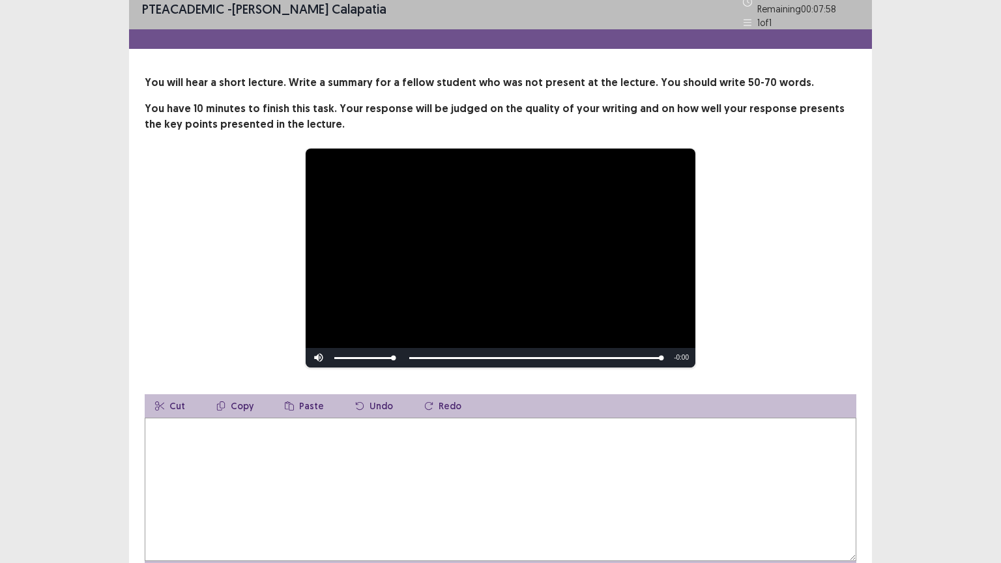
scroll to position [43, 0]
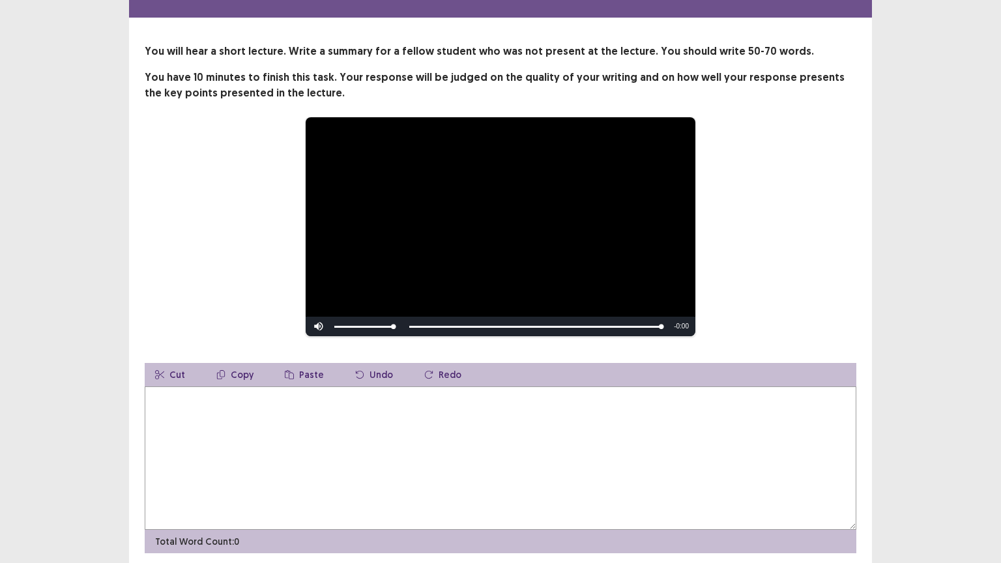
click at [334, 427] on textarea at bounding box center [500, 457] width 711 height 143
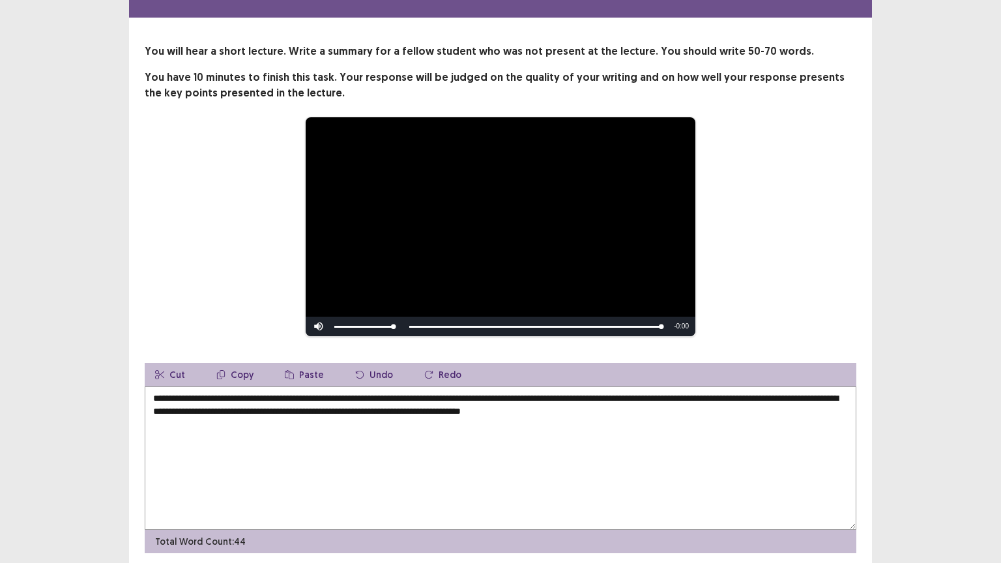
scroll to position [85, 0]
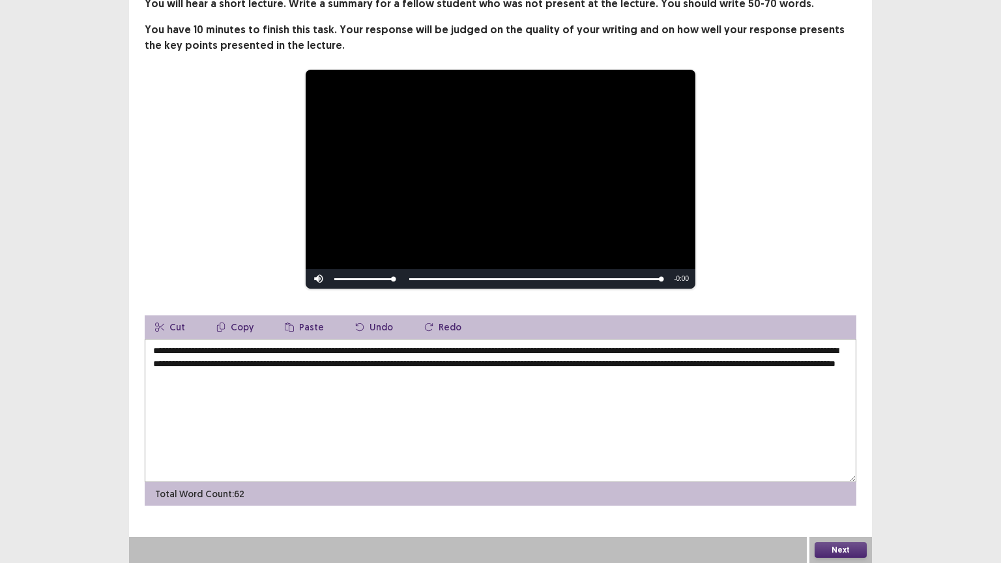
type textarea "**********"
click at [855, 441] on button "Next" at bounding box center [840, 550] width 52 height 16
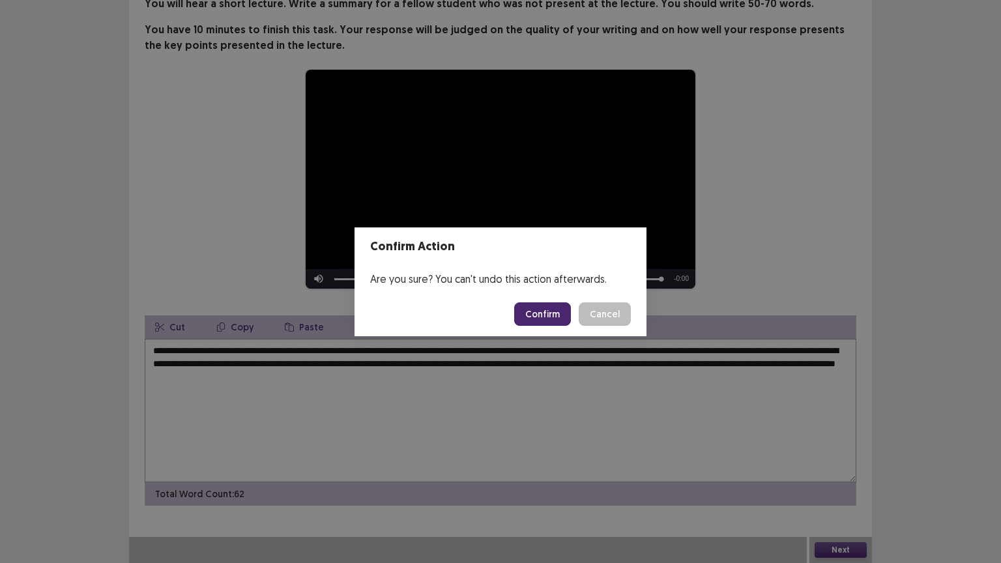
click at [554, 313] on button "Confirm" at bounding box center [542, 313] width 57 height 23
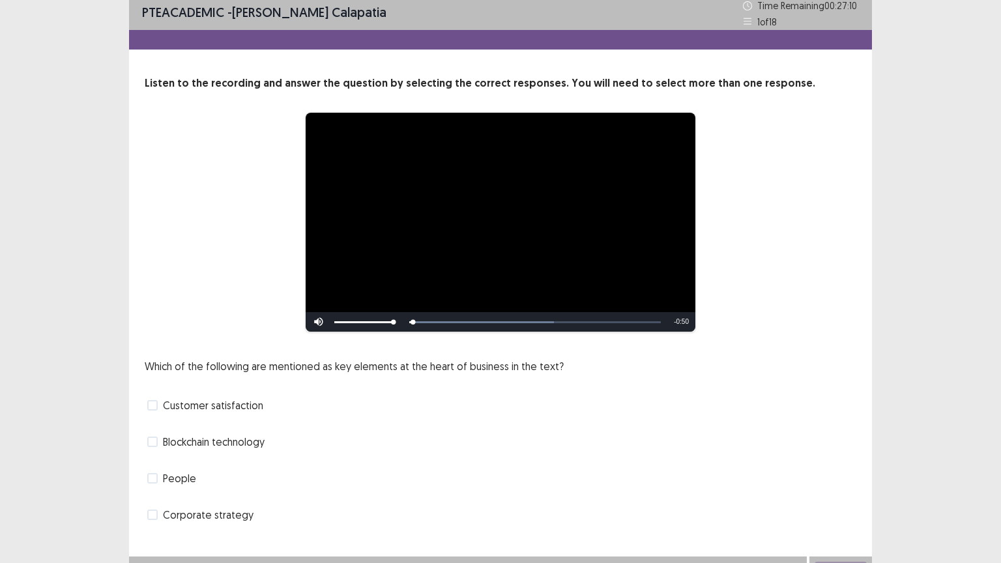
scroll to position [25, 0]
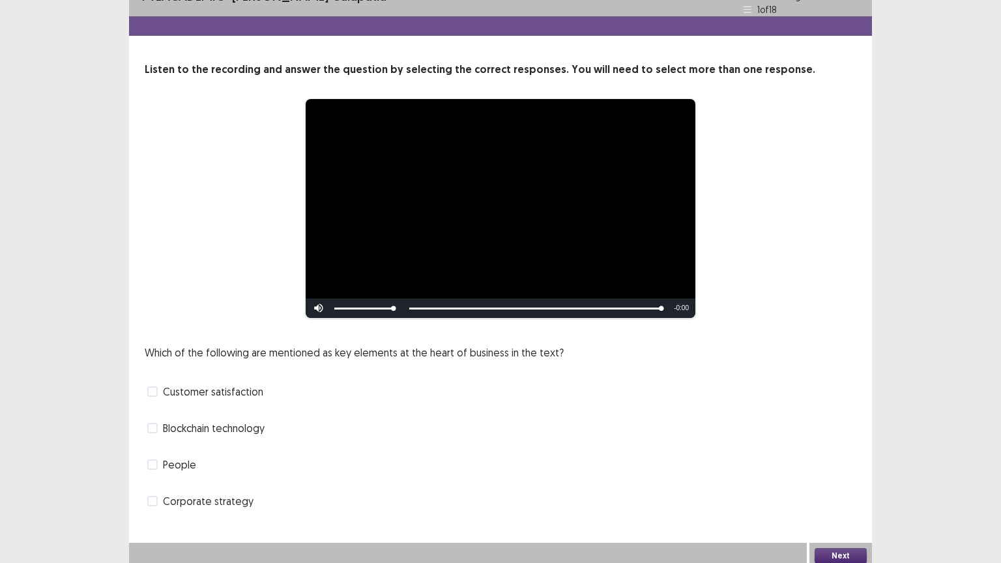
click at [162, 441] on label "People" at bounding box center [171, 465] width 49 height 16
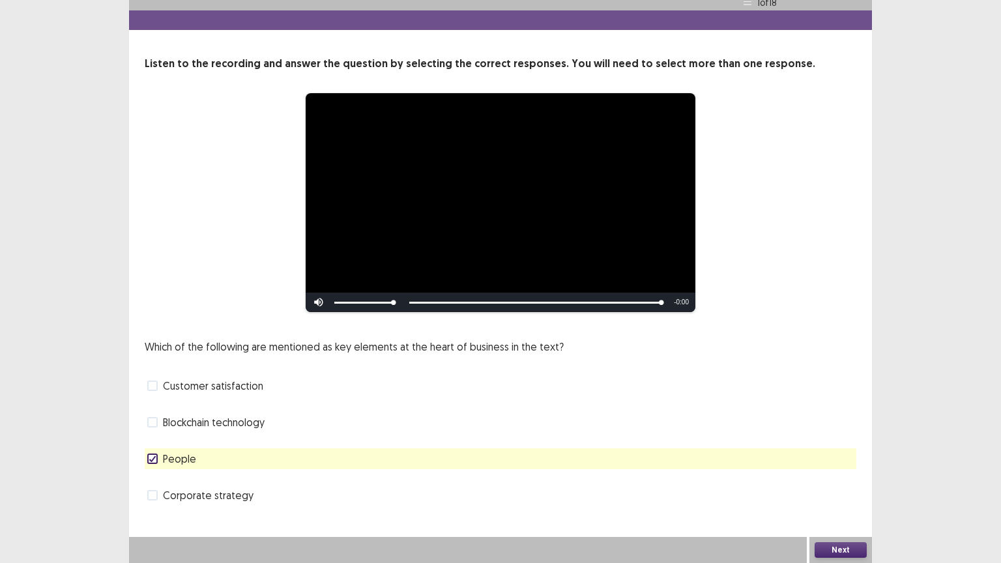
click at [831, 441] on button "Next" at bounding box center [840, 550] width 52 height 16
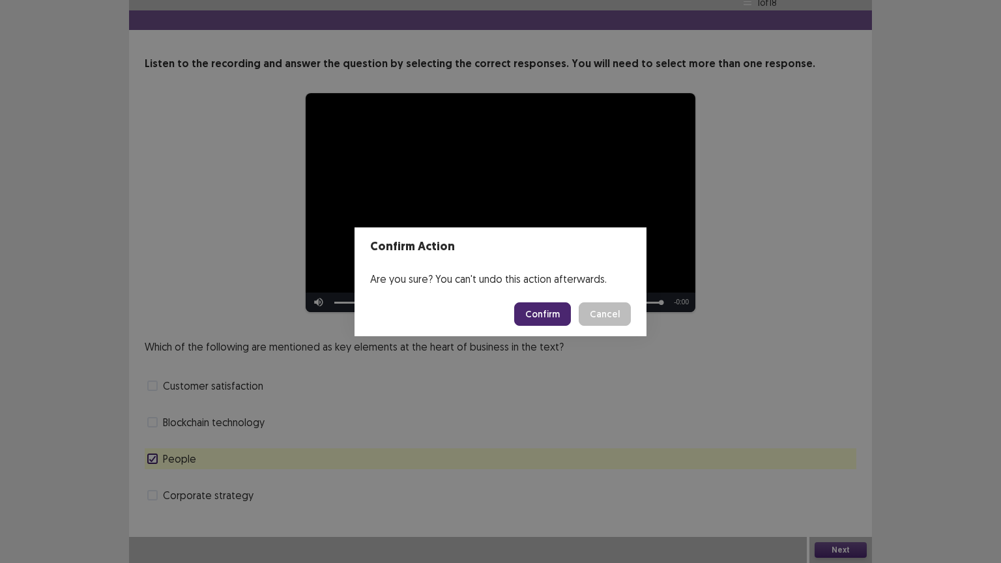
click at [546, 317] on button "Confirm" at bounding box center [542, 313] width 57 height 23
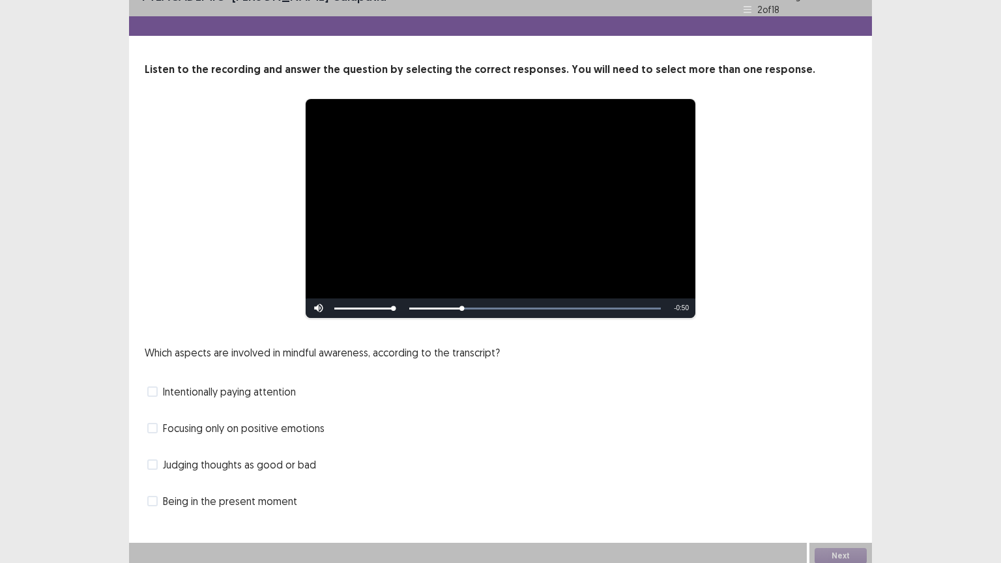
click at [152, 386] on span at bounding box center [152, 391] width 10 height 10
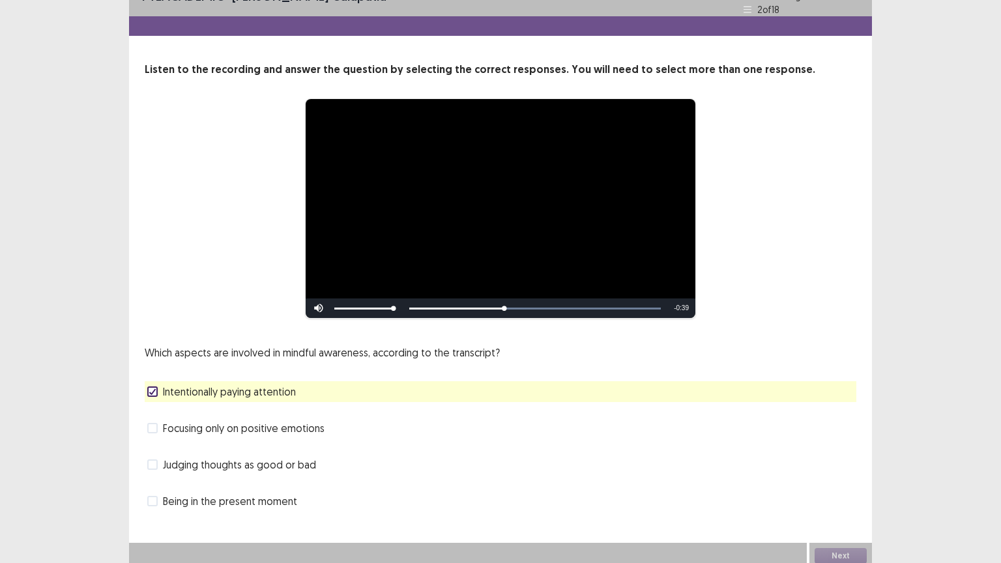
click at [154, 441] on span at bounding box center [152, 501] width 10 height 10
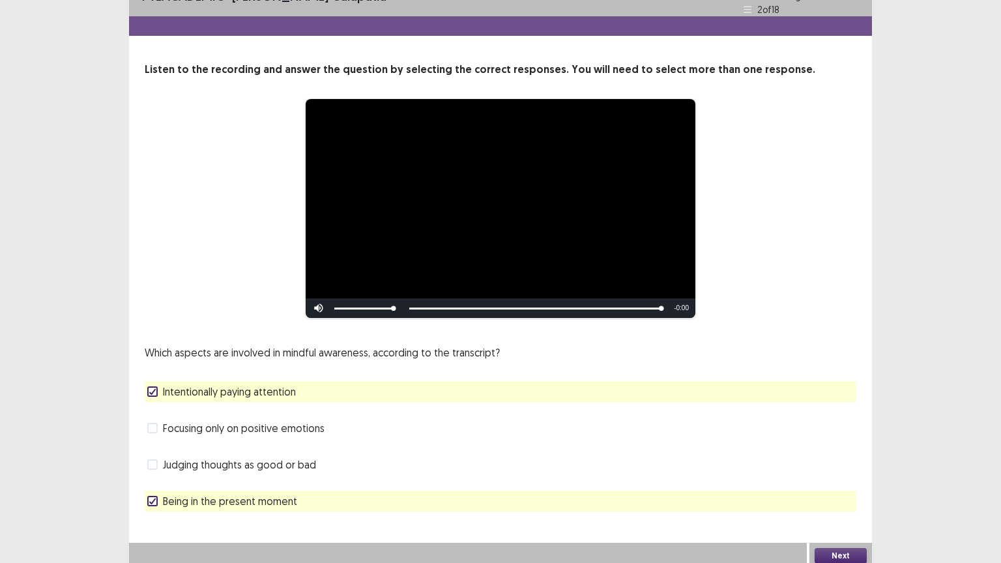
click at [850, 441] on button "Next" at bounding box center [840, 556] width 52 height 16
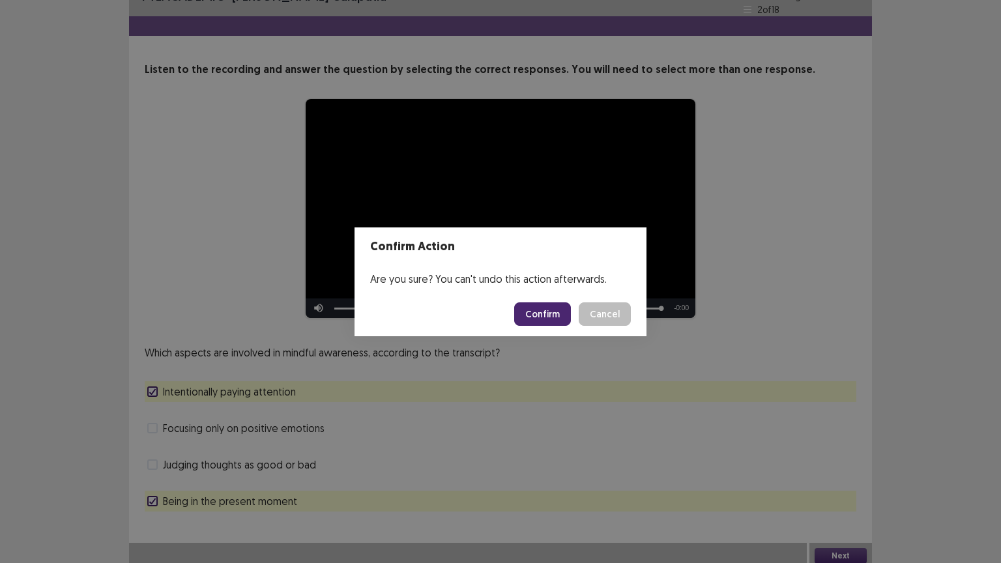
click at [535, 313] on button "Confirm" at bounding box center [542, 313] width 57 height 23
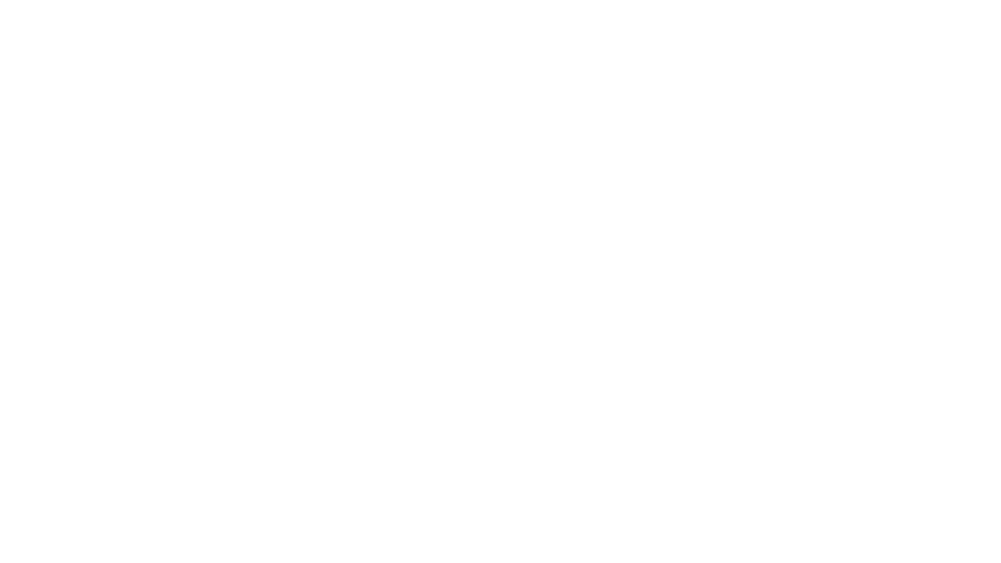
scroll to position [0, 0]
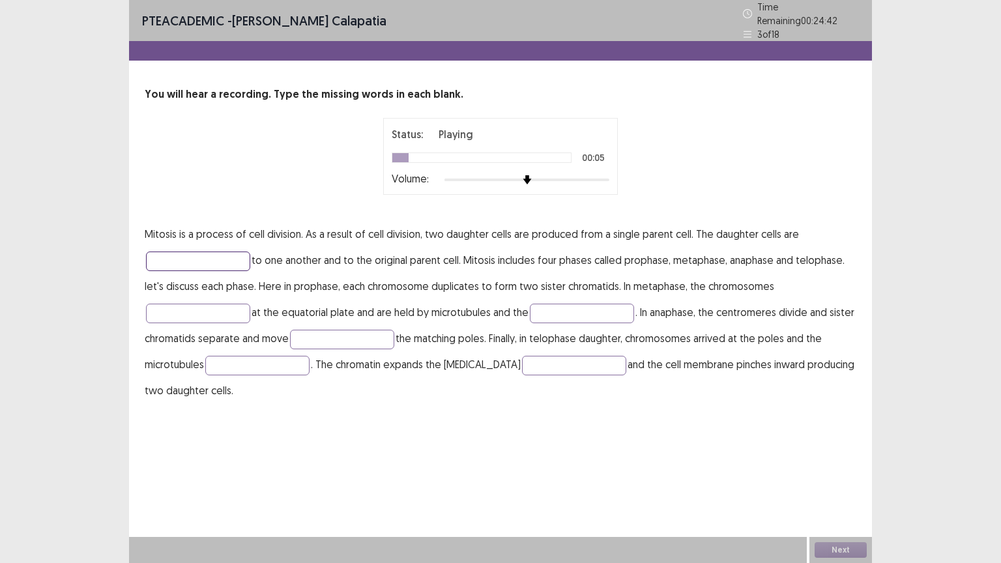
click at [205, 257] on input "text" at bounding box center [198, 261] width 104 height 20
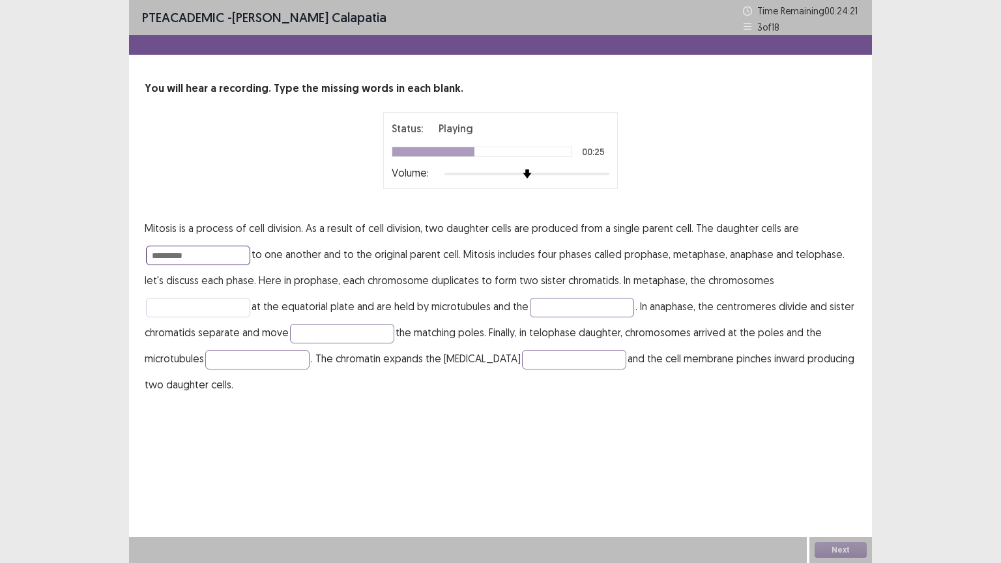
type input "*********"
click at [206, 313] on input "text" at bounding box center [198, 308] width 104 height 20
type input "******"
drag, startPoint x: 552, startPoint y: 300, endPoint x: 558, endPoint y: 307, distance: 9.4
click at [556, 306] on input "text" at bounding box center [582, 308] width 104 height 20
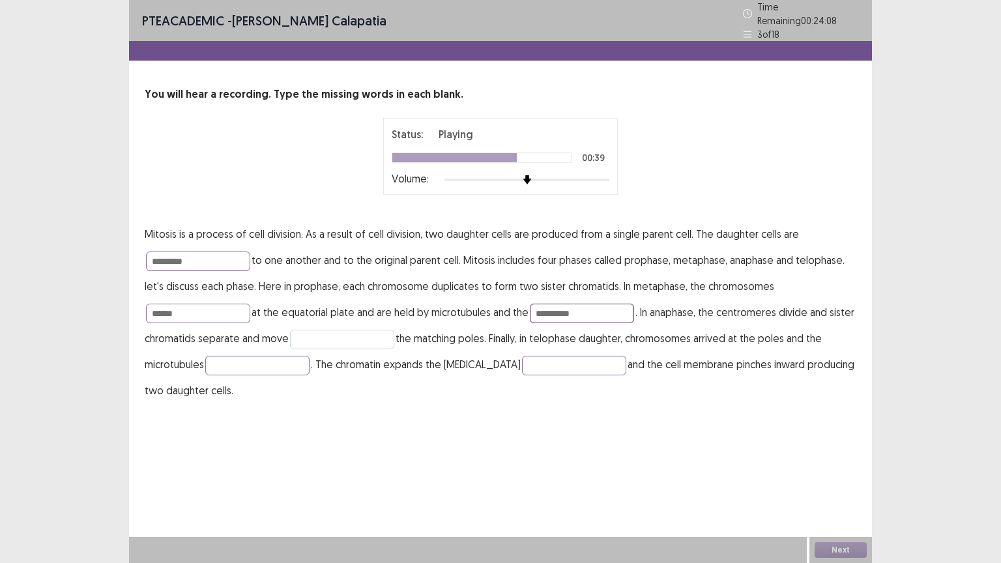
type input "**********"
click at [394, 333] on input "text" at bounding box center [342, 340] width 104 height 20
type input "******"
click at [278, 361] on input "text" at bounding box center [257, 366] width 104 height 20
type input "*******"
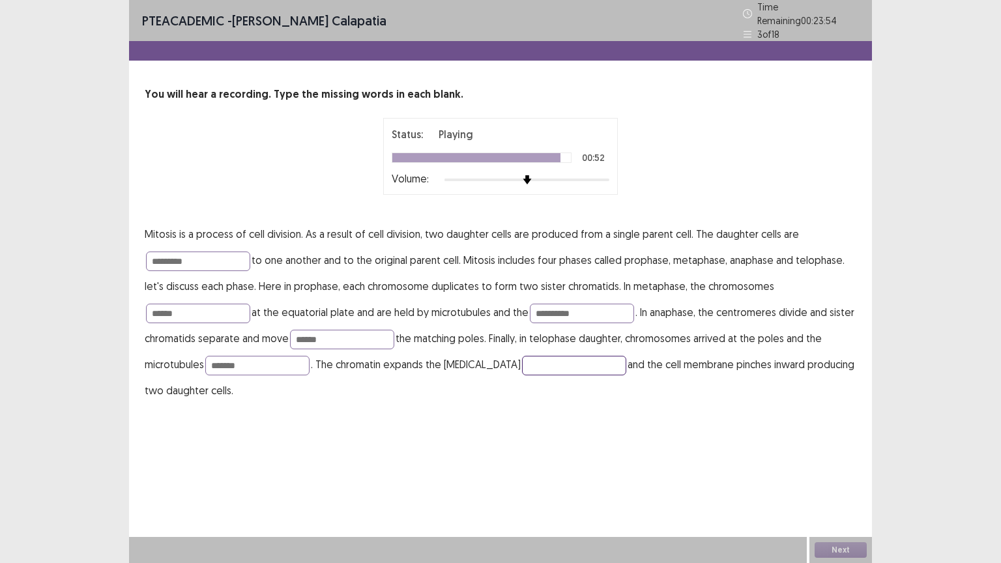
click at [536, 358] on input "text" at bounding box center [574, 366] width 104 height 20
type input "*****"
click at [612, 305] on input "**********" at bounding box center [582, 314] width 104 height 20
type input "*********"
click at [394, 336] on input "******" at bounding box center [342, 340] width 104 height 20
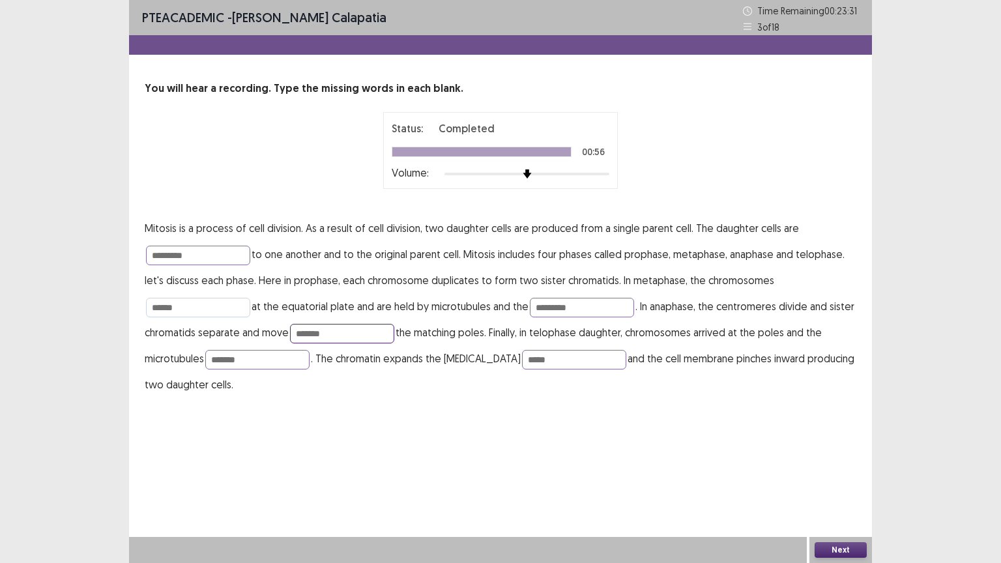
type input "*******"
click at [216, 312] on input "******" at bounding box center [198, 308] width 104 height 20
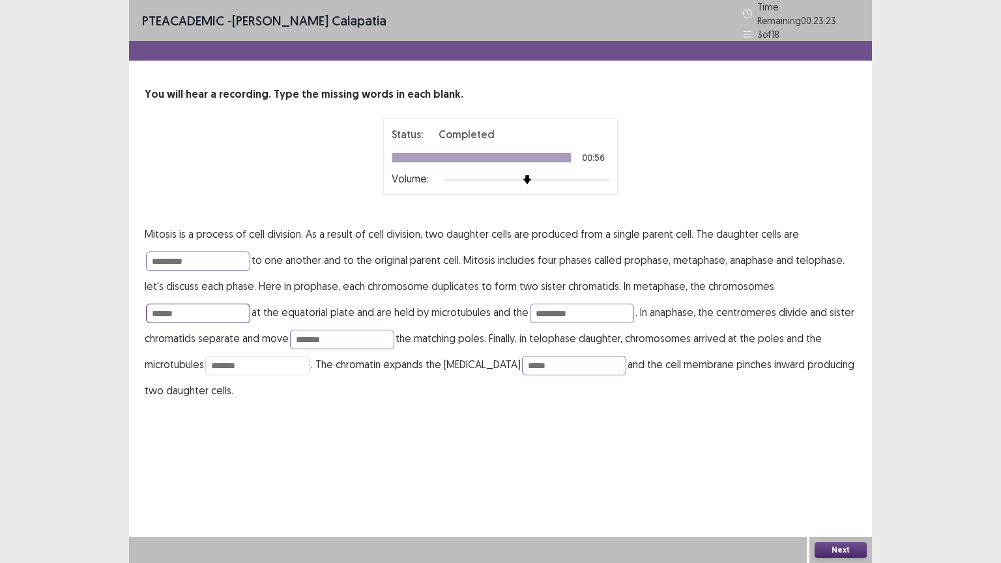
type input "******"
click at [261, 362] on input "*******" at bounding box center [257, 366] width 104 height 20
type input "********"
click at [844, 441] on button "Next" at bounding box center [840, 550] width 52 height 16
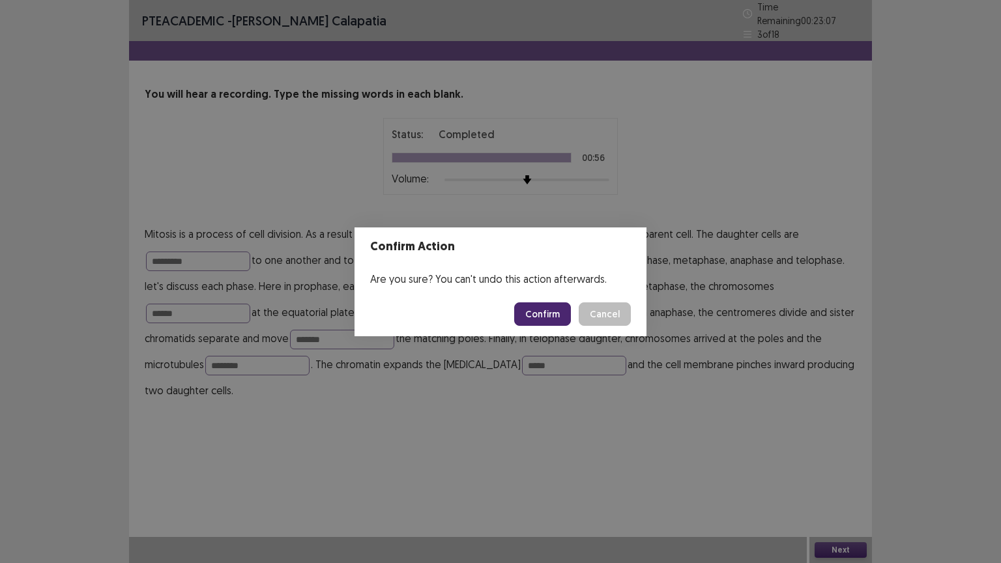
click at [556, 312] on button "Confirm" at bounding box center [542, 313] width 57 height 23
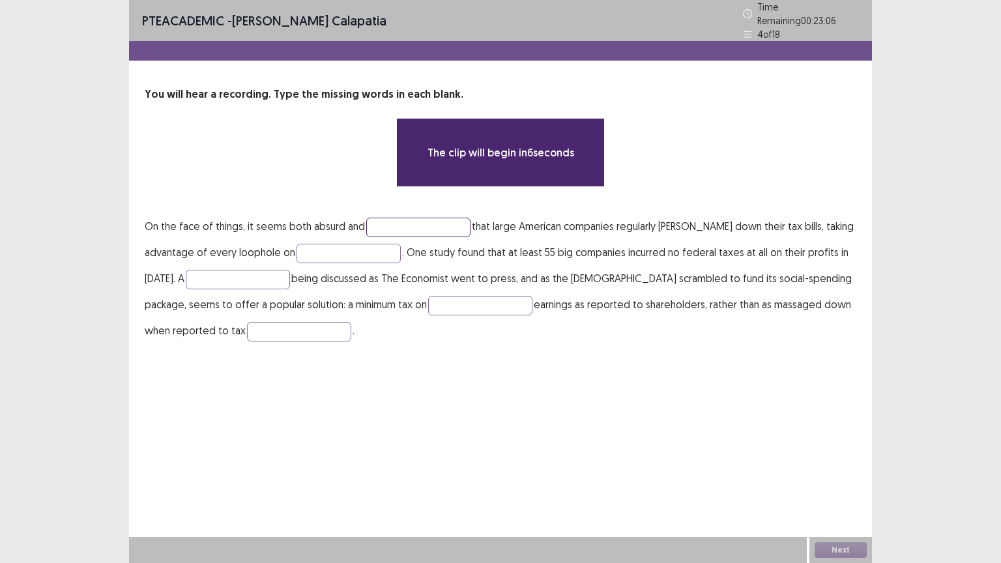
click at [380, 221] on input "text" at bounding box center [418, 228] width 104 height 20
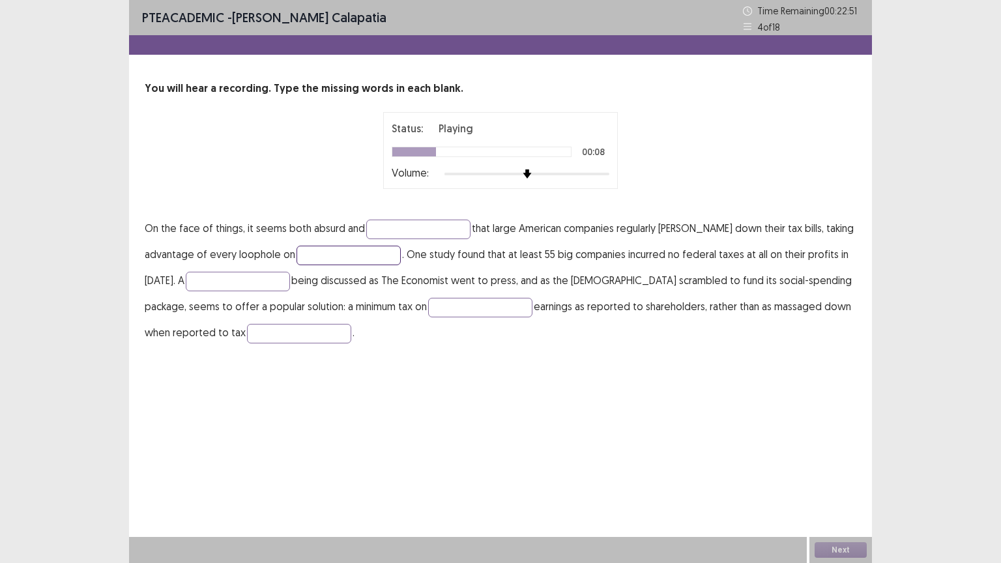
click at [328, 258] on input "text" at bounding box center [348, 256] width 104 height 20
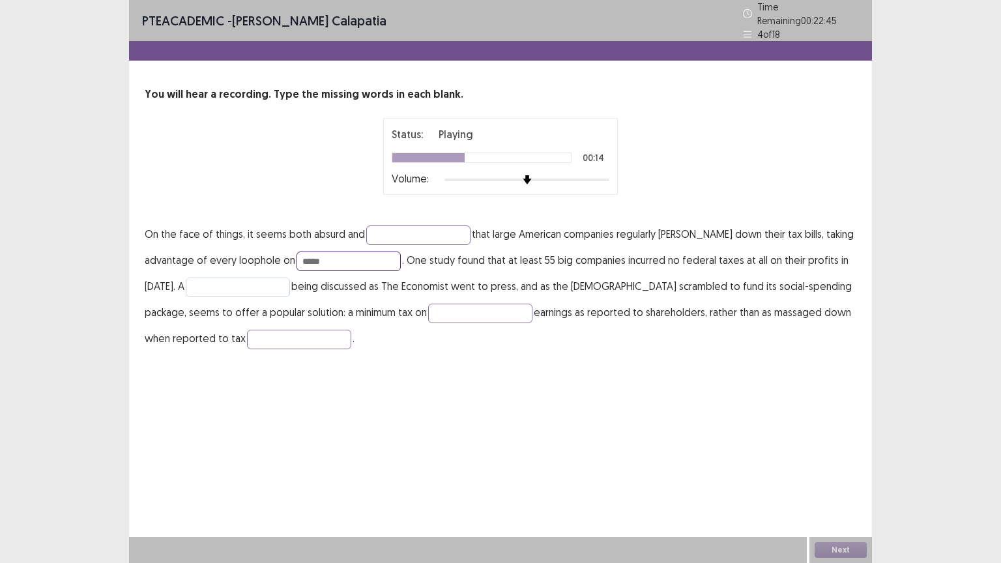
type input "*****"
click at [261, 281] on input "text" at bounding box center [238, 287] width 104 height 20
type input "********"
click at [472, 306] on input "text" at bounding box center [480, 314] width 104 height 20
type input "*********"
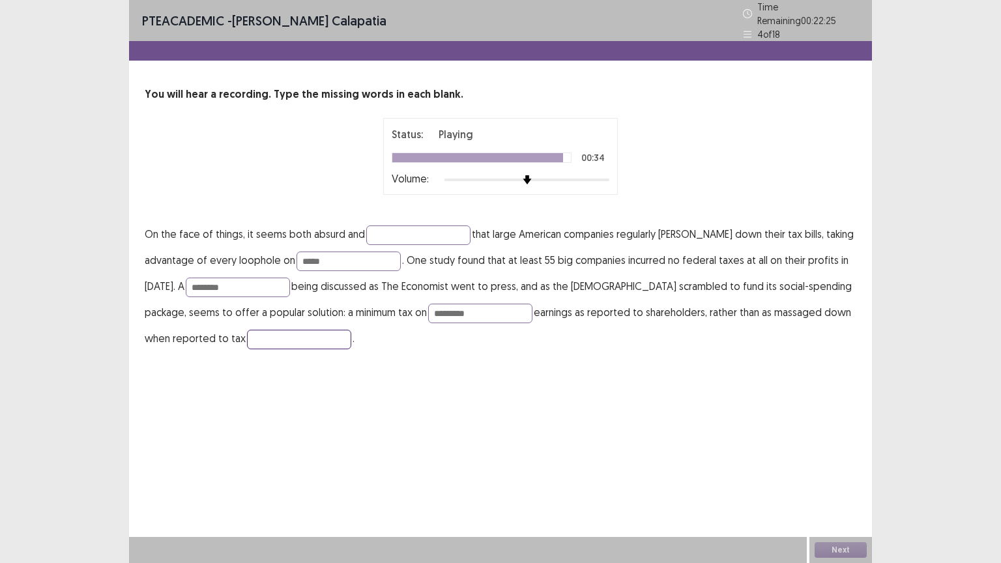
click at [319, 331] on input "text" at bounding box center [299, 340] width 104 height 20
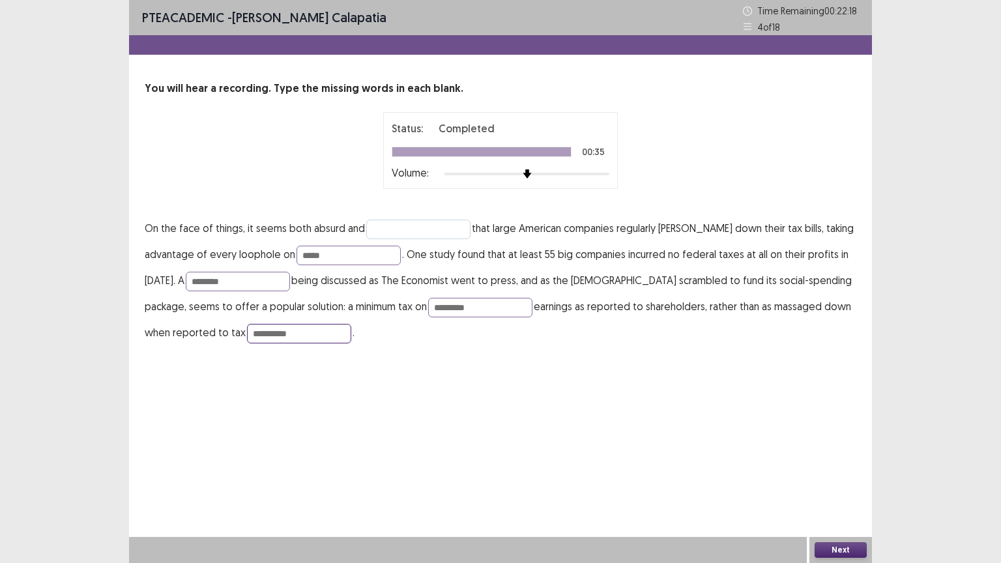
type input "**********"
click at [405, 222] on input "text" at bounding box center [418, 230] width 104 height 20
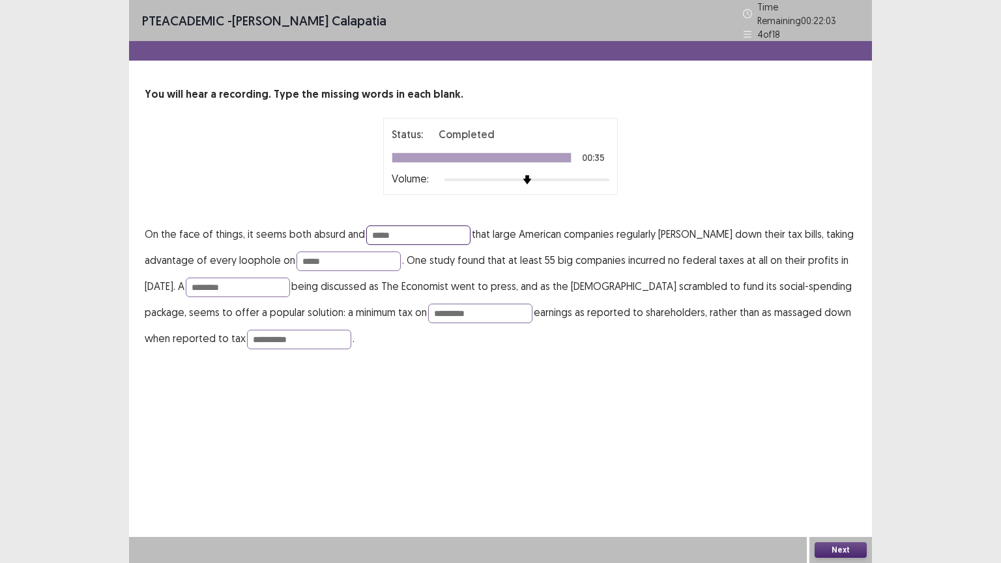
type input "*****"
click at [823, 441] on div "Next" at bounding box center [840, 550] width 63 height 26
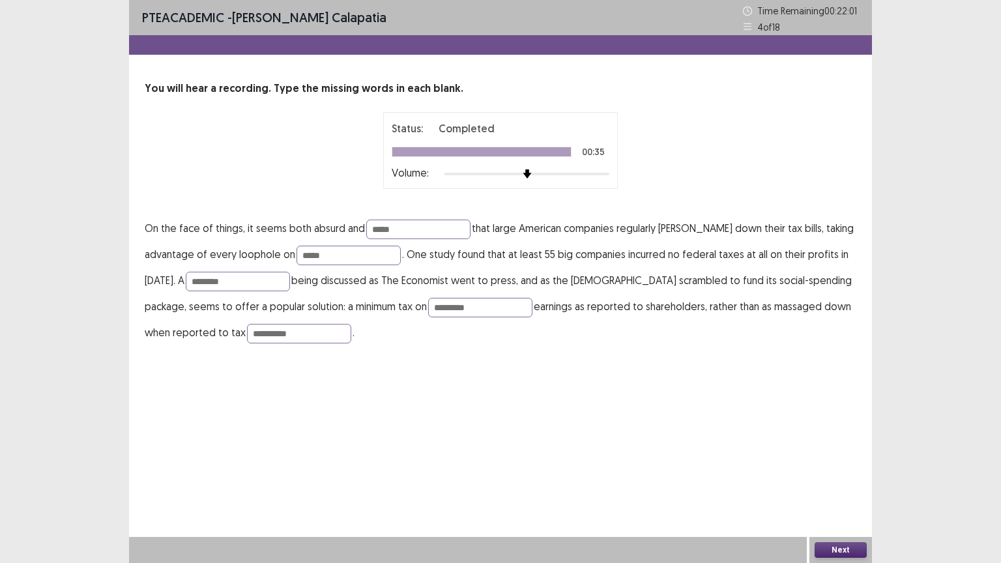
click at [825, 441] on button "Next" at bounding box center [840, 550] width 52 height 16
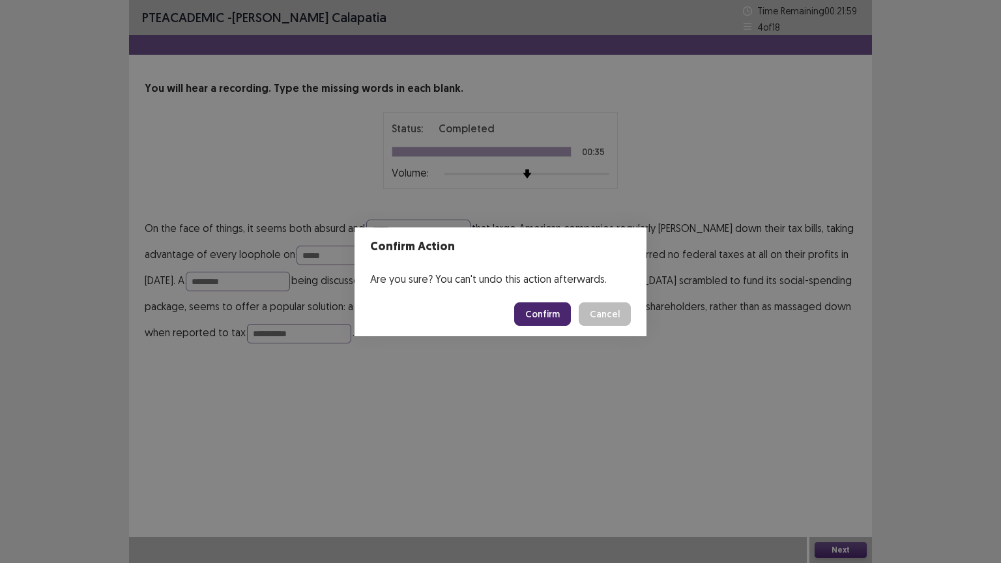
click at [556, 315] on button "Confirm" at bounding box center [542, 313] width 57 height 23
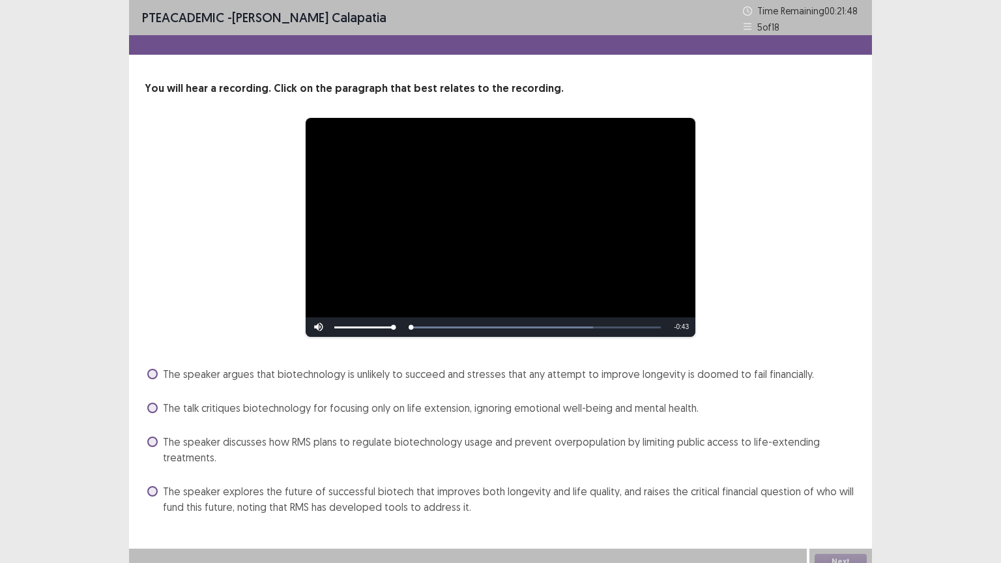
scroll to position [12, 0]
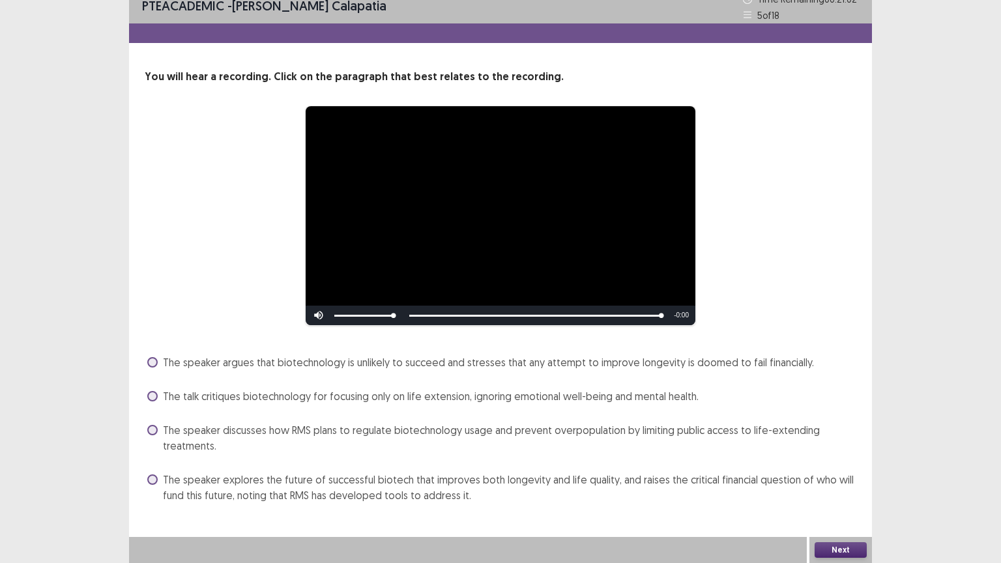
click at [156, 441] on span at bounding box center [152, 479] width 10 height 10
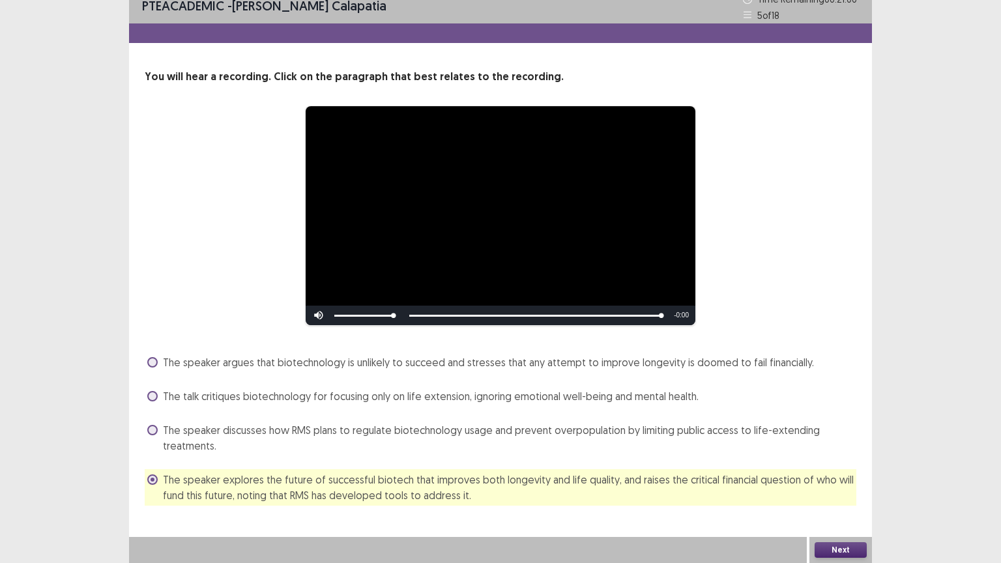
click at [847, 441] on button "Next" at bounding box center [840, 550] width 52 height 16
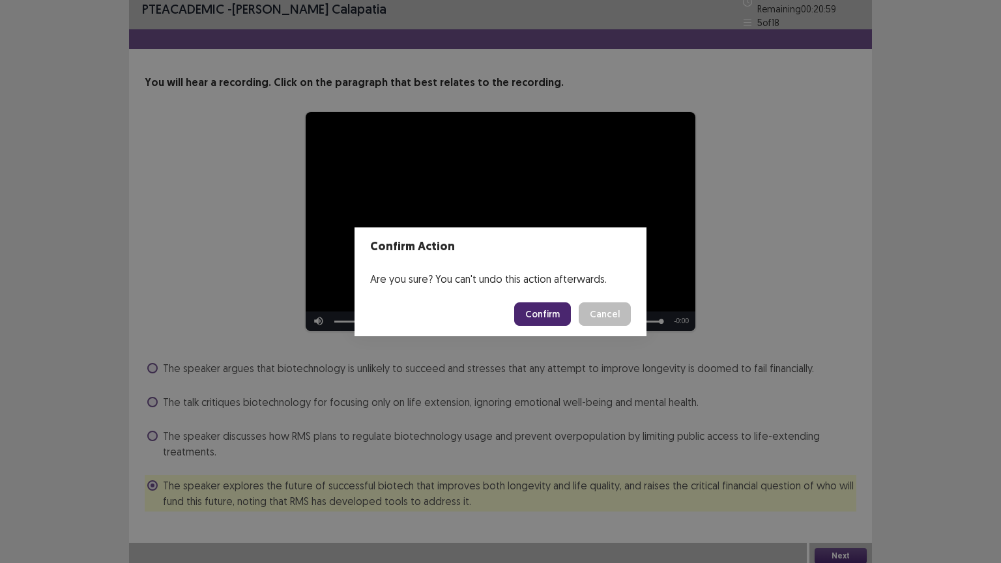
click at [547, 318] on button "Confirm" at bounding box center [542, 313] width 57 height 23
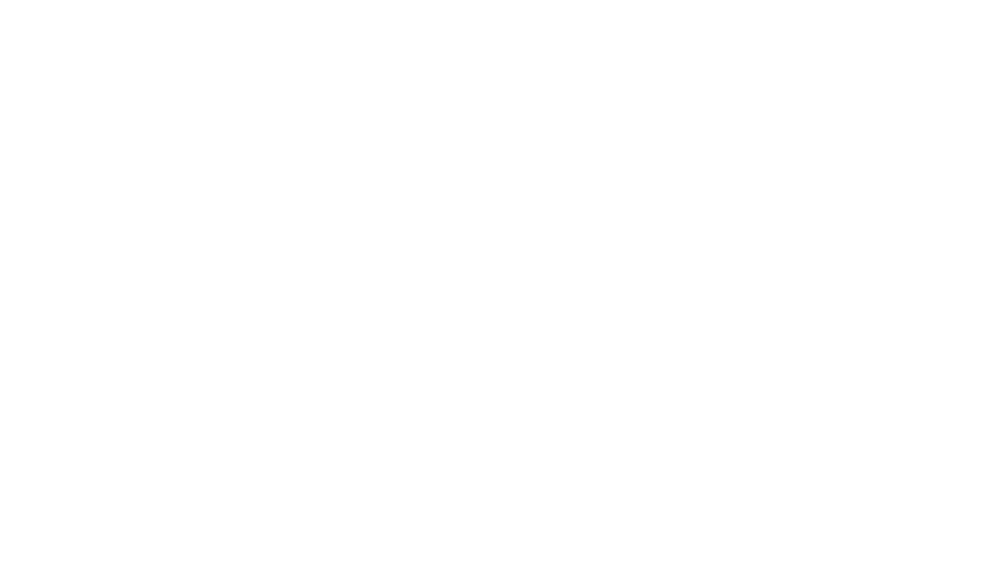
scroll to position [0, 0]
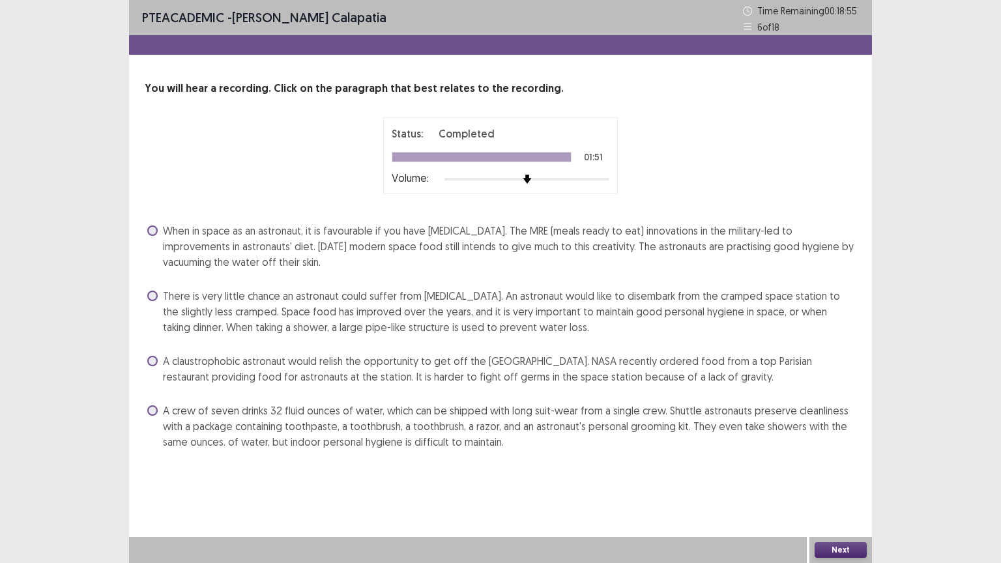
click at [150, 406] on span at bounding box center [152, 410] width 10 height 10
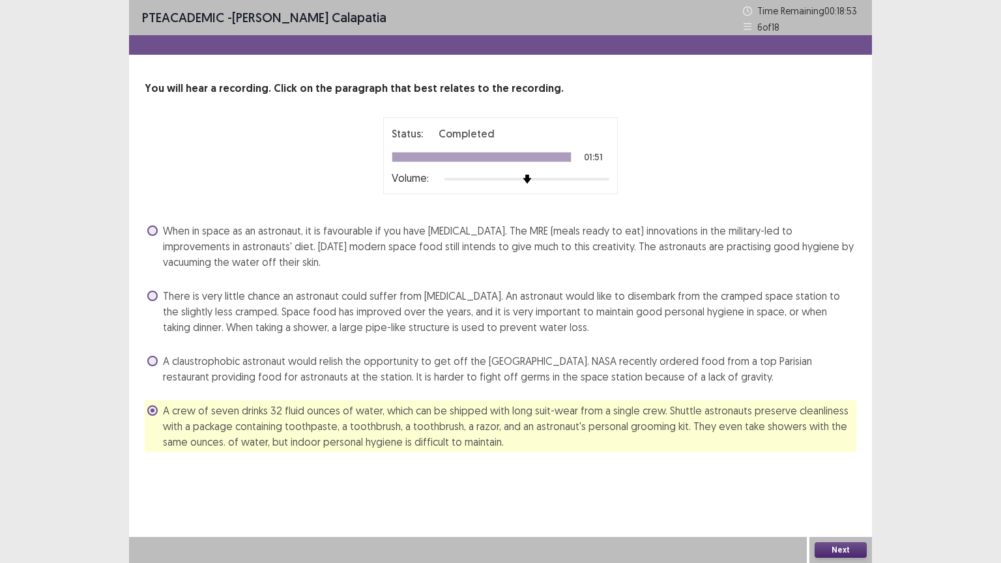
click at [823, 441] on button "Next" at bounding box center [840, 550] width 52 height 16
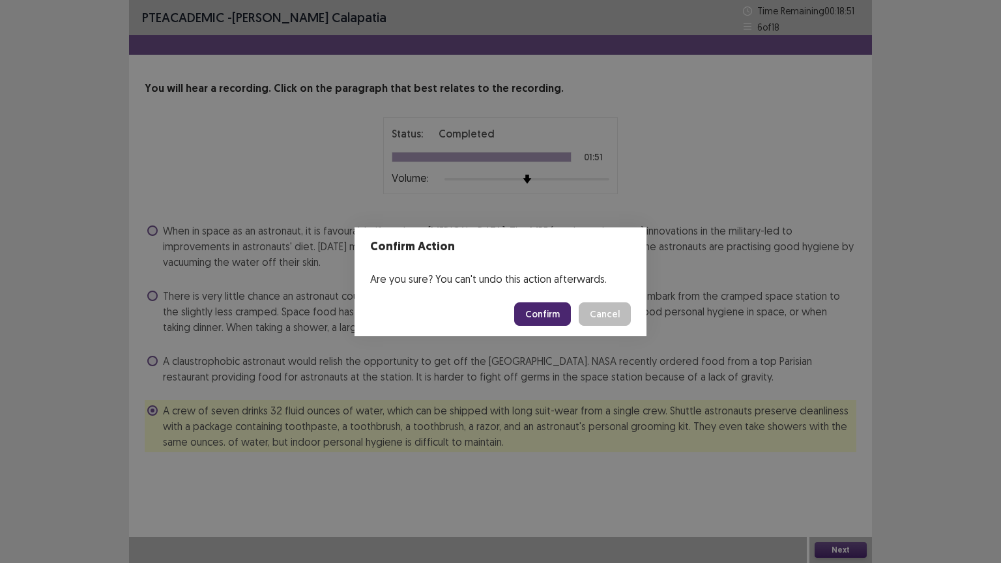
click at [545, 309] on button "Confirm" at bounding box center [542, 313] width 57 height 23
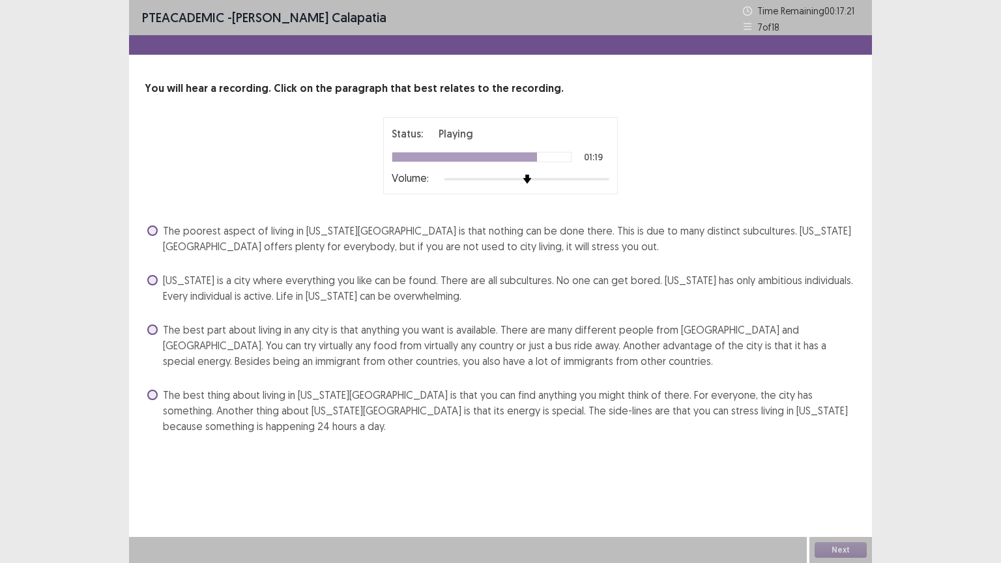
click at [155, 395] on span at bounding box center [152, 395] width 10 height 10
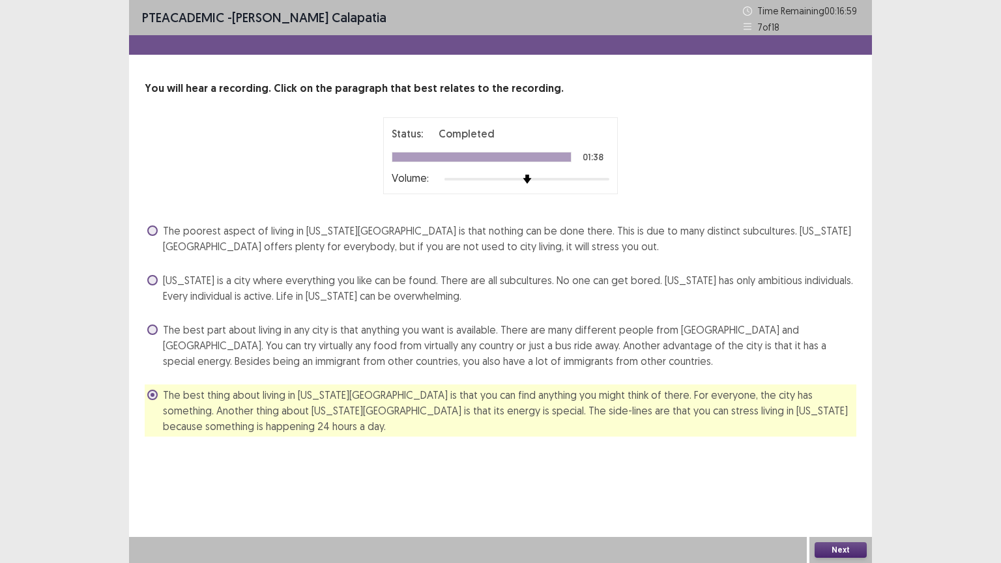
click at [831, 552] on button "Next" at bounding box center [840, 550] width 52 height 16
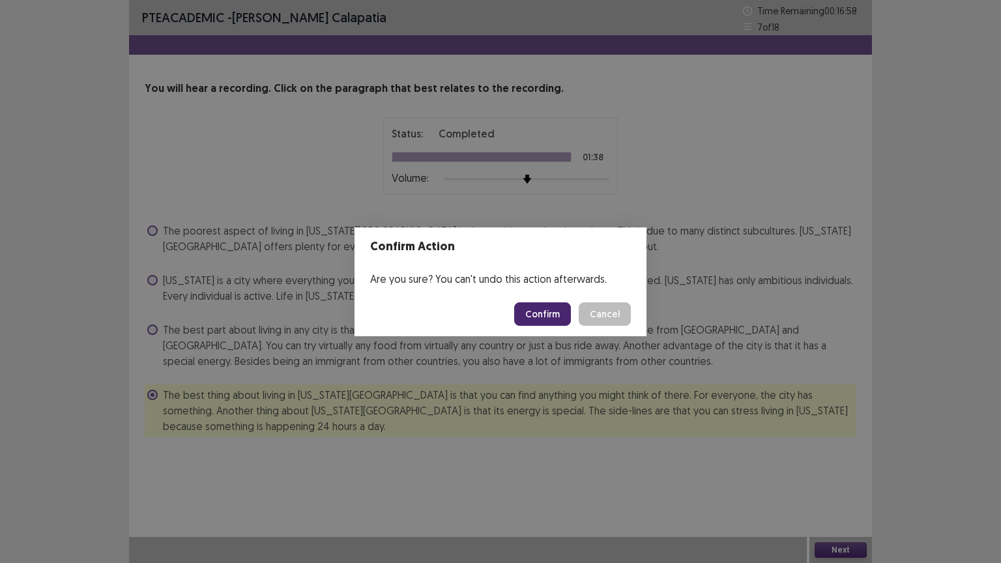
click at [542, 314] on button "Confirm" at bounding box center [542, 313] width 57 height 23
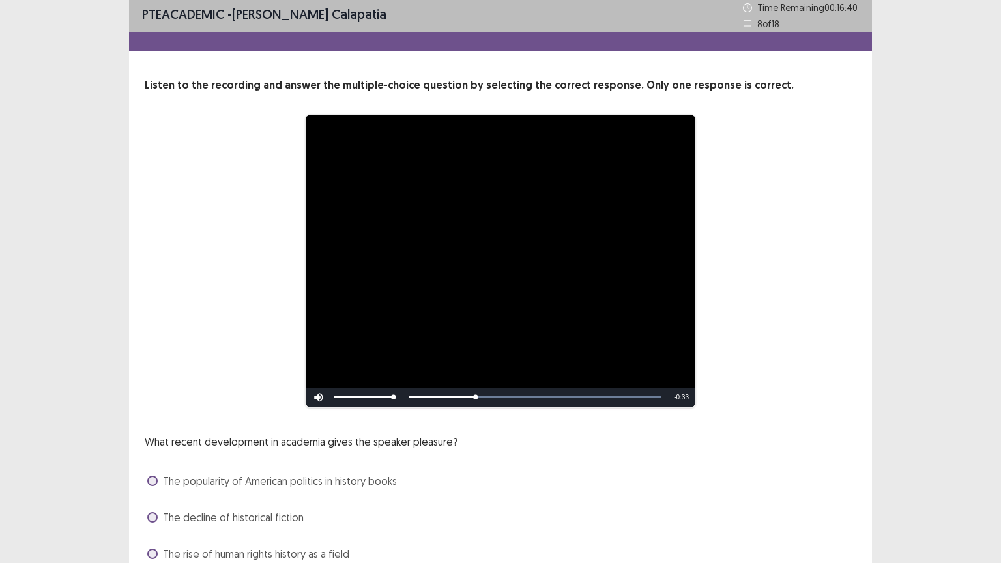
scroll to position [98, 0]
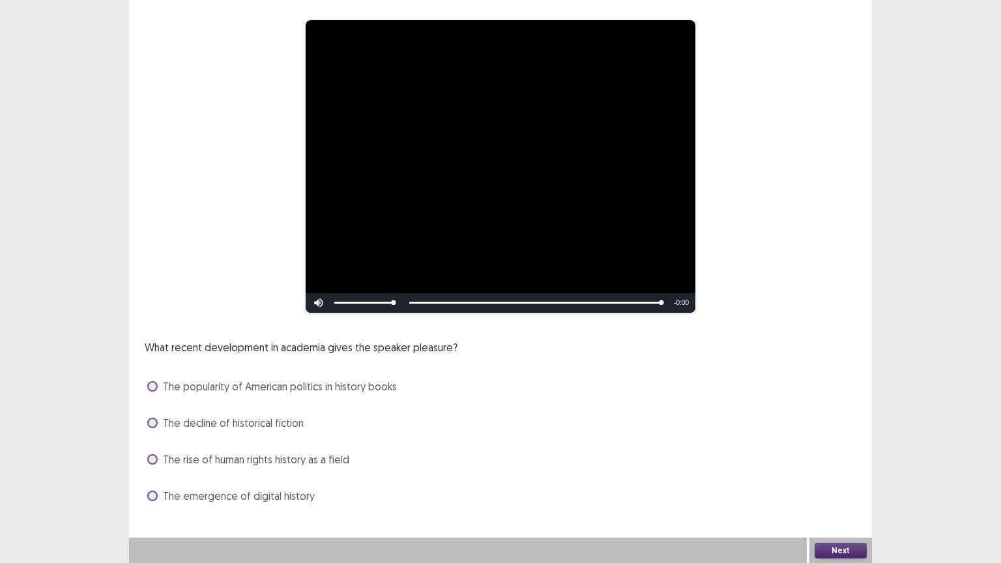
click at [156, 459] on span at bounding box center [152, 459] width 10 height 10
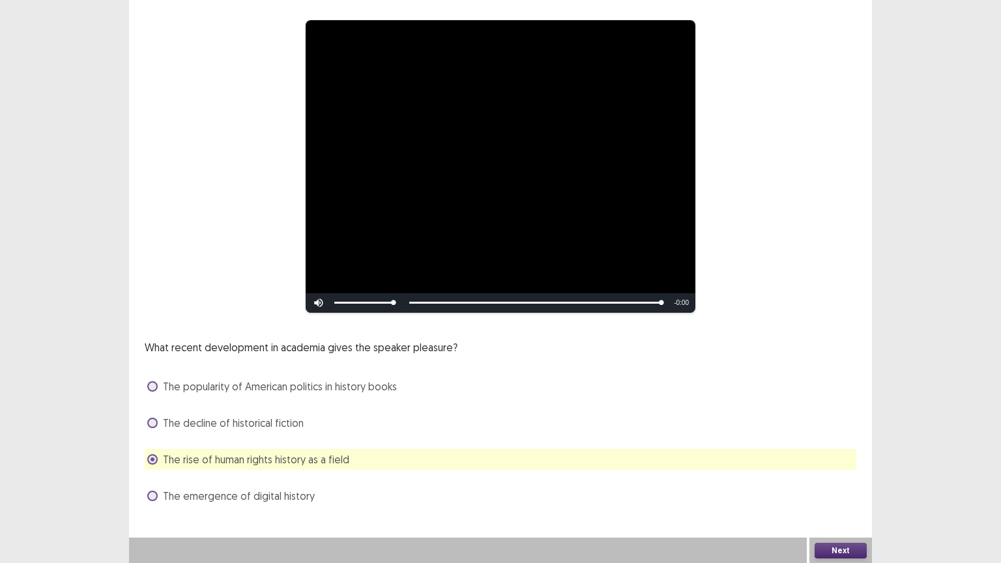
click at [848, 550] on button "Next" at bounding box center [840, 551] width 52 height 16
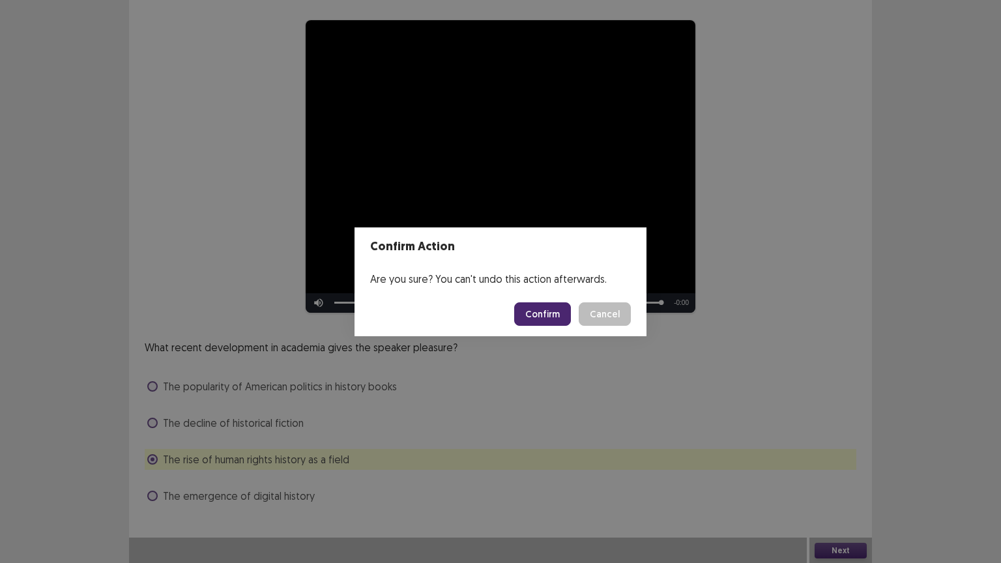
click at [565, 313] on button "Confirm" at bounding box center [542, 313] width 57 height 23
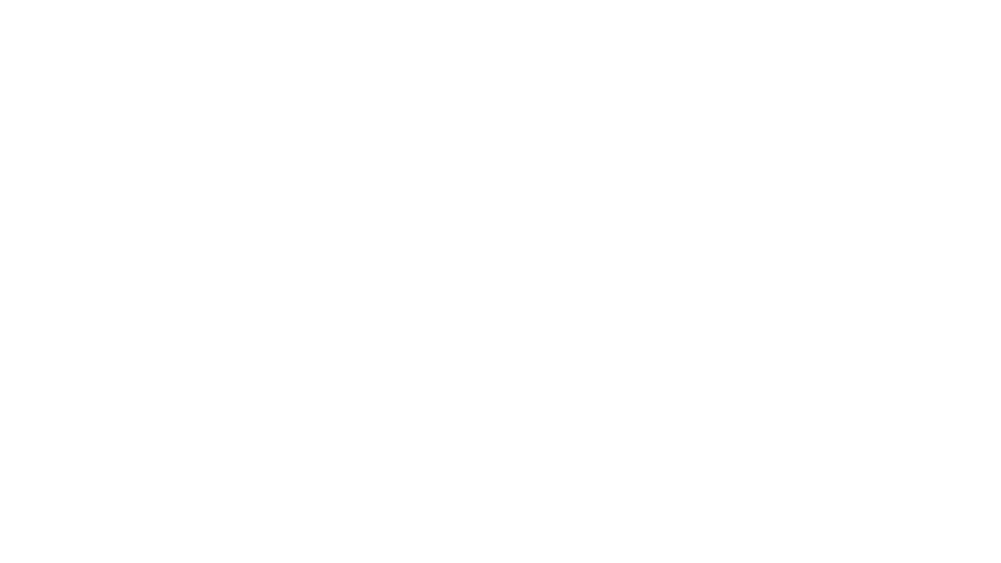
scroll to position [0, 0]
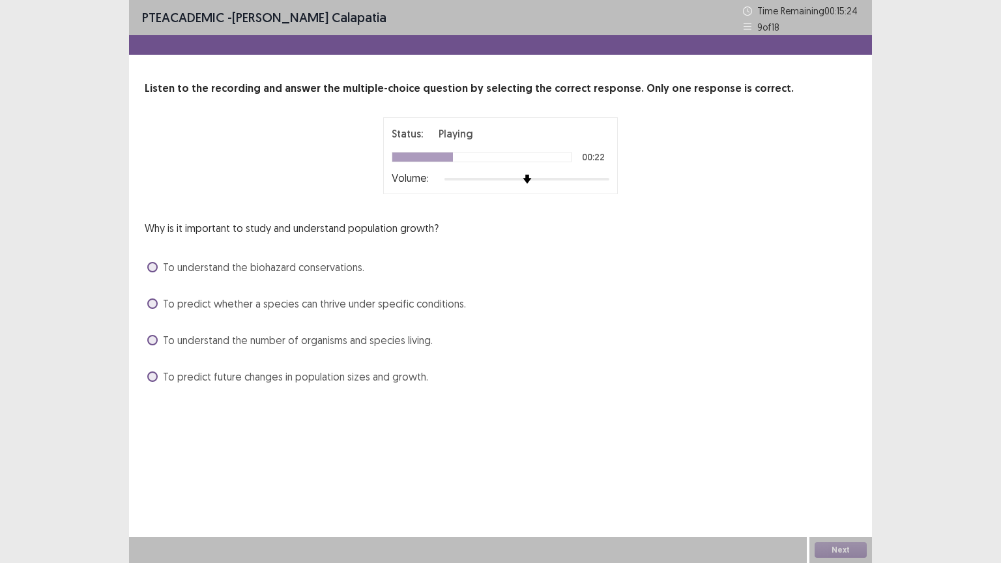
click at [151, 341] on span at bounding box center [152, 340] width 10 height 10
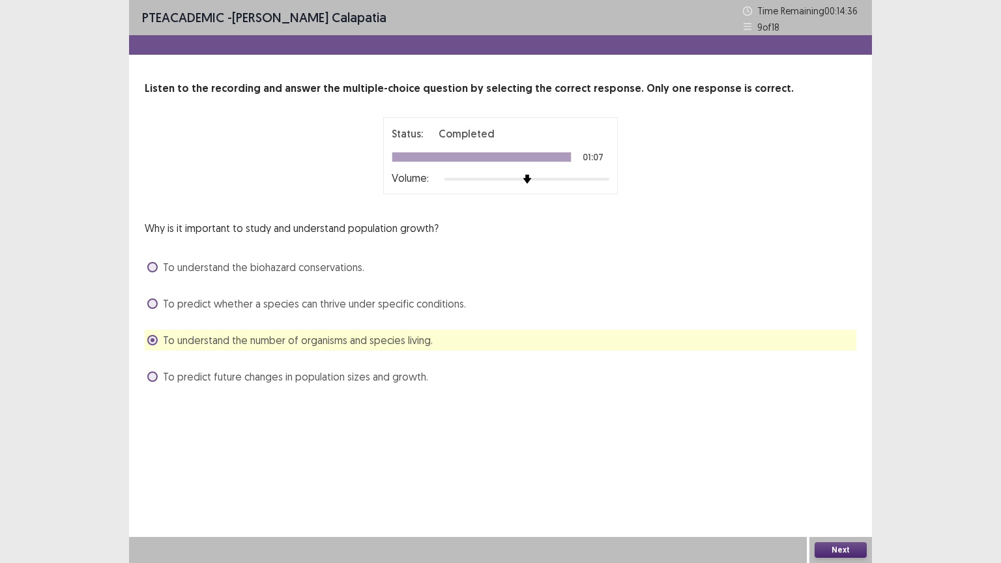
click at [849, 544] on button "Next" at bounding box center [840, 550] width 52 height 16
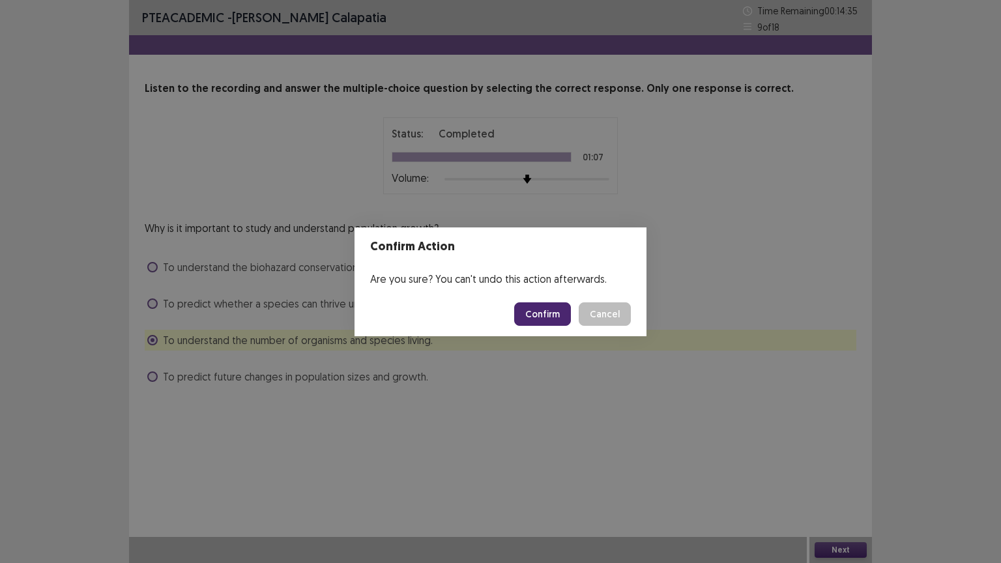
click at [533, 318] on button "Confirm" at bounding box center [542, 313] width 57 height 23
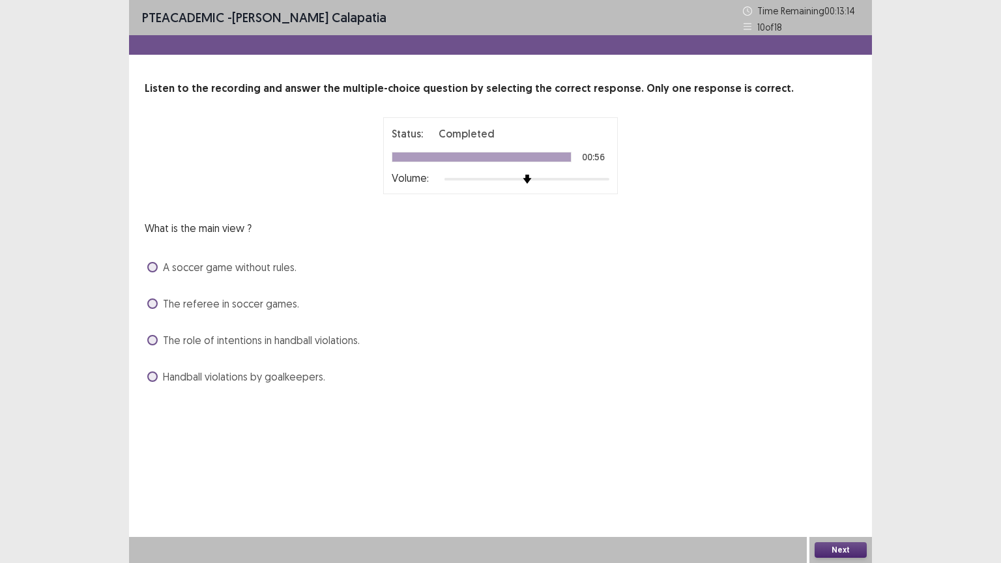
click at [157, 375] on span at bounding box center [152, 376] width 10 height 10
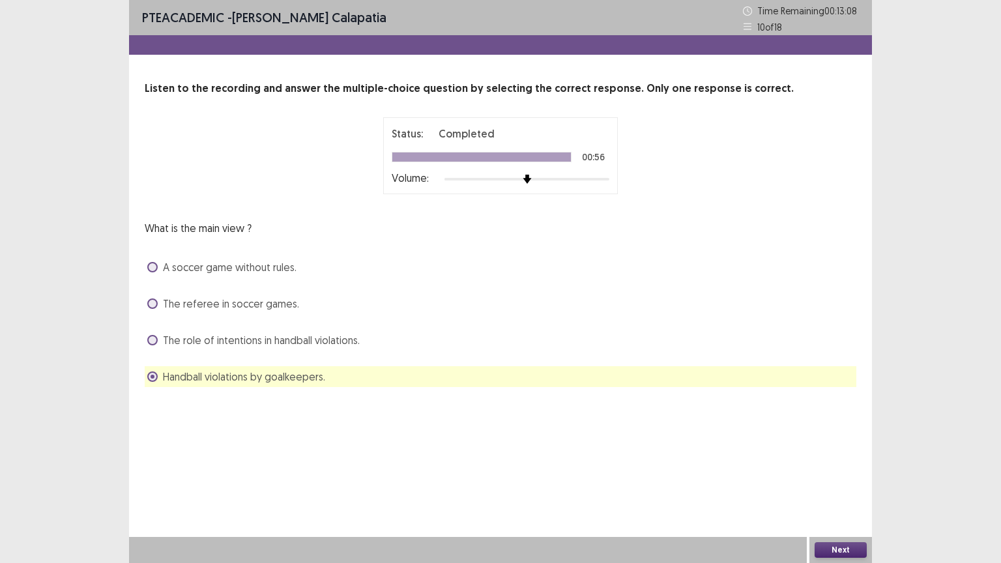
click at [154, 338] on span at bounding box center [152, 340] width 10 height 10
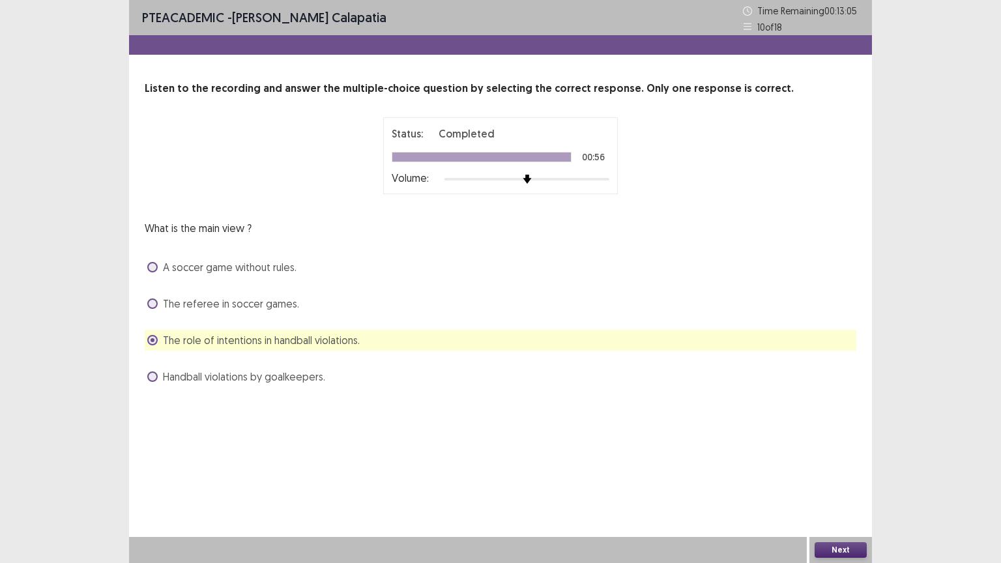
click at [848, 545] on button "Next" at bounding box center [840, 550] width 52 height 16
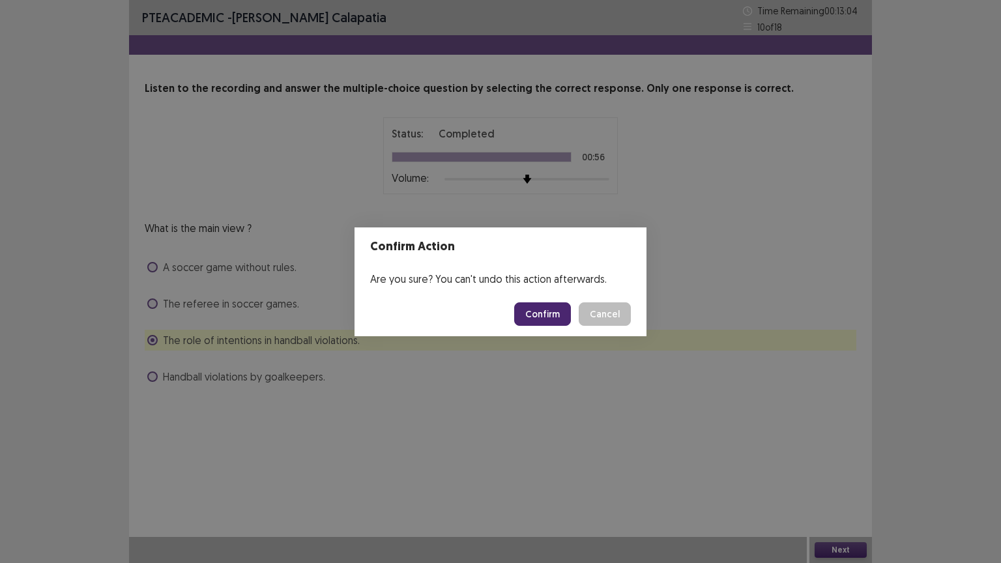
click at [532, 313] on button "Confirm" at bounding box center [542, 313] width 57 height 23
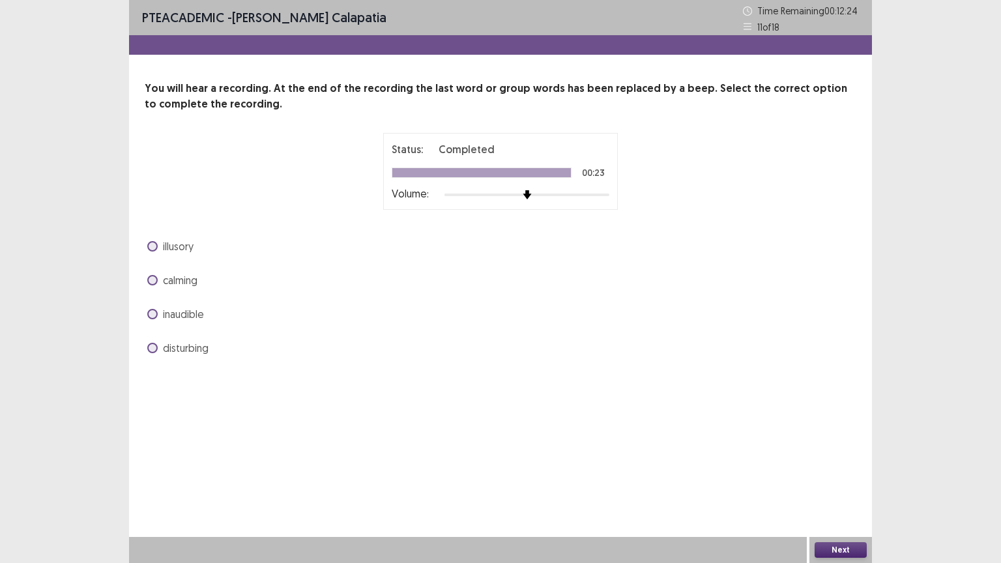
click at [151, 309] on span at bounding box center [152, 314] width 10 height 10
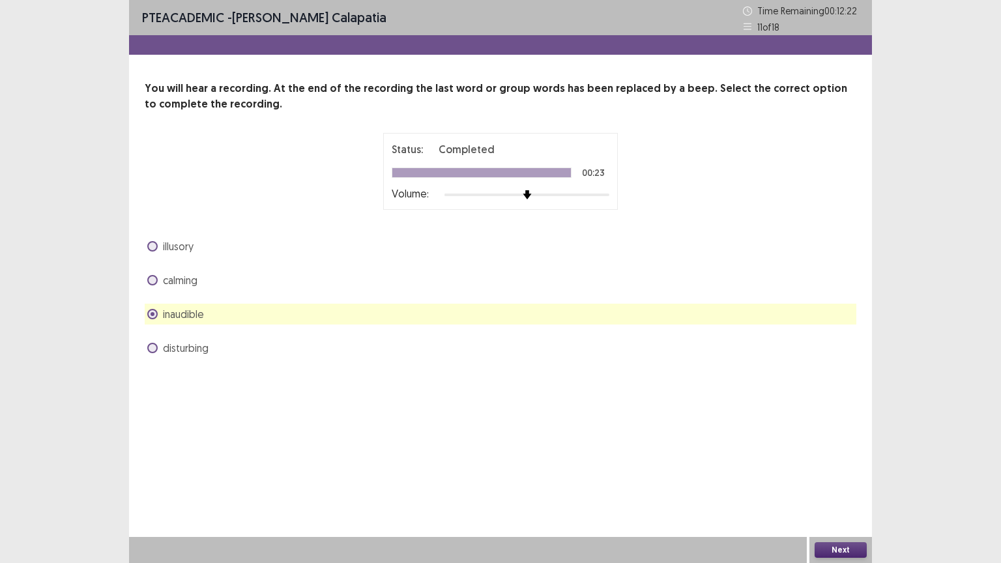
click at [837, 547] on button "Next" at bounding box center [840, 550] width 52 height 16
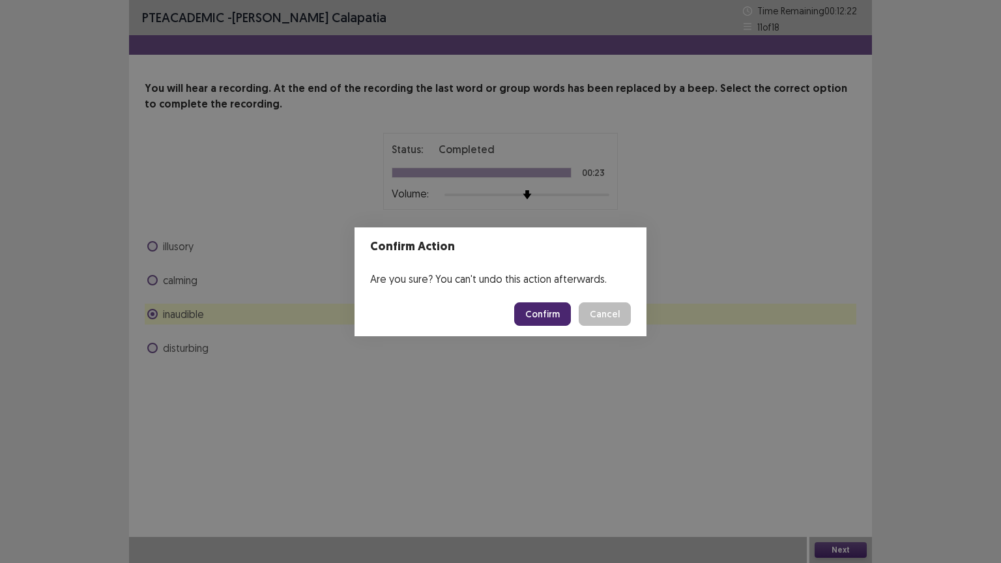
click at [541, 309] on button "Confirm" at bounding box center [542, 313] width 57 height 23
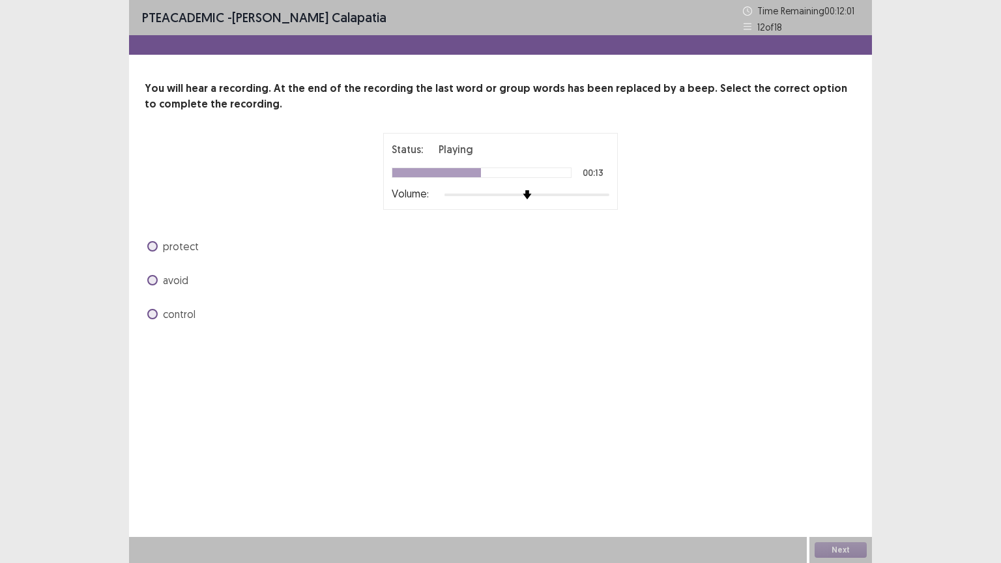
click at [152, 277] on span at bounding box center [152, 280] width 10 height 10
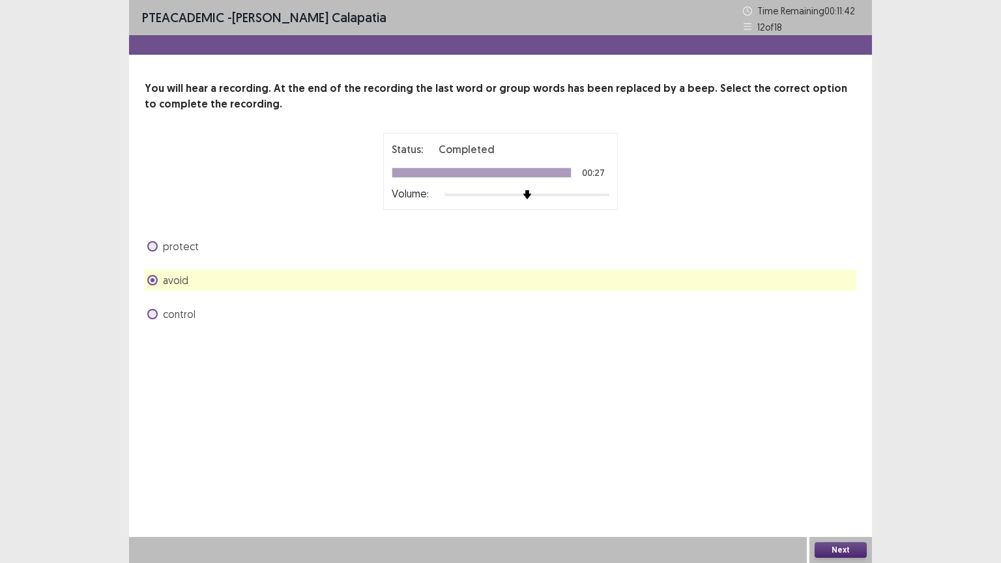
click at [857, 546] on button "Next" at bounding box center [840, 550] width 52 height 16
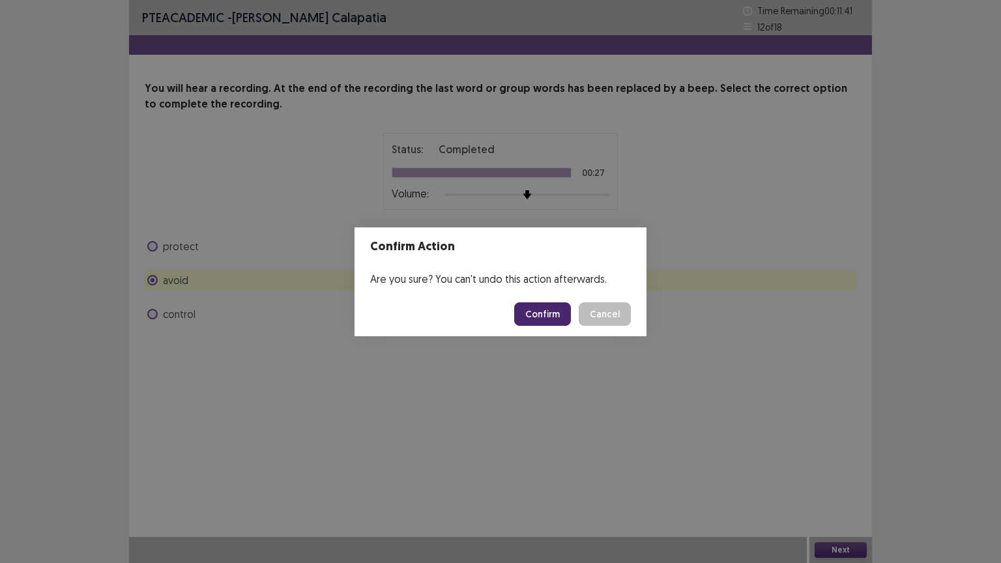
click at [558, 309] on button "Confirm" at bounding box center [542, 313] width 57 height 23
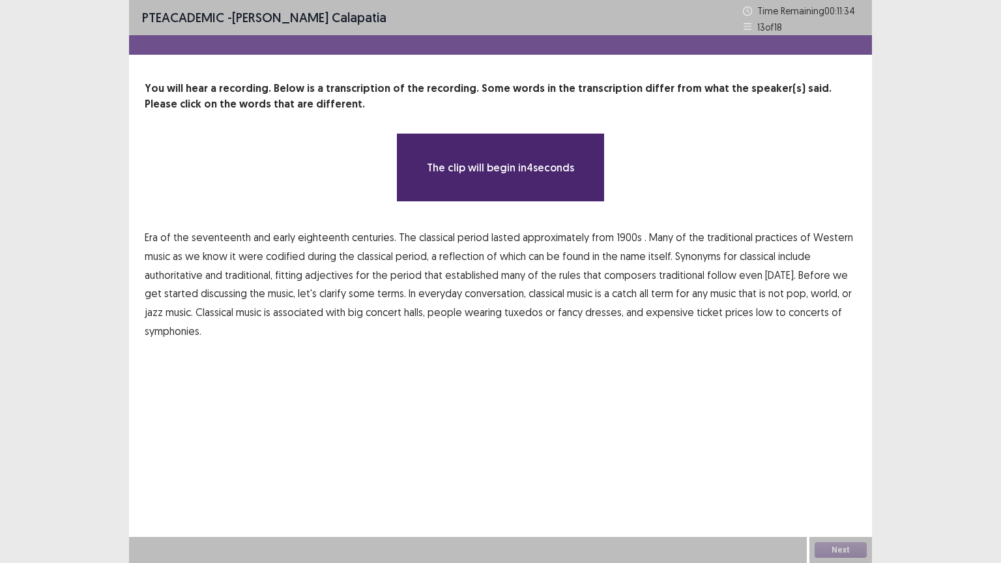
click at [616, 235] on span "1900s" at bounding box center [628, 237] width 25 height 16
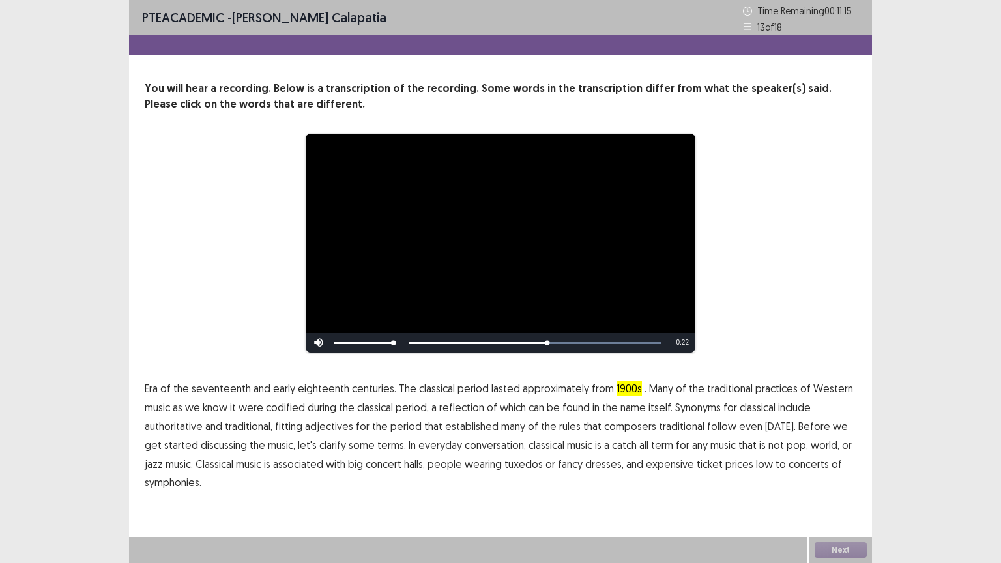
click at [671, 425] on span "traditional" at bounding box center [682, 426] width 46 height 16
click at [756, 461] on span "low" at bounding box center [764, 464] width 17 height 16
click at [847, 545] on button "Next" at bounding box center [840, 550] width 52 height 16
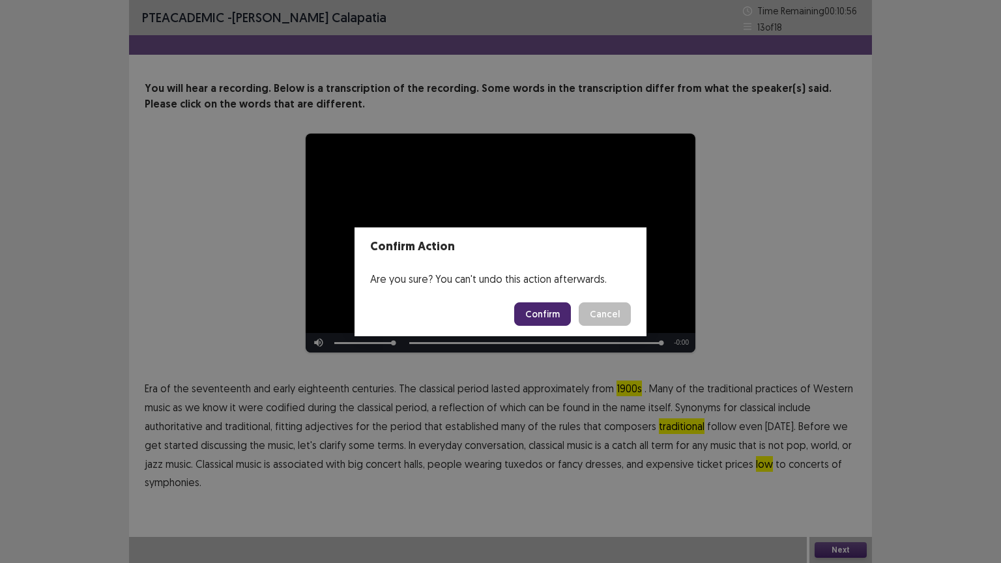
click at [566, 312] on button "Confirm" at bounding box center [542, 313] width 57 height 23
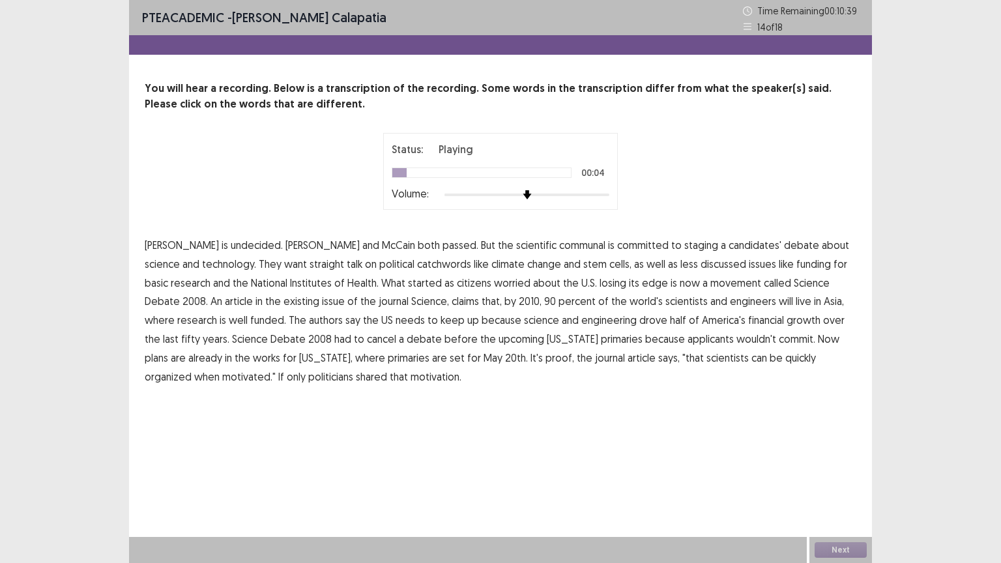
click at [559, 245] on span "communal" at bounding box center [582, 245] width 46 height 16
click at [417, 264] on span "catchwords" at bounding box center [444, 264] width 54 height 16
drag, startPoint x: 376, startPoint y: 263, endPoint x: 451, endPoint y: 262, distance: 74.9
click at [417, 263] on span "catchwords" at bounding box center [444, 264] width 54 height 16
drag, startPoint x: 226, startPoint y: 301, endPoint x: 258, endPoint y: 302, distance: 31.9
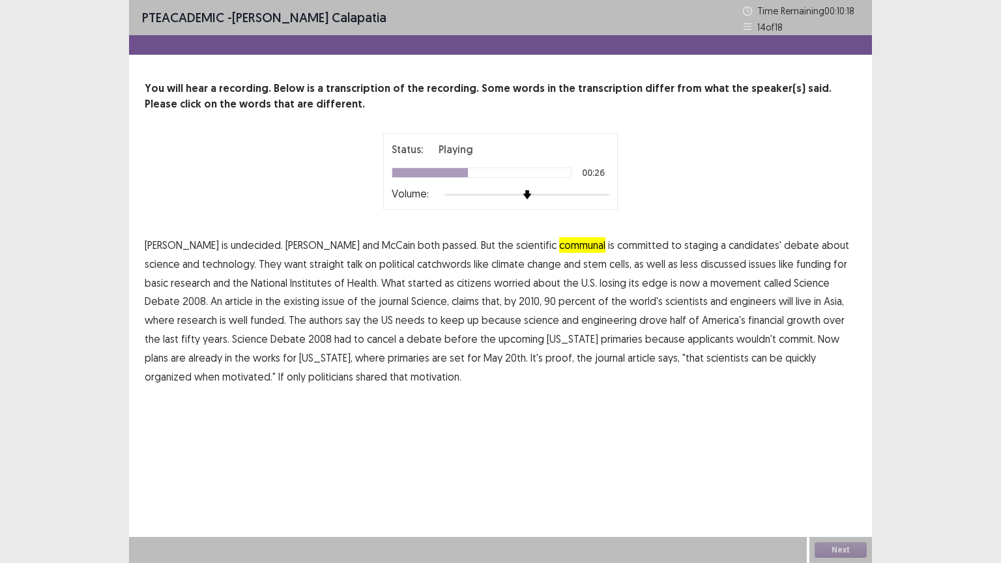
click at [241, 300] on p "[PERSON_NAME] is undecided. [PERSON_NAME] and [PERSON_NAME] both passed. But th…" at bounding box center [500, 311] width 711 height 150
click at [283, 298] on span "existing" at bounding box center [301, 301] width 36 height 16
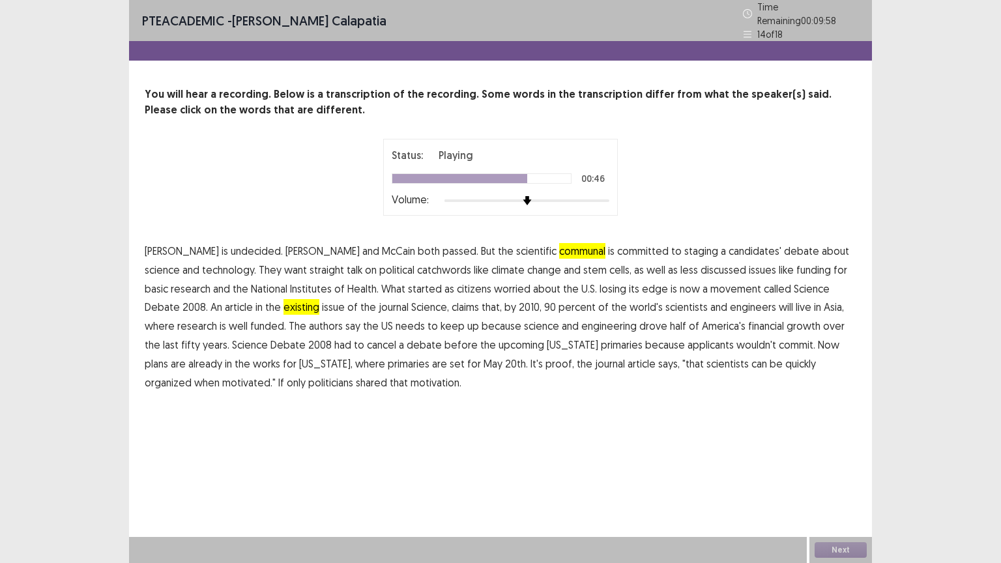
click at [687, 337] on span "applicants" at bounding box center [710, 345] width 46 height 16
click at [859, 550] on div "Next" at bounding box center [840, 550] width 63 height 26
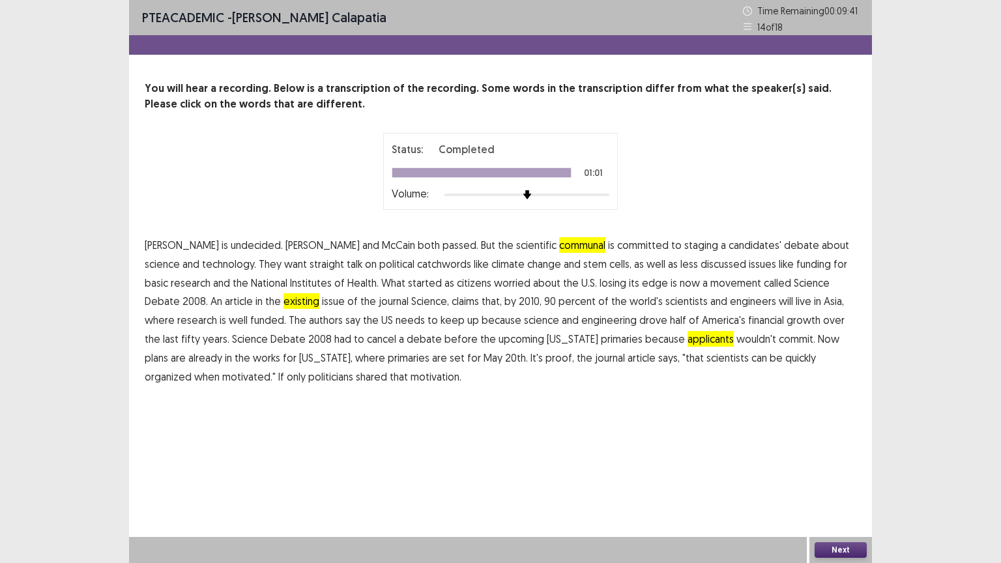
click at [857, 552] on button "Next" at bounding box center [840, 550] width 52 height 16
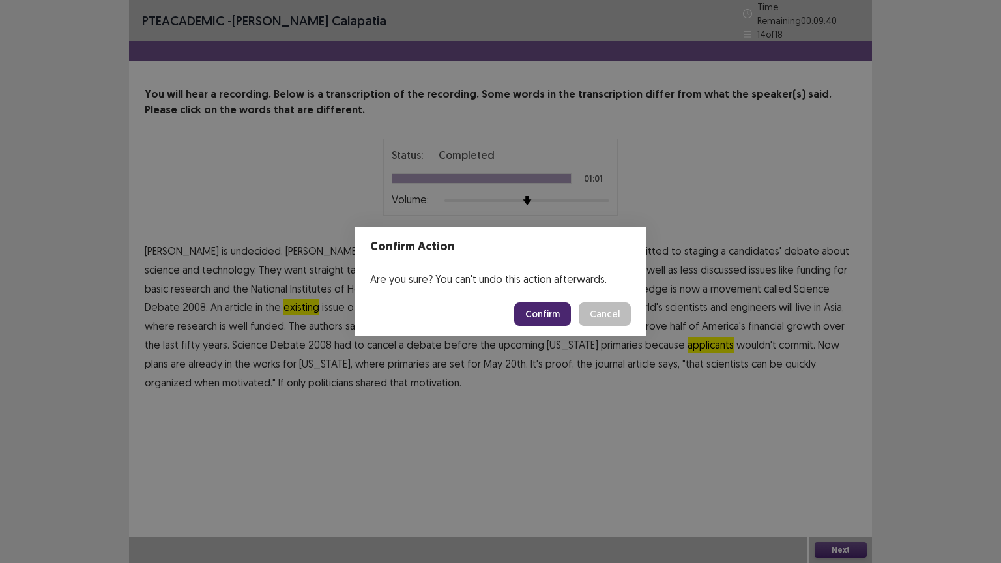
click at [550, 320] on button "Confirm" at bounding box center [542, 313] width 57 height 23
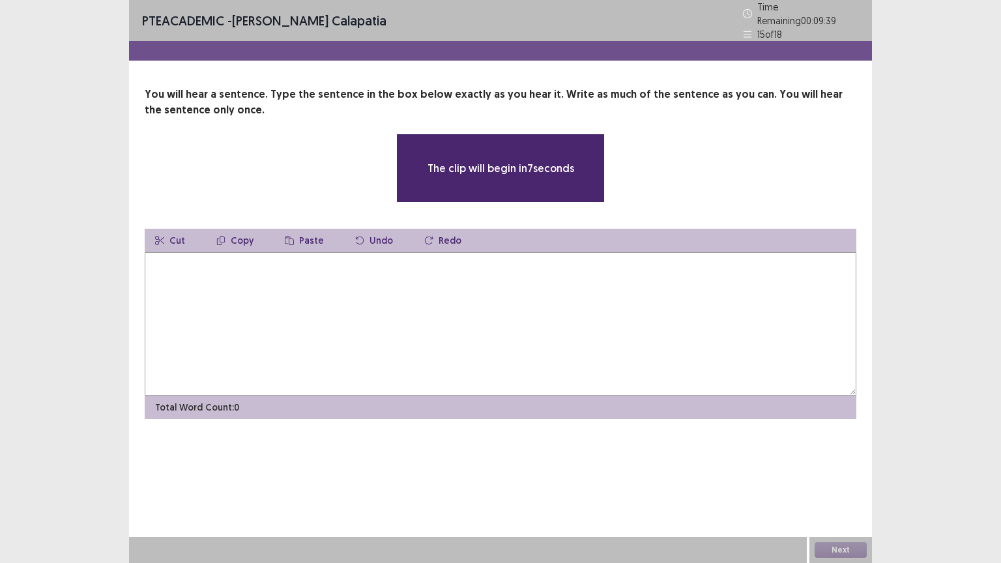
click at [212, 297] on textarea at bounding box center [500, 323] width 711 height 143
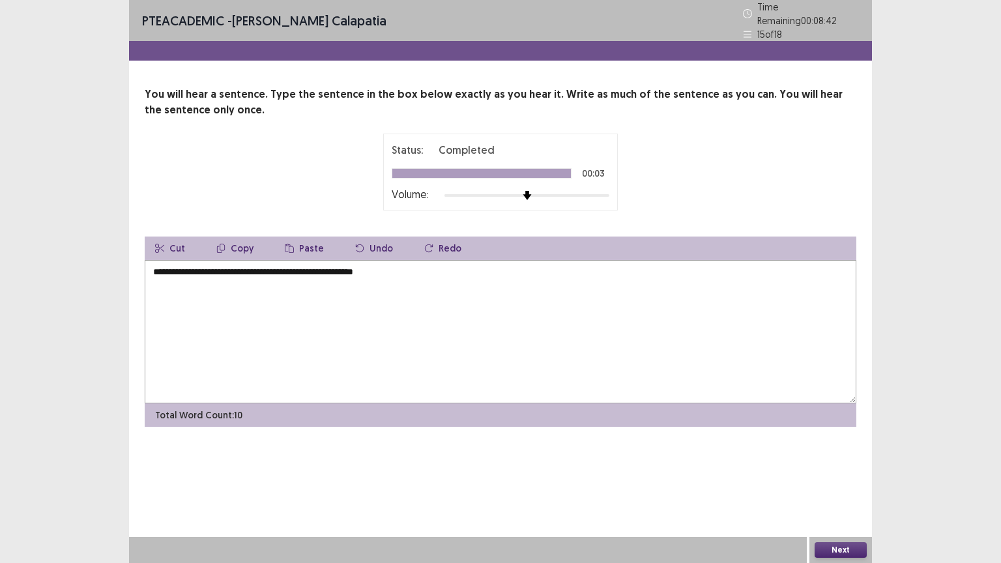
type textarea "**********"
click at [842, 546] on button "Next" at bounding box center [840, 550] width 52 height 16
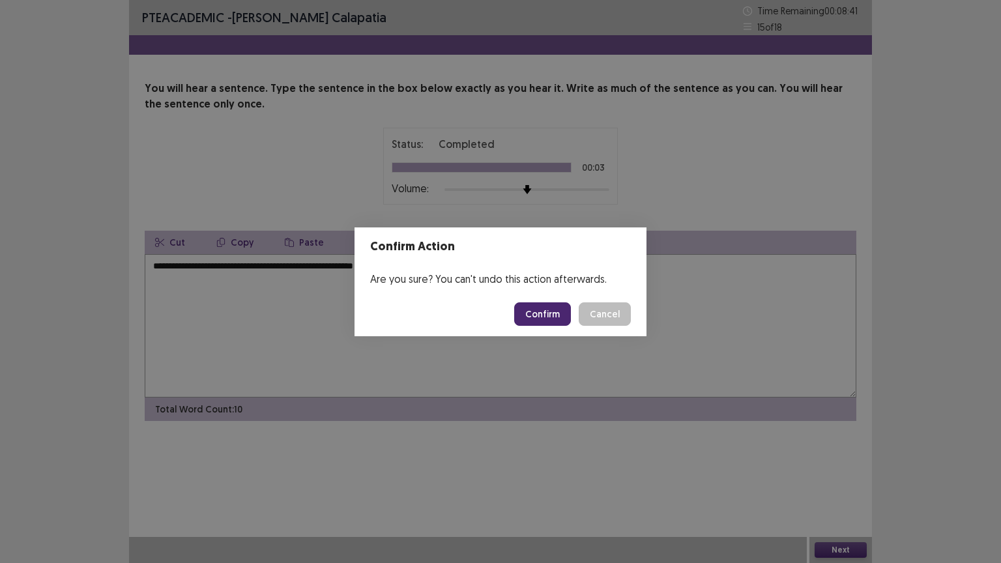
click at [545, 313] on button "Confirm" at bounding box center [542, 313] width 57 height 23
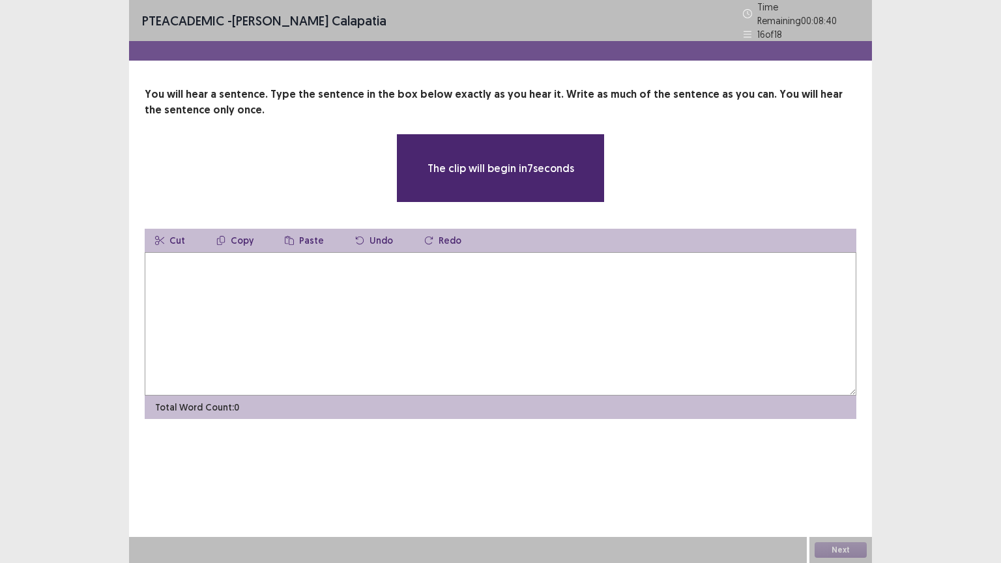
click at [289, 308] on textarea at bounding box center [500, 323] width 711 height 143
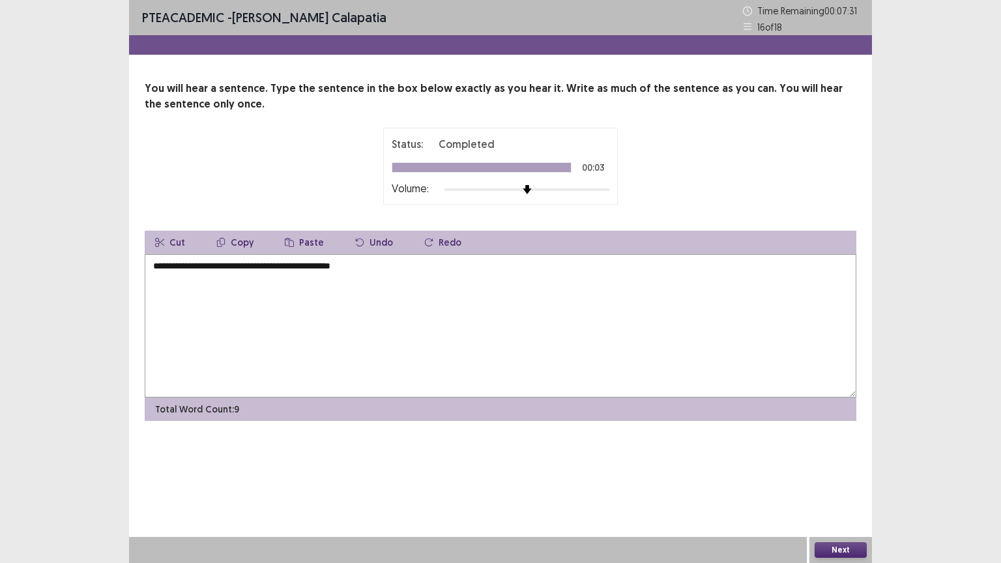
type textarea "**********"
click at [836, 545] on button "Next" at bounding box center [840, 550] width 52 height 16
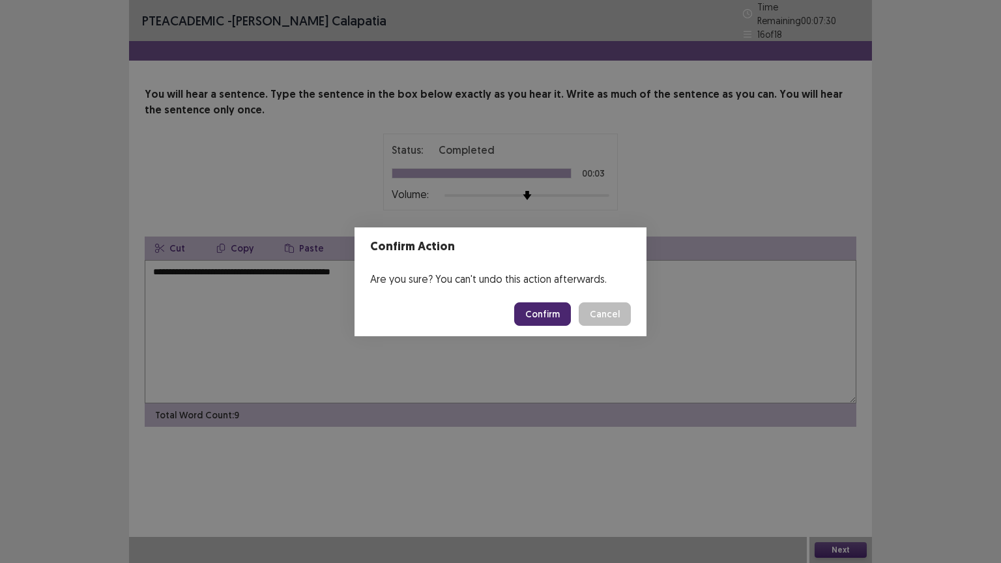
click at [533, 313] on button "Confirm" at bounding box center [542, 313] width 57 height 23
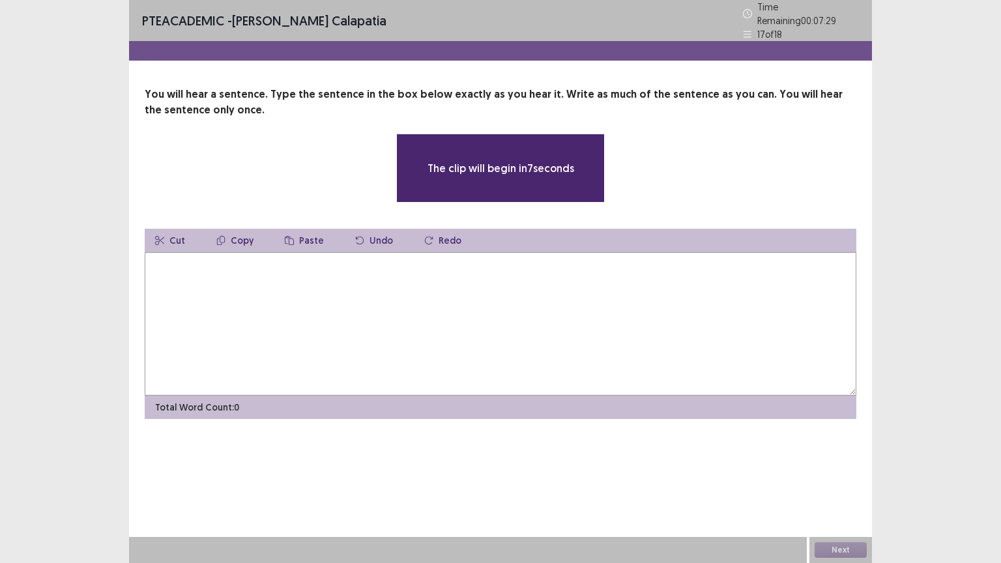
click at [229, 281] on textarea at bounding box center [500, 323] width 711 height 143
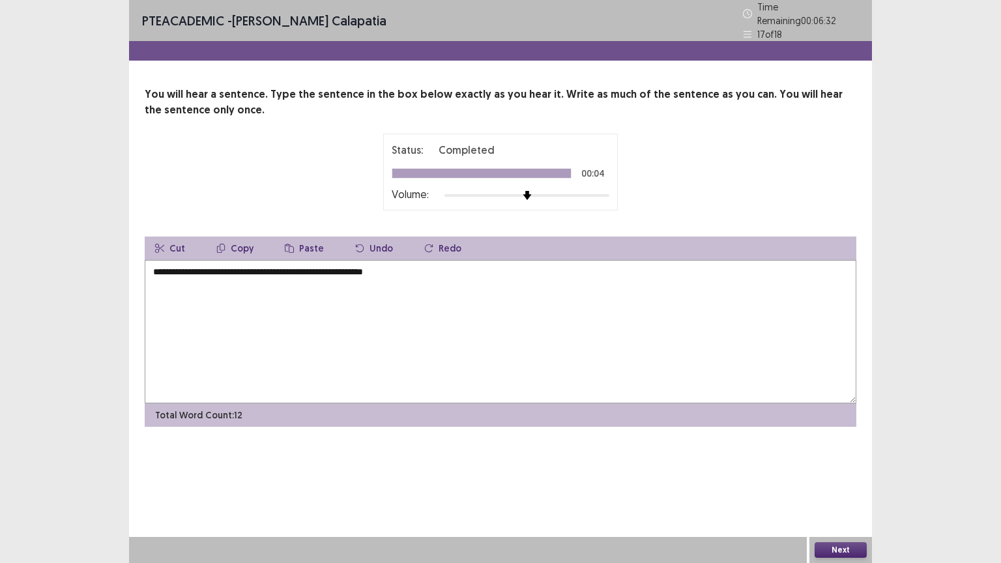
type textarea "**********"
click at [846, 542] on button "Next" at bounding box center [840, 550] width 52 height 16
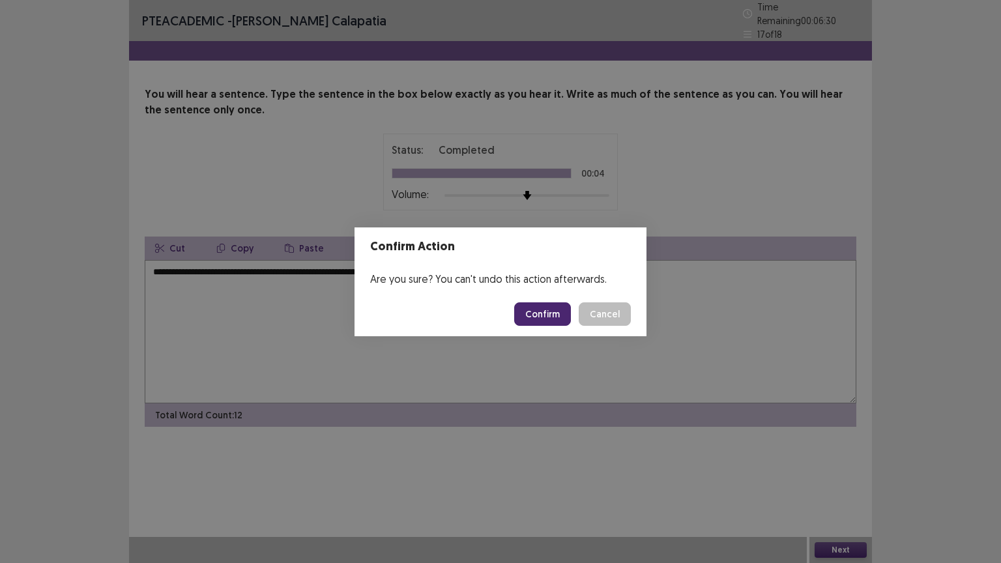
click at [550, 315] on button "Confirm" at bounding box center [542, 313] width 57 height 23
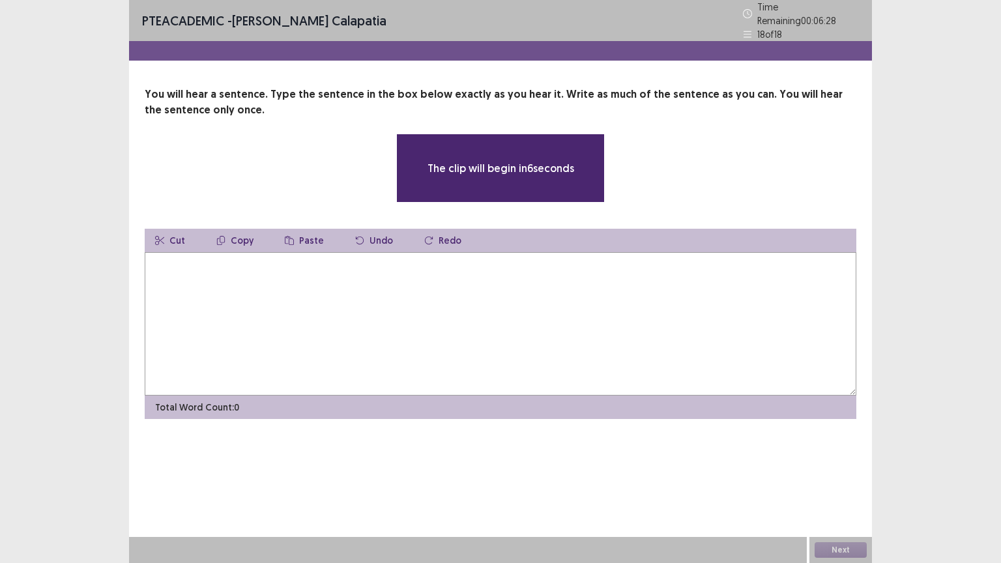
click at [197, 272] on textarea at bounding box center [500, 323] width 711 height 143
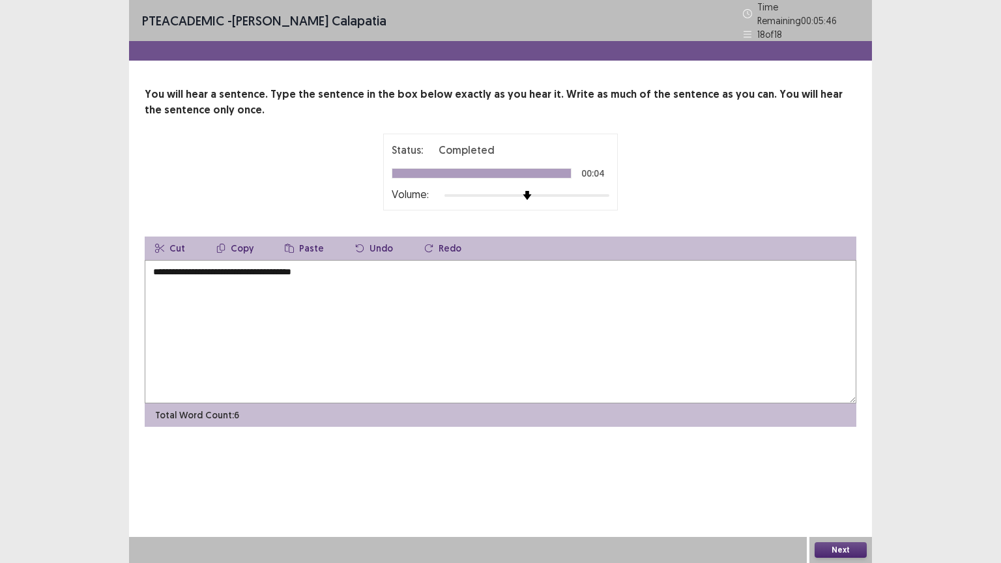
click at [188, 267] on textarea "**********" at bounding box center [500, 331] width 711 height 143
type textarea "**********"
click at [864, 547] on button "Next" at bounding box center [840, 550] width 52 height 16
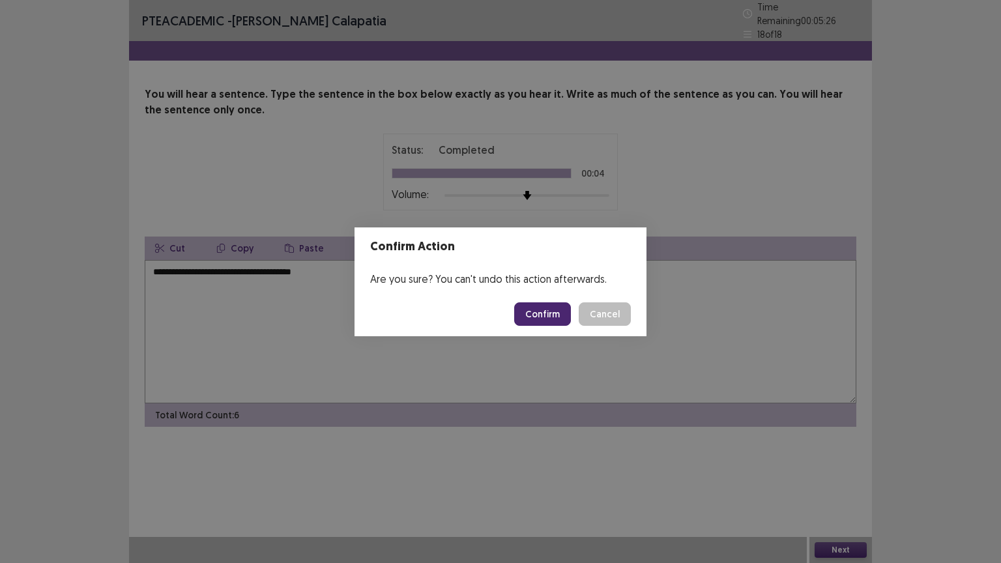
click at [546, 307] on button "Confirm" at bounding box center [542, 313] width 57 height 23
